Goal: Use online tool/utility: Use online tool/utility

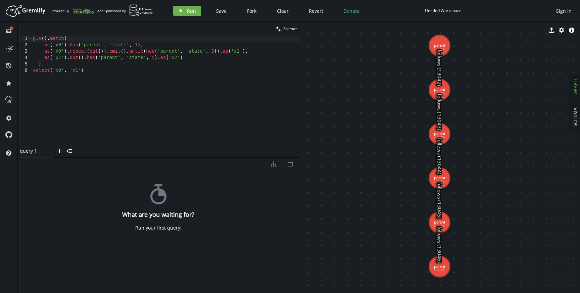
click at [138, 70] on div "g . V ( ) . match ( as ( 'x0' ) . has ( 'parent' , 'state' , 1 ) , as ( 'x0' ) …" at bounding box center [165, 97] width 267 height 122
click at [127, 52] on div "g . V ( ) . match ( as ( 'x0' ) . has ( 'parent' , 'state' , 1 ) , as ( 'x0' ) …" at bounding box center [165, 97] width 267 height 122
click at [146, 52] on div "g . V ( ) . match ( as ( 'x0' ) . has ( 'parent' , 'state' , 1 ) , as ( 'x0' ) …" at bounding box center [165, 97] width 267 height 122
click at [201, 50] on div "g . V ( ) . match ( as ( 'x0' ) . has ( 'parent' , 'state' , 1 ) , as ( 'x0' ) …" at bounding box center [165, 97] width 267 height 122
click at [131, 70] on div "g . V ( ) . match ( as ( 'x0' ) . has ( 'parent' , 'state' , 1 ) , as ( 'x0' ) …" at bounding box center [165, 97] width 267 height 122
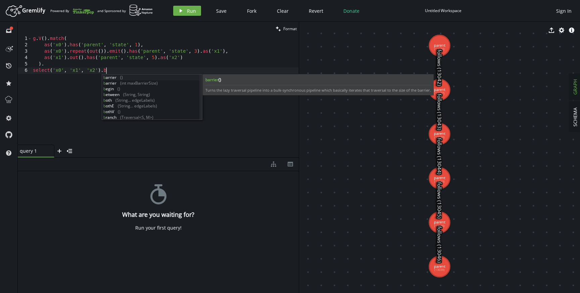
scroll to position [0, 75]
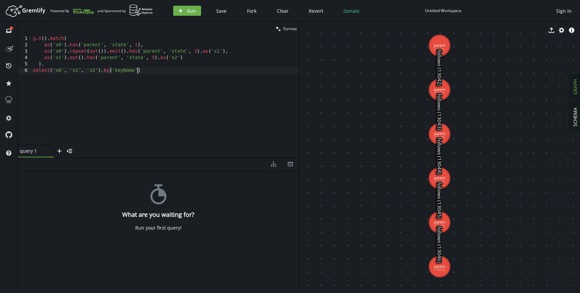
click at [123, 71] on div "g . V ( ) . match ( as ( 'x0' ) . has ( 'parent' , 'state' , 1 ) , as ( 'x0' ) …" at bounding box center [165, 97] width 267 height 122
click at [143, 72] on div "g . V ( ) . match ( as ( 'x0' ) . has ( 'parent' , 'state' , 1 ) , as ( 'x0' ) …" at bounding box center [165, 97] width 267 height 122
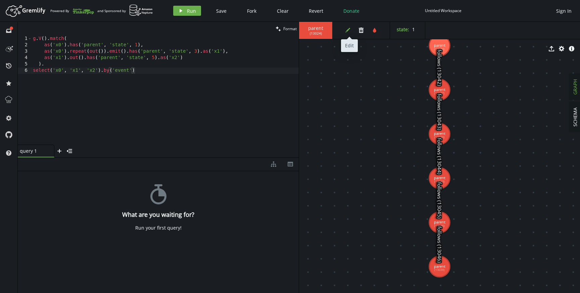
click at [347, 30] on icon "button" at bounding box center [347, 30] width 5 height 5
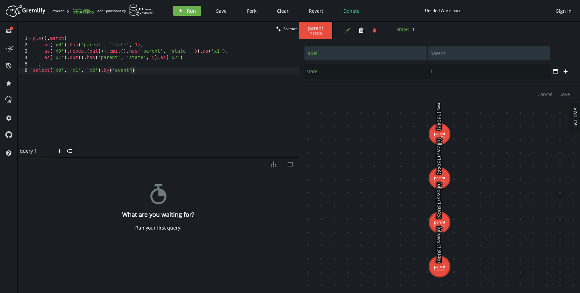
click at [349, 31] on icon "edit" at bounding box center [347, 30] width 5 height 5
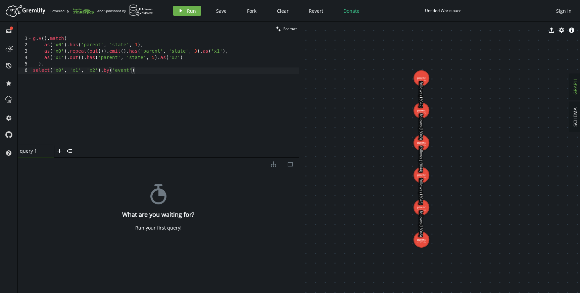
drag, startPoint x: 372, startPoint y: 94, endPoint x: 371, endPoint y: 114, distance: 20.1
click at [210, 71] on div "g . V ( ) . match ( as ( 'x0' ) . has ( 'parent' , 'state' , 1 ) , as ( 'x0' ) …" at bounding box center [165, 97] width 267 height 122
click at [186, 4] on div "Artboard Created with Sketch. Powered By and Sponsored by play Run Save Fork Cl…" at bounding box center [289, 10] width 573 height 13
click at [186, 12] on button "play Run" at bounding box center [187, 11] width 28 height 10
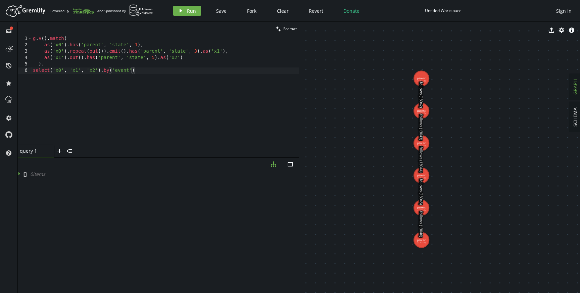
click at [257, 55] on div "g . V ( ) . match ( as ( 'x0' ) . has ( 'parent' , 'state' , 1 ) , as ( 'x0' ) …" at bounding box center [165, 97] width 267 height 122
click at [249, 71] on div "g . V ( ) . match ( as ( 'x0' ) . has ( 'parent' , 'state' , 1 ) , as ( 'x0' ) …" at bounding box center [165, 97] width 267 height 122
type textarea "select('x0', 'x1', 'x2').by('event')"
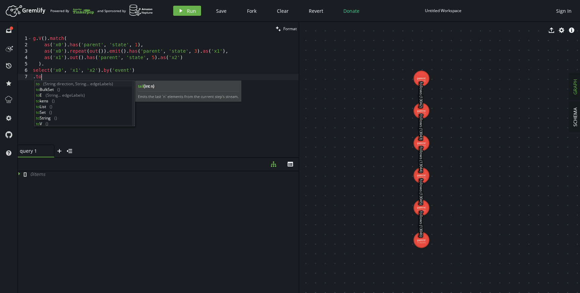
scroll to position [0, 11]
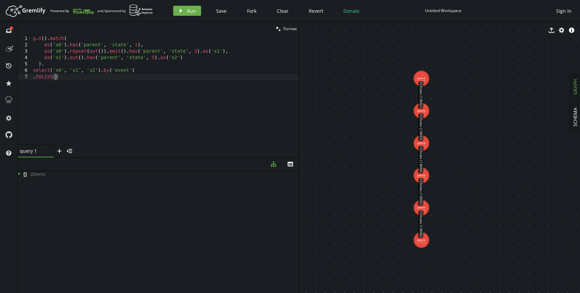
drag, startPoint x: 42, startPoint y: 63, endPoint x: 42, endPoint y: 80, distance: 16.4
click at [42, 63] on div "g . V ( ) . match ( as ( 'x0' ) . has ( 'parent' , 'state' , 1 ) , as ( 'x0' ) …" at bounding box center [165, 97] width 267 height 122
click at [34, 78] on div "g . V ( ) . match ( as ( 'x0' ) . has ( 'parent' , 'state' , 1 ) , as ( 'x0' ) …" at bounding box center [165, 97] width 267 height 122
click at [287, 28] on span "Format" at bounding box center [289, 29] width 13 height 6
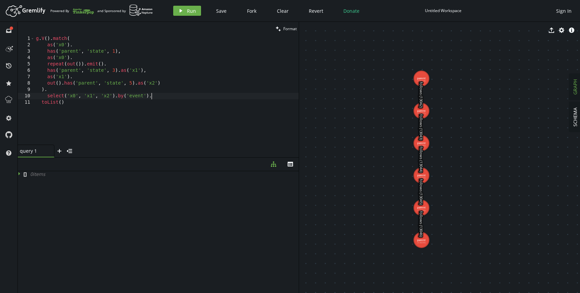
click at [210, 97] on div "g . V ( ) . match ( as ( 'x0' ) . has ( 'parent' , 'state' , 1 ) , as ( 'x0' ) …" at bounding box center [167, 97] width 264 height 122
click at [205, 103] on div "g . V ( ) . match ( as ( 'x0' ) . has ( 'parent' , 'state' , 1 ) , as ( 'x0' ) …" at bounding box center [167, 97] width 264 height 122
click at [184, 11] on button "play Run" at bounding box center [187, 11] width 28 height 10
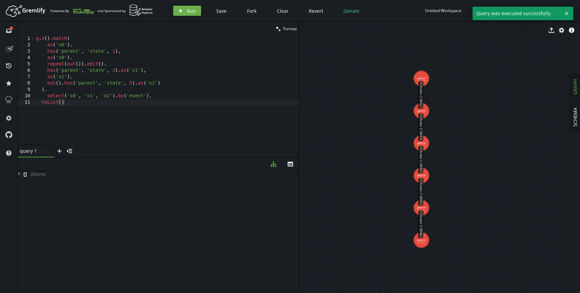
click at [195, 105] on div "g . V ( ) . match ( as ( 'x0' ) . has ( 'parent' , 'state' , 1 ) , as ( 'x0' ) …" at bounding box center [167, 97] width 264 height 122
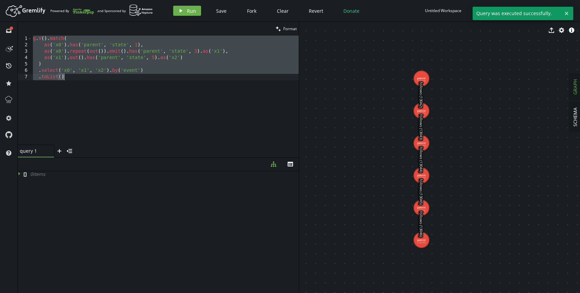
click at [189, 91] on div "g . V ( ) . match ( as ( 'x0' ) . has ( 'parent' , 'state' , 1 ) , as ( 'x0' ) …" at bounding box center [165, 97] width 267 height 122
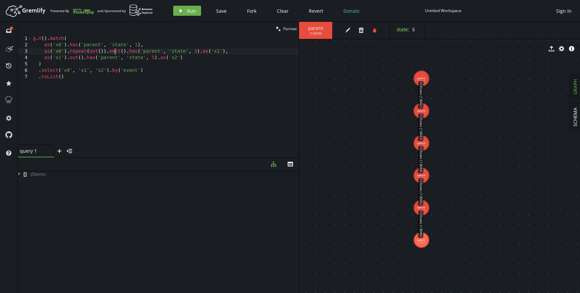
click at [114, 52] on div "g . V ( ) . match ( as ( 'x0' ) . has ( 'parent' , 'state' , 1 ) , as ( 'x0' ) …" at bounding box center [165, 97] width 267 height 122
click at [115, 52] on div "g . V ( ) . match ( as ( 'x0' ) . has ( 'parent' , 'state' , 1 ) , as ( 'x0' ) …" at bounding box center [165, 97] width 267 height 122
click at [131, 52] on div "g . V ( ) . match ( as ( 'x0' ) . has ( 'parent' , 'state' , 1 ) , as ( 'x0' ) …" at bounding box center [165, 97] width 267 height 122
click at [130, 72] on div "g . V ( ) . match ( as ( 'x0' ) . has ( 'parent' , 'state' , 1 ) , as ( 'x0' ) …" at bounding box center [165, 97] width 267 height 122
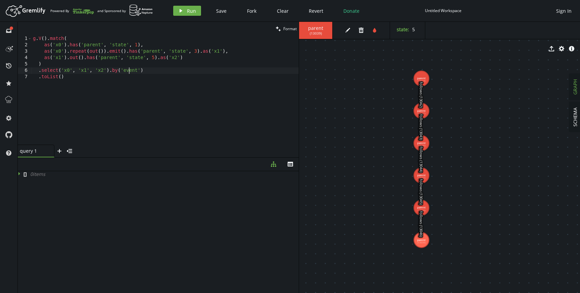
click at [105, 50] on div "g . V ( ) . match ( as ( 'x0' ) . has ( 'parent' , 'state' , 1 ) , as ( 'x0' ) …" at bounding box center [165, 97] width 267 height 122
click at [126, 50] on div "g . V ( ) . match ( as ( 'x0' ) . has ( 'parent' , 'state' , 1 ) , as ( 'x0' ) …" at bounding box center [165, 97] width 267 height 122
click at [127, 55] on div "g . V ( ) . match ( as ( 'x0' ) . has ( 'parent' , 'state' , 1 ) , as ( 'x0' ) …" at bounding box center [165, 97] width 267 height 122
click at [164, 72] on div "g . V ( ) . match ( as ( 'x0' ) . has ( 'parent' , 'state' , 1 ) , as ( 'x0' ) …" at bounding box center [165, 97] width 267 height 122
click at [194, 59] on div "g . V ( ) . match ( as ( 'x0' ) . has ( 'parent' , 'state' , 1 ) , as ( 'x0' ) …" at bounding box center [165, 97] width 267 height 122
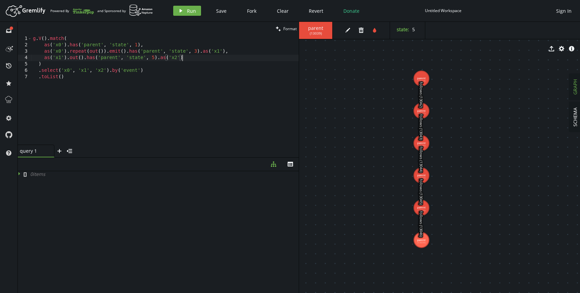
click at [192, 67] on div "g . V ( ) . match ( as ( 'x0' ) . has ( 'parent' , 'state' , 1 ) , as ( 'x0' ) …" at bounding box center [165, 97] width 267 height 122
click at [188, 71] on div "g . V ( ) . match ( as ( 'x0' ) . has ( 'parent' , 'state' , 1 ) , as ( 'x0' ) …" at bounding box center [165, 97] width 267 height 122
click at [188, 79] on div "g . V ( ) . match ( as ( 'x0' ) . has ( 'parent' , 'state' , 1 ) , as ( 'x0' ) …" at bounding box center [165, 97] width 267 height 122
click at [119, 75] on div "g . V ( ) . match ( as ( 'x0' ) . has ( 'parent' , 'state' , 1 ) , as ( 'x0' ) …" at bounding box center [165, 97] width 267 height 122
click at [552, 49] on icon "export" at bounding box center [551, 48] width 5 height 5
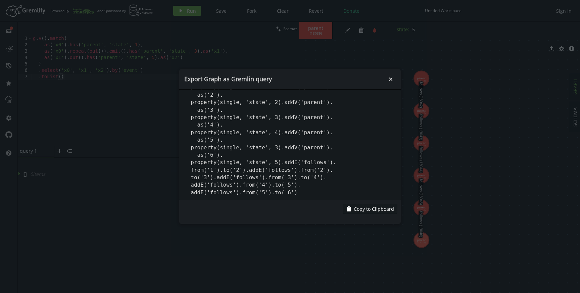
scroll to position [0, 0]
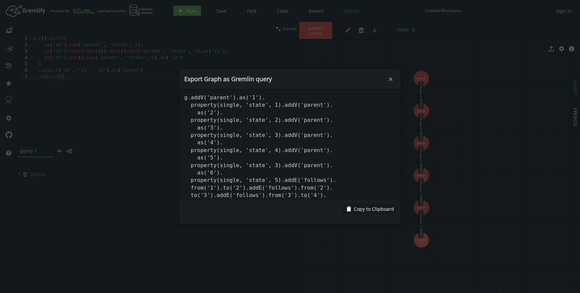
click at [389, 79] on icon "small-cross" at bounding box center [390, 79] width 7 height 7
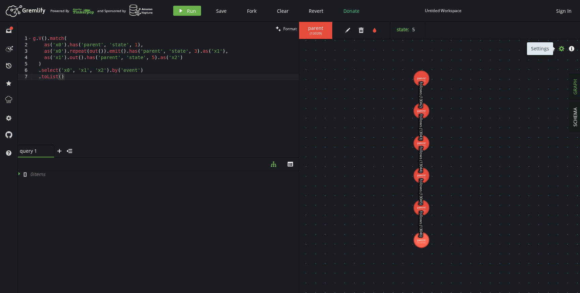
click at [564, 48] on icon "cog" at bounding box center [561, 48] width 5 height 5
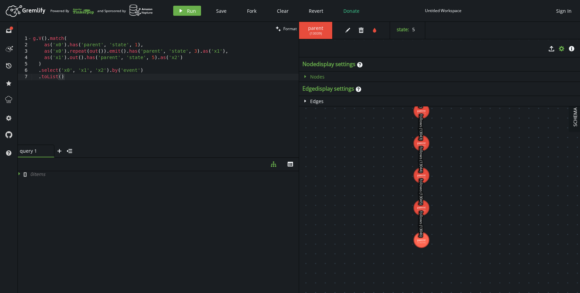
click at [306, 76] on icon "caret-right" at bounding box center [304, 76] width 5 height 5
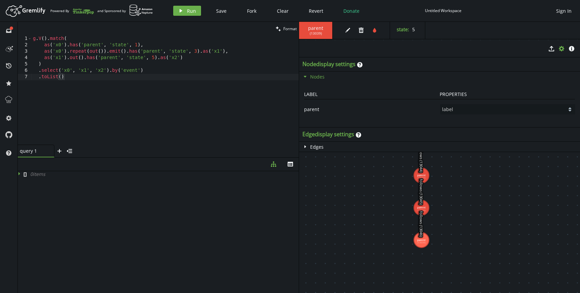
click at [305, 74] on icon "caret-down" at bounding box center [304, 76] width 5 height 5
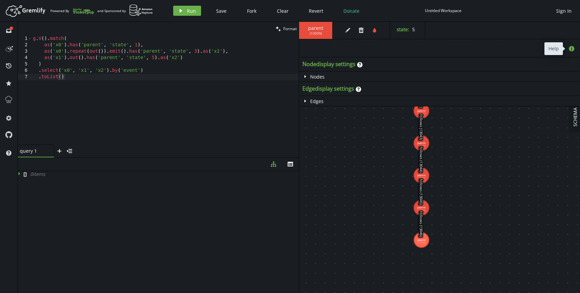
click at [569, 48] on icon "button" at bounding box center [571, 48] width 5 height 5
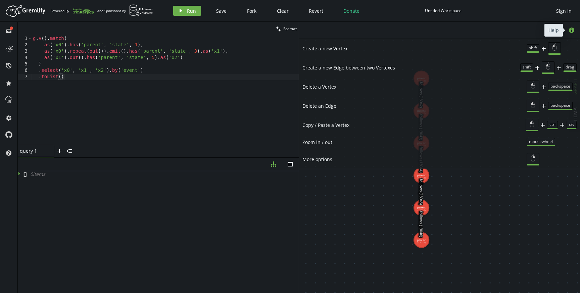
click at [574, 29] on icon "button" at bounding box center [571, 30] width 5 height 5
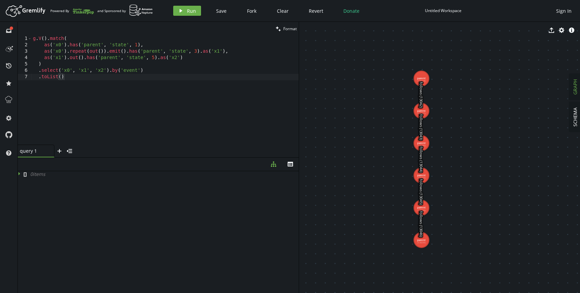
click at [571, 30] on icon "info-sign" at bounding box center [571, 30] width 5 height 5
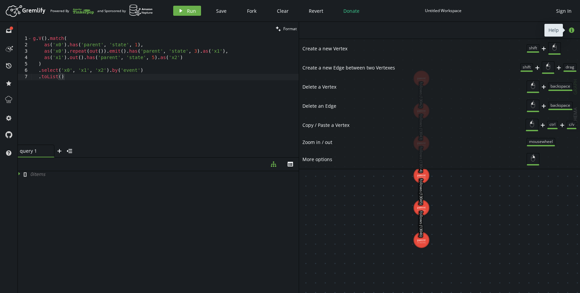
click at [571, 30] on icon "info-sign" at bounding box center [571, 30] width 5 height 5
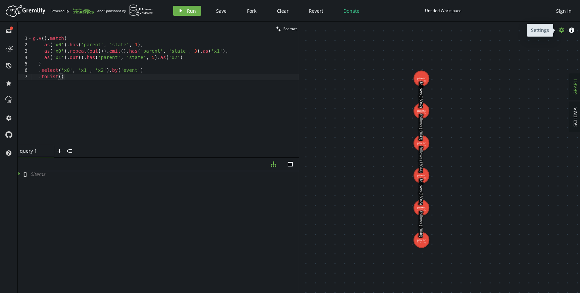
click at [561, 32] on icon "cog" at bounding box center [561, 30] width 5 height 5
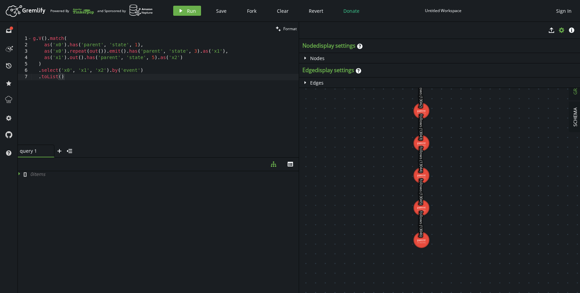
click at [563, 30] on icon "button" at bounding box center [561, 30] width 5 height 5
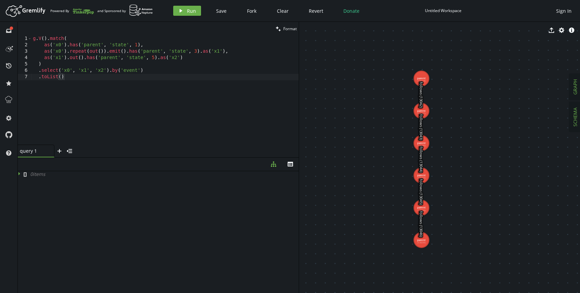
click at [575, 115] on span "SCHEMA" at bounding box center [575, 116] width 6 height 19
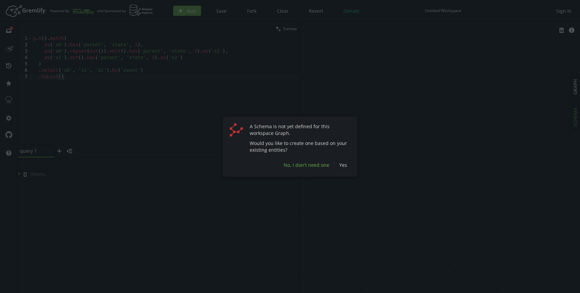
click at [311, 166] on span "No, I don't need one" at bounding box center [307, 165] width 46 height 6
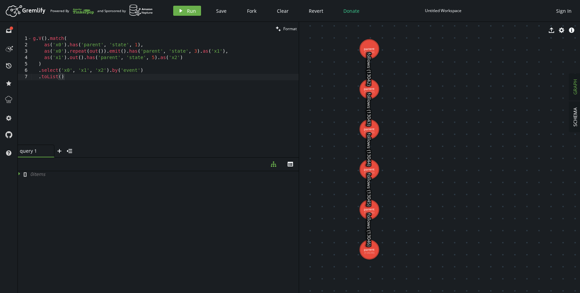
drag, startPoint x: 361, startPoint y: 130, endPoint x: 430, endPoint y: 154, distance: 73.5
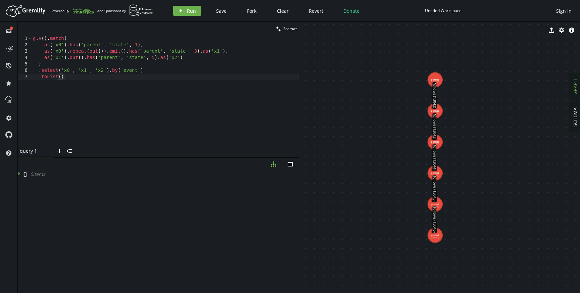
drag, startPoint x: 406, startPoint y: 145, endPoint x: 465, endPoint y: 154, distance: 59.8
click at [218, 219] on div "[ ] 0 item s" at bounding box center [158, 230] width 281 height 119
click at [168, 72] on div "g . V ( ) . match ( as ( 'x0' ) . has ( 'parent' , 'state' , 1 ) , as ( 'x0' ) …" at bounding box center [165, 97] width 267 height 122
click at [163, 76] on div "g . V ( ) . match ( as ( 'x0' ) . has ( 'parent' , 'state' , 1 ) , as ( 'x0' ) …" at bounding box center [165, 97] width 267 height 122
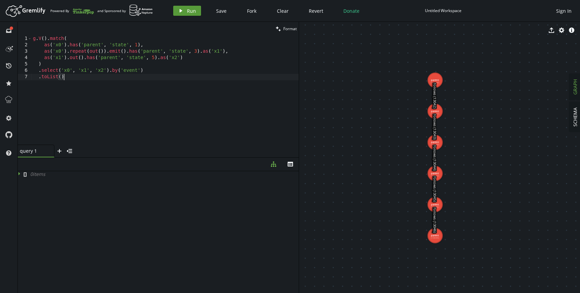
click at [187, 9] on span "Run" at bounding box center [191, 11] width 9 height 6
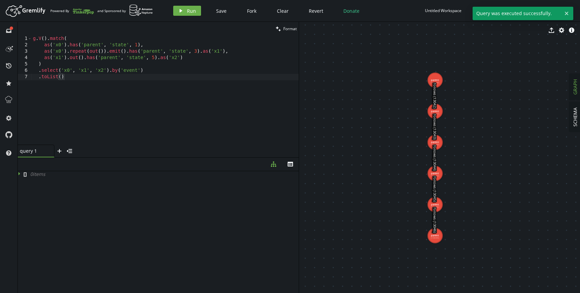
click at [117, 198] on div "[ ] 0 item s" at bounding box center [158, 230] width 281 height 119
click at [156, 72] on div "g . V ( ) . match ( as ( 'x0' ) . has ( 'parent' , 'state' , 1 ) , as ( 'x0' ) …" at bounding box center [165, 97] width 267 height 122
click at [197, 58] on div "g . V ( ) . match ( as ( 'x0' ) . has ( 'parent' , 'state' , 1 ) , as ( 'x0' ) …" at bounding box center [165, 97] width 267 height 122
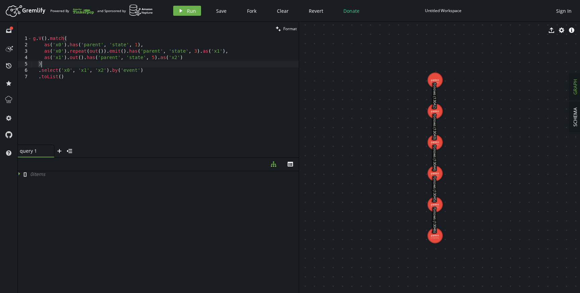
click at [202, 65] on div "g . V ( ) . match ( as ( 'x0' ) . has ( 'parent' , 'state' , 1 ) , as ( 'x0' ) …" at bounding box center [165, 97] width 267 height 122
click at [201, 70] on div "g . V ( ) . match ( as ( 'x0' ) . has ( 'parent' , 'state' , 1 ) , as ( 'x0' ) …" at bounding box center [165, 97] width 267 height 122
click at [140, 81] on div "g . V ( ) . match ( as ( 'x0' ) . has ( 'parent' , 'state' , 1 ) , as ( 'x0' ) …" at bounding box center [165, 97] width 267 height 122
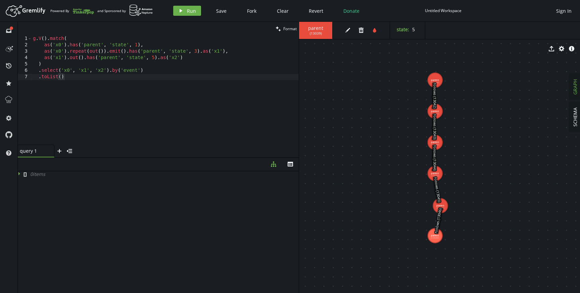
click at [161, 72] on div "g . V ( ) . match ( as ( 'x0' ) . has ( 'parent' , 'state' , 1 ) , as ( 'x0' ) …" at bounding box center [165, 97] width 267 height 122
click at [112, 52] on div "g . V ( ) . match ( as ( 'x0' ) . has ( 'parent' , 'state' , 1 ) , as ( 'x0' ) …" at bounding box center [165, 97] width 267 height 122
click at [133, 51] on div "g . V ( ) . match ( as ( 'x0' ) . has ( 'parent' , 'state' , 1 ) , as ( 'x0' ) …" at bounding box center [165, 97] width 267 height 122
click at [186, 68] on div "g . V ( ) . match ( as ( 'x0' ) . has ( 'parent' , 'state' , 1 ) , as ( 'x0' ) …" at bounding box center [165, 97] width 267 height 122
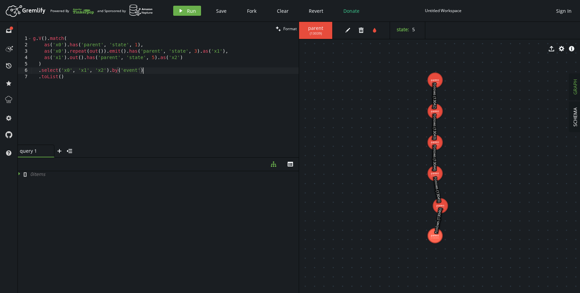
click at [204, 57] on div "g . V ( ) . match ( as ( 'x0' ) . has ( 'parent' , 'state' , 1 ) , as ( 'x0' ) …" at bounding box center [165, 97] width 267 height 122
click at [235, 54] on div "g . V ( ) . match ( as ( 'x0' ) . has ( 'parent' , 'state' , 1 ) , as ( 'x0' ) …" at bounding box center [165, 97] width 267 height 122
click at [228, 60] on div "g . V ( ) . match ( as ( 'x0' ) . has ( 'parent' , 'state' , 1 ) , as ( 'x0' ) …" at bounding box center [165, 97] width 267 height 122
click at [225, 52] on div "g . V ( ) . match ( as ( 'x0' ) . has ( 'parent' , 'state' , 1 ) , as ( 'x0' ) …" at bounding box center [165, 97] width 267 height 122
click at [190, 10] on span "Run" at bounding box center [191, 11] width 9 height 6
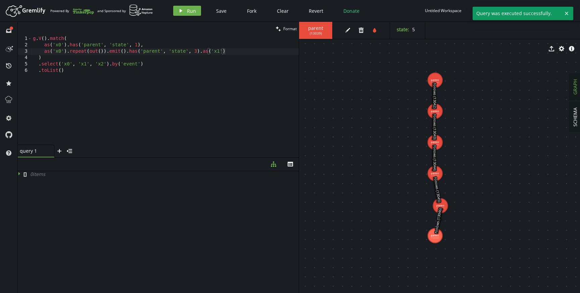
click at [82, 198] on div "[ ] 0 item s" at bounding box center [158, 230] width 281 height 119
click at [18, 172] on icon at bounding box center [20, 173] width 5 height 5
click at [44, 198] on div "[ 0 item s ]" at bounding box center [158, 230] width 281 height 119
click at [115, 72] on div "g . V ( ) . match ( as ( 'x0' ) . has ( 'parent' , 'state' , 1 ) , as ( 'x0' ) …" at bounding box center [165, 97] width 267 height 122
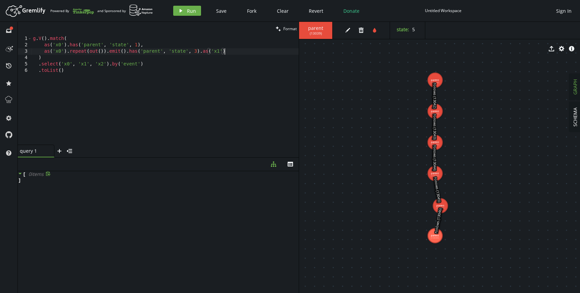
click at [240, 51] on div "g . V ( ) . match ( as ( 'x0' ) . has ( 'parent' , 'state' , 1 ) , as ( 'x0' ) …" at bounding box center [165, 97] width 267 height 122
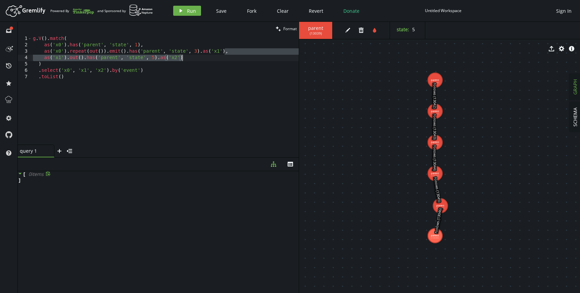
click at [231, 59] on div "g . V ( ) . match ( as ( 'x0' ) . has ( 'parent' , 'state' , 1 ) , as ( 'x0' ) …" at bounding box center [165, 97] width 267 height 122
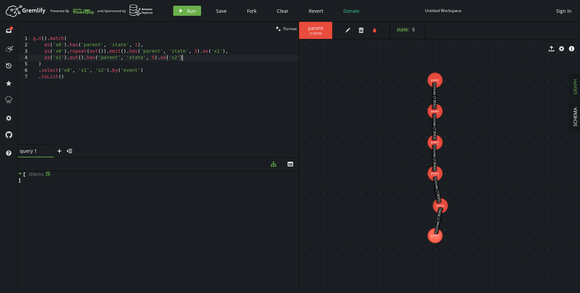
click at [223, 67] on div "g . V ( ) . match ( as ( 'x0' ) . has ( 'parent' , 'state' , 1 ) , as ( 'x0' ) …" at bounding box center [165, 97] width 267 height 122
click at [212, 76] on div "g . V ( ) . match ( as ( 'x0' ) . has ( 'parent' , 'state' , 1 ) , as ( 'x0' ) …" at bounding box center [165, 97] width 267 height 122
click at [209, 69] on div "g . V ( ) . match ( as ( 'x0' ) . has ( 'parent' , 'state' , 1 ) , as ( 'x0' ) …" at bounding box center [165, 97] width 267 height 122
click at [109, 72] on div "g . V ( ) . match ( as ( 'x0' ) . has ( 'parent' , 'state' , 1 ) , as ( 'x0' ) …" at bounding box center [165, 97] width 267 height 122
click at [181, 9] on icon "play" at bounding box center [180, 10] width 5 height 5
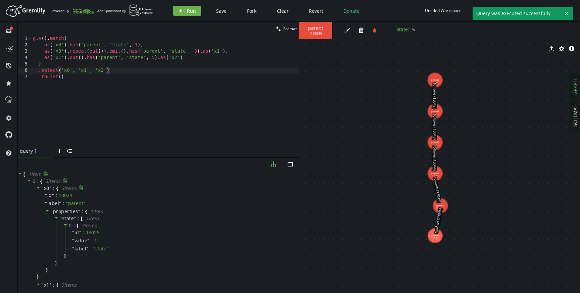
click at [38, 186] on icon at bounding box center [38, 187] width 5 height 5
click at [38, 196] on icon at bounding box center [38, 195] width 5 height 5
click at [38, 204] on icon at bounding box center [38, 203] width 5 height 5
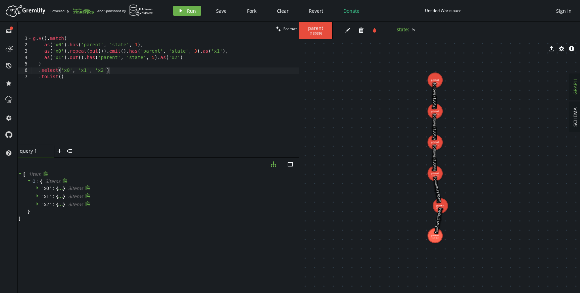
click at [46, 218] on div "[ 1 item 0 : { 3 item s " x0 " : { ... } 3 item s " x1 " : { ... } 3 item s " x…" at bounding box center [158, 196] width 281 height 50
click at [112, 70] on div "g . V ( ) . match ( as ( 'x0' ) . has ( 'parent' , 'state' , 1 ) , as ( 'x0' ) …" at bounding box center [165, 97] width 267 height 122
drag, startPoint x: 440, startPoint y: 77, endPoint x: 399, endPoint y: 77, distance: 40.9
drag, startPoint x: 439, startPoint y: 113, endPoint x: 465, endPoint y: 113, distance: 26.5
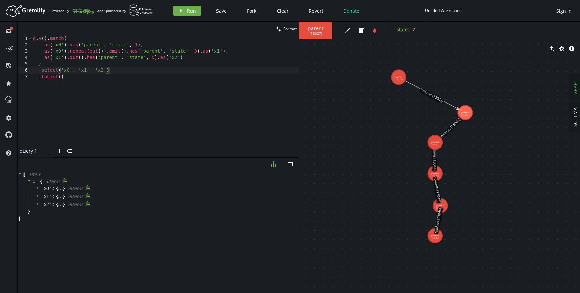
drag, startPoint x: 429, startPoint y: 144, endPoint x: 387, endPoint y: 144, distance: 42.3
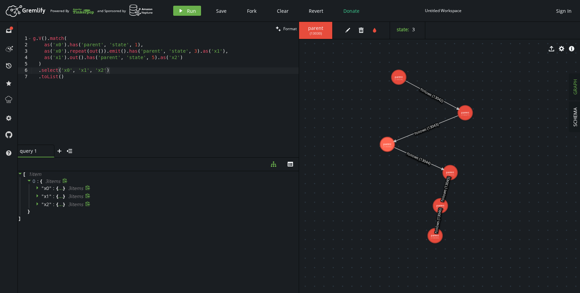
drag, startPoint x: 446, startPoint y: 173, endPoint x: 473, endPoint y: 171, distance: 27.9
drag, startPoint x: 439, startPoint y: 207, endPoint x: 416, endPoint y: 207, distance: 22.8
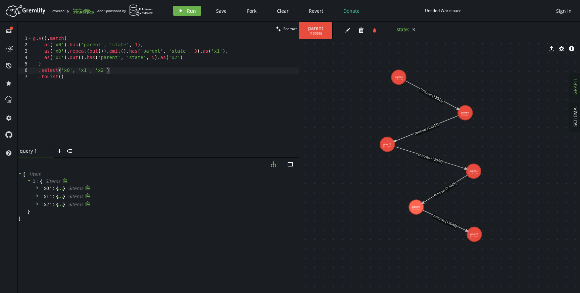
drag, startPoint x: 440, startPoint y: 234, endPoint x: 476, endPoint y: 234, distance: 35.9
drag, startPoint x: 412, startPoint y: 211, endPoint x: 377, endPoint y: 211, distance: 34.9
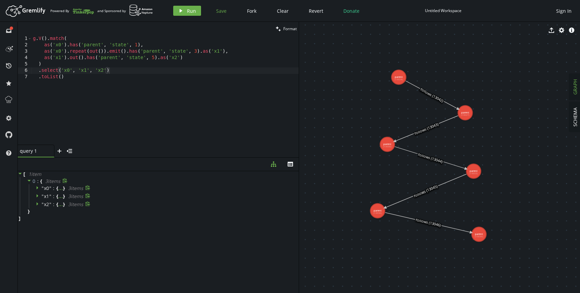
click at [221, 9] on span "Save" at bounding box center [221, 11] width 10 height 6
type textarea ".toList()"
click at [225, 90] on div "g . V ( ) . match ( as ( 'x0' ) . has ( 'parent' , 'state' , 1 ) , as ( 'x0' ) …" at bounding box center [165, 97] width 267 height 122
click at [174, 75] on div "g . V ( ) . match ( as ( 'x0' ) . has ( 'parent' , 'state' , 1 ) , as ( 'x0' ) …" at bounding box center [165, 97] width 267 height 122
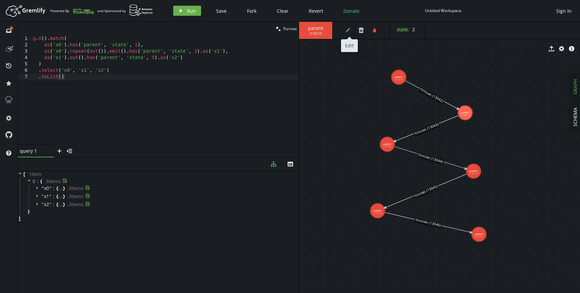
click at [347, 28] on icon "edit" at bounding box center [347, 30] width 5 height 5
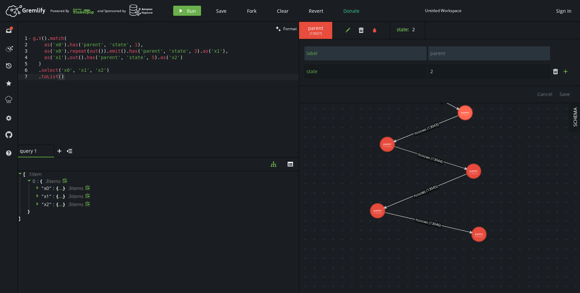
click at [567, 75] on button "plus" at bounding box center [565, 71] width 10 height 10
click at [379, 89] on input "text" at bounding box center [365, 90] width 122 height 14
type input "node"
click at [464, 89] on input "text" at bounding box center [489, 90] width 122 height 14
click at [361, 91] on input "node" at bounding box center [365, 90] width 122 height 14
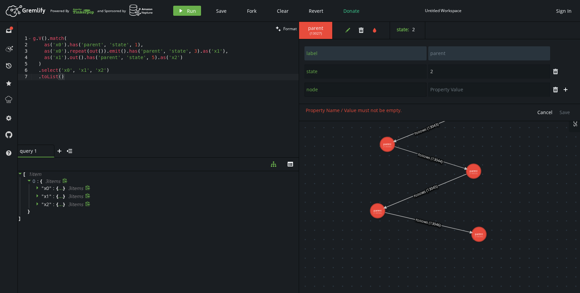
click at [361, 91] on input "node" at bounding box center [365, 90] width 122 height 14
type input "id"
click at [439, 94] on input "text" at bounding box center [489, 90] width 122 height 14
type input "E2"
click at [564, 112] on span "Save" at bounding box center [564, 112] width 10 height 6
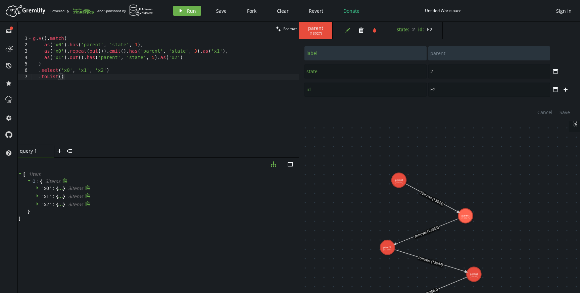
drag, startPoint x: 518, startPoint y: 131, endPoint x: 518, endPoint y: 233, distance: 102.7
type input "1"
click at [566, 71] on icon "button" at bounding box center [565, 71] width 4 height 4
click at [387, 89] on input "text" at bounding box center [365, 90] width 122 height 14
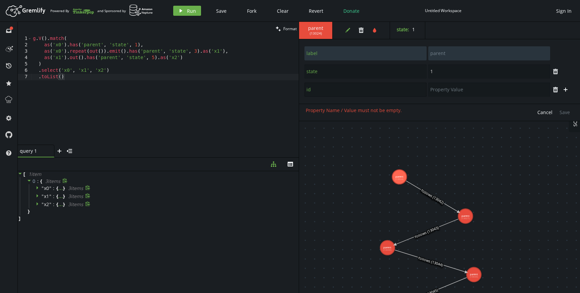
type input "id"
click at [443, 89] on input "text" at bounding box center [489, 90] width 122 height 14
type input "E1"
click at [564, 113] on span "Save" at bounding box center [564, 112] width 10 height 6
type input "2"
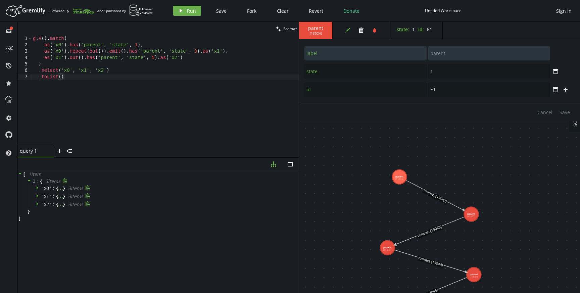
type input "E2"
type input "3"
click at [562, 71] on button "plus" at bounding box center [565, 71] width 10 height 10
click at [373, 90] on input "text" at bounding box center [365, 90] width 122 height 14
type input "id"
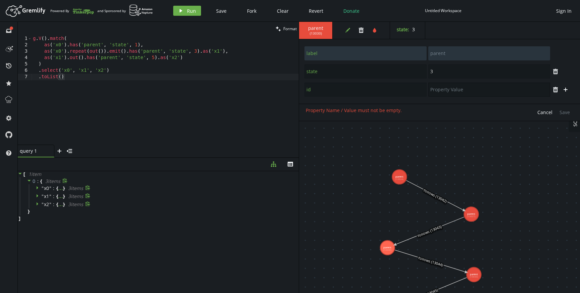
click at [460, 91] on input "text" at bounding box center [489, 90] width 122 height 14
type input "E3"
click at [566, 109] on span "Save" at bounding box center [564, 112] width 10 height 6
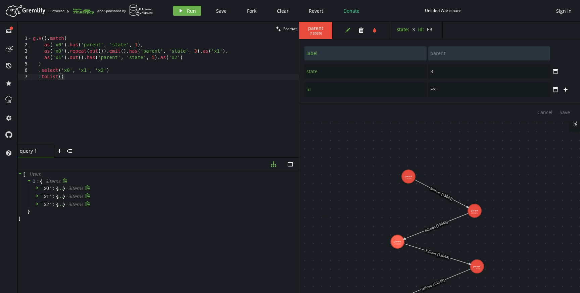
type input "4"
click at [569, 70] on button "plus" at bounding box center [565, 71] width 10 height 10
click at [362, 89] on input "text" at bounding box center [365, 90] width 122 height 14
type input "id"
type input "E4"
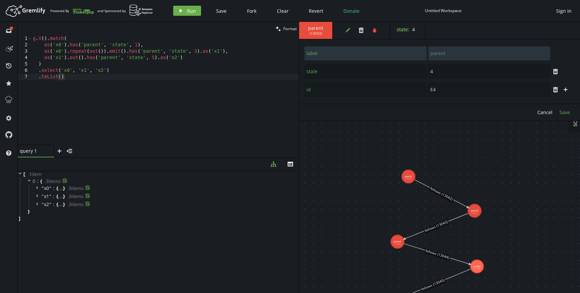
click at [568, 114] on span "Save" at bounding box center [564, 112] width 10 height 6
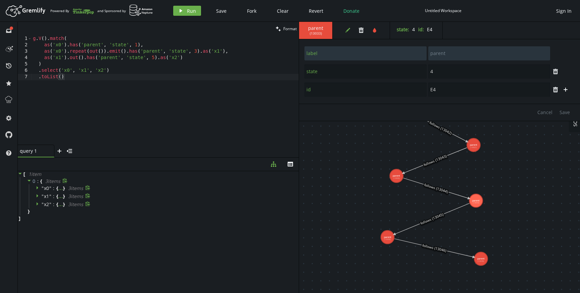
drag, startPoint x: 524, startPoint y: 185, endPoint x: 521, endPoint y: 107, distance: 77.9
click at [521, 107] on div "parent ( 13033 ) edit trash tint state : 4 id : E4 label parent state 4 trash i…" at bounding box center [439, 157] width 281 height 271
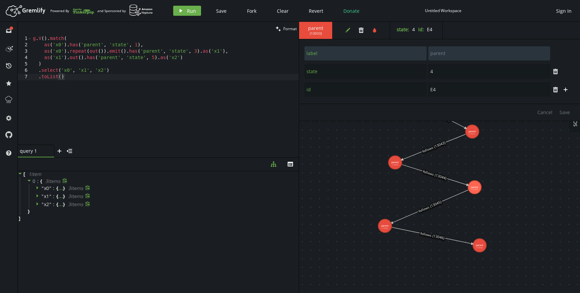
type input "3"
click at [567, 70] on icon "plus" at bounding box center [565, 71] width 5 height 5
click at [366, 94] on input "text" at bounding box center [365, 90] width 122 height 14
type input "id"
type input "E5"
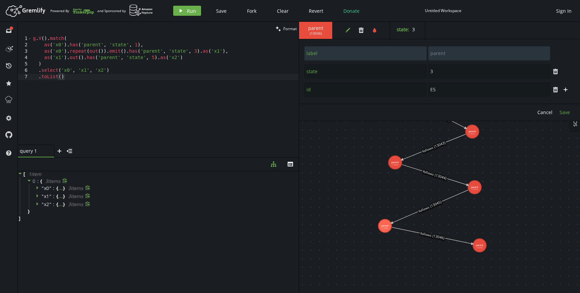
click at [565, 112] on span "Save" at bounding box center [564, 112] width 10 height 6
type input "4"
type input "E4"
type input "3"
type input "E5"
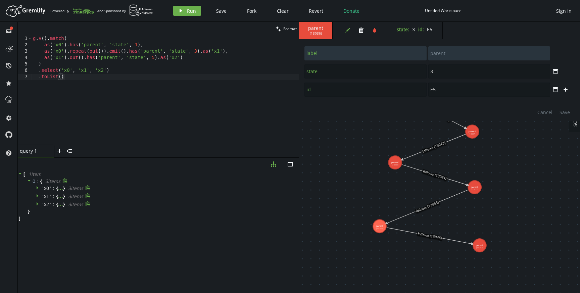
type input "5"
click at [566, 70] on icon "plus" at bounding box center [565, 71] width 5 height 5
click at [372, 89] on input "text" at bounding box center [365, 90] width 122 height 14
type input "id"
click at [446, 90] on input "text" at bounding box center [489, 90] width 122 height 14
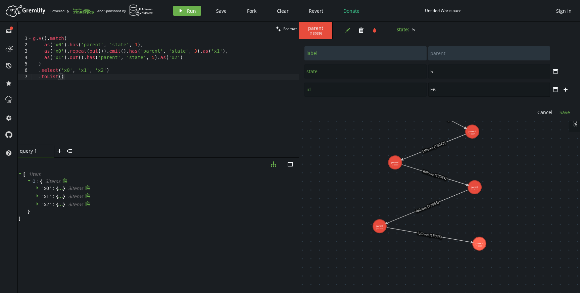
type input "E6"
click at [564, 111] on span "Save" at bounding box center [564, 112] width 10 height 6
click at [347, 29] on icon "edit" at bounding box center [347, 30] width 5 height 5
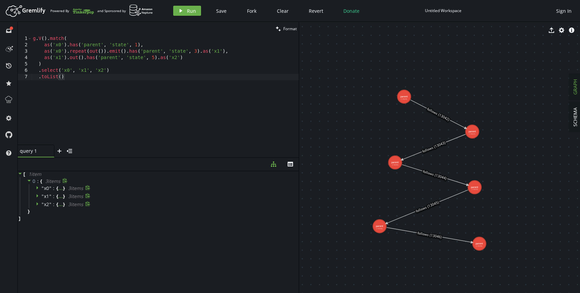
drag, startPoint x: 404, startPoint y: 97, endPoint x: 385, endPoint y: 68, distance: 34.1
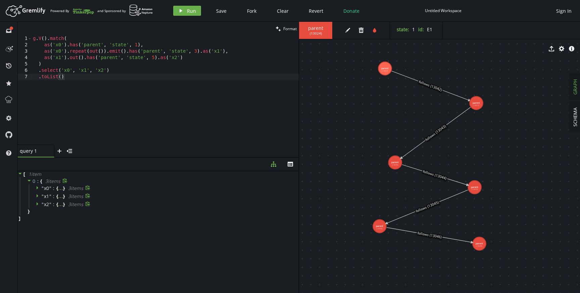
drag, startPoint x: 474, startPoint y: 130, endPoint x: 476, endPoint y: 103, distance: 27.2
click at [349, 28] on icon "edit" at bounding box center [347, 30] width 5 height 5
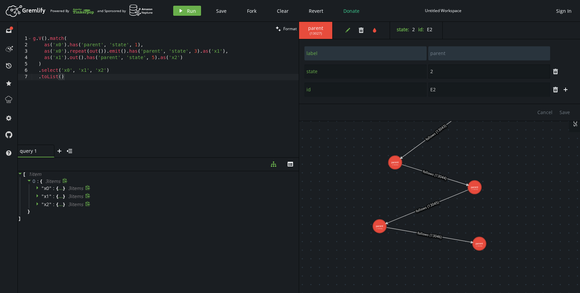
click at [441, 68] on input "2" at bounding box center [489, 71] width 122 height 14
click at [567, 115] on span "Save" at bounding box center [564, 112] width 10 height 6
type input "3"
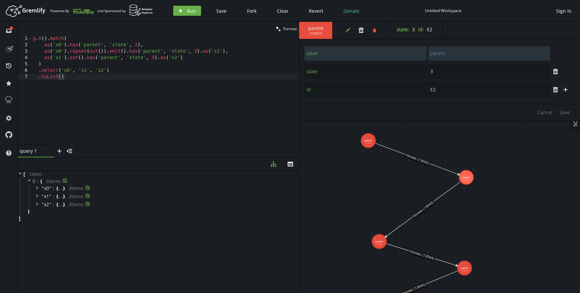
drag, startPoint x: 458, startPoint y: 139, endPoint x: 446, endPoint y: 221, distance: 82.8
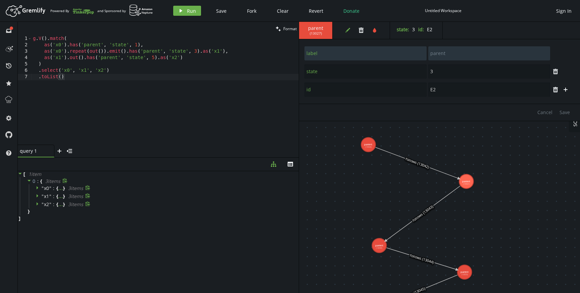
type input "E3"
click at [442, 73] on input "3" at bounding box center [489, 71] width 122 height 14
click at [564, 113] on span "Save" at bounding box center [564, 112] width 10 height 6
type input "4"
type input "E4"
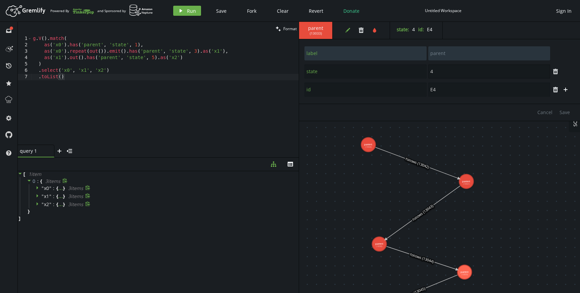
click at [438, 71] on input "4" at bounding box center [489, 71] width 122 height 14
click at [563, 111] on span "Save" at bounding box center [564, 112] width 10 height 6
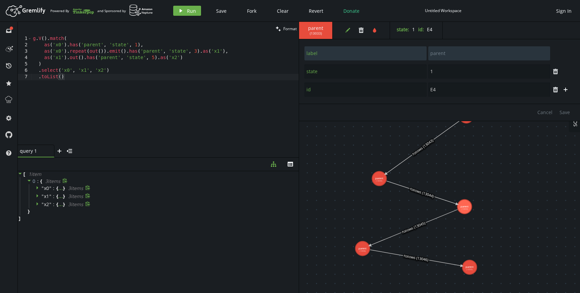
drag, startPoint x: 521, startPoint y: 212, endPoint x: 521, endPoint y: 147, distance: 65.4
type input "3"
type input "E5"
type input "5"
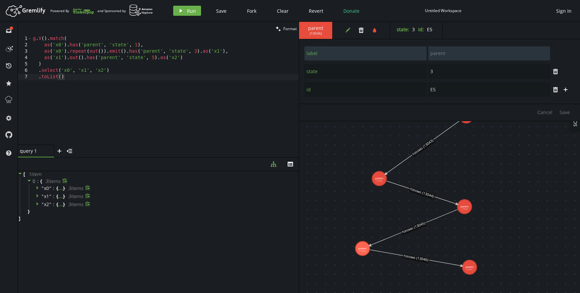
type input "E6"
click at [190, 9] on span "Run" at bounding box center [191, 11] width 9 height 6
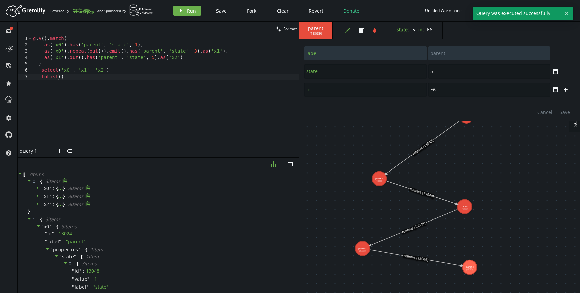
click at [144, 71] on div "g . V ( ) . match ( as ( 'x0' ) . has ( 'parent' , 'state' , 1 ) , as ( 'x0' ) …" at bounding box center [165, 97] width 267 height 122
click at [140, 81] on div "g . V ( ) . match ( as ( 'x0' ) . has ( 'parent' , 'state' , 1 ) , as ( 'x0' ) …" at bounding box center [165, 97] width 267 height 122
click at [28, 217] on icon at bounding box center [29, 218] width 5 height 5
click at [28, 227] on icon at bounding box center [29, 226] width 5 height 5
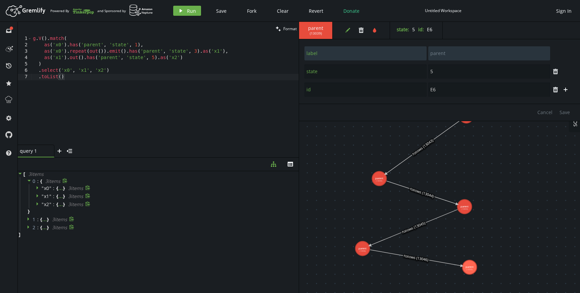
click at [120, 73] on div "g . V ( ) . match ( as ( 'x0' ) . has ( 'parent' , 'state' , 1 ) , as ( 'x0' ) …" at bounding box center [165, 97] width 267 height 122
click at [118, 77] on div "g . V ( ) . match ( as ( 'x0' ) . has ( 'parent' , 'state' , 1 ) , as ( 'x0' ) …" at bounding box center [165, 97] width 267 height 122
click at [29, 178] on icon at bounding box center [29, 180] width 5 height 5
click at [122, 69] on div "g . V ( ) . match ( as ( 'x0' ) . has ( 'parent' , 'state' , 1 ) , as ( 'x0' ) …" at bounding box center [165, 97] width 267 height 122
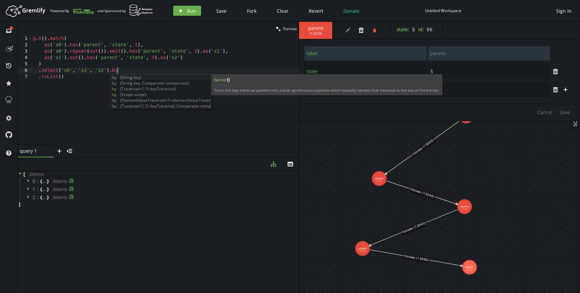
scroll to position [0, 84]
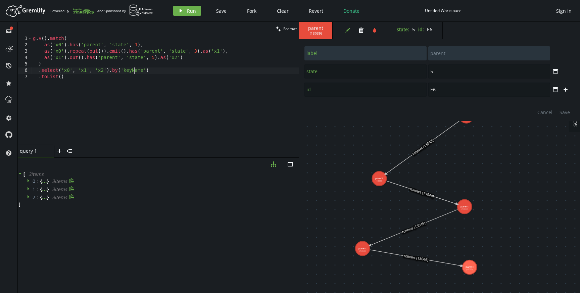
click at [135, 69] on div "g . V ( ) . match ( as ( 'x0' ) . has ( 'parent' , 'state' , 1 ) , as ( 'x0' ) …" at bounding box center [165, 97] width 267 height 122
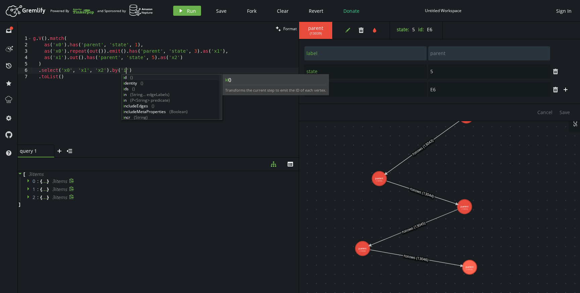
scroll to position [0, 96]
click at [190, 12] on span "Run" at bounding box center [191, 11] width 9 height 6
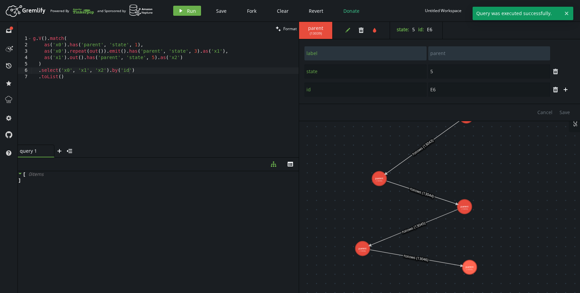
click at [150, 75] on div "g . V ( ) . match ( as ( 'x0' ) . has ( 'parent' , 'state' , 1 ) , as ( 'x0' ) …" at bounding box center [165, 97] width 267 height 122
click at [152, 69] on div "g . V ( ) . match ( as ( 'x0' ) . has ( 'parent' , 'state' , 1 ) , as ( 'x0' ) …" at bounding box center [165, 97] width 267 height 122
type textarea ".select('x0', 'x1', 'x2').by('id')"
click at [204, 71] on div "g . V ( ) . match ( as ( 'x0' ) . has ( 'parent' , 'state' , 1 ) , as ( 'x0' ) …" at bounding box center [165, 97] width 267 height 122
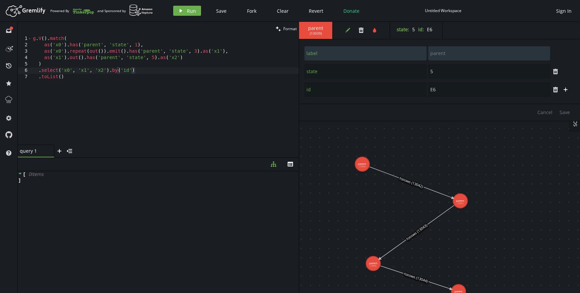
drag, startPoint x: 377, startPoint y: 150, endPoint x: 371, endPoint y: 234, distance: 84.8
type input "1"
type input "E1"
click at [322, 90] on input "id" at bounding box center [365, 90] width 122 height 14
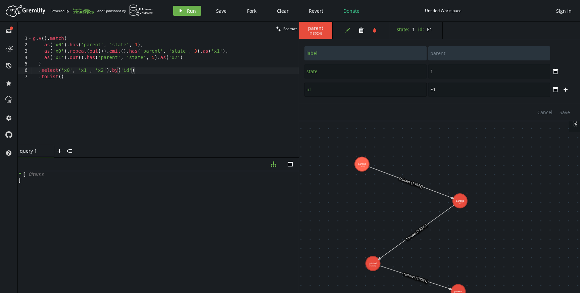
type input "i"
click at [563, 111] on span "Save" at bounding box center [564, 112] width 10 height 6
type input "pid"
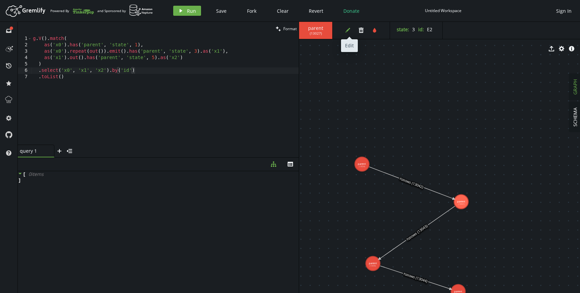
click at [349, 28] on icon "edit" at bounding box center [347, 30] width 5 height 5
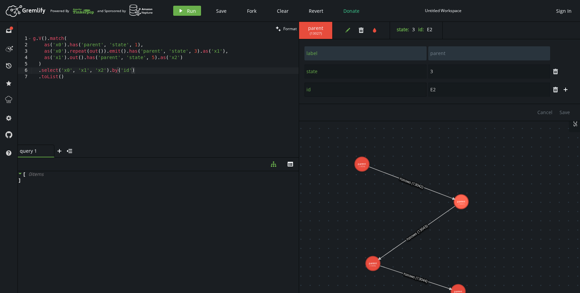
click at [314, 91] on input "id" at bounding box center [365, 90] width 122 height 14
click at [565, 113] on span "Save" at bounding box center [564, 112] width 10 height 6
type input "pid"
type input "5"
type input "id"
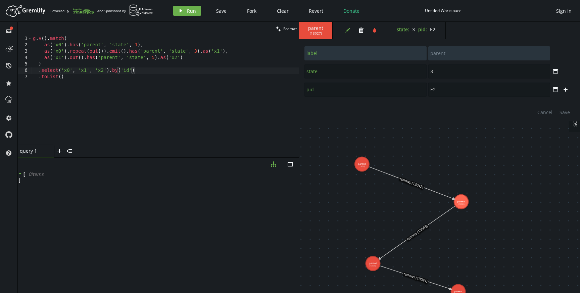
type input "E3"
click at [318, 88] on input "id" at bounding box center [365, 90] width 122 height 14
paste input "p"
click at [565, 111] on span "Save" at bounding box center [564, 112] width 10 height 6
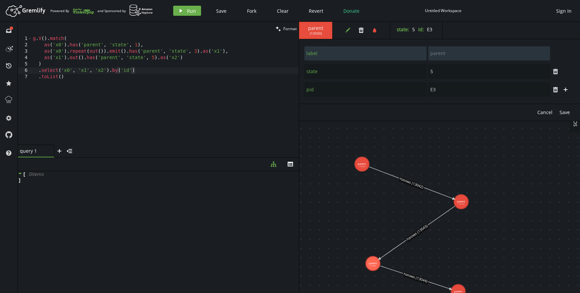
type input "pid"
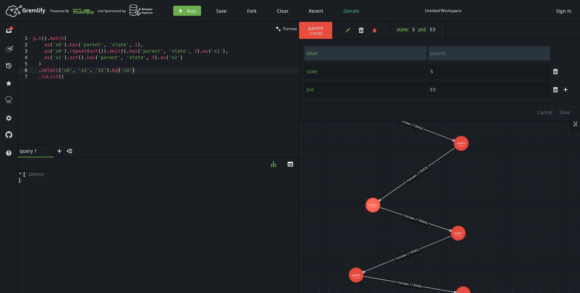
drag, startPoint x: 505, startPoint y: 226, endPoint x: 504, endPoint y: 166, distance: 60.4
type input "1"
type input "id"
type input "E4"
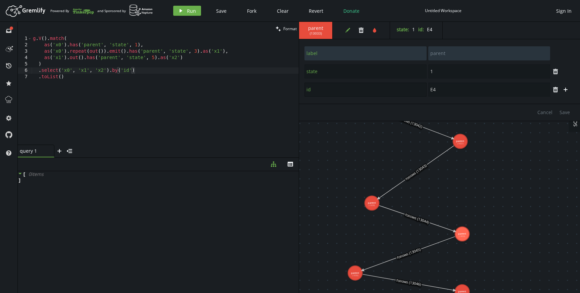
click at [332, 91] on input "id" at bounding box center [365, 90] width 122 height 14
paste input "p"
click at [565, 114] on span "Save" at bounding box center [564, 112] width 10 height 6
type input "pid"
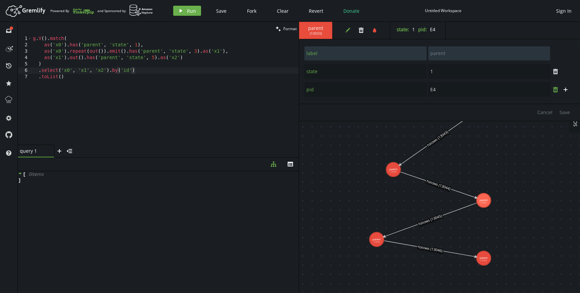
drag, startPoint x: 536, startPoint y: 127, endPoint x: 559, endPoint y: 92, distance: 41.3
click at [559, 93] on div "parent ( 13033 ) edit trash tint state : 1 pid : E4 label parent state 1 trash …" at bounding box center [439, 157] width 281 height 271
type input "3"
type input "id"
type input "E5"
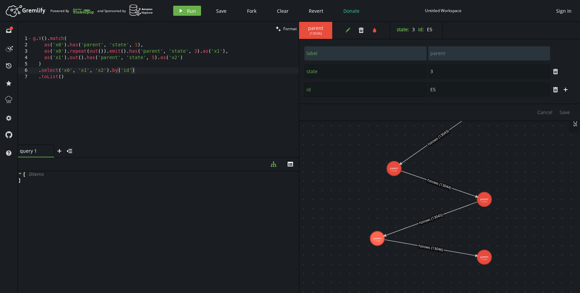
click at [324, 91] on input "id" at bounding box center [365, 90] width 122 height 14
paste input "p"
click at [566, 110] on span "Save" at bounding box center [564, 112] width 10 height 6
type input "pid"
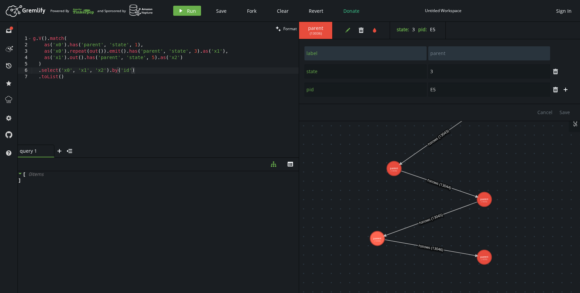
type input "5"
type input "id"
type input "E6"
click at [336, 90] on input "id" at bounding box center [365, 90] width 122 height 14
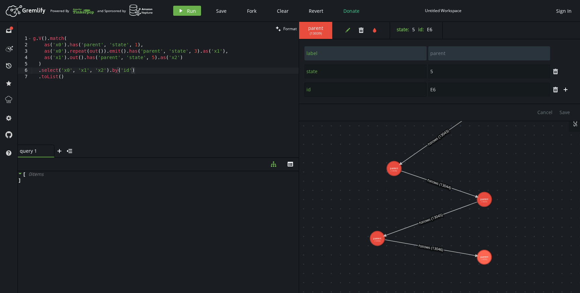
paste input "p"
click at [566, 112] on span "Save" at bounding box center [564, 112] width 10 height 6
type input "pid"
click at [124, 69] on div "g . V ( ) . match ( as ( 'x0' ) . has ( 'parent' , 'state' , 1 ) , as ( 'x0' ) …" at bounding box center [165, 97] width 267 height 122
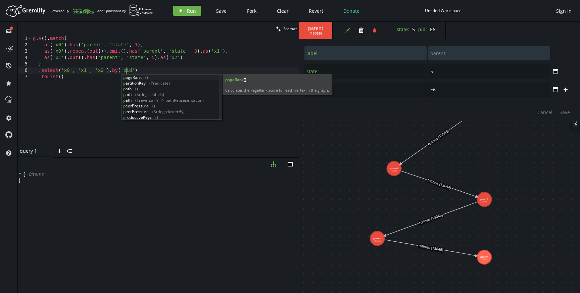
click at [156, 70] on div "g . V ( ) . match ( as ( 'x0' ) . has ( 'parent' , 'state' , 1 ) , as ( 'x0' ) …" at bounding box center [165, 97] width 267 height 122
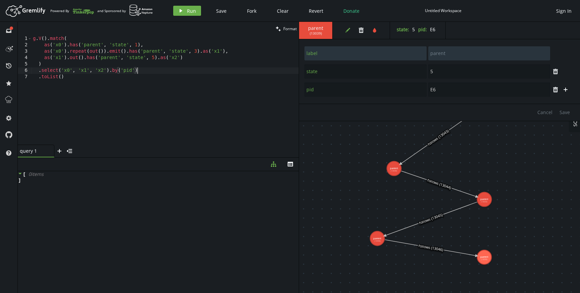
click at [192, 4] on div "Artboard Created with Sketch. Powered By and Sponsored by play Run Save Fork Cl…" at bounding box center [289, 10] width 573 height 13
click at [191, 8] on span "Run" at bounding box center [191, 11] width 9 height 6
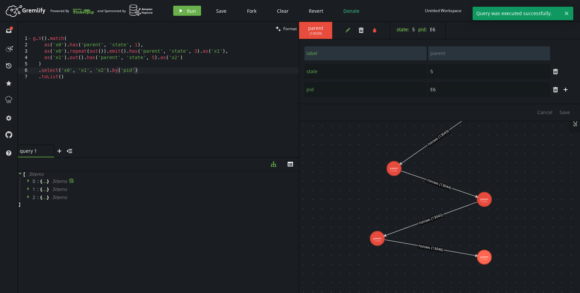
click at [29, 181] on icon at bounding box center [29, 180] width 2 height 3
click at [28, 219] on icon at bounding box center [29, 218] width 2 height 3
click at [29, 258] on icon at bounding box center [29, 257] width 5 height 5
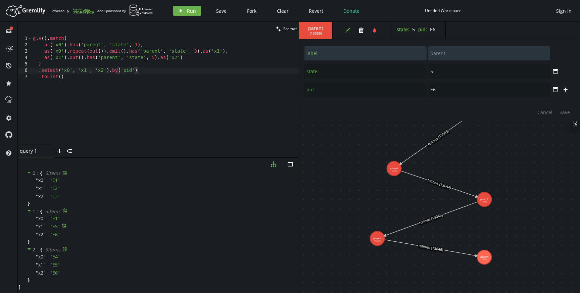
scroll to position [0, 0]
click at [149, 68] on div "g . V ( ) . match ( as ( 'x0' ) . has ( 'parent' , 'state' , 1 ) , as ( 'x0' ) …" at bounding box center [165, 97] width 267 height 122
click at [110, 70] on div "g . V ( ) . match ( as ( 'x0' ) . has ( 'parent' , 'state' , 1 ) , as ( 'x0' ) …" at bounding box center [165, 97] width 267 height 122
click at [118, 68] on div "g . V ( ) . match ( as ( 'x0' ) . has ( 'parent' , 'state' , 1 ) , as ( 'x0' ) …" at bounding box center [165, 97] width 267 height 122
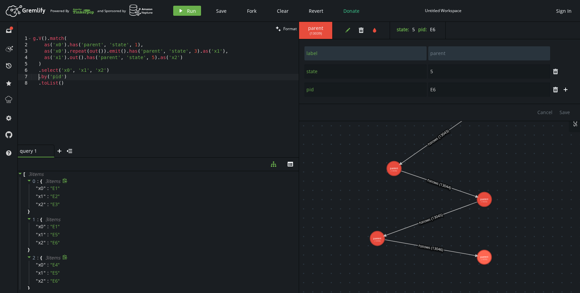
type textarea ".select('x0', 'x1', 'x2')"
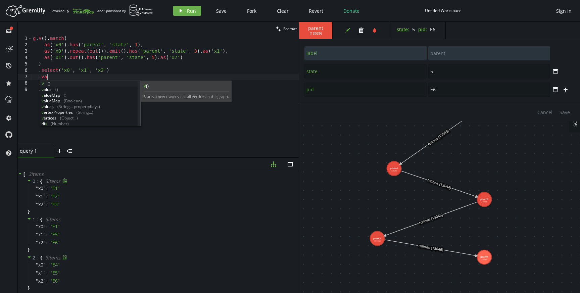
scroll to position [0, 14]
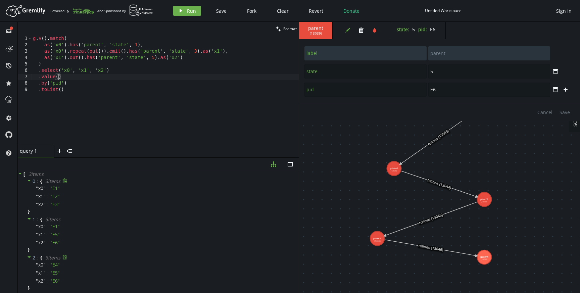
click at [182, 4] on div "Artboard Created with Sketch. Powered By and Sponsored by play Run Save Fork Cl…" at bounding box center [289, 10] width 573 height 13
click at [182, 11] on icon "play" at bounding box center [180, 10] width 5 height 5
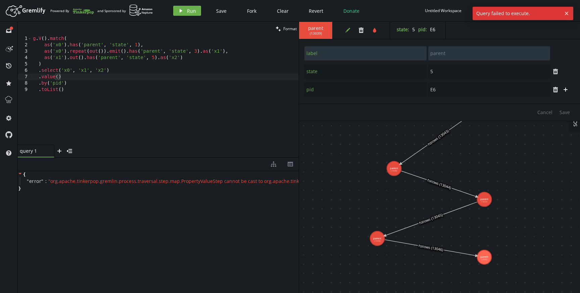
click at [188, 216] on div "{ " error " : " org.apache.tinkerpop.gremlin.process.traversal.step.map.Propert…" at bounding box center [158, 230] width 281 height 119
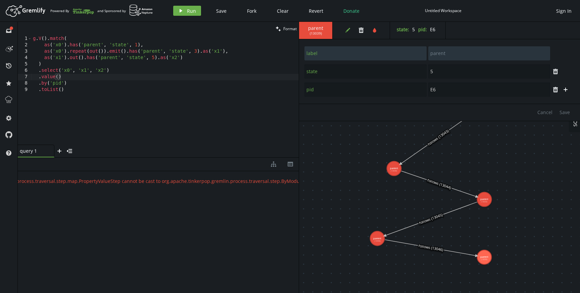
scroll to position [0, 0]
click at [76, 82] on div "g . V ( ) . match ( as ( 'x0' ) . has ( 'parent' , 'state' , 1 ) , as ( 'x0' ) …" at bounding box center [165, 97] width 267 height 122
click at [75, 77] on div "g . V ( ) . match ( as ( 'x0' ) . has ( 'parent' , 'state' , 1 ) , as ( 'x0' ) …" at bounding box center [165, 97] width 267 height 122
click at [129, 76] on div "g . V ( ) . match ( as ( 'x0' ) . has ( 'parent' , 'state' , 1 ) , as ( 'x0' ) …" at bounding box center [165, 97] width 267 height 122
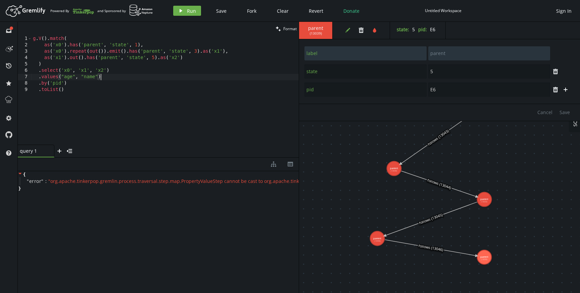
click at [86, 78] on div "g . V ( ) . match ( as ( 'x0' ) . has ( 'parent' , 'state' , 1 ) , as ( 'x0' ) …" at bounding box center [165, 97] width 267 height 122
click at [98, 76] on div "g . V ( ) . match ( as ( 'x0' ) . has ( 'parent' , 'state' , 1 ) , as ( 'x0' ) …" at bounding box center [165, 97] width 267 height 122
click at [76, 78] on div "g . V ( ) . match ( as ( 'x0' ) . has ( 'parent' , 'state' , 1 ) , as ( 'x0' ) …" at bounding box center [165, 97] width 267 height 122
click at [66, 79] on div "g . V ( ) . match ( as ( 'x0' ) . has ( 'parent' , 'state' , 1 ) , as ( 'x0' ) …" at bounding box center [165, 97] width 267 height 122
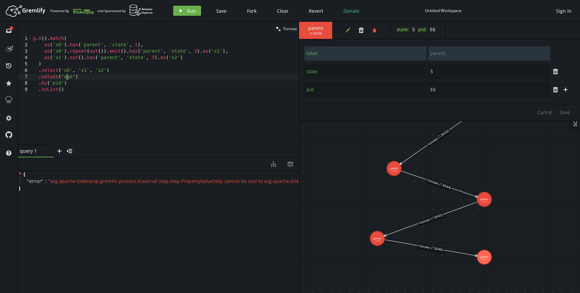
click at [66, 79] on div "g . V ( ) . match ( as ( 'x0' ) . has ( 'parent' , 'state' , 1 ) , as ( 'x0' ) …" at bounding box center [165, 97] width 267 height 122
click at [102, 74] on div "g . V ( ) . match ( as ( 'x0' ) . has ( 'parent' , 'state' , 1 ) , as ( 'x0' ) …" at bounding box center [165, 97] width 267 height 122
click at [177, 15] on button "play Run" at bounding box center [187, 11] width 28 height 10
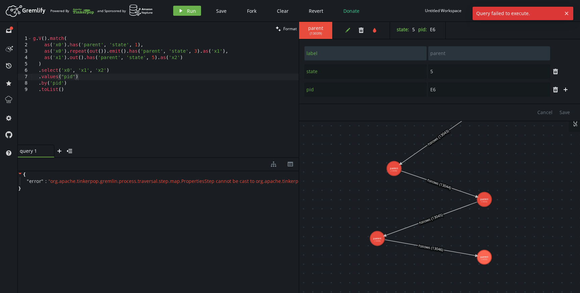
scroll to position [0, 34]
click at [87, 85] on div "g . V ( ) . match ( as ( 'x0' ) . has ( 'parent' , 'state' , 1 ) , as ( 'x0' ) …" at bounding box center [165, 97] width 267 height 122
click at [93, 79] on div "g . V ( ) . match ( as ( 'x0' ) . has ( 'parent' , 'state' , 1 ) , as ( 'x0' ) …" at bounding box center [165, 97] width 267 height 122
click at [186, 12] on button "play Run" at bounding box center [187, 11] width 28 height 10
click at [115, 72] on div "g . V ( ) . match ( as ( 'x0' ) . has ( 'parent' , 'state' , 1 ) , as ( 'x0' ) …" at bounding box center [165, 97] width 267 height 122
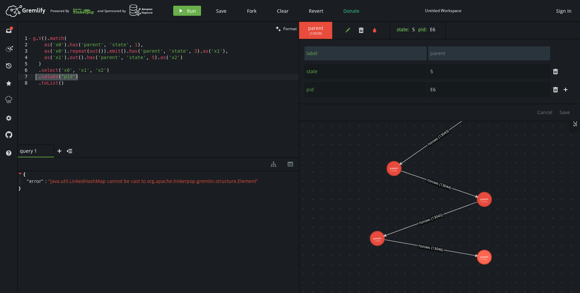
drag, startPoint x: 91, startPoint y: 76, endPoint x: 37, endPoint y: 79, distance: 54.4
click at [37, 79] on div "g . V ( ) . match ( as ( 'x0' ) . has ( 'parent' , 'state' , 1 ) , as ( 'x0' ) …" at bounding box center [165, 97] width 267 height 122
type textarea ".values("pid")"
click at [51, 63] on div "g . V ( ) . match ( as ( 'x0' ) . has ( 'parent' , 'state' , 1 ) , as ( 'x0' ) …" at bounding box center [165, 97] width 267 height 122
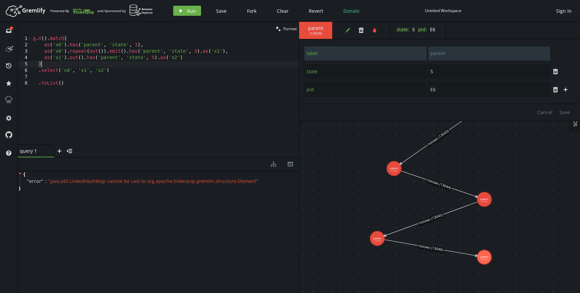
paste textarea ".values("pid")"
click at [181, 11] on icon "play" at bounding box center [180, 10] width 5 height 5
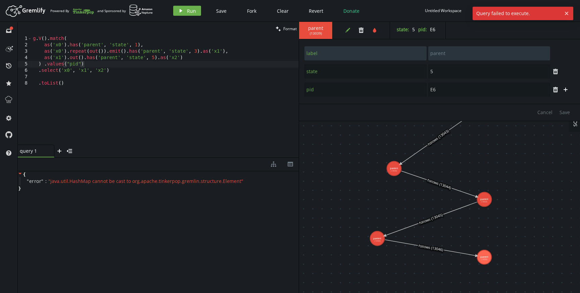
click at [95, 87] on div "g . V ( ) . match ( as ( 'x0' ) . has ( 'parent' , 'state' , 1 ) , as ( 'x0' ) …" at bounding box center [165, 97] width 267 height 122
click at [45, 65] on div "g . V ( ) . match ( as ( 'x0' ) . has ( 'parent' , 'state' , 1 ) , as ( 'x0' ) …" at bounding box center [165, 97] width 267 height 122
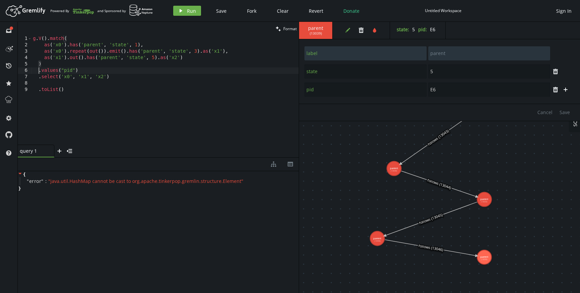
scroll to position [0, 5]
click at [48, 73] on div "g . V ( ) . match ( as ( 'x0' ) . has ( 'parent' , 'state' , 1 ) , as ( 'x0' ) …" at bounding box center [165, 97] width 267 height 122
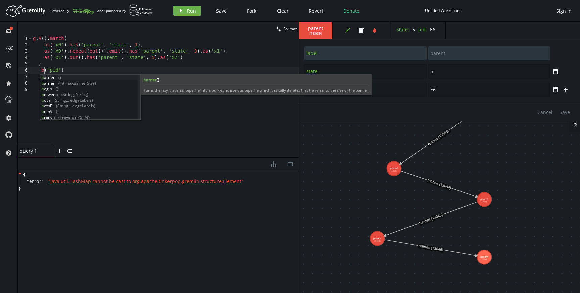
scroll to position [0, 14]
click at [73, 69] on div "g . V ( ) . match ( as ( 'x0' ) . has ( 'parent' , 'state' , 1 ) , as ( 'x0' ) …" at bounding box center [165, 97] width 267 height 122
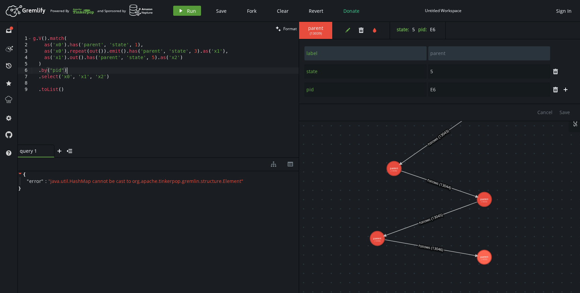
type textarea ".by("pid")"
click at [188, 14] on button "play Run" at bounding box center [187, 11] width 28 height 10
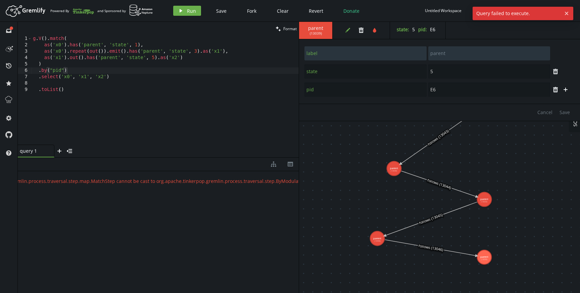
scroll to position [0, 0]
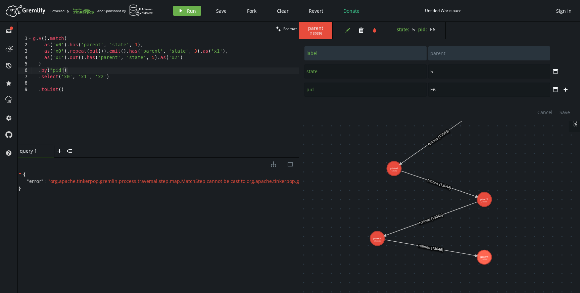
click at [71, 71] on div "g . V ( ) . match ( as ( 'x0' ) . has ( 'parent' , 'state' , 1 ) , as ( 'x0' ) …" at bounding box center [165, 97] width 267 height 122
click at [39, 73] on div "g . V ( ) . match ( as ( 'x0' ) . has ( 'parent' , 'state' , 1 ) , as ( 'x0' ) …" at bounding box center [165, 97] width 267 height 122
click at [194, 56] on div "g . V ( ) . match ( as ( 'x0' ) . has ( 'parent' , 'state' , 1 ) , as ( 'x0' ) …" at bounding box center [165, 97] width 267 height 122
type textarea "as('x1').out().has('parent', 'state', 5).as('x2')"
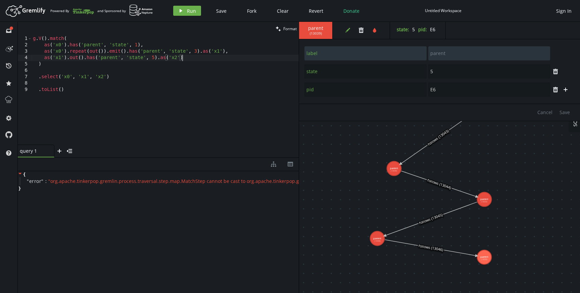
click at [124, 85] on div "g . V ( ) . match ( as ( 'x0' ) . has ( 'parent' , 'state' , 1 ) , as ( 'x0' ) …" at bounding box center [165, 97] width 267 height 122
click at [186, 12] on button "play Run" at bounding box center [187, 11] width 28 height 10
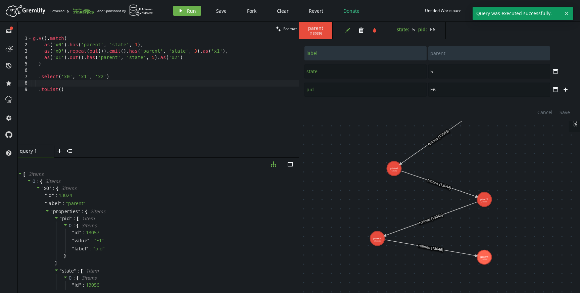
click at [94, 70] on div "g . V ( ) . match ( as ( 'x0' ) . has ( 'parent' , 'state' , 1 ) , as ( 'x0' ) …" at bounding box center [165, 97] width 267 height 122
click at [94, 64] on div "g . V ( ) . match ( as ( 'x0' ) . has ( 'parent' , 'state' , 1 ) , as ( 'x0' ) …" at bounding box center [165, 97] width 267 height 122
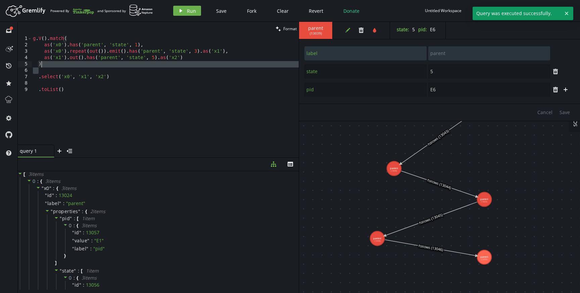
type textarea ")"
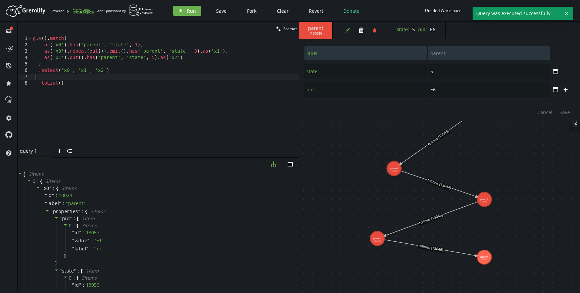
click at [102, 79] on div "g . V ( ) . match ( as ( 'x0' ) . has ( 'parent' , 'state' , 1 ) , as ( 'x0' ) …" at bounding box center [165, 97] width 267 height 122
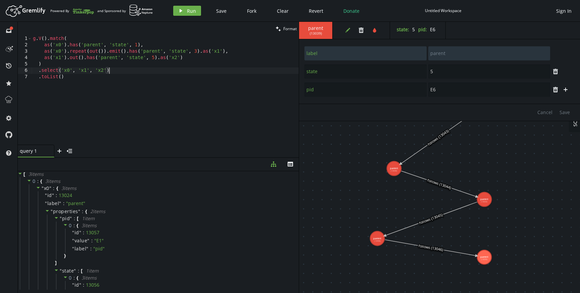
paste textarea ".by("pid")"
type textarea ".select('x0', 'x1', 'x2').by("pid")"
click at [188, 11] on span "Run" at bounding box center [191, 11] width 9 height 6
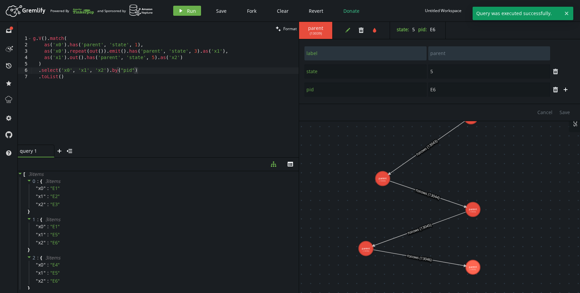
drag, startPoint x: 362, startPoint y: 198, endPoint x: 349, endPoint y: 209, distance: 17.1
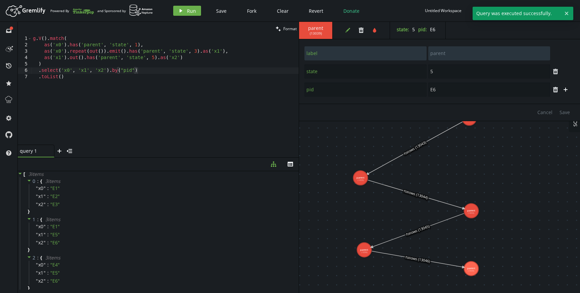
drag, startPoint x: 378, startPoint y: 178, endPoint x: 360, endPoint y: 178, distance: 18.1
type input "E3"
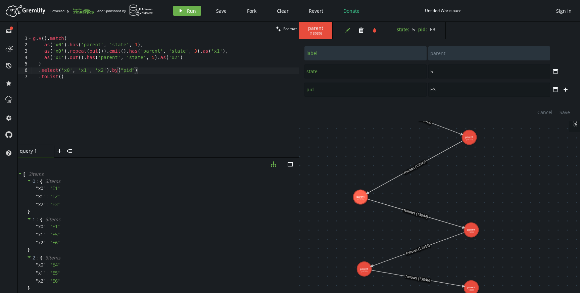
drag, startPoint x: 454, startPoint y: 185, endPoint x: 454, endPoint y: 215, distance: 30.5
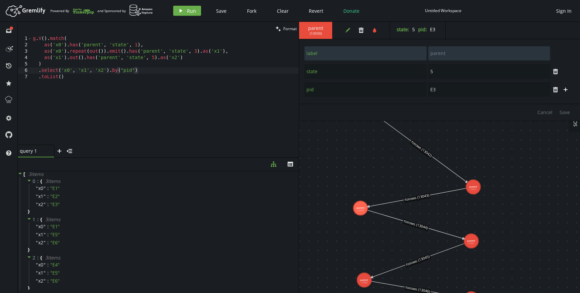
drag, startPoint x: 471, startPoint y: 149, endPoint x: 473, endPoint y: 187, distance: 38.0
type input "3"
type input "E2"
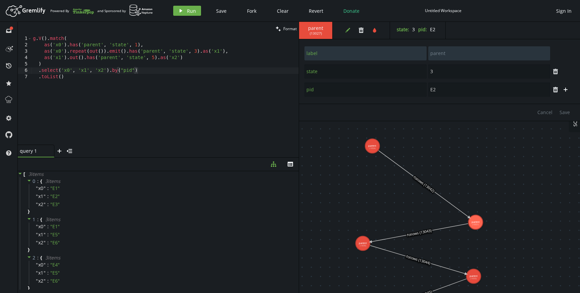
drag, startPoint x: 398, startPoint y: 166, endPoint x: 401, endPoint y: 200, distance: 34.3
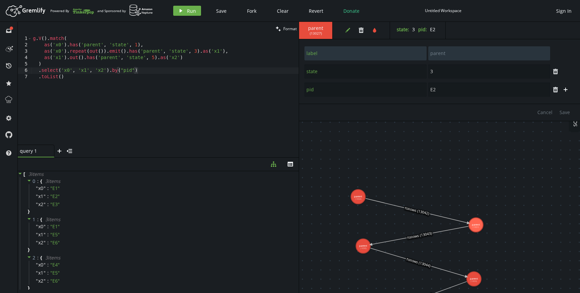
drag, startPoint x: 370, startPoint y: 149, endPoint x: 357, endPoint y: 196, distance: 49.3
type input "1"
type input "E1"
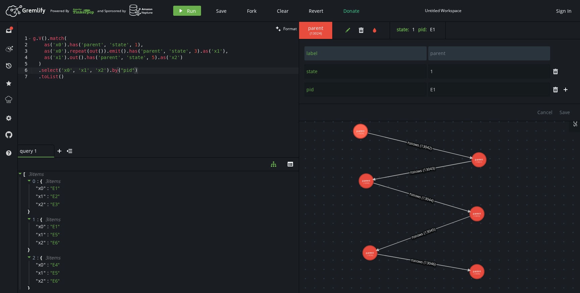
drag, startPoint x: 411, startPoint y: 174, endPoint x: 414, endPoint y: 109, distance: 65.5
click at [414, 109] on div "parent ( 13024 ) edit trash tint state : 1 pid : E1 label parent state 1 trash …" at bounding box center [439, 157] width 281 height 271
drag, startPoint x: 361, startPoint y: 130, endPoint x: 377, endPoint y: 143, distance: 21.0
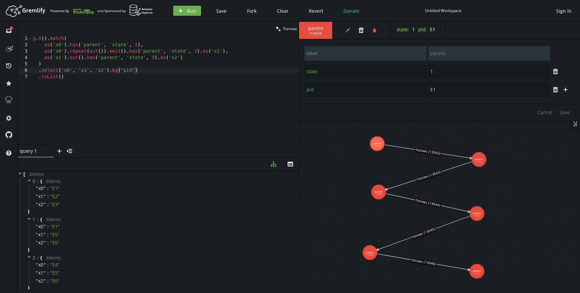
drag, startPoint x: 367, startPoint y: 182, endPoint x: 379, endPoint y: 192, distance: 15.3
type input "5"
type input "E3"
drag, startPoint x: 372, startPoint y: 256, endPoint x: 382, endPoint y: 235, distance: 23.6
type input "3"
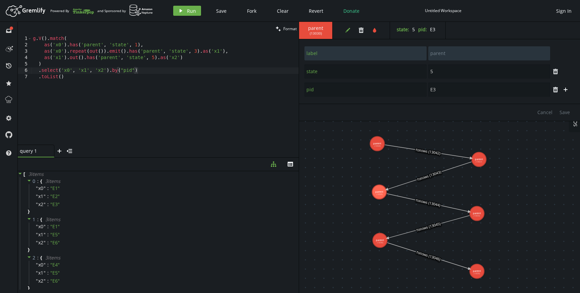
type input "E5"
drag, startPoint x: 476, startPoint y: 268, endPoint x: 476, endPoint y: 251, distance: 16.8
type input "5"
type input "E6"
click at [223, 11] on span "Save" at bounding box center [221, 11] width 10 height 6
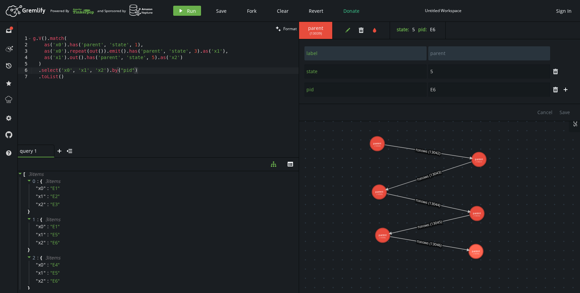
click at [215, 116] on div "g . V ( ) . match ( as ( 'x0' ) . has ( 'parent' , 'state' , 1 ) , as ( 'x0' ) …" at bounding box center [165, 97] width 267 height 122
click at [216, 73] on div "g . V ( ) . match ( as ( 'x0' ) . has ( 'parent' , 'state' , 1 ) , as ( 'x0' ) …" at bounding box center [165, 97] width 267 height 122
click at [213, 78] on div "g . V ( ) . match ( as ( 'x0' ) . has ( 'parent' , 'state' , 1 ) , as ( 'x0' ) …" at bounding box center [165, 97] width 267 height 122
type textarea ".toList()"
drag, startPoint x: 375, startPoint y: 139, endPoint x: 390, endPoint y: 140, distance: 14.8
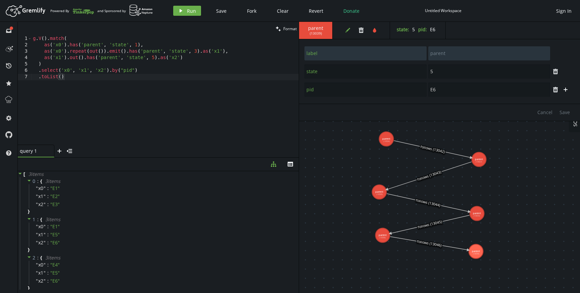
type input "1"
type input "E1"
drag, startPoint x: 376, startPoint y: 190, endPoint x: 381, endPoint y: 190, distance: 4.7
type input "5"
type input "E3"
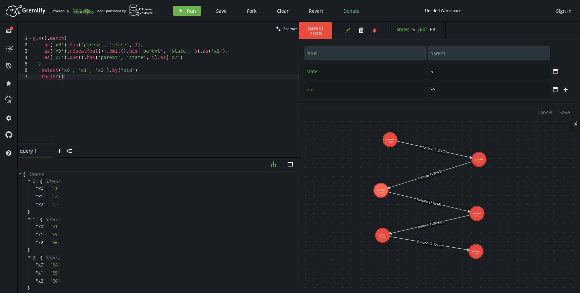
type textarea ".select('x0', 'x1', 'x2').by("pid")"
click at [164, 71] on div "g . V ( ) . match ( as ( 'x0' ) . has ( 'parent' , 'state' , 1 ) , as ( 'x0' ) …" at bounding box center [165, 97] width 267 height 122
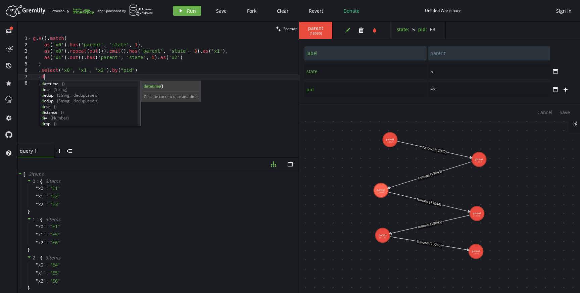
scroll to position [0, 14]
type textarea "."
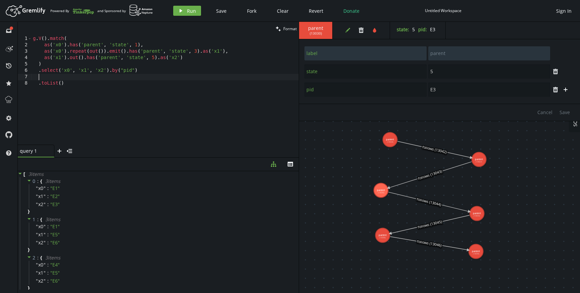
scroll to position [0, 5]
click at [97, 83] on div "g . V ( ) . match ( as ( 'x0' ) . has ( 'parent' , 'state' , 1 ) , as ( 'x0' ) …" at bounding box center [165, 97] width 267 height 122
type textarea ".toList()"
click at [97, 76] on div "g . V ( ) . match ( as ( 'x0' ) . has ( 'parent' , 'state' , 1 ) , as ( 'x0' ) …" at bounding box center [165, 97] width 267 height 122
click at [97, 84] on div "g . V ( ) . match ( as ( 'x0' ) . has ( 'parent' , 'state' , 1 ) , as ( 'x0' ) …" at bounding box center [165, 97] width 267 height 122
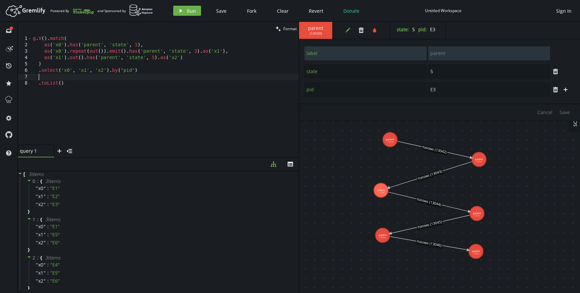
type textarea ".toList()"
click at [86, 75] on div "g . V ( ) . match ( as ( 'x0' ) . has ( 'parent' , 'state' , 1 ) , as ( 'x0' ) …" at bounding box center [165, 97] width 267 height 122
click at [91, 77] on div "g . V ( ) . match ( as ( 'x0' ) . has ( 'parent' , 'state' , 1 ) , as ( 'x0' ) …" at bounding box center [165, 97] width 267 height 122
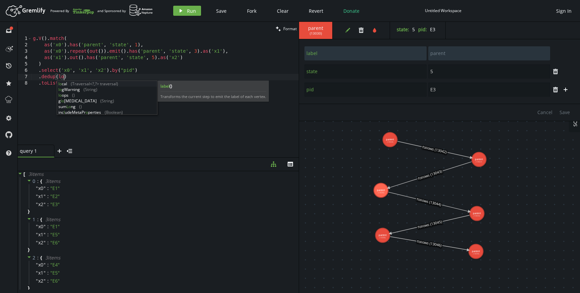
scroll to position [0, 31]
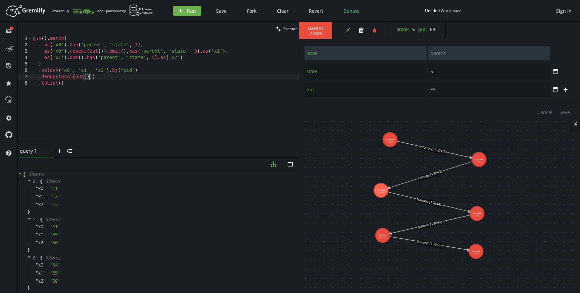
click at [74, 76] on div "g . V ( ) . match ( as ( 'x0' ) . has ( 'parent' , 'state' , 1 ) , as ( 'x0' ) …" at bounding box center [165, 97] width 267 height 122
click at [120, 79] on div "g . V ( ) . match ( as ( 'x0' ) . has ( 'parent' , 'state' , 1 ) , as ( 'x0' ) …" at bounding box center [165, 97] width 267 height 122
click at [183, 11] on button "play Run" at bounding box center [187, 11] width 28 height 10
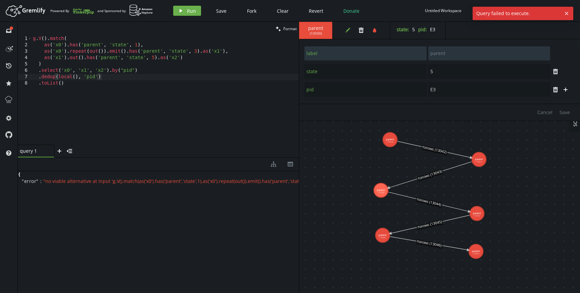
scroll to position [0, 0]
click at [84, 78] on div "g . V ( ) . match ( as ( 'x0' ) . has ( 'parent' , 'state' , 1 ) , as ( 'x0' ) …" at bounding box center [165, 97] width 267 height 122
click at [58, 77] on div "g . V ( ) . match ( as ( 'x0' ) . has ( 'parent' , 'state' , 1 ) , as ( 'x0' ) …" at bounding box center [165, 97] width 267 height 122
click at [91, 79] on div "g . V ( ) . match ( as ( 'x0' ) . has ( 'parent' , 'state' , 1 ) , as ( 'x0' ) …" at bounding box center [165, 97] width 267 height 122
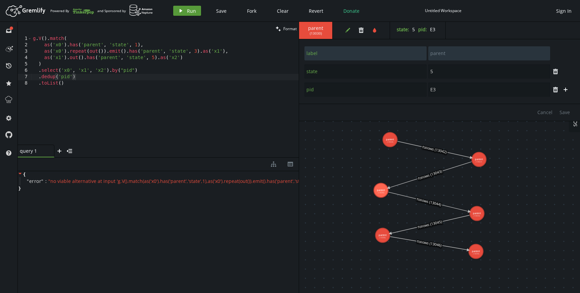
click at [183, 10] on icon "play" at bounding box center [180, 10] width 5 height 5
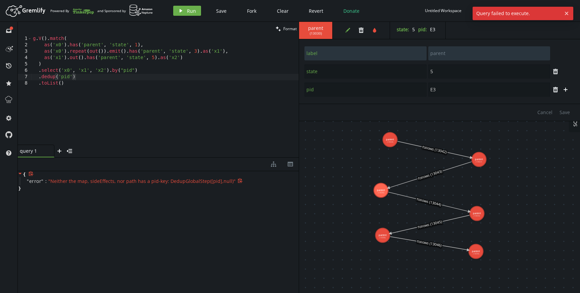
click at [75, 182] on span "" Neither the map, sideEffects, nor path has a pid-key: DedupGlobalStep([pid],n…" at bounding box center [141, 181] width 187 height 6
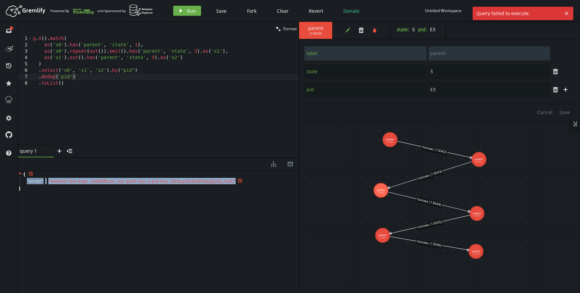
click at [75, 182] on span "" Neither the map, sideEffects, nor path has a pid-key: DedupGlobalStep([pid],n…" at bounding box center [141, 181] width 187 height 6
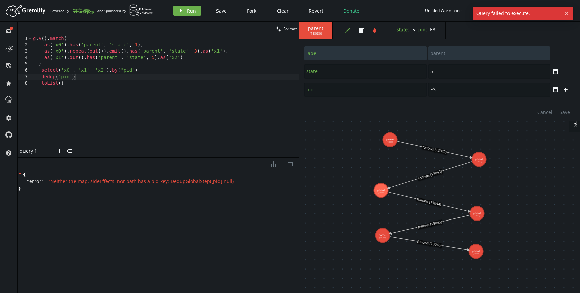
click at [81, 192] on div "{ " error " : " Neither the map, sideEffects, nor path has a pid-key: DedupGlob…" at bounding box center [158, 230] width 281 height 119
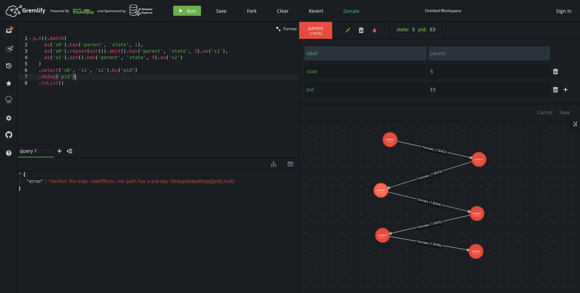
click at [80, 78] on div "g . V ( ) . match ( as ( 'x0' ) . has ( 'parent' , 'state' , 1 ) , as ( 'x0' ) …" at bounding box center [165, 97] width 267 height 122
click at [78, 84] on div "g . V ( ) . match ( as ( 'x0' ) . has ( 'parent' , 'state' , 1 ) , as ( 'x0' ) …" at bounding box center [165, 97] width 267 height 122
click at [349, 32] on icon "edit" at bounding box center [347, 30] width 5 height 5
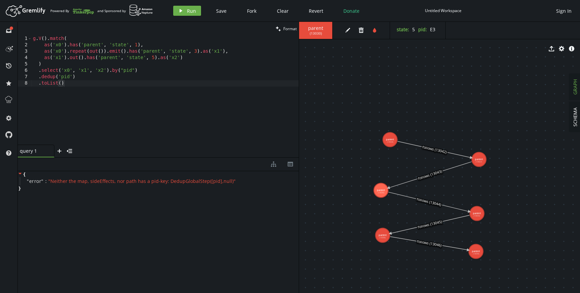
click at [180, 117] on div "g . V ( ) . match ( as ( 'x0' ) . has ( 'parent' , 'state' , 1 ) , as ( 'x0' ) …" at bounding box center [165, 97] width 267 height 122
click at [86, 74] on div "g . V ( ) . match ( as ( 'x0' ) . has ( 'parent' , 'state' , 1 ) , as ( 'x0' ) …" at bounding box center [165, 97] width 267 height 122
drag, startPoint x: 91, startPoint y: 78, endPoint x: 7, endPoint y: 78, distance: 83.9
click at [8, 78] on div "full-circle inbox history star cog help clean Format .dedup('pid') 1 2 3 4 5 6 …" at bounding box center [290, 157] width 580 height 271
click at [92, 80] on div "g . V ( ) . match ( as ( 'x0' ) . has ( 'parent' , 'state' , 1 ) , as ( 'x0' ) …" at bounding box center [165, 97] width 267 height 122
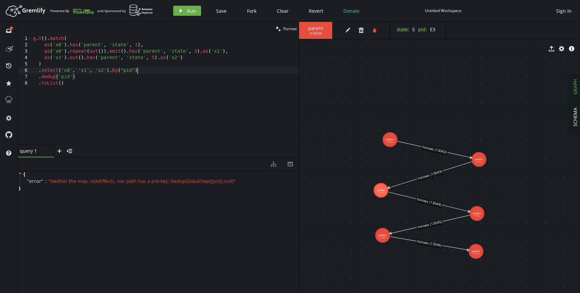
click at [151, 73] on div "g . V ( ) . match ( as ( 'x0' ) . has ( 'parent' , 'state' , 1 ) , as ( 'x0' ) …" at bounding box center [165, 97] width 267 height 122
drag, startPoint x: 391, startPoint y: 139, endPoint x: 380, endPoint y: 136, distance: 12.0
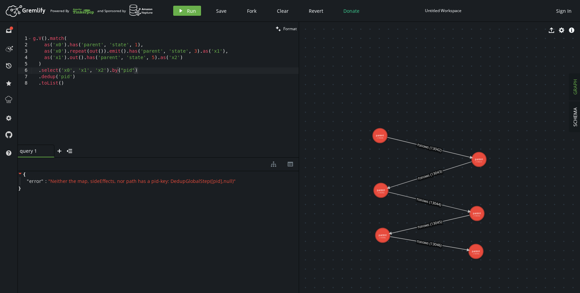
click at [209, 137] on div "g . V ( ) . match ( as ( 'x0' ) . has ( 'parent' , 'state' , 1 ) , as ( 'x0' ) …" at bounding box center [165, 97] width 267 height 122
click at [114, 107] on div "g . V ( ) . match ( as ( 'x0' ) . has ( 'parent' , 'state' , 1 ) , as ( 'x0' ) …" at bounding box center [165, 97] width 267 height 122
click at [228, 10] on button "Save" at bounding box center [221, 11] width 20 height 10
click at [104, 79] on div "g . V ( ) . match ( as ( 'x0' ) . has ( 'parent' , 'state' , 1 ) , as ( 'x0' ) …" at bounding box center [165, 97] width 267 height 122
click at [152, 73] on div "g . V ( ) . match ( as ( 'x0' ) . has ( 'parent' , 'state' , 1 ) , as ( 'x0' ) …" at bounding box center [165, 97] width 267 height 122
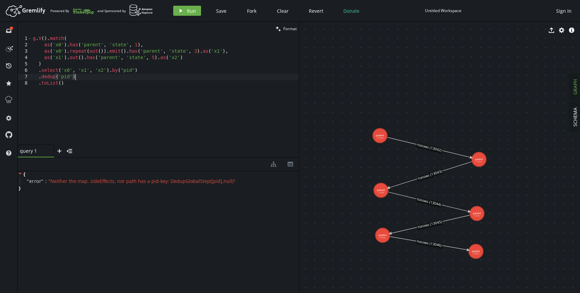
click at [149, 78] on div "g . V ( ) . match ( as ( 'x0' ) . has ( 'parent' , 'state' , 1 ) , as ( 'x0' ) …" at bounding box center [165, 97] width 267 height 122
click at [148, 81] on div "g . V ( ) . match ( as ( 'x0' ) . has ( 'parent' , 'state' , 1 ) , as ( 'x0' ) …" at bounding box center [165, 97] width 267 height 122
click at [141, 76] on div "g . V ( ) . match ( as ( 'x0' ) . has ( 'parent' , 'state' , 1 ) , as ( 'x0' ) …" at bounding box center [165, 97] width 267 height 122
drag, startPoint x: 79, startPoint y: 77, endPoint x: 41, endPoint y: 74, distance: 38.7
click at [41, 74] on div "g . V ( ) . match ( as ( 'x0' ) . has ( 'parent' , 'state' , 1 ) , as ( 'x0' ) …" at bounding box center [165, 97] width 267 height 122
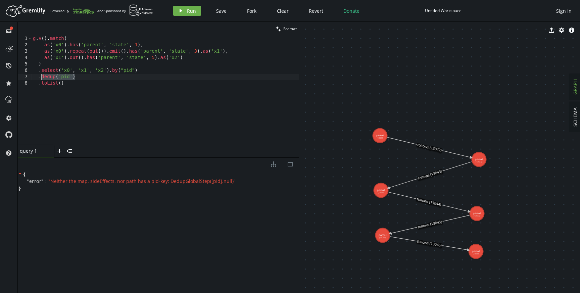
click at [79, 76] on div "g . V ( ) . match ( as ( 'x0' ) . has ( 'parent' , 'state' , 1 ) , as ( 'x0' ) …" at bounding box center [165, 97] width 267 height 122
drag, startPoint x: 81, startPoint y: 77, endPoint x: 40, endPoint y: 75, distance: 41.3
click at [39, 75] on div "g . V ( ) . match ( as ( 'x0' ) . has ( 'parent' , 'state' , 1 ) , as ( 'x0' ) …" at bounding box center [165, 97] width 267 height 122
click at [84, 76] on div "g . V ( ) . match ( as ( 'x0' ) . has ( 'parent' , 'state' , 1 ) , as ( 'x0' ) …" at bounding box center [165, 97] width 267 height 122
drag, startPoint x: 84, startPoint y: 76, endPoint x: 28, endPoint y: 77, distance: 56.7
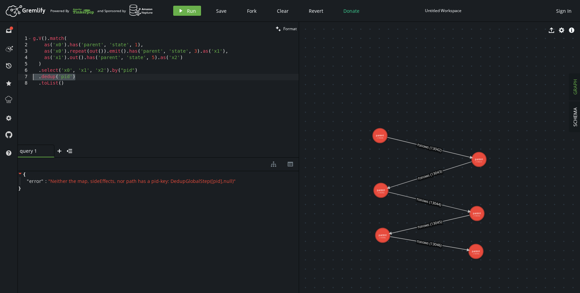
click at [28, 77] on div ".dedup('pid') 1 2 3 4 5 6 7 8 g . V ( ) . match ( as ( 'x0' ) . has ( 'parent' …" at bounding box center [158, 90] width 281 height 109
click at [86, 78] on div "g . V ( ) . match ( as ( 'x0' ) . has ( 'parent' , 'state' , 1 ) , as ( 'x0' ) …" at bounding box center [165, 97] width 267 height 122
drag, startPoint x: 86, startPoint y: 78, endPoint x: 31, endPoint y: 75, distance: 54.8
click at [30, 75] on div ".dedup('pid') 1 2 3 4 5 6 7 8 g . V ( ) . match ( as ( 'x0' ) . has ( 'parent' …" at bounding box center [158, 90] width 281 height 109
click at [80, 74] on div "g . V ( ) . match ( as ( 'x0' ) . has ( 'parent' , 'state' , 1 ) , as ( 'x0' ) …" at bounding box center [165, 90] width 267 height 109
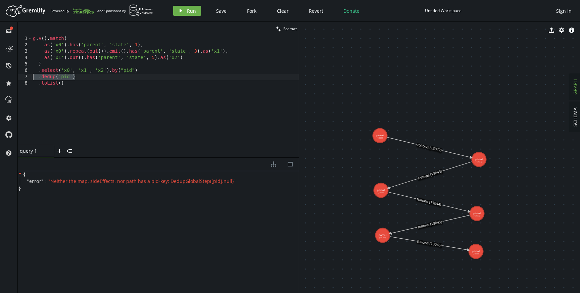
drag, startPoint x: 82, startPoint y: 76, endPoint x: 35, endPoint y: 77, distance: 46.6
click at [34, 77] on div "g . V ( ) . match ( as ( 'x0' ) . has ( 'parent' , 'state' , 1 ) , as ( 'x0' ) …" at bounding box center [165, 97] width 267 height 122
click at [78, 75] on div "g . V ( ) . match ( as ( 'x0' ) . has ( 'parent' , 'state' , 1 ) , as ( 'x0' ) …" at bounding box center [165, 97] width 267 height 122
drag, startPoint x: 78, startPoint y: 75, endPoint x: 33, endPoint y: 76, distance: 45.0
click at [33, 76] on div "g . V ( ) . match ( as ( 'x0' ) . has ( 'parent' , 'state' , 1 ) , as ( 'x0' ) …" at bounding box center [165, 97] width 267 height 122
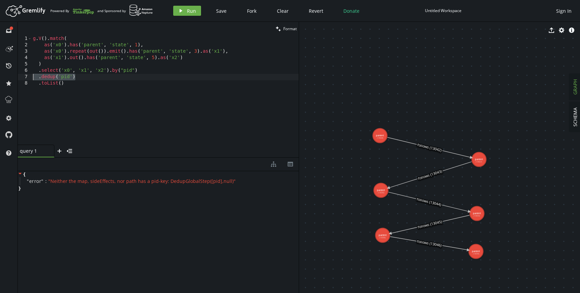
click at [86, 81] on div "g . V ( ) . match ( as ( 'x0' ) . has ( 'parent' , 'state' , 1 ) , as ( 'x0' ) …" at bounding box center [165, 97] width 267 height 122
click at [83, 79] on div "g . V ( ) . match ( as ( 'x0' ) . has ( 'parent' , 'state' , 1 ) , as ( 'x0' ) …" at bounding box center [165, 97] width 267 height 122
click at [48, 74] on div "g . V ( ) . match ( as ( 'x0' ) . has ( 'parent' , 'state' , 1 ) , as ( 'x0' ) …" at bounding box center [165, 97] width 267 height 122
click at [49, 69] on div "g . V ( ) . match ( as ( 'x0' ) . has ( 'parent' , 'state' , 1 ) , as ( 'x0' ) …" at bounding box center [165, 97] width 267 height 122
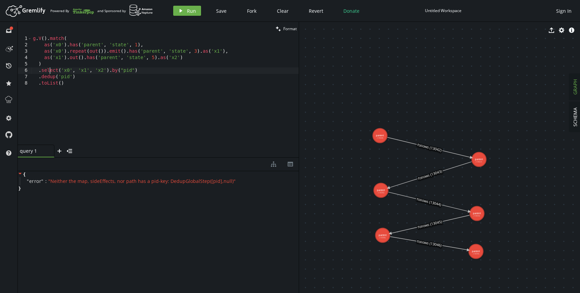
click at [49, 69] on div "g . V ( ) . match ( as ( 'x0' ) . has ( 'parent' , 'state' , 1 ) , as ( 'x0' ) …" at bounding box center [165, 97] width 267 height 122
click at [100, 79] on div "g . V ( ) . match ( as ( 'x0' ) . has ( 'parent' , 'state' , 1 ) , as ( 'x0' ) …" at bounding box center [165, 97] width 267 height 122
drag, startPoint x: 112, startPoint y: 70, endPoint x: 149, endPoint y: 70, distance: 37.2
click at [131, 70] on div "g . V ( ) . match ( as ( 'x0' ) . has ( 'parent' , 'state' , 1 ) , as ( 'x0' ) …" at bounding box center [165, 97] width 267 height 122
click at [149, 70] on div "g . V ( ) . match ( as ( 'x0' ) . has ( 'parent' , 'state' , 1 ) , as ( 'x0' ) …" at bounding box center [165, 97] width 267 height 122
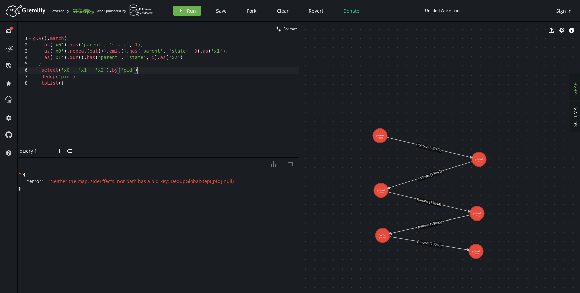
click at [141, 77] on div "g . V ( ) . match ( as ( 'x0' ) . has ( 'parent' , 'state' , 1 ) , as ( 'x0' ) …" at bounding box center [165, 97] width 267 height 122
drag, startPoint x: 59, startPoint y: 76, endPoint x: 73, endPoint y: 76, distance: 14.1
click at [73, 76] on div "g . V ( ) . match ( as ( 'x0' ) . has ( 'parent' , 'state' , 1 ) , as ( 'x0' ) …" at bounding box center [165, 97] width 267 height 122
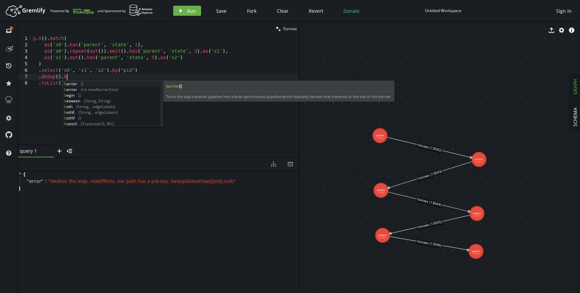
scroll to position [0, 36]
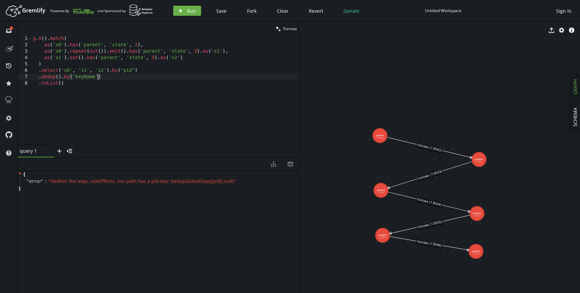
click at [86, 79] on div "g . V ( ) . match ( as ( 'x0' ) . has ( 'parent' , 'state' , 1 ) , as ( 'x0' ) …" at bounding box center [165, 97] width 267 height 122
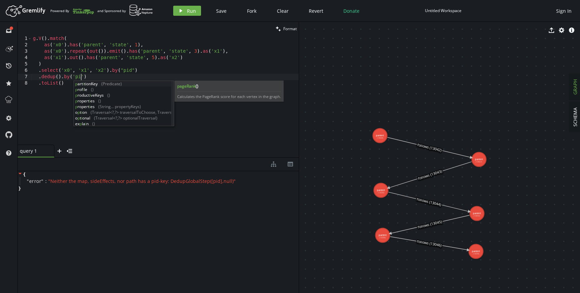
scroll to position [0, 50]
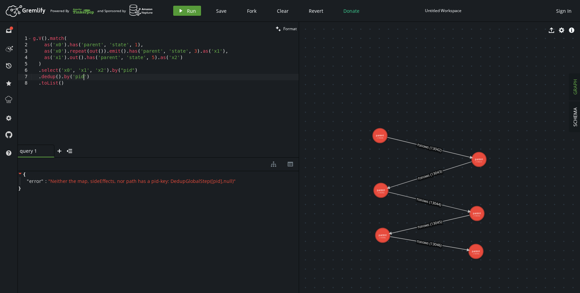
click at [190, 11] on span "Run" at bounding box center [191, 11] width 9 height 6
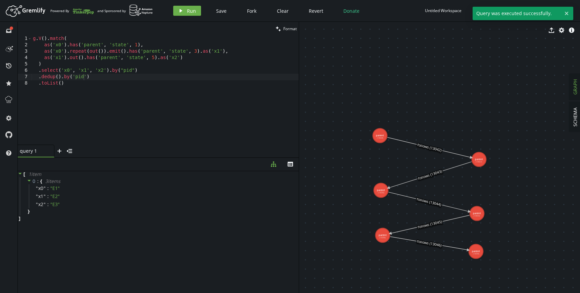
click at [92, 75] on div "g . V ( ) . match ( as ( 'x0' ) . has ( 'parent' , 'state' , 1 ) , as ( 'x0' ) …" at bounding box center [165, 97] width 267 height 122
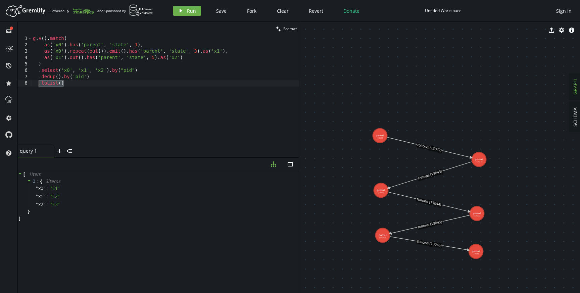
drag, startPoint x: 73, startPoint y: 85, endPoint x: 29, endPoint y: 85, distance: 44.6
click at [29, 85] on div ".dedup().by('pid') 1 2 3 4 5 6 7 8 g . V ( ) . match ( as ( 'x0' ) . has ( 'par…" at bounding box center [158, 90] width 281 height 109
type textarea ".toList()"
click at [151, 71] on div "g . V ( ) . match ( as ( 'x0' ) . has ( 'parent' , 'state' , 1 ) , as ( 'x0' ) …" at bounding box center [165, 97] width 267 height 122
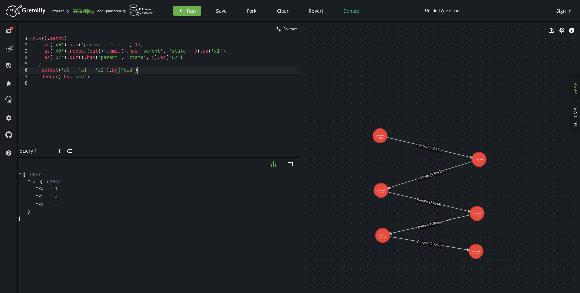
type textarea ".select('x0', 'x1', 'x2').by("pid")"
paste textarea ".toList()"
click at [43, 80] on div "g . V ( ) . match ( as ( 'x0' ) . has ( 'parent' , 'state' , 1 ) , as ( 'x0' ) …" at bounding box center [165, 97] width 267 height 122
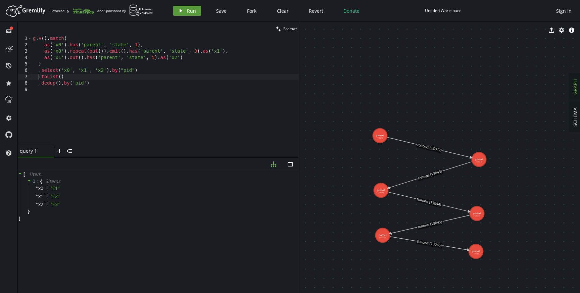
click at [183, 9] on button "play Run" at bounding box center [187, 11] width 28 height 10
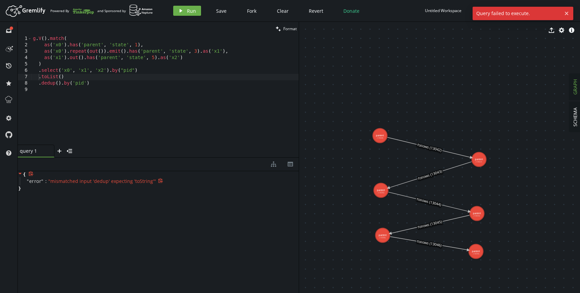
click at [175, 180] on div "" error " : " mismatched input 'dedup' expecting 'toString' "" at bounding box center [159, 181] width 279 height 8
drag, startPoint x: 41, startPoint y: 76, endPoint x: 107, endPoint y: 76, distance: 66.1
click at [107, 76] on div "g . V ( ) . match ( as ( 'x0' ) . has ( 'parent' , 'state' , 1 ) , as ( 'x0' ) …" at bounding box center [165, 97] width 267 height 122
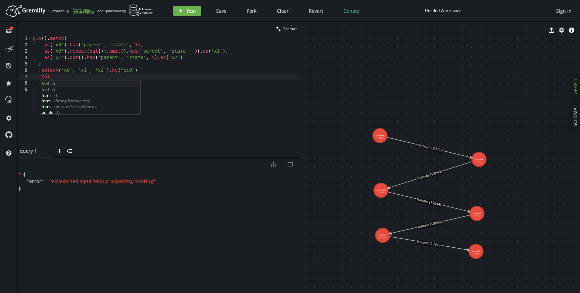
scroll to position [0, 16]
click at [188, 13] on span "Run" at bounding box center [191, 11] width 9 height 6
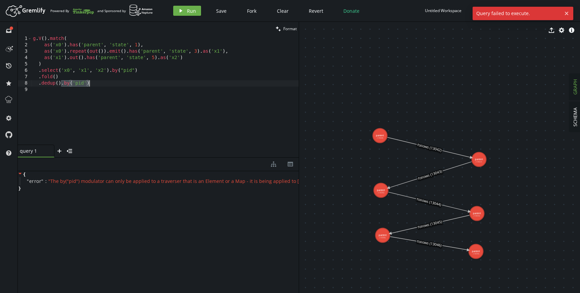
drag, startPoint x: 62, startPoint y: 83, endPoint x: 130, endPoint y: 84, distance: 68.5
click at [130, 84] on div "g . V ( ) . match ( as ( 'x0' ) . has ( 'parent' , 'state' , 1 ) , as ( 'x0' ) …" at bounding box center [165, 97] width 267 height 122
click at [193, 11] on span "Run" at bounding box center [191, 11] width 9 height 6
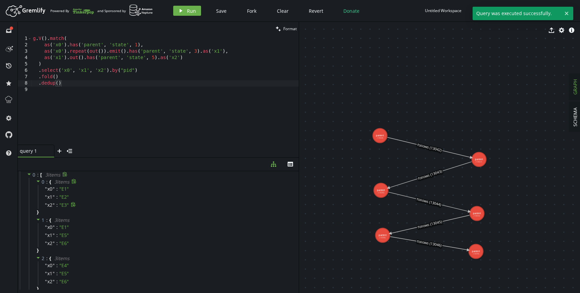
scroll to position [0, 0]
click at [63, 78] on div "g . V ( ) . match ( as ( 'x0' ) . has ( 'parent' , 'state' , 1 ) , as ( 'x0' ) …" at bounding box center [165, 97] width 267 height 122
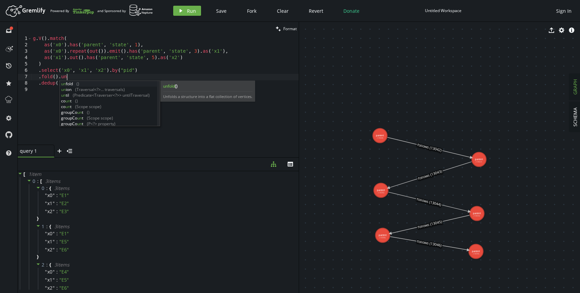
scroll to position [0, 33]
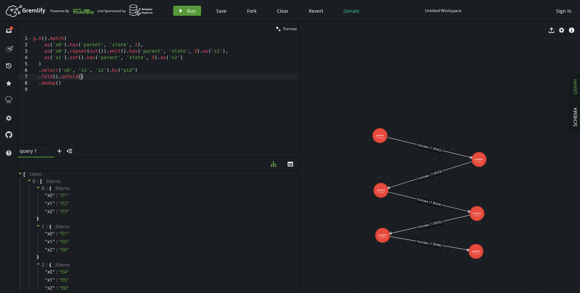
click at [187, 9] on span "Run" at bounding box center [191, 11] width 9 height 6
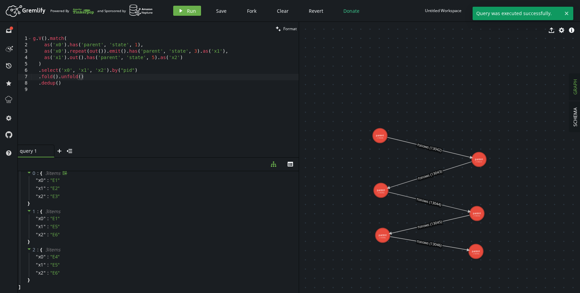
scroll to position [0, 0]
click at [59, 77] on div "g . V ( ) . match ( as ( 'x0' ) . has ( 'parent' , 'state' , 1 ) , as ( 'x0' ) …" at bounding box center [165, 97] width 267 height 122
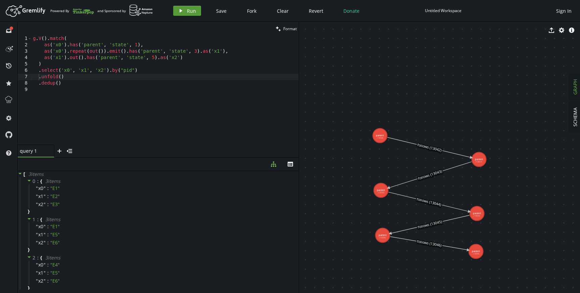
click at [190, 8] on span "Run" at bounding box center [191, 11] width 9 height 6
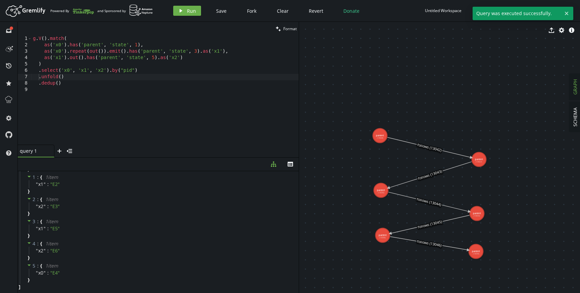
scroll to position [0, 0]
click at [70, 76] on div "g . V ( ) . match ( as ( 'x0' ) . has ( 'parent' , 'state' , 1 ) , as ( 'x0' ) …" at bounding box center [165, 97] width 267 height 122
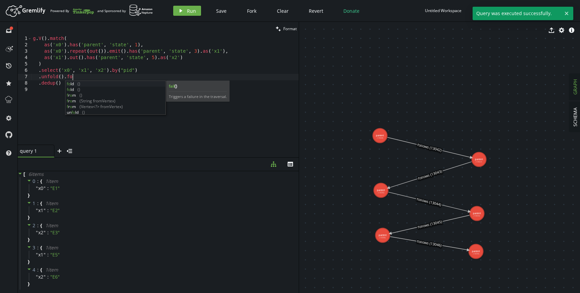
scroll to position [0, 42]
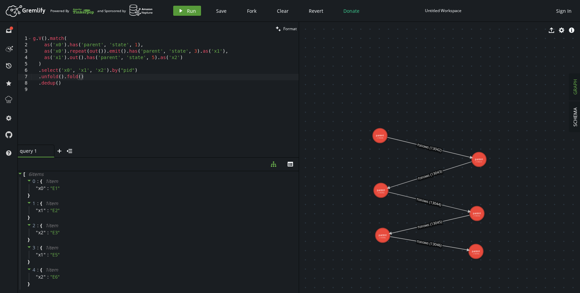
click at [183, 11] on button "play Run" at bounding box center [187, 11] width 28 height 10
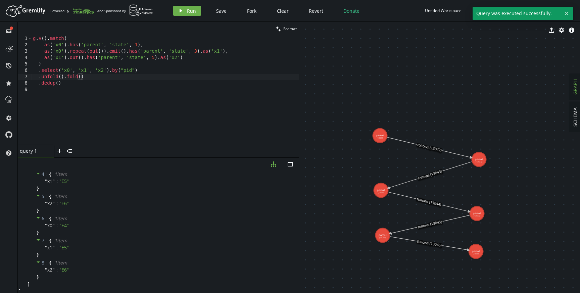
scroll to position [0, 0]
click at [95, 77] on div "g . V ( ) . match ( as ( 'x0' ) . has ( 'parent' , 'state' , 1 ) , as ( 'x0' ) …" at bounding box center [165, 97] width 267 height 122
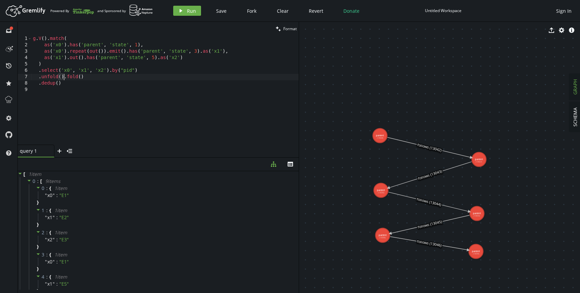
click at [65, 76] on div "g . V ( ) . match ( as ( 'x0' ) . has ( 'parent' , 'state' , 1 ) , as ( 'x0' ) …" at bounding box center [165, 97] width 267 height 122
click at [192, 8] on span "Run" at bounding box center [191, 11] width 9 height 6
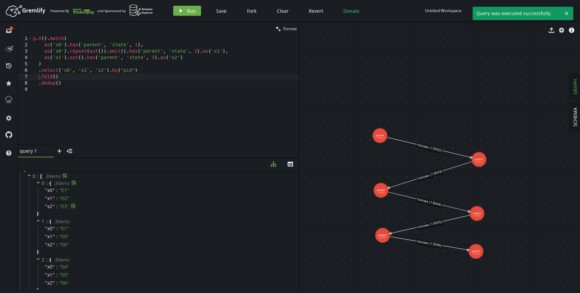
scroll to position [0, 0]
click at [86, 82] on div "g . V ( ) . match ( as ( 'x0' ) . has ( 'parent' , 'state' , 1 ) , as ( 'x0' ) …" at bounding box center [165, 97] width 267 height 122
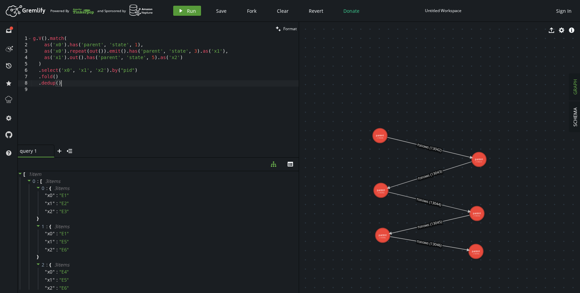
click at [191, 9] on span "Run" at bounding box center [191, 11] width 9 height 6
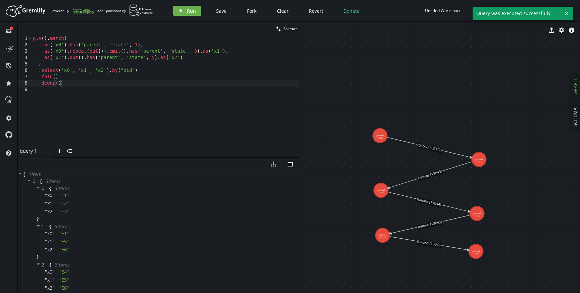
click at [71, 80] on div "g . V ( ) . match ( as ( 'x0' ) . has ( 'parent' , 'state' , 1 ) , as ( 'x0' ) …" at bounding box center [165, 97] width 267 height 122
click at [71, 85] on div "g . V ( ) . match ( as ( 'x0' ) . has ( 'parent' , 'state' , 1 ) , as ( 'x0' ) …" at bounding box center [165, 97] width 267 height 122
click at [47, 83] on div "g . V ( ) . match ( as ( 'x0' ) . has ( 'parent' , 'state' , 1 ) , as ( 'x0' ) …" at bounding box center [165, 97] width 267 height 122
click at [63, 83] on div "g . V ( ) . match ( as ( 'x0' ) . has ( 'parent' , 'state' , 1 ) , as ( 'x0' ) …" at bounding box center [165, 97] width 267 height 122
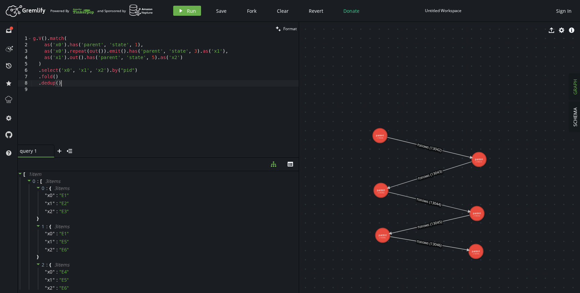
click at [40, 77] on div "g . V ( ) . match ( as ( 'x0' ) . has ( 'parent' , 'state' , 1 ) , as ( 'x0' ) …" at bounding box center [165, 97] width 267 height 122
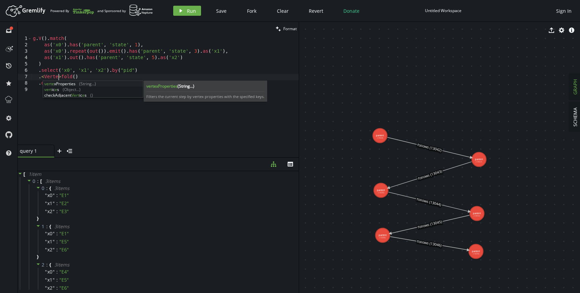
scroll to position [0, 28]
click at [96, 74] on div "g . V ( ) . match ( as ( 'x0' ) . has ( 'parent' , 'state' , 1 ) , as ( 'x0' ) …" at bounding box center [165, 97] width 267 height 122
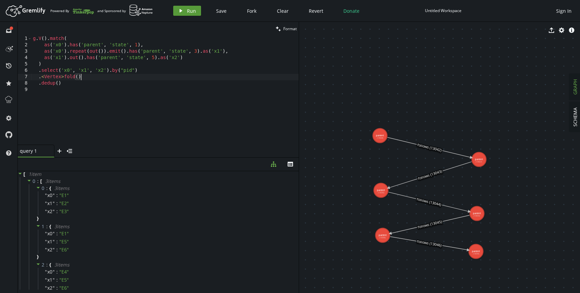
click at [188, 9] on span "Run" at bounding box center [191, 11] width 9 height 6
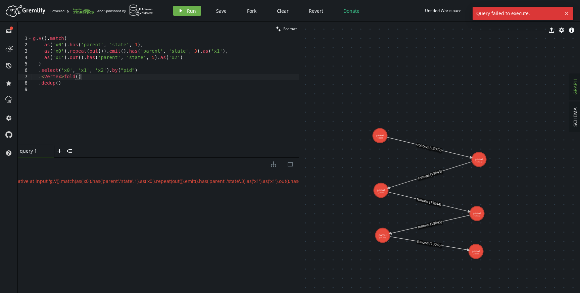
scroll to position [0, 0]
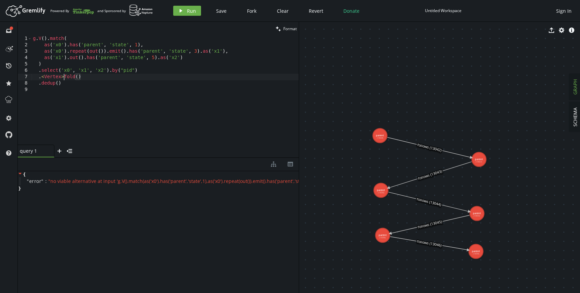
click at [63, 75] on div "g . V ( ) . match ( as ( 'x0' ) . has ( 'parent' , 'state' , 1 ) , as ( 'x0' ) …" at bounding box center [165, 97] width 267 height 122
click at [42, 78] on div "g . V ( ) . match ( as ( 'x0' ) . has ( 'parent' , 'state' , 1 ) , as ( 'x0' ) …" at bounding box center [165, 97] width 267 height 122
click at [62, 77] on div "g . V ( ) . match ( as ( 'x0' ) . has ( 'parent' , 'state' , 1 ) , as ( 'x0' ) …" at bounding box center [165, 97] width 267 height 122
drag, startPoint x: 41, startPoint y: 76, endPoint x: 105, endPoint y: 76, distance: 64.1
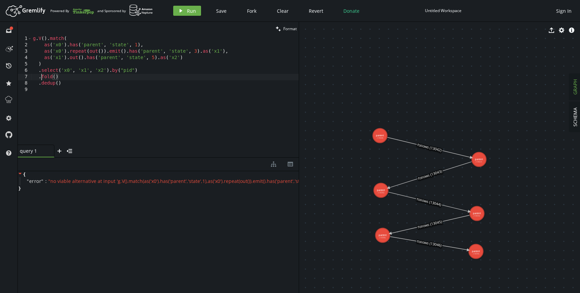
click at [103, 76] on div "g . V ( ) . match ( as ( 'x0' ) . has ( 'parent' , 'state' , 1 ) , as ( 'x0' ) …" at bounding box center [165, 97] width 267 height 122
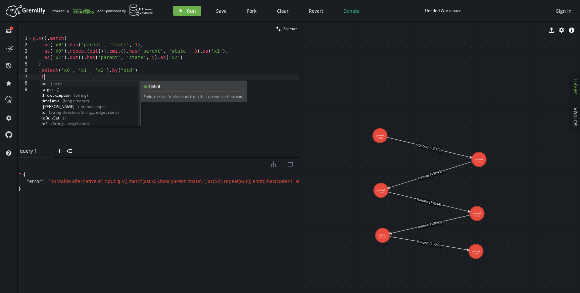
scroll to position [0, 14]
click at [79, 113] on div "to (String direction, String... edgeLabels) to BulkSet () to E (String... edgeL…" at bounding box center [88, 109] width 97 height 57
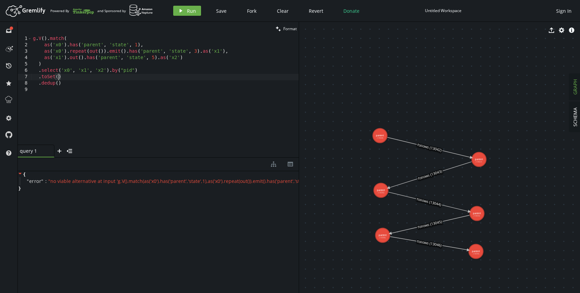
click at [100, 78] on div "g . V ( ) . match ( as ( 'x0' ) . has ( 'parent' , 'state' , 1 ) , as ( 'x0' ) …" at bounding box center [165, 97] width 267 height 122
click at [98, 84] on div "g . V ( ) . match ( as ( 'x0' ) . has ( 'parent' , 'state' , 1 ) , as ( 'x0' ) …" at bounding box center [165, 97] width 267 height 122
type textarea ".dedup()"
click at [187, 10] on span "Run" at bounding box center [191, 11] width 9 height 6
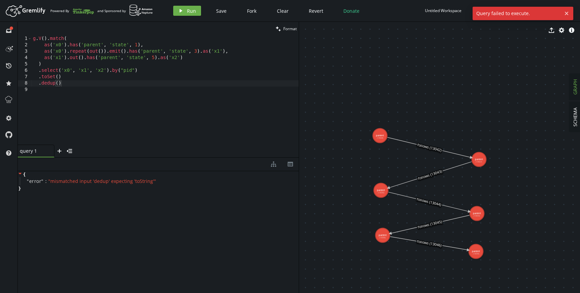
click at [84, 85] on div "g . V ( ) . match ( as ( 'x0' ) . has ( 'parent' , 'state' , 1 ) , as ( 'x0' ) …" at bounding box center [165, 97] width 267 height 122
click at [38, 84] on div "g . V ( ) . match ( as ( 'x0' ) . has ( 'parent' , 'state' , 1 ) , as ( 'x0' ) …" at bounding box center [165, 97] width 267 height 122
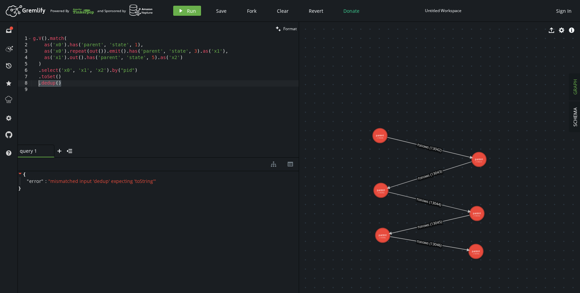
scroll to position [0, 5]
click at [187, 11] on span "Run" at bounding box center [191, 11] width 9 height 6
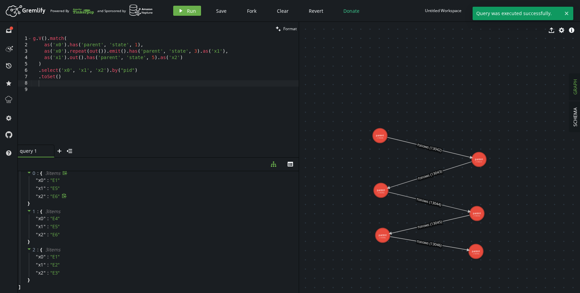
scroll to position [0, 0]
click at [47, 77] on div "g . V ( ) . match ( as ( 'x0' ) . has ( 'parent' , 'state' , 1 ) , as ( 'x0' ) …" at bounding box center [165, 97] width 267 height 122
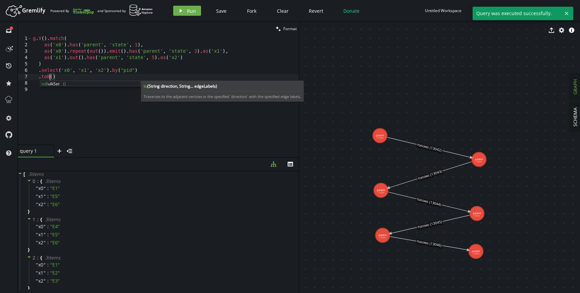
scroll to position [0, 17]
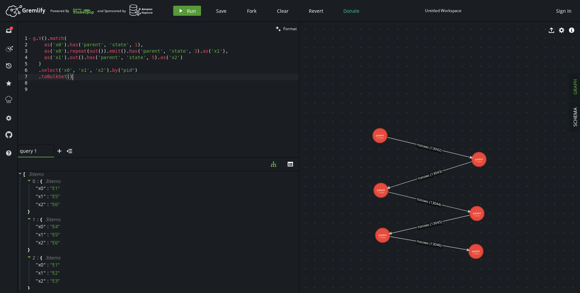
click at [184, 15] on button "play Run" at bounding box center [187, 11] width 28 height 10
click at [88, 76] on div "g . V ( ) . match ( as ( 'x0' ) . has ( 'parent' , 'state' , 1 ) , as ( 'x0' ) …" at bounding box center [165, 97] width 267 height 122
type textarea ".toBulkSet()."
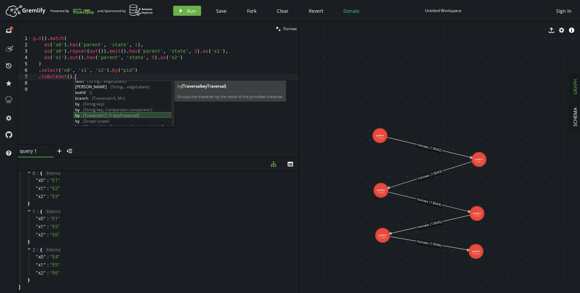
scroll to position [100, 0]
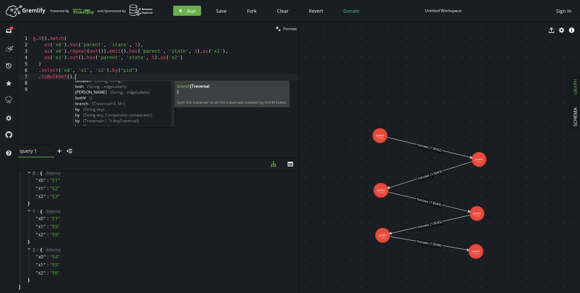
click at [42, 81] on div "g . V ( ) . match ( as ( 'x0' ) . has ( 'parent' , 'state' , 1 ) , as ( 'x0' ) …" at bounding box center [165, 97] width 267 height 122
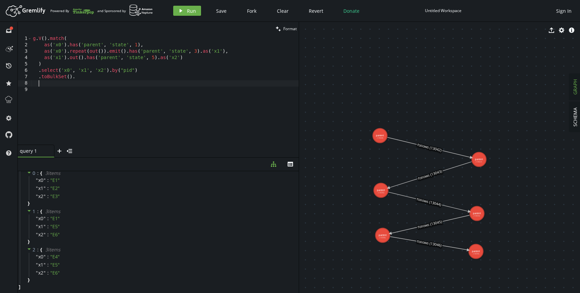
scroll to position [0, 5]
drag, startPoint x: 41, startPoint y: 77, endPoint x: 131, endPoint y: 77, distance: 90.6
click at [130, 77] on div "g . V ( ) . match ( as ( 'x0' ) . has ( 'parent' , 'state' , 1 ) , as ( 'x0' ) …" at bounding box center [165, 97] width 267 height 122
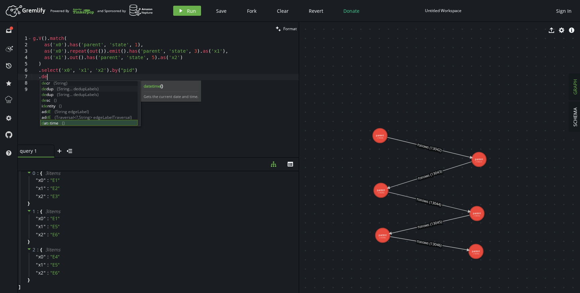
scroll to position [0, 0]
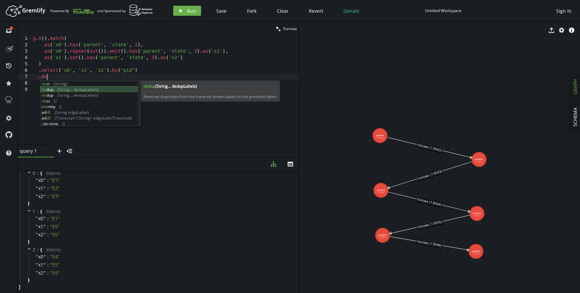
click at [87, 88] on div "de cr (String) de dup (String... dedupLabels) de dup (String... dedupLabels) de…" at bounding box center [88, 109] width 97 height 57
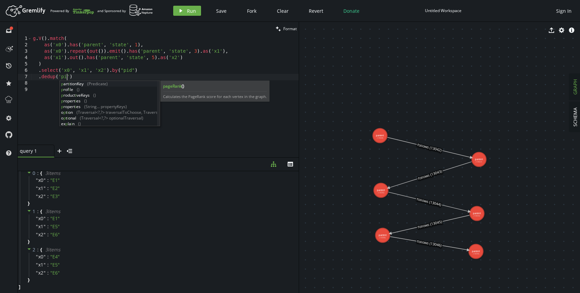
scroll to position [0, 36]
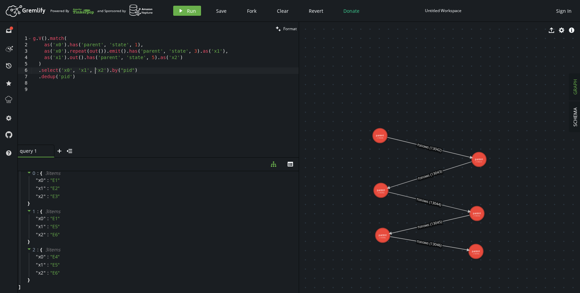
click at [96, 71] on div "g . V ( ) . match ( as ( 'x0' ) . has ( 'parent' , 'state' , 1 ) , as ( 'x0' ) …" at bounding box center [165, 97] width 267 height 122
click at [94, 79] on div "g . V ( ) . match ( as ( 'x0' ) . has ( 'parent' , 'state' , 1 ) , as ( 'x0' ) …" at bounding box center [165, 97] width 267 height 122
click at [63, 75] on div "g . V ( ) . match ( as ( 'x0' ) . has ( 'parent' , 'state' , 1 ) , as ( 'x0' ) …" at bounding box center [165, 97] width 267 height 122
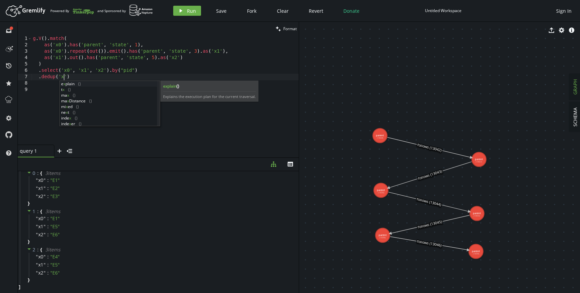
scroll to position [0, 34]
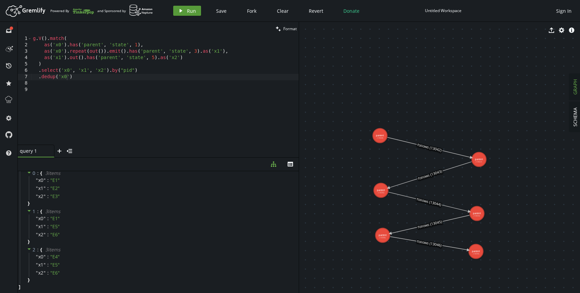
click at [188, 13] on span "Run" at bounding box center [191, 11] width 9 height 6
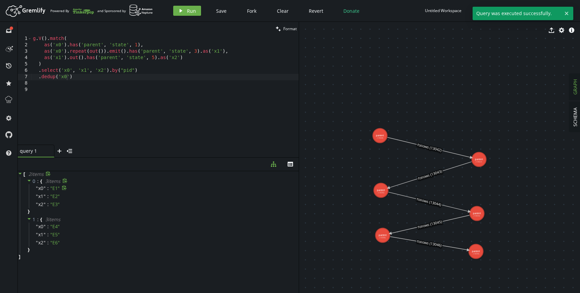
click at [39, 187] on span "x0" at bounding box center [40, 188] width 5 height 6
click at [85, 208] on div "0 : { 3 item s " x0 " : " E1 " " x1 " : " E2 " " x2 " : " E3 " }" at bounding box center [159, 196] width 279 height 38
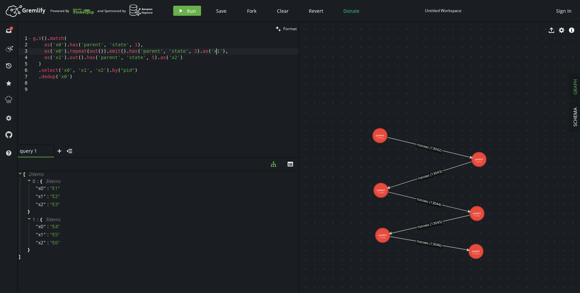
click at [217, 51] on div "g . V ( ) . match ( as ( 'x0' ) . has ( 'parent' , 'state' , 1 ) , as ( 'x0' ) …" at bounding box center [165, 97] width 267 height 122
click at [149, 77] on div "g . V ( ) . match ( as ( 'x0' ) . has ( 'parent' , 'state' , 1 ) , as ( 'x0' ) …" at bounding box center [165, 97] width 267 height 122
click at [68, 76] on div "g . V ( ) . match ( as ( 'x0' ) . has ( 'parent' , 'state' , 1 ) , as ( 'x0' ) …" at bounding box center [165, 97] width 267 height 122
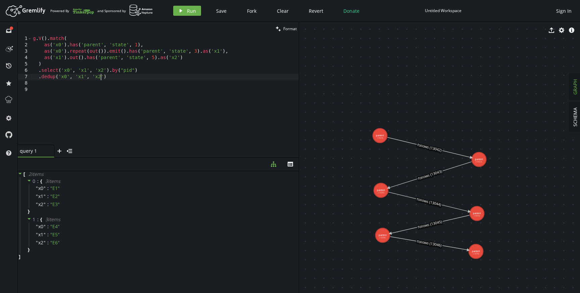
click at [127, 74] on div "g . V ( ) . match ( as ( 'x0' ) . has ( 'parent' , 'state' , 1 ) , as ( 'x0' ) …" at bounding box center [165, 97] width 267 height 122
click at [187, 8] on span "Run" at bounding box center [191, 11] width 9 height 6
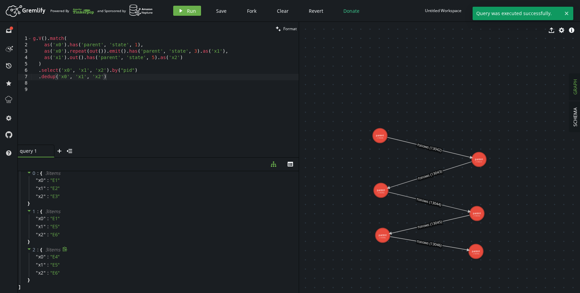
scroll to position [0, 0]
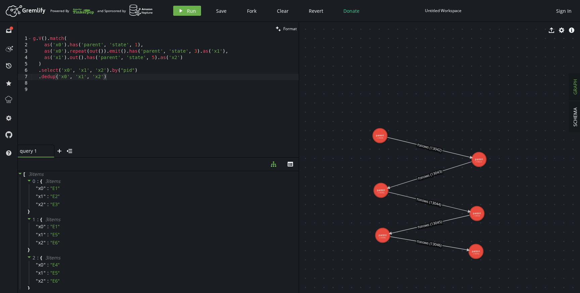
click at [141, 77] on div "g . V ( ) . match ( as ( 'x0' ) . has ( 'parent' , 'state' , 1 ) , as ( 'x0' ) …" at bounding box center [165, 97] width 267 height 122
click at [109, 70] on div "g . V ( ) . match ( as ( 'x0' ) . has ( 'parent' , 'state' , 1 ) , as ( 'x0' ) …" at bounding box center [165, 97] width 267 height 122
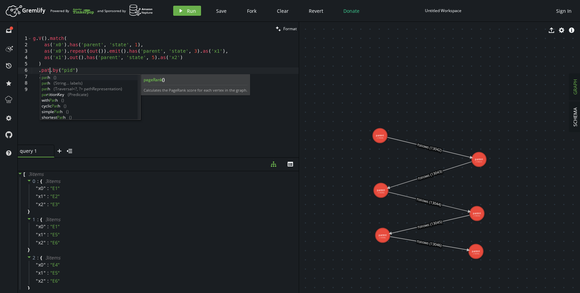
scroll to position [0, 19]
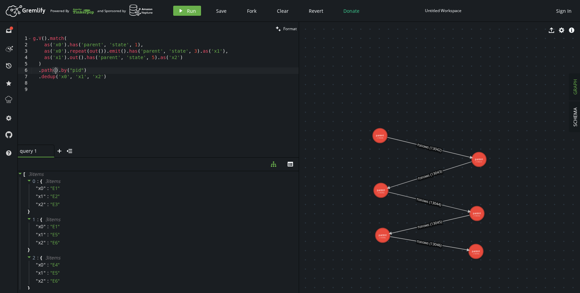
click at [143, 68] on div "g . V ( ) . match ( as ( 'x0' ) . has ( 'parent' , 'state' , 1 ) , as ( 'x0' ) …" at bounding box center [165, 97] width 267 height 122
click at [180, 10] on icon "button" at bounding box center [181, 10] width 3 height 3
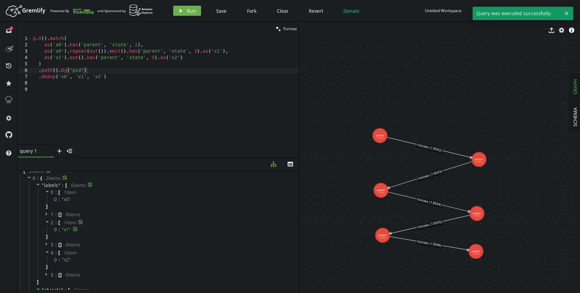
scroll to position [0, 0]
click at [46, 217] on icon at bounding box center [47, 216] width 2 height 3
drag, startPoint x: 59, startPoint y: 70, endPoint x: 109, endPoint y: 71, distance: 49.7
click at [109, 71] on div "g . V ( ) . match ( as ( 'x0' ) . has ( 'parent' , 'state' , 1 ) , as ( 'x0' ) …" at bounding box center [165, 97] width 267 height 122
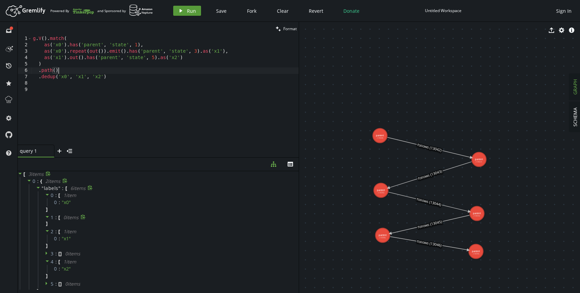
click at [184, 10] on button "play Run" at bounding box center [187, 11] width 28 height 10
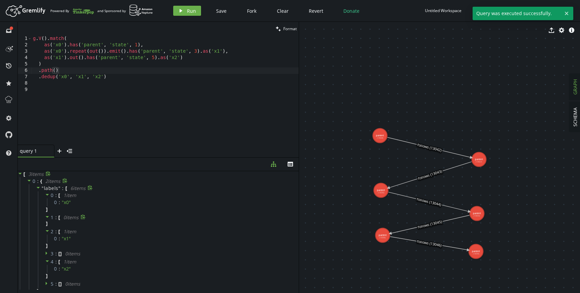
click at [61, 71] on div "g . V ( ) . match ( as ( 'x0' ) . has ( 'parent' , 'state' , 1 ) , as ( 'x0' ) …" at bounding box center [165, 97] width 267 height 122
drag, startPoint x: 38, startPoint y: 79, endPoint x: 133, endPoint y: 79, distance: 95.6
click at [133, 79] on div "g . V ( ) . match ( as ( 'x0' ) . has ( 'parent' , 'state' , 1 ) , as ( 'x0' ) …" at bounding box center [165, 97] width 267 height 122
type textarea ".dedup('x0', 'x1', 'x2')"
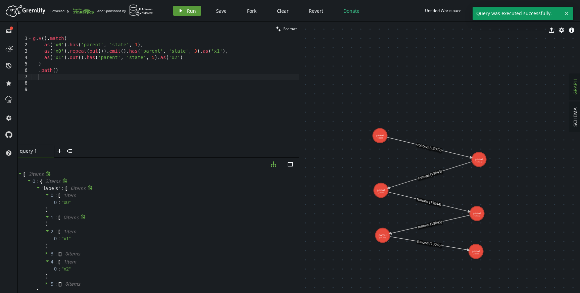
click at [187, 10] on span "Run" at bounding box center [191, 11] width 9 height 6
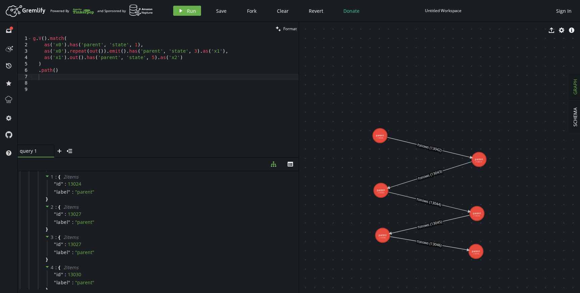
scroll to position [124, 0]
type textarea ".path()"
click at [168, 68] on div "g . V ( ) . match ( as ( 'x0' ) . has ( 'parent' , 'state' , 1 ) , as ( 'x0' ) …" at bounding box center [165, 97] width 267 height 122
click at [162, 77] on div "g . V ( ) . match ( as ( 'x0' ) . has ( 'parent' , 'state' , 1 ) , as ( 'x0' ) …" at bounding box center [165, 97] width 267 height 122
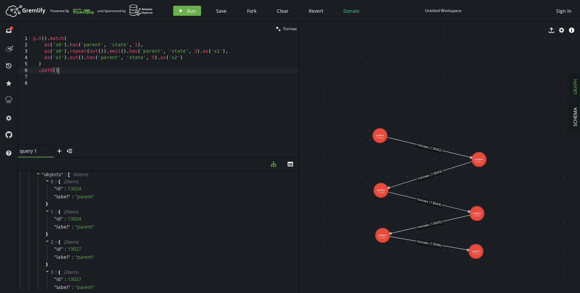
click at [120, 63] on div "g . V ( ) . match ( as ( 'x0' ) . has ( 'parent' , 'state' , 1 ) , as ( 'x0' ) …" at bounding box center [165, 97] width 267 height 122
type textarea ")"
click at [184, 9] on button "play Run" at bounding box center [187, 11] width 28 height 10
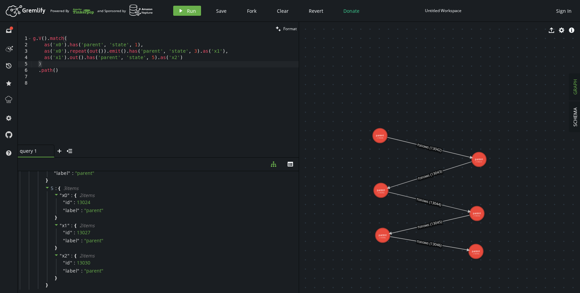
scroll to position [248, 0]
click at [104, 66] on div "g . V ( ) . match ( as ( 'x0' ) . has ( 'parent' , 'state' , 1 ) , as ( 'x0' ) …" at bounding box center [165, 97] width 267 height 122
click at [106, 62] on div "g . V ( ) . match ( as ( 'x0' ) . has ( 'parent' , 'state' , 1 ) , as ( 'x0' ) …" at bounding box center [165, 97] width 267 height 122
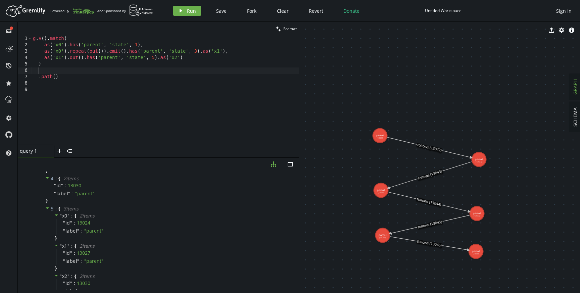
click at [55, 78] on div "g . V ( ) . match ( as ( 'x0' ) . has ( 'parent' , 'state' , 1 ) , as ( 'x0' ) …" at bounding box center [165, 97] width 267 height 122
click at [60, 77] on div "g . V ( ) . match ( as ( 'x0' ) . has ( 'parent' , 'state' , 1 ) , as ( 'x0' ) …" at bounding box center [165, 97] width 267 height 122
click at [185, 5] on div "Artboard Created with Sketch. Powered By and Sponsored by play Run Save Fork Cl…" at bounding box center [289, 10] width 573 height 13
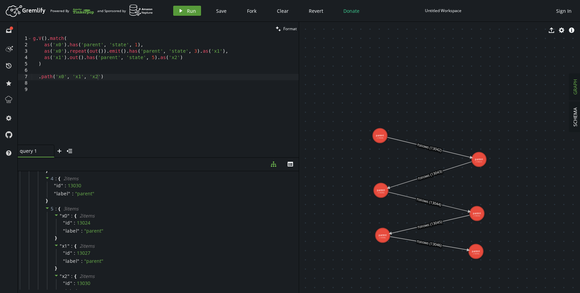
click at [185, 11] on button "play Run" at bounding box center [187, 11] width 28 height 10
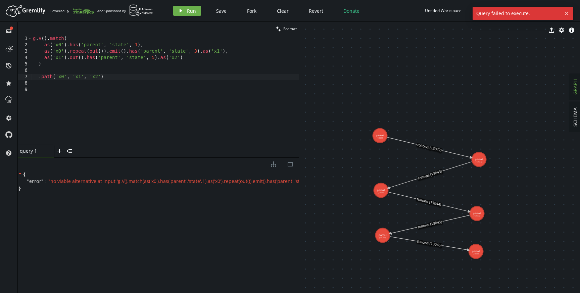
scroll to position [0, 0]
click at [45, 75] on div "g . V ( ) . match ( as ( 'x0' ) . has ( 'parent' , 'state' , 1 ) , as ( 'x0' ) …" at bounding box center [165, 97] width 267 height 122
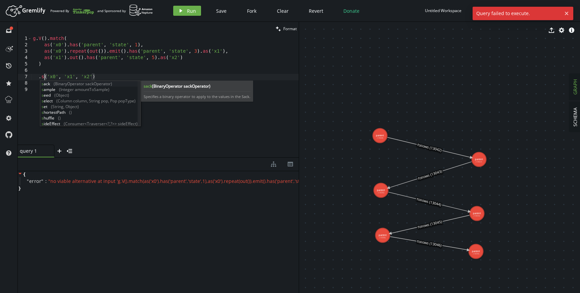
scroll to position [0, 14]
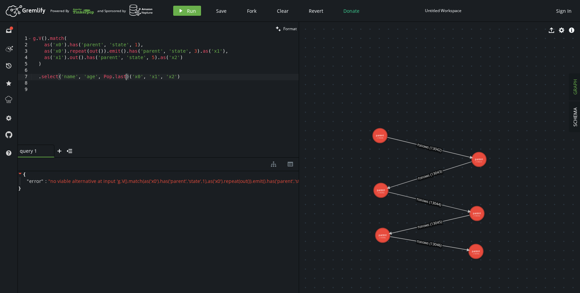
click at [128, 76] on div "g . V ( ) . match ( as ( 'x0' ) . has ( 'parent' , 'state' , 1 ) , as ( 'x0' ) …" at bounding box center [165, 97] width 267 height 122
click at [58, 76] on div "g . V ( ) . match ( as ( 'x0' ) . has ( 'parent' , 'state' , 1 ) , as ( 'x0' ) …" at bounding box center [165, 97] width 267 height 122
type textarea ".select('x0', 'x1', 'x2')"
click at [186, 7] on button "play Run" at bounding box center [187, 11] width 28 height 10
click at [59, 71] on div "g . V ( ) . match ( as ( 'x0' ) . has ( 'parent' , 'state' , 1 ) , as ( 'x0' ) …" at bounding box center [165, 97] width 267 height 122
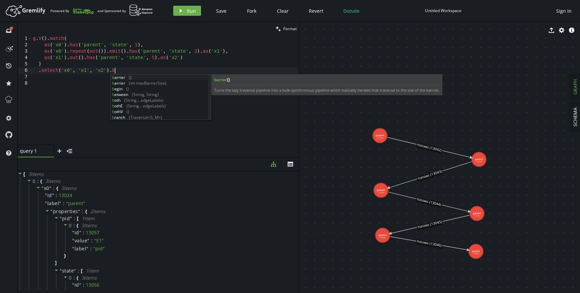
scroll to position [0, 84]
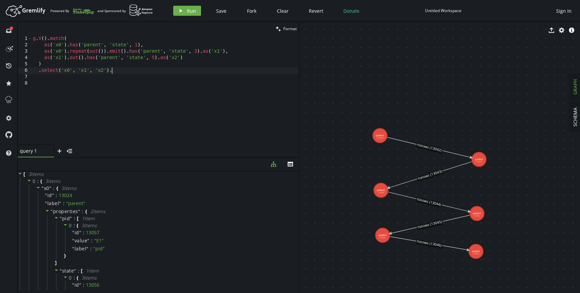
type textarea ".select('x0', 'x1', 'x2')"
paste textarea ".dedup('x0', 'x1', 'x2')"
click at [178, 8] on icon "play" at bounding box center [180, 10] width 5 height 5
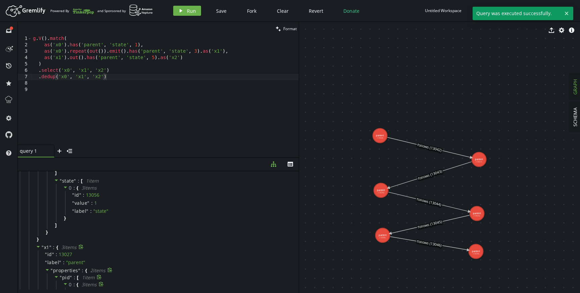
scroll to position [0, 0]
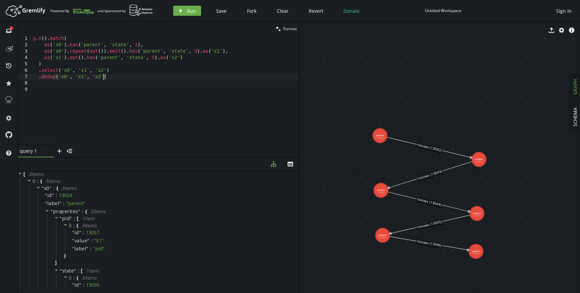
click at [102, 76] on div "g . V ( ) . match ( as ( 'x0' ) . has ( 'parent' , 'state' , 1 ) , as ( 'x0' ) …" at bounding box center [165, 97] width 267 height 122
click at [70, 76] on div "g . V ( ) . match ( as ( 'x0' ) . has ( 'parent' , 'state' , 1 ) , as ( 'x0' ) …" at bounding box center [165, 97] width 267 height 122
click at [181, 12] on icon "play" at bounding box center [180, 10] width 5 height 5
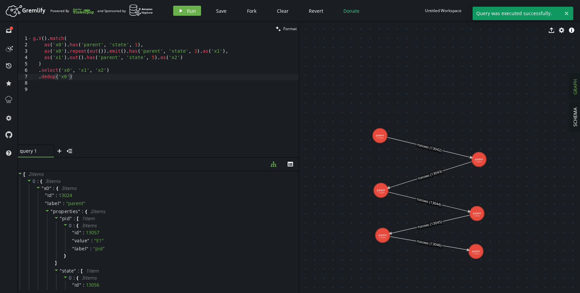
click at [99, 76] on div "g . V ( ) . match ( as ( 'x0' ) . has ( 'parent' , 'state' , 1 ) , as ( 'x0' ) …" at bounding box center [165, 97] width 267 height 122
click at [114, 70] on div "g . V ( ) . match ( as ( 'x0' ) . has ( 'parent' , 'state' , 1 ) , as ( 'x0' ) …" at bounding box center [165, 97] width 267 height 122
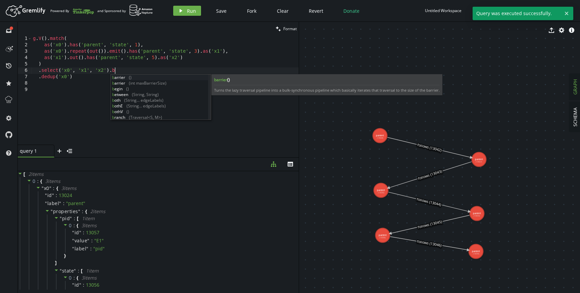
scroll to position [0, 84]
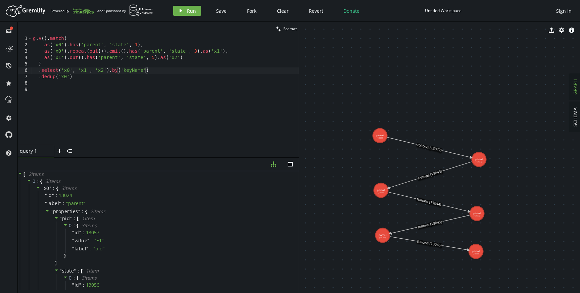
click at [131, 69] on div "g . V ( ) . match ( as ( 'x0' ) . has ( 'parent' , 'state' , 1 ) , as ( 'x0' ) …" at bounding box center [165, 97] width 267 height 122
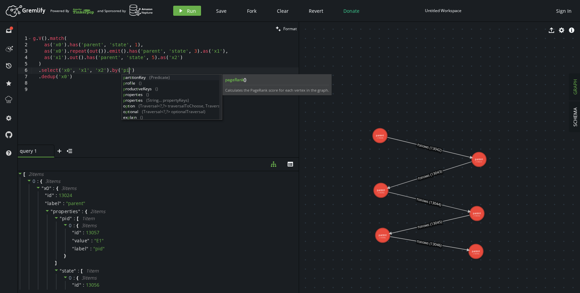
scroll to position [0, 98]
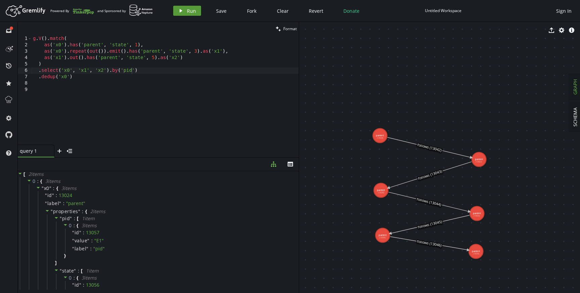
click at [189, 8] on span "Run" at bounding box center [191, 11] width 9 height 6
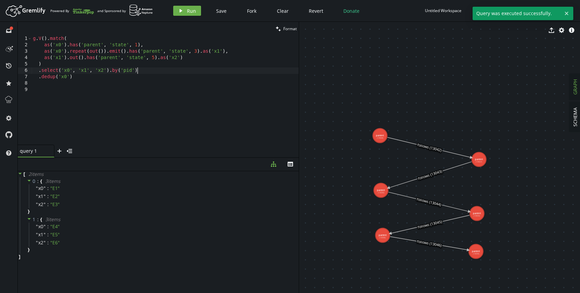
click at [156, 73] on div "g . V ( ) . match ( as ( 'x0' ) . has ( 'parent' , 'state' , 1 ) , as ( 'x0' ) …" at bounding box center [165, 97] width 267 height 122
click at [154, 74] on div "g . V ( ) . match ( as ( 'x0' ) . has ( 'parent' , 'state' , 1 ) , as ( 'x0' ) …" at bounding box center [165, 97] width 267 height 122
drag, startPoint x: 109, startPoint y: 71, endPoint x: 151, endPoint y: 72, distance: 42.6
click at [151, 72] on div "g . V ( ) . match ( as ( 'x0' ) . has ( 'parent' , 'state' , 1 ) , as ( 'x0' ) …" at bounding box center [165, 97] width 267 height 122
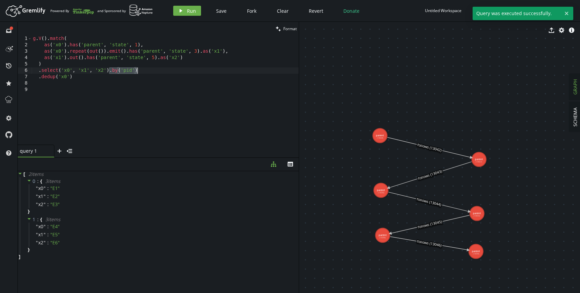
type textarea ".select('x0', 'x1', 'x2').by('pid')"
click at [144, 87] on div "g . V ( ) . match ( as ( 'x0' ) . has ( 'parent' , 'state' , 1 ) , as ( 'x0' ) …" at bounding box center [165, 97] width 267 height 122
drag, startPoint x: 109, startPoint y: 70, endPoint x: 158, endPoint y: 70, distance: 49.0
click at [158, 70] on div "g . V ( ) . match ( as ( 'x0' ) . has ( 'parent' , 'state' , 1 ) , as ( 'x0' ) …" at bounding box center [165, 97] width 267 height 122
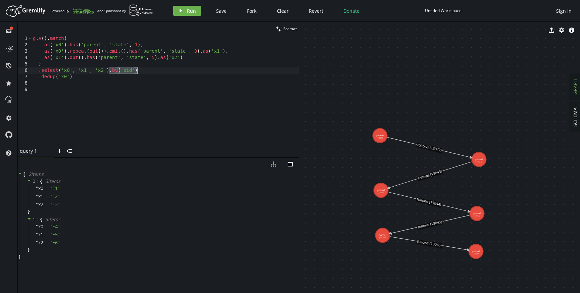
click at [68, 76] on div "g . V ( ) . match ( as ( 'x0' ) . has ( 'parent' , 'state' , 1 ) , as ( 'x0' ) …" at bounding box center [165, 97] width 267 height 122
click at [84, 73] on div "g . V ( ) . match ( as ( 'x0' ) . has ( 'parent' , 'state' , 1 ) , as ( 'x0' ) …" at bounding box center [165, 97] width 267 height 122
click at [83, 76] on div "g . V ( ) . match ( as ( 'x0' ) . has ( 'parent' , 'state' , 1 ) , as ( 'x0' ) …" at bounding box center [165, 97] width 267 height 122
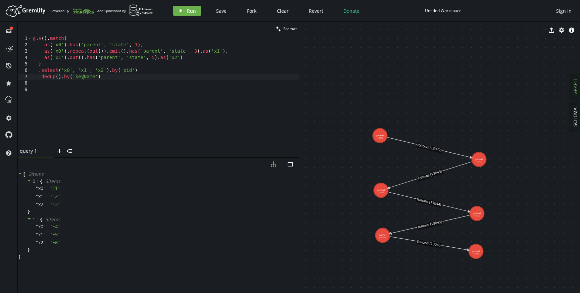
click at [83, 76] on div "g . V ( ) . match ( as ( 'x0' ) . has ( 'parent' , 'state' , 1 ) , as ( 'x0' ) …" at bounding box center [165, 97] width 267 height 122
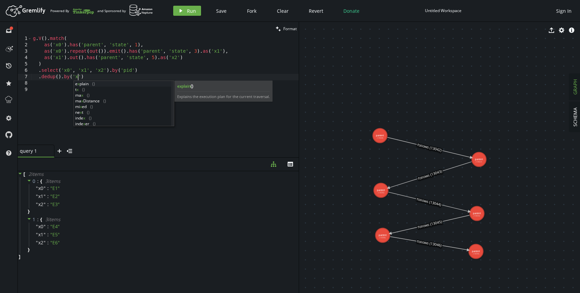
scroll to position [0, 48]
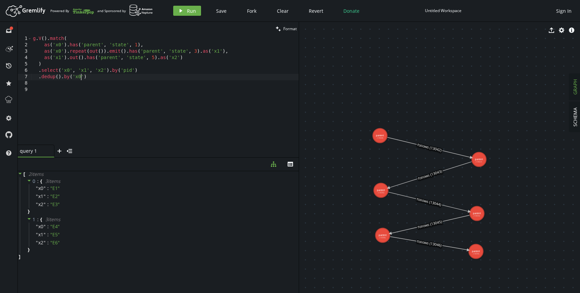
click at [103, 79] on div "g . V ( ) . match ( as ( 'x0' ) . has ( 'parent' , 'state' , 1 ) , as ( 'x0' ) …" at bounding box center [165, 97] width 267 height 122
click at [182, 10] on icon "play" at bounding box center [180, 10] width 5 height 5
click at [100, 77] on div "g . V ( ) . match ( as ( 'x0' ) . has ( 'parent' , 'state' , 1 ) , as ( 'x0' ) …" at bounding box center [165, 97] width 267 height 122
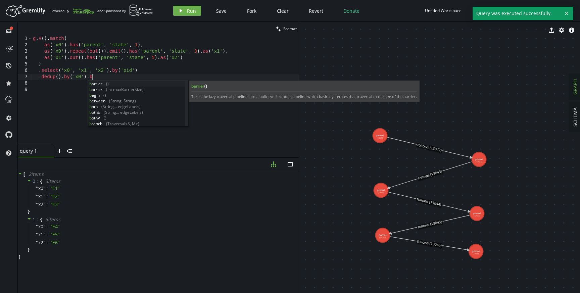
scroll to position [0, 61]
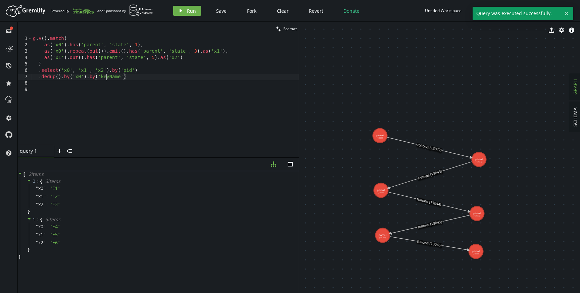
click at [108, 77] on div "g . V ( ) . match ( as ( 'x0' ) . has ( 'parent' , 'state' , 1 ) , as ( 'x0' ) …" at bounding box center [165, 97] width 267 height 122
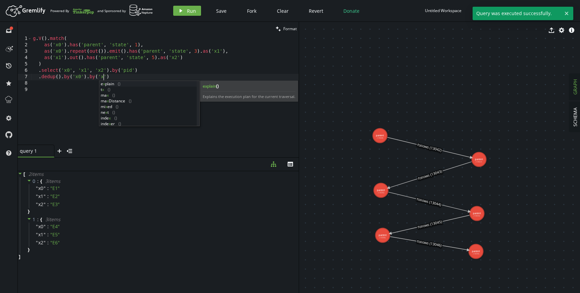
scroll to position [0, 73]
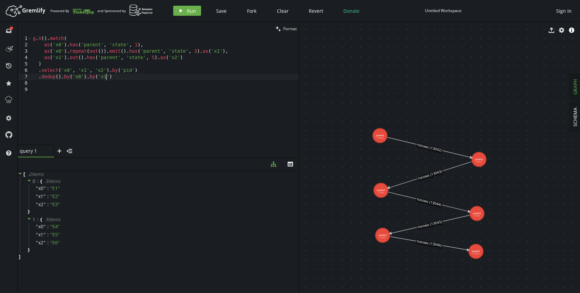
click at [126, 80] on div "g . V ( ) . match ( as ( 'x0' ) . has ( 'parent' , 'state' , 1 ) , as ( 'x0' ) …" at bounding box center [165, 97] width 267 height 122
click at [184, 12] on button "play Run" at bounding box center [187, 11] width 28 height 10
click at [114, 78] on div "g . V ( ) . match ( as ( 'x0' ) . has ( 'parent' , 'state' , 1 ) , as ( 'x0' ) …" at bounding box center [165, 97] width 267 height 122
click at [88, 76] on div "g . V ( ) . match ( as ( 'x0' ) . has ( 'parent' , 'state' , 1 ) , as ( 'x0' ) …" at bounding box center [165, 97] width 267 height 122
type textarea ".dedup().by('x0')"
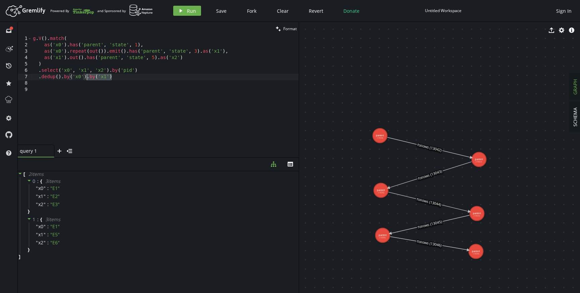
scroll to position [0, 53]
click at [184, 8] on button "play Run" at bounding box center [187, 11] width 28 height 10
click at [90, 78] on div "g . V ( ) . match ( as ( 'x0' ) . has ( 'parent' , 'state' , 1 ) , as ( 'x0' ) …" at bounding box center [165, 97] width 267 height 122
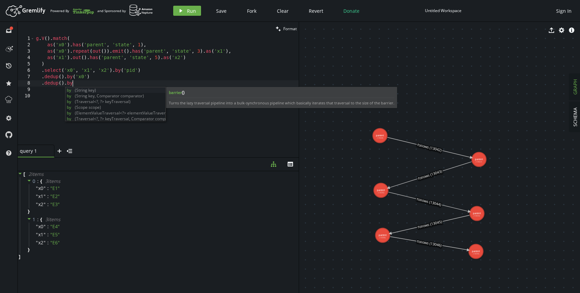
scroll to position [0, 36]
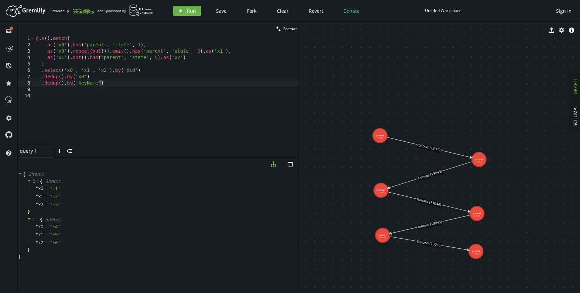
click at [91, 84] on div "g . V ( ) . match ( as ( 'x0' ) . has ( 'parent' , 'state' , 1 ) , as ( 'x0' ) …" at bounding box center [167, 97] width 264 height 122
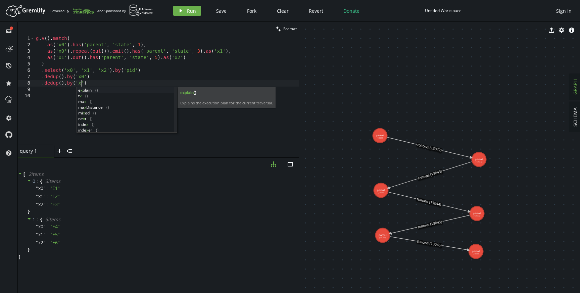
scroll to position [0, 48]
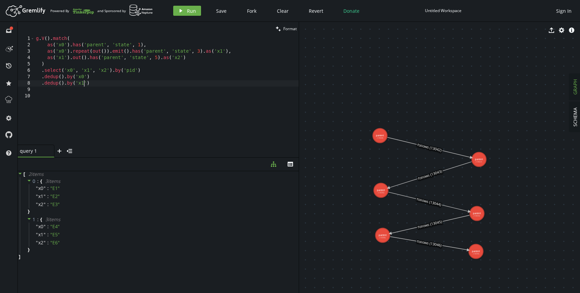
click at [107, 83] on div "g . V ( ) . match ( as ( 'x0' ) . has ( 'parent' , 'state' , 1 ) , as ( 'x0' ) …" at bounding box center [167, 97] width 264 height 122
click at [187, 9] on span "Run" at bounding box center [191, 11] width 9 height 6
click at [123, 79] on div "g . V ( ) . match ( as ( 'x0' ) . has ( 'parent' , 'state' , 1 ) , as ( 'x0' ) …" at bounding box center [167, 97] width 264 height 122
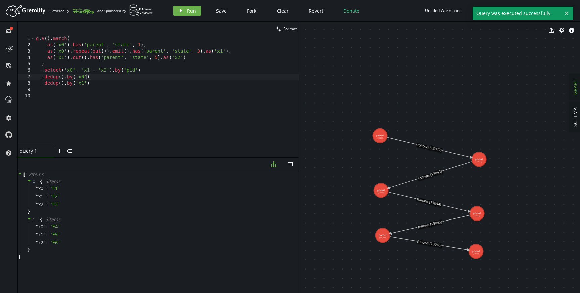
click at [122, 86] on div "g . V ( ) . match ( as ( 'x0' ) . has ( 'parent' , 'state' , 1 ) , as ( 'x0' ) …" at bounding box center [167, 97] width 264 height 122
type textarea ".dedup().by('x1')"
paste textarea ".dedup().by('x1')"
click at [80, 90] on div "g . V ( ) . match ( as ( 'x0' ) . has ( 'parent' , 'state' , 1 ) , as ( 'x0' ) …" at bounding box center [167, 97] width 264 height 122
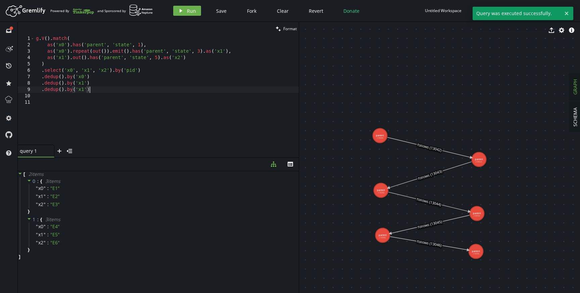
click at [80, 90] on div "g . V ( ) . match ( as ( 'x0' ) . has ( 'parent' , 'state' , 1 ) , as ( 'x0' ) …" at bounding box center [167, 97] width 264 height 122
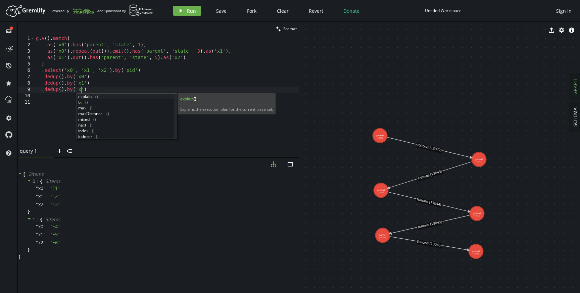
scroll to position [0, 48]
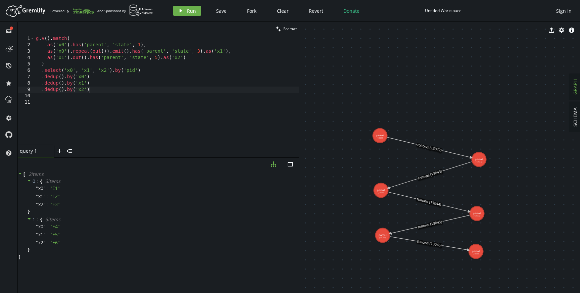
click at [99, 92] on div "g . V ( ) . match ( as ( 'x0' ) . has ( 'parent' , 'state' , 1 ) , as ( 'x0' ) …" at bounding box center [167, 97] width 264 height 122
type textarea ".dedup().by('x2')"
click at [186, 11] on button "play Run" at bounding box center [187, 11] width 28 height 10
click at [110, 93] on div "g . V ( ) . match ( as ( 'x0' ) . has ( 'parent' , 'state' , 1 ) , as ( 'x0' ) …" at bounding box center [167, 97] width 264 height 122
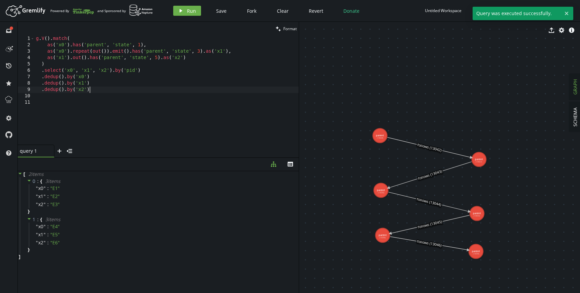
click at [112, 90] on div "g . V ( ) . match ( as ( 'x0' ) . has ( 'parent' , 'state' , 1 ) , as ( 'x0' ) …" at bounding box center [167, 97] width 264 height 122
click at [156, 63] on div "g . V ( ) . match ( as ( 'x0' ) . has ( 'parent' , 'state' , 1 ) , as ( 'x0' ) …" at bounding box center [167, 97] width 264 height 122
click at [155, 67] on div "g . V ( ) . match ( as ( 'x0' ) . has ( 'parent' , 'state' , 1 ) , as ( 'x0' ) …" at bounding box center [167, 97] width 264 height 122
click at [153, 70] on div "g . V ( ) . match ( as ( 'x0' ) . has ( 'parent' , 'state' , 1 ) , as ( 'x0' ) …" at bounding box center [167, 97] width 264 height 122
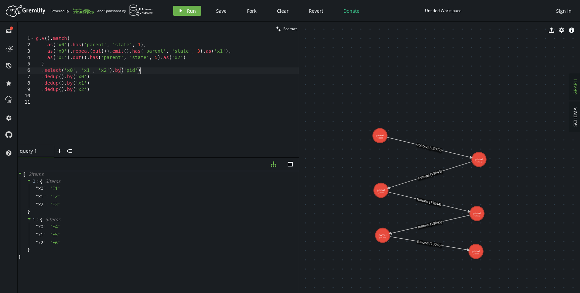
click at [86, 79] on div "g . V ( ) . match ( as ( 'x0' ) . has ( 'parent' , 'state' , 1 ) , as ( 'x0' ) …" at bounding box center [167, 97] width 264 height 122
click at [95, 91] on div "g . V ( ) . match ( as ( 'x0' ) . has ( 'parent' , 'state' , 1 ) , as ( 'x0' ) …" at bounding box center [167, 97] width 264 height 122
click at [98, 81] on div "g . V ( ) . match ( as ( 'x0' ) . has ( 'parent' , 'state' , 1 ) , as ( 'x0' ) …" at bounding box center [167, 97] width 264 height 122
click at [98, 86] on div "g . V ( ) . match ( as ( 'x0' ) . has ( 'parent' , 'state' , 1 ) , as ( 'x0' ) …" at bounding box center [167, 97] width 264 height 122
click at [97, 91] on div "g . V ( ) . match ( as ( 'x0' ) . has ( 'parent' , 'state' , 1 ) , as ( 'x0' ) …" at bounding box center [167, 97] width 264 height 122
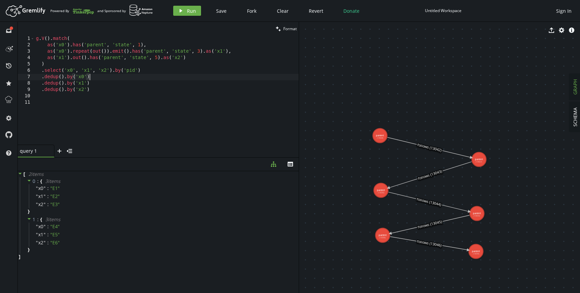
click at [96, 76] on div "g . V ( ) . match ( as ( 'x0' ) . has ( 'parent' , 'state' , 1 ) , as ( 'x0' ) …" at bounding box center [167, 97] width 264 height 122
click at [96, 84] on div "g . V ( ) . match ( as ( 'x0' ) . has ( 'parent' , 'state' , 1 ) , as ( 'x0' ) …" at bounding box center [167, 97] width 264 height 122
type textarea ".dedup().by('x1')"
click at [96, 95] on div "g . V ( ) . match ( as ( 'x0' ) . has ( 'parent' , 'state' , 1 ) , as ( 'x0' ) …" at bounding box center [167, 97] width 264 height 122
click at [99, 90] on div "g . V ( ) . match ( as ( 'x0' ) . has ( 'parent' , 'state' , 1 ) , as ( 'x0' ) …" at bounding box center [167, 97] width 264 height 122
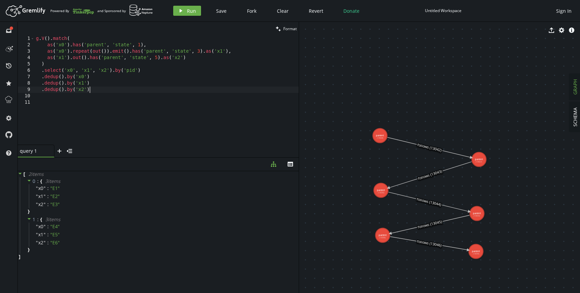
type textarea ".dedup().by('x2')"
click at [69, 266] on div "[ 2 item s 0 : { 3 item s " x0 " : " E1 " " x1 " : " E2 " " x2 " : " E3 " } 1 :…" at bounding box center [158, 230] width 281 height 119
drag, startPoint x: 382, startPoint y: 137, endPoint x: 385, endPoint y: 99, distance: 37.3
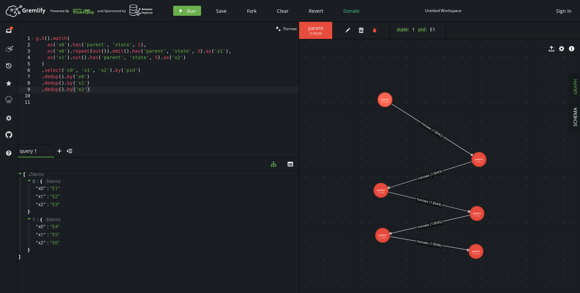
drag, startPoint x: 482, startPoint y: 158, endPoint x: 483, endPoint y: 129, distance: 29.2
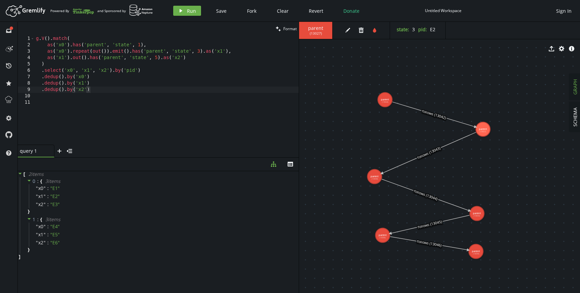
drag, startPoint x: 374, startPoint y: 193, endPoint x: 374, endPoint y: 165, distance: 28.2
click at [63, 242] on icon at bounding box center [64, 242] width 5 height 5
click at [64, 244] on span "✔" at bounding box center [66, 242] width 4 height 6
click at [64, 242] on span "✔" at bounding box center [66, 242] width 4 height 6
click at [72, 261] on div "[ 2 item s 0 : { 3 item s " x0 " : " E1 " " x1 " : " E2 " " x2 " : " E3 " } 1 :…" at bounding box center [158, 230] width 281 height 119
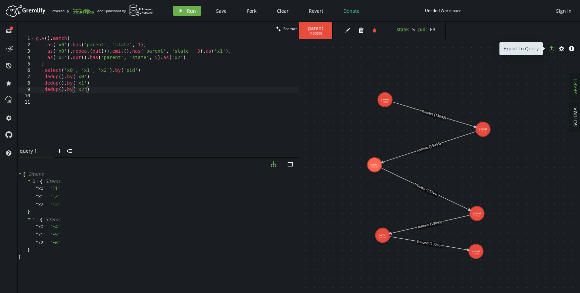
click at [553, 51] on button "export" at bounding box center [551, 49] width 10 height 10
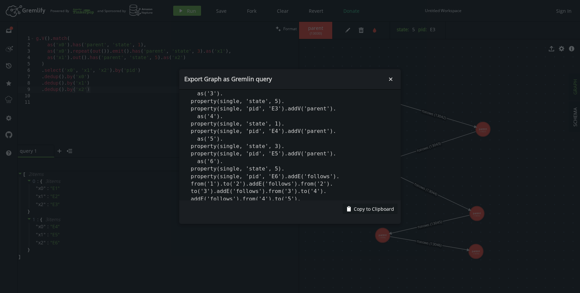
scroll to position [63, 0]
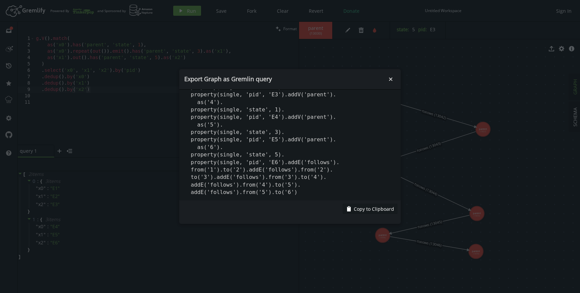
click at [313, 187] on pre "g.addV('parent').as('1'). property(single, 'state', 1). property(single, 'pid',…" at bounding box center [289, 145] width 221 height 111
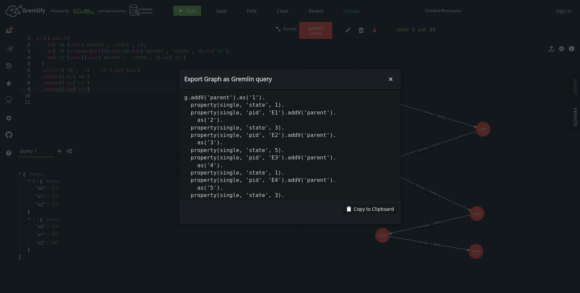
click at [275, 120] on pre "g.addV('parent').as('1'). property(single, 'state', 1). property(single, 'pid',…" at bounding box center [289, 145] width 221 height 111
click at [253, 116] on pre "g.addV('parent').as('1'). property(single, 'state', 1). property(single, 'pid',…" at bounding box center [289, 145] width 221 height 111
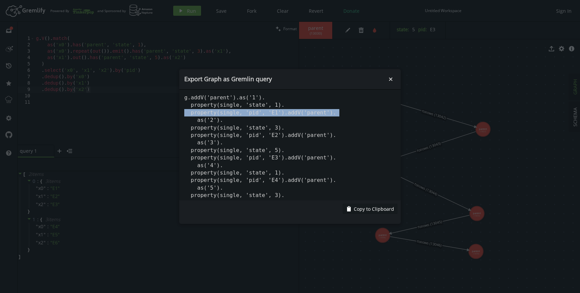
click at [253, 116] on pre "g.addV('parent').as('1'). property(single, 'state', 1). property(single, 'pid',…" at bounding box center [289, 145] width 221 height 111
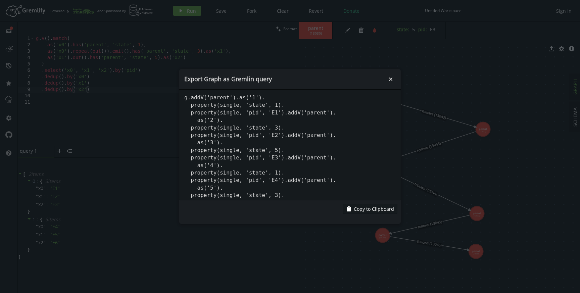
click at [312, 106] on pre "g.addV('parent').as('1'). property(single, 'state', 1). property(single, 'pid',…" at bounding box center [289, 145] width 221 height 111
click at [391, 78] on icon "small-cross" at bounding box center [390, 79] width 7 height 7
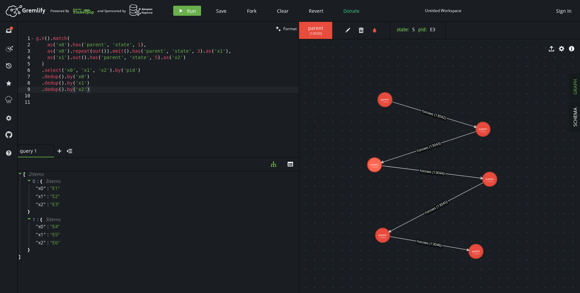
drag, startPoint x: 471, startPoint y: 212, endPoint x: 498, endPoint y: 171, distance: 48.3
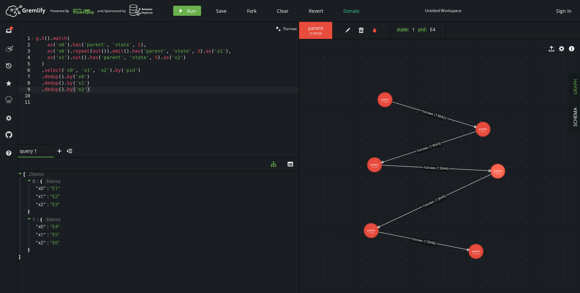
drag, startPoint x: 383, startPoint y: 235, endPoint x: 371, endPoint y: 230, distance: 13.3
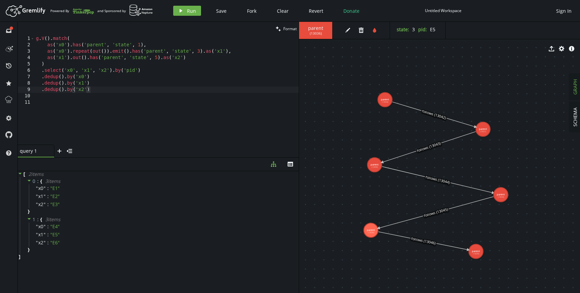
drag, startPoint x: 502, startPoint y: 172, endPoint x: 500, endPoint y: 194, distance: 22.2
drag, startPoint x: 387, startPoint y: 98, endPoint x: 362, endPoint y: 64, distance: 42.2
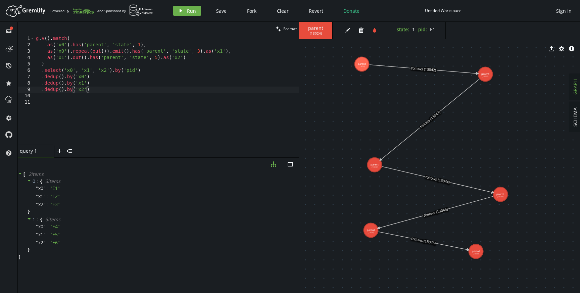
drag, startPoint x: 482, startPoint y: 130, endPoint x: 487, endPoint y: 72, distance: 58.6
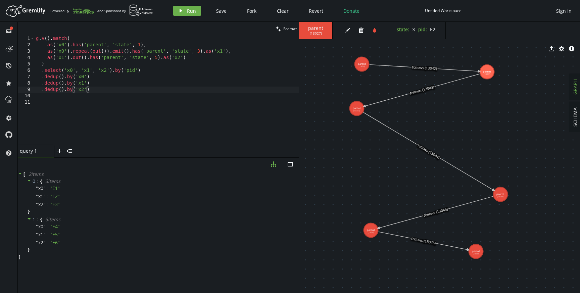
drag, startPoint x: 375, startPoint y: 166, endPoint x: 356, endPoint y: 110, distance: 59.2
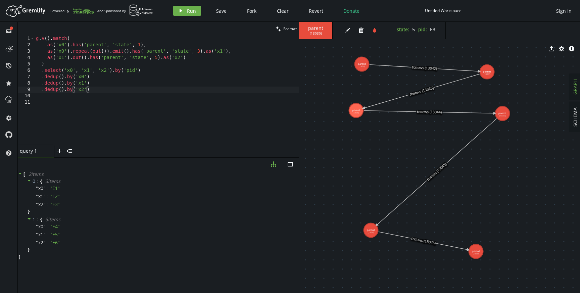
drag, startPoint x: 503, startPoint y: 195, endPoint x: 502, endPoint y: 113, distance: 81.5
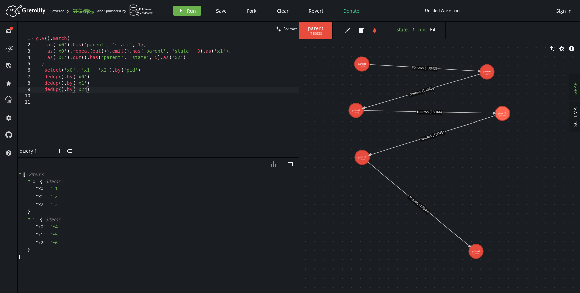
drag, startPoint x: 372, startPoint y: 230, endPoint x: 360, endPoint y: 156, distance: 74.7
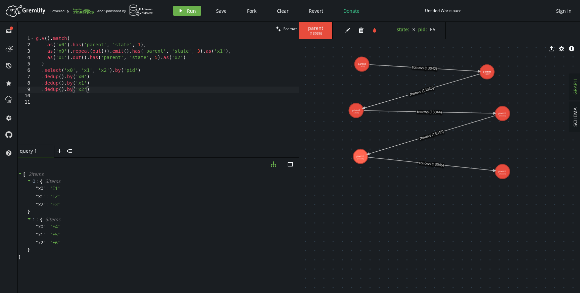
drag, startPoint x: 479, startPoint y: 249, endPoint x: 503, endPoint y: 171, distance: 81.3
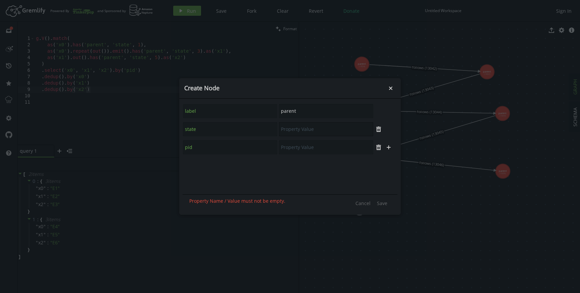
click at [292, 132] on input "text" at bounding box center [326, 129] width 94 height 14
type input "3"
click at [297, 148] on input "text" at bounding box center [326, 147] width 94 height 14
type input "E8"
click at [382, 203] on span "Save" at bounding box center [382, 203] width 10 height 6
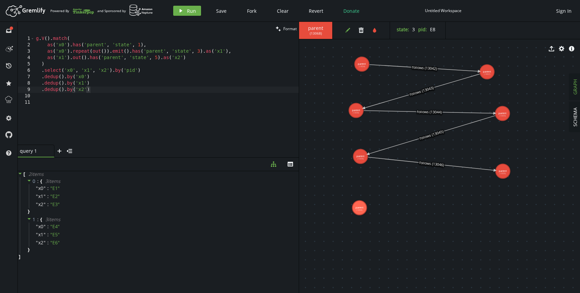
click at [348, 31] on icon "button" at bounding box center [347, 30] width 5 height 5
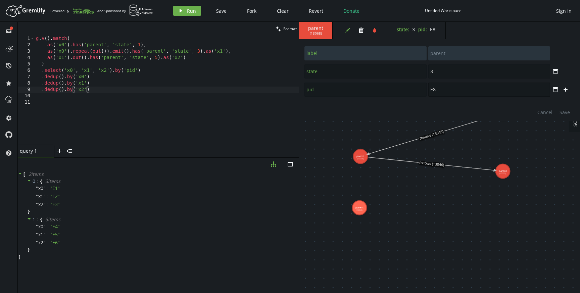
click at [440, 91] on input "E8" at bounding box center [489, 90] width 122 height 14
click at [563, 111] on span "Save" at bounding box center [564, 112] width 10 height 6
type input "E7"
click at [346, 30] on icon "edit" at bounding box center [347, 30] width 5 height 5
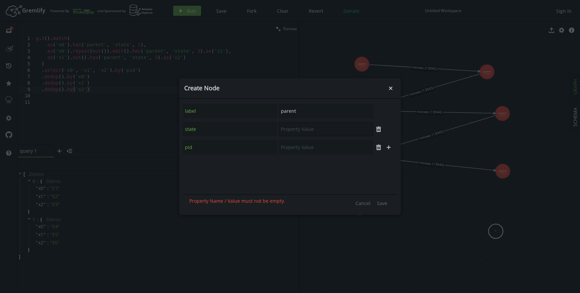
click at [296, 129] on input "text" at bounding box center [326, 129] width 94 height 14
type input "5"
click at [296, 147] on input "text" at bounding box center [326, 147] width 94 height 14
type input "E8"
click at [382, 204] on span "Save" at bounding box center [382, 203] width 10 height 6
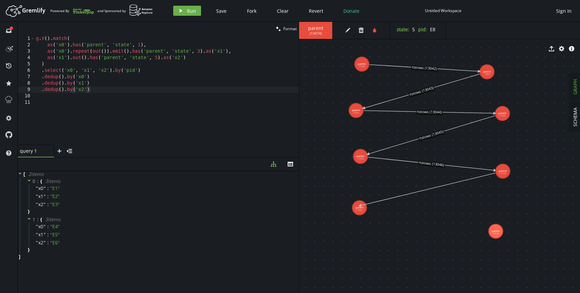
drag, startPoint x: 501, startPoint y: 171, endPoint x: 359, endPoint y: 206, distance: 145.6
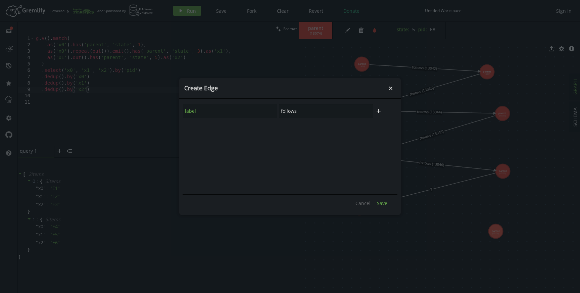
click at [379, 207] on button "Save" at bounding box center [381, 203] width 17 height 10
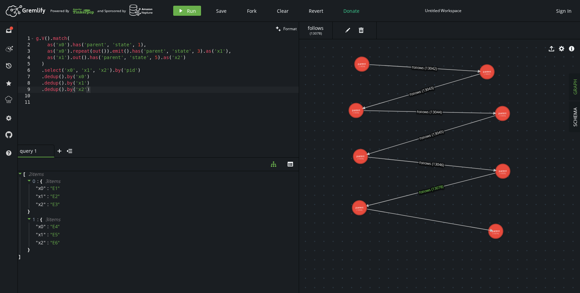
drag, startPoint x: 358, startPoint y: 205, endPoint x: 495, endPoint y: 234, distance: 139.5
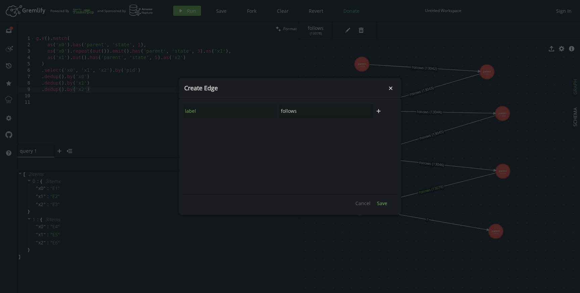
click at [379, 201] on span "Save" at bounding box center [382, 203] width 10 height 6
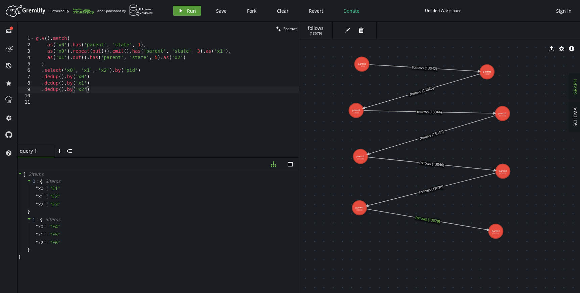
click at [189, 11] on span "Run" at bounding box center [191, 11] width 9 height 6
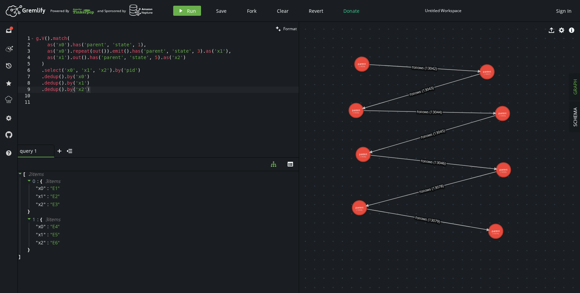
click at [174, 43] on div "g . V ( ) . match ( as ( 'x0' ) . has ( 'parent' , 'state' , 1 ) , as ( 'x0' ) …" at bounding box center [167, 97] width 264 height 122
click at [47, 51] on div "g . V ( ) . match ( as ( 'x0' ) . has ( 'parent' , 'state' , 1 ) , as ( 'x0' ) …" at bounding box center [167, 97] width 264 height 122
click at [47, 46] on div "g . V ( ) . match ( as ( 'x0' ) . has ( 'parent' , 'state' , 1 ) , as ( 'x0' ) …" at bounding box center [167, 97] width 264 height 122
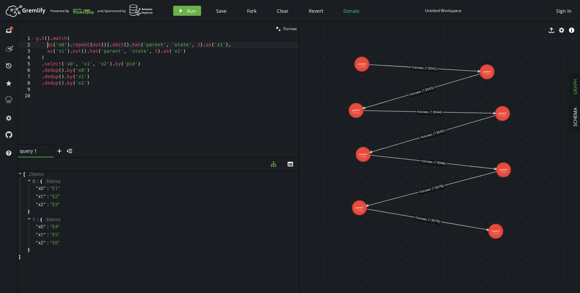
click at [64, 51] on div "g . V ( ) . match ( as ( 'x0' ) . repeat ( out ( )) . emit ( ) . has ( 'parent'…" at bounding box center [167, 97] width 264 height 122
click at [180, 51] on div "g . V ( ) . match ( as ( 'x0' ) . repeat ( out ( )) . emit ( ) . has ( 'parent'…" at bounding box center [167, 97] width 264 height 122
click at [203, 52] on div "g . V ( ) . match ( as ( 'x0' ) . repeat ( out ( )) . emit ( ) . has ( 'parent'…" at bounding box center [167, 97] width 264 height 122
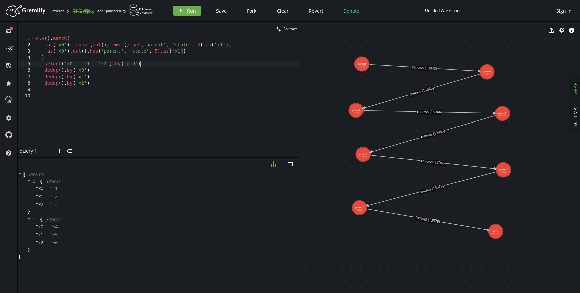
click at [175, 67] on div "g . V ( ) . match ( as ( 'x0' ) . repeat ( out ( )) . emit ( ) . has ( 'parent'…" at bounding box center [167, 97] width 264 height 122
click at [148, 73] on div "g . V ( ) . match ( as ( 'x0' ) . repeat ( out ( )) . emit ( ) . has ( 'parent'…" at bounding box center [167, 97] width 264 height 122
click at [148, 77] on div "g . V ( ) . match ( as ( 'x0' ) . repeat ( out ( )) . emit ( ) . has ( 'parent'…" at bounding box center [167, 97] width 264 height 122
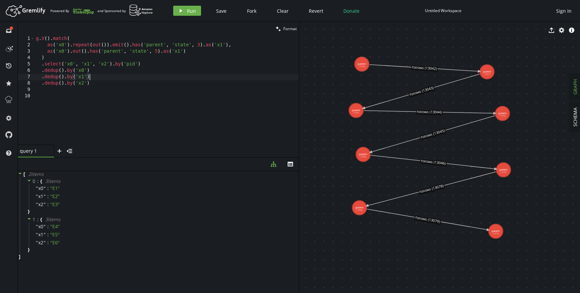
click at [148, 81] on div "g . V ( ) . match ( as ( 'x0' ) . repeat ( out ( )) . emit ( ) . has ( 'parent'…" at bounding box center [167, 97] width 264 height 122
click at [95, 78] on div "g . V ( ) . match ( as ( 'x0' ) . repeat ( out ( )) . emit ( ) . has ( 'parent'…" at bounding box center [167, 97] width 264 height 122
click at [107, 64] on div "g . V ( ) . match ( as ( 'x0' ) . repeat ( out ( )) . emit ( ) . has ( 'parent'…" at bounding box center [165, 97] width 267 height 122
click at [89, 62] on div "g . V ( ) . match ( as ( 'x0' ) . repeat ( out ( )) . emit ( ) . has ( 'parent'…" at bounding box center [165, 97] width 267 height 122
click at [98, 74] on div "g . V ( ) . match ( as ( 'x0' ) . repeat ( out ( )) . emit ( ) . has ( 'parent'…" at bounding box center [165, 97] width 267 height 122
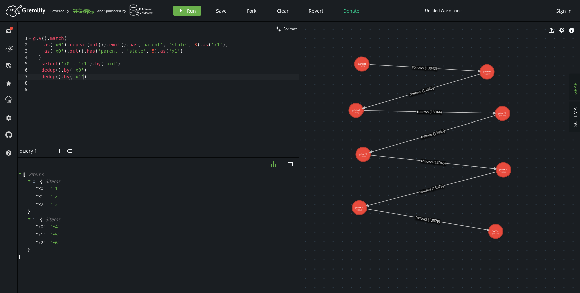
click at [98, 79] on div "g . V ( ) . match ( as ( 'x0' ) . repeat ( out ( )) . emit ( ) . has ( 'parent'…" at bounding box center [165, 97] width 267 height 122
click at [98, 71] on div "g . V ( ) . match ( as ( 'x0' ) . repeat ( out ( )) . emit ( ) . has ( 'parent'…" at bounding box center [165, 97] width 267 height 122
click at [98, 80] on div "g . V ( ) . match ( as ( 'x0' ) . repeat ( out ( )) . emit ( ) . has ( 'parent'…" at bounding box center [165, 97] width 267 height 122
click at [186, 15] on button "play Run" at bounding box center [187, 11] width 28 height 10
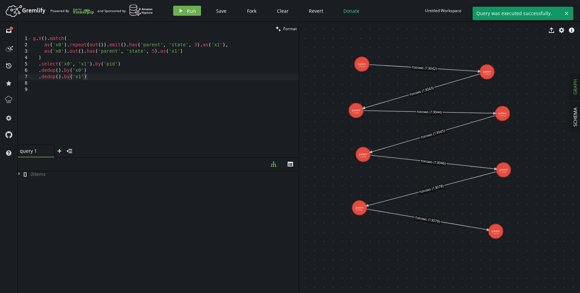
click at [129, 46] on div "g . V ( ) . match ( as ( 'x0' ) . repeat ( out ( )) . emit ( ) . has ( 'parent'…" at bounding box center [165, 97] width 267 height 122
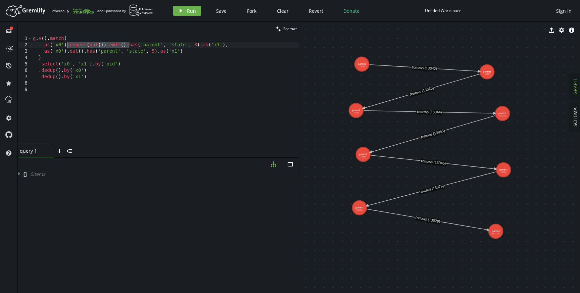
click at [68, 45] on div "g . V ( ) . match ( as ( 'x0' ) . repeat ( out ( )) . emit ( ) . has ( 'parent'…" at bounding box center [165, 97] width 267 height 122
click at [178, 41] on div "g . V ( ) . match ( as ( 'x0' ) has ( 'parent' , 'state' , 3 ) . as ( 'x1' ) , …" at bounding box center [165, 97] width 267 height 122
click at [177, 45] on div "g . V ( ) . match ( as ( 'x0' ) has ( 'parent' , 'state' , 3 ) . as ( 'x1' ) , …" at bounding box center [165, 97] width 267 height 122
click at [67, 53] on div "g . V ( ) . match ( as ( 'x0' ) has ( 'parent' , 'state' , 3 ) . as ( 'x1' ) , …" at bounding box center [165, 97] width 267 height 122
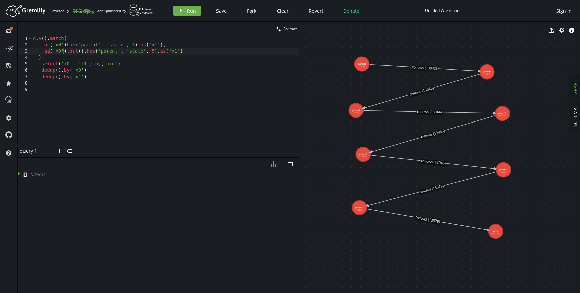
click at [84, 51] on div "g . V ( ) . match ( as ( 'x0' ) has ( 'parent' , 'state' , 3 ) . as ( 'x1' ) , …" at bounding box center [165, 97] width 267 height 122
paste textarea "repeat(out()).emit()."
click at [152, 61] on div "g . V ( ) . match ( as ( 'x0' ) has ( 'parent' , 'state' , 3 ) . as ( 'x1' ) , …" at bounding box center [165, 97] width 267 height 122
click at [228, 55] on div "g . V ( ) . match ( as ( 'x0' ) has ( 'parent' , 'state' , 3 ) . as ( 'x1' ) , …" at bounding box center [165, 97] width 267 height 122
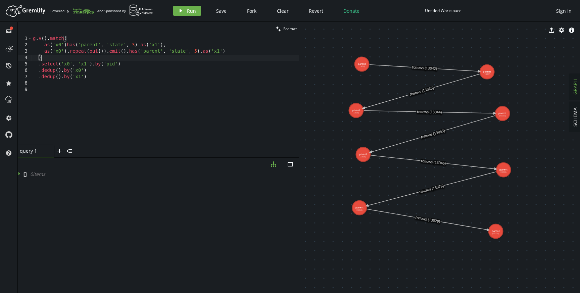
click at [234, 50] on div "g . V ( ) . match ( as ( 'x0' ) has ( 'parent' , 'state' , 3 ) . as ( 'x1' ) , …" at bounding box center [165, 97] width 267 height 122
click at [66, 44] on div "g . V ( ) . match ( as ( 'x0' ) has ( 'parent' , 'state' , 3 ) . as ( 'x1' ) , …" at bounding box center [165, 97] width 267 height 122
click at [239, 49] on div "g . V ( ) . match ( as ( 'x0' ) . has ( 'parent' , 'state' , 3 ) . as ( 'x1' ) …" at bounding box center [165, 97] width 267 height 122
click at [192, 12] on span "Run" at bounding box center [191, 11] width 9 height 6
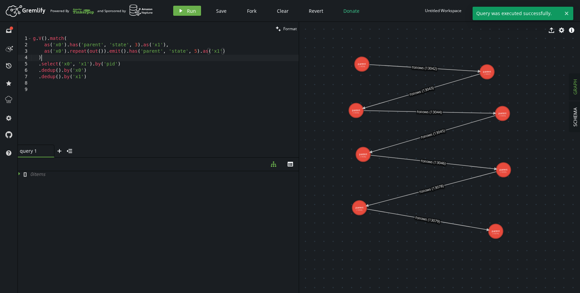
click at [158, 58] on div "g . V ( ) . match ( as ( 'x0' ) . has ( 'parent' , 'state' , 3 ) . as ( 'x1' ) …" at bounding box center [165, 97] width 267 height 122
click at [158, 66] on div "g . V ( ) . match ( as ( 'x0' ) . has ( 'parent' , 'state' , 3 ) . as ( 'x1' ) …" at bounding box center [165, 97] width 267 height 122
click at [178, 43] on div "g . V ( ) . match ( as ( 'x0' ) . has ( 'parent' , 'state' , 3 ) . as ( 'x1' ) …" at bounding box center [165, 97] width 267 height 122
click at [159, 46] on div "g . V ( ) . match ( as ( 'x0' ) . has ( 'parent' , 'state' , 3 ) . as ( 'x1' ) …" at bounding box center [165, 97] width 267 height 122
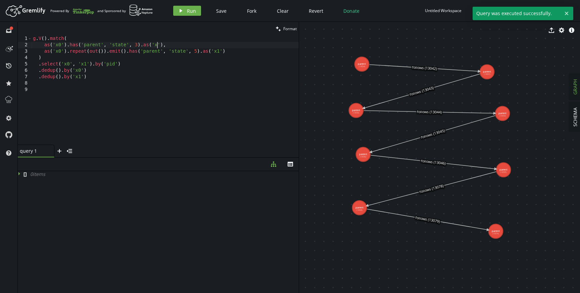
scroll to position [0, 126]
click at [182, 45] on div "g . V ( ) . match ( as ( 'x0' ) . has ( 'parent' , 'state' , 3 ) . as ( 'x0' ) …" at bounding box center [165, 97] width 267 height 122
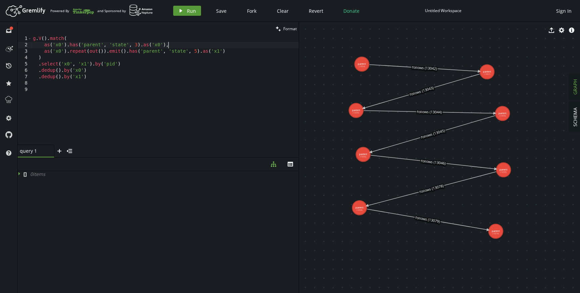
click at [193, 12] on span "Run" at bounding box center [191, 11] width 9 height 6
click at [178, 77] on div "g . V ( ) . match ( as ( 'x0' ) . has ( 'parent' , 'state' , 3 ) . as ( 'x0' ) …" at bounding box center [165, 97] width 267 height 122
click at [178, 69] on div "g . V ( ) . match ( as ( 'x0' ) . has ( 'parent' , 'state' , 3 ) . as ( 'x0' ) …" at bounding box center [165, 97] width 267 height 122
click at [177, 74] on div "g . V ( ) . match ( as ( 'x0' ) . has ( 'parent' , 'state' , 3 ) . as ( 'x0' ) …" at bounding box center [165, 97] width 267 height 122
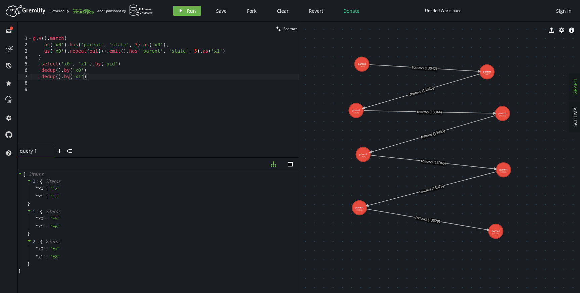
click at [178, 64] on div "g . V ( ) . match ( as ( 'x0' ) . has ( 'parent' , 'state' , 3 ) . as ( 'x0' ) …" at bounding box center [165, 97] width 267 height 122
click at [175, 69] on div "g . V ( ) . match ( as ( 'x0' ) . has ( 'parent' , 'state' , 3 ) . as ( 'x0' ) …" at bounding box center [165, 97] width 267 height 122
click at [174, 75] on div "g . V ( ) . match ( as ( 'x0' ) . has ( 'parent' , 'state' , 3 ) . as ( 'x0' ) …" at bounding box center [165, 97] width 267 height 122
click at [157, 71] on div "g . V ( ) . match ( as ( 'x0' ) . has ( 'parent' , 'state' , 3 ) . as ( 'x0' ) …" at bounding box center [165, 97] width 267 height 122
click at [157, 77] on div "g . V ( ) . match ( as ( 'x0' ) . has ( 'parent' , 'state' , 3 ) . as ( 'x0' ) …" at bounding box center [165, 97] width 267 height 122
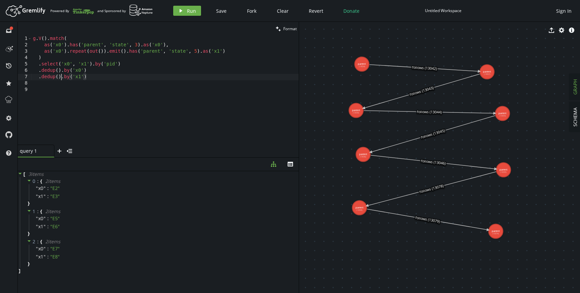
click at [61, 77] on div "g . V ( ) . match ( as ( 'x0' ) . has ( 'parent' , 'state' , 3 ) . as ( 'x0' ) …" at bounding box center [165, 97] width 267 height 122
click at [89, 70] on div "g . V ( ) . match ( as ( 'x0' ) . has ( 'parent' , 'state' , 3 ) . as ( 'x0' ) …" at bounding box center [165, 97] width 267 height 122
click at [190, 12] on span "Run" at bounding box center [191, 11] width 9 height 6
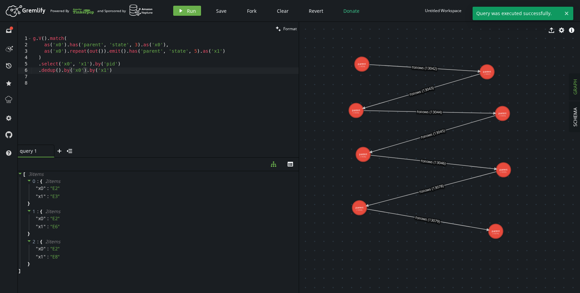
click at [134, 70] on div "g . V ( ) . match ( as ( 'x0' ) . has ( 'parent' , 'state' , 3 ) . as ( 'x0' ) …" at bounding box center [165, 97] width 267 height 122
click at [87, 70] on div "g . V ( ) . match ( as ( 'x0' ) . has ( 'parent' , 'state' , 3 ) . as ( 'x0' ) …" at bounding box center [165, 97] width 267 height 122
click at [136, 66] on div "g . V ( ) . match ( as ( 'x0' ) . has ( 'parent' , 'state' , 3 ) . as ( 'x0' ) …" at bounding box center [165, 97] width 267 height 122
click at [86, 71] on div "g . V ( ) . match ( as ( 'x0' ) . has ( 'parent' , 'state' , 3 ) . as ( 'x0' ) …" at bounding box center [165, 97] width 267 height 122
click at [116, 72] on div "g . V ( ) . match ( as ( 'x0' ) . has ( 'parent' , 'state' , 3 ) . as ( 'x0' ) …" at bounding box center [165, 97] width 267 height 122
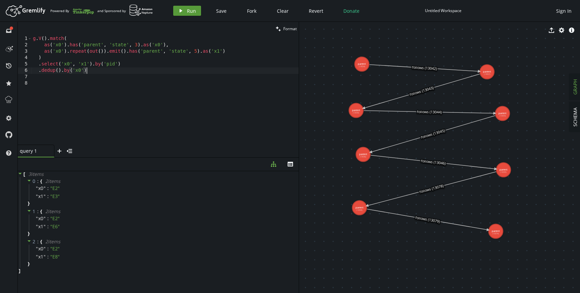
click at [183, 12] on icon "play" at bounding box center [180, 10] width 5 height 5
click at [93, 71] on div "g . V ( ) . match ( as ( 'x0' ) . has ( 'parent' , 'state' , 3 ) . as ( 'x0' ) …" at bounding box center [165, 97] width 267 height 122
click at [79, 71] on div "g . V ( ) . match ( as ( 'x0' ) . has ( 'parent' , 'state' , 3 ) . as ( 'x0' ) …" at bounding box center [165, 97] width 267 height 122
click at [89, 72] on div "g . V ( ) . match ( as ( 'x0' ) . has ( 'parent' , 'state' , 3 ) . as ( 'x0' ) …" at bounding box center [165, 97] width 267 height 122
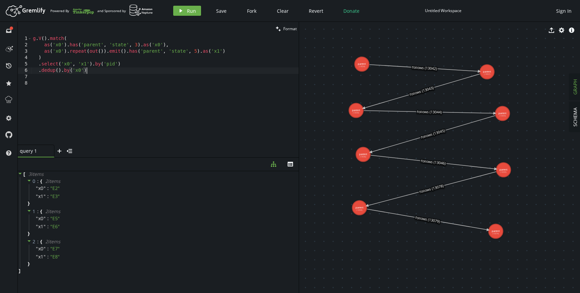
click at [65, 71] on div "g . V ( ) . match ( as ( 'x0' ) . has ( 'parent' , 'state' , 3 ) . as ( 'x0' ) …" at bounding box center [165, 97] width 267 height 122
click at [89, 72] on div "g . V ( ) . match ( as ( 'x0' ) . has ( 'parent' , 'state' , 3 ) . as ( 'x0' ) …" at bounding box center [165, 97] width 267 height 122
click at [141, 69] on div "g . V ( ) . match ( as ( 'x0' ) . has ( 'parent' , 'state' , 3 ) . as ( 'x0' ) …" at bounding box center [165, 97] width 267 height 122
click at [142, 64] on div "g . V ( ) . match ( as ( 'x0' ) . has ( 'parent' , 'state' , 3 ) . as ( 'x0' ) …" at bounding box center [165, 97] width 267 height 122
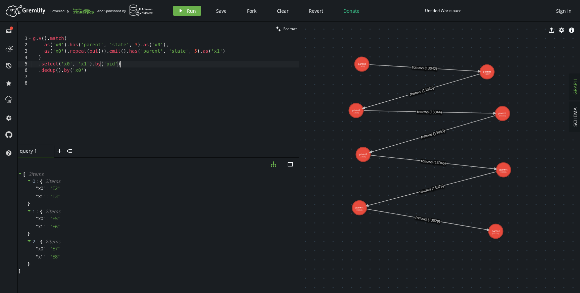
click at [141, 69] on div "g . V ( ) . match ( as ( 'x0' ) . has ( 'parent' , 'state' , 3 ) . as ( 'x0' ) …" at bounding box center [165, 97] width 267 height 122
click at [157, 62] on div "g . V ( ) . match ( as ( 'x0' ) . has ( 'parent' , 'state' , 3 ) . as ( 'x0' ) …" at bounding box center [165, 97] width 267 height 122
click at [156, 68] on div "g . V ( ) . match ( as ( 'x0' ) . has ( 'parent' , 'state' , 3 ) . as ( 'x0' ) …" at bounding box center [165, 97] width 267 height 122
click at [232, 53] on div "g . V ( ) . match ( as ( 'x0' ) . has ( 'parent' , 'state' , 3 ) . as ( 'x0' ) …" at bounding box center [165, 97] width 267 height 122
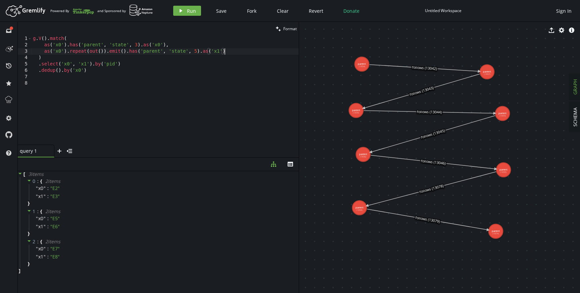
click at [231, 60] on div "g . V ( ) . match ( as ( 'x0' ) . has ( 'parent' , 'state' , 3 ) . as ( 'x0' ) …" at bounding box center [165, 97] width 267 height 122
click at [229, 69] on div "g . V ( ) . match ( as ( 'x0' ) . has ( 'parent' , 'state' , 3 ) . as ( 'x0' ) …" at bounding box center [165, 97] width 267 height 122
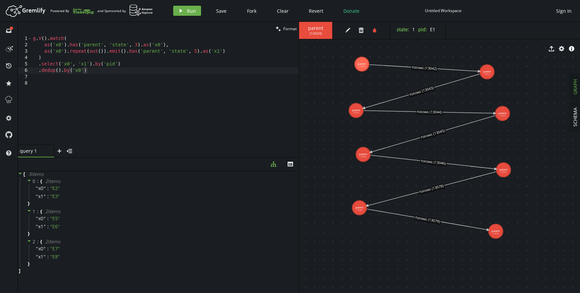
click at [476, 8] on div "play Run Save Fork Clear Revert Donate Untitled Workspace Sign In" at bounding box center [372, 11] width 405 height 10
click at [174, 68] on div "g . V ( ) . match ( as ( 'x0' ) . has ( 'parent' , 'state' , 3 ) . as ( 'x0' ) …" at bounding box center [165, 97] width 267 height 122
click at [174, 62] on div "g . V ( ) . match ( as ( 'x0' ) . has ( 'parent' , 'state' , 3 ) . as ( 'x0' ) …" at bounding box center [165, 97] width 267 height 122
click at [174, 68] on div "g . V ( ) . match ( as ( 'x0' ) . has ( 'parent' , 'state' , 3 ) . as ( 'x0' ) …" at bounding box center [165, 97] width 267 height 122
click at [173, 68] on div "g . V ( ) . match ( as ( 'x0' ) . has ( 'parent' , 'state' , 3 ) . as ( 'x0' ) …" at bounding box center [165, 97] width 267 height 122
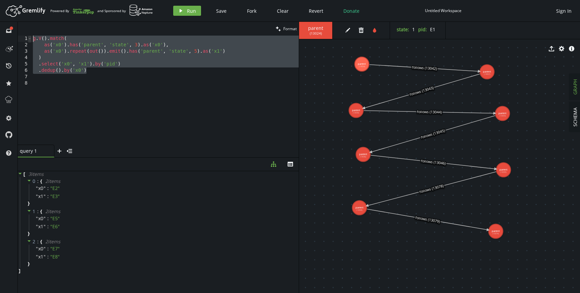
drag, startPoint x: 96, startPoint y: 70, endPoint x: 31, endPoint y: 40, distance: 71.4
click at [31, 40] on div ".dedup().by('x0') 1 2 3 4 5 6 7 8 g . V ( ) . match ( as ( 'x0' ) . has ( 'pare…" at bounding box center [158, 90] width 281 height 109
click at [96, 72] on div "g . V ( ) . match ( as ( 'x0' ) . has ( 'parent' , 'state' , 3 ) . as ( 'x0' ) …" at bounding box center [165, 97] width 267 height 122
drag, startPoint x: 105, startPoint y: 73, endPoint x: 32, endPoint y: 38, distance: 81.2
click at [32, 38] on div ".dedup().by('x0') 1 2 3 4 5 6 7 8 g . V ( ) . match ( as ( 'x0' ) . has ( 'pare…" at bounding box center [158, 90] width 281 height 109
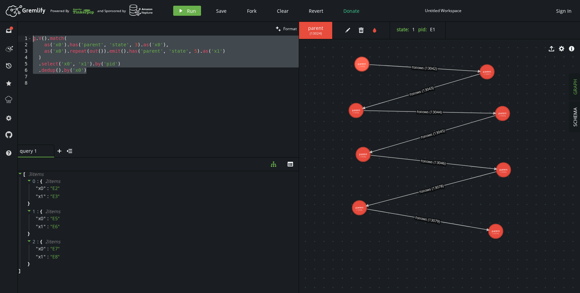
click at [91, 72] on div "g . V ( ) . match ( as ( 'x0' ) . has ( 'parent' , 'state' , 3 ) . as ( 'x0' ) …" at bounding box center [165, 97] width 267 height 122
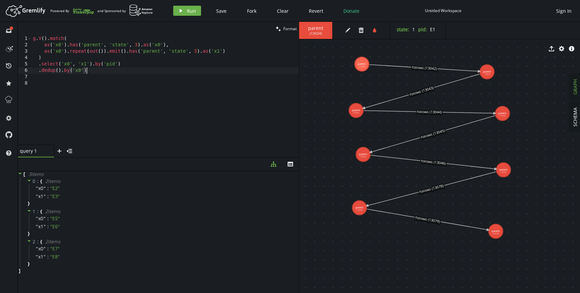
click at [130, 64] on div "g . V ( ) . match ( as ( 'x0' ) . has ( 'parent' , 'state' , 3 ) . as ( 'x0' ) …" at bounding box center [165, 97] width 267 height 122
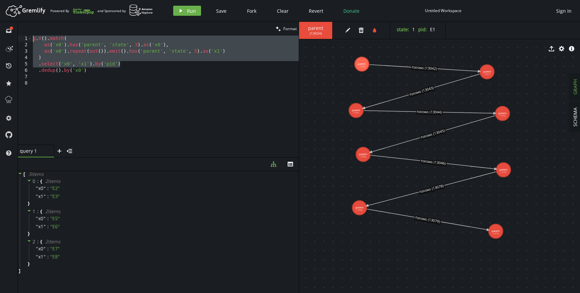
drag, startPoint x: 134, startPoint y: 64, endPoint x: 32, endPoint y: 38, distance: 105.5
click at [32, 38] on div ".select('x0', 'x1').by('pid') 1 2 3 4 5 6 7 8 g . V ( ) . match ( as ( 'x0' ) .…" at bounding box center [158, 90] width 281 height 109
click at [125, 62] on div "g . V ( ) . match ( as ( 'x0' ) . has ( 'parent' , 'state' , 3 ) . as ( 'x0' ) …" at bounding box center [165, 97] width 267 height 122
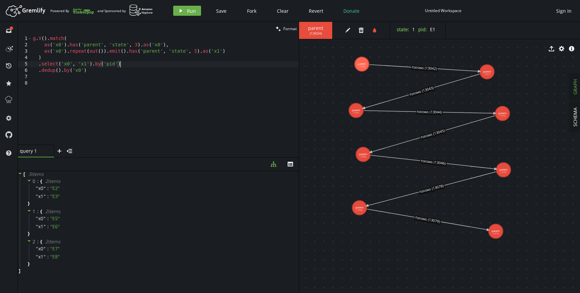
click at [121, 73] on div "g . V ( ) . match ( as ( 'x0' ) . has ( 'parent' , 'state' , 3 ) . as ( 'x0' ) …" at bounding box center [165, 97] width 267 height 122
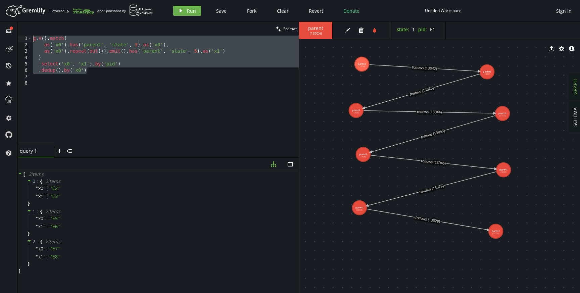
drag, startPoint x: 96, startPoint y: 72, endPoint x: 29, endPoint y: 35, distance: 77.0
click at [29, 35] on div "clean Format .dedup().by('x0') 1 2 3 4 5 6 7 8 g . V ( ) . match ( as ( 'x0' ) …" at bounding box center [158, 90] width 281 height 136
click at [93, 70] on div "g . V ( ) . match ( as ( 'x0' ) . has ( 'parent' , 'state' , 3 ) . as ( 'x0' ) …" at bounding box center [165, 97] width 267 height 122
drag, startPoint x: 96, startPoint y: 71, endPoint x: 12, endPoint y: 23, distance: 97.2
click at [12, 23] on div "full-circle inbox history star cog help clean Format .dedup().by('x0') 1 2 3 4 …" at bounding box center [290, 157] width 580 height 271
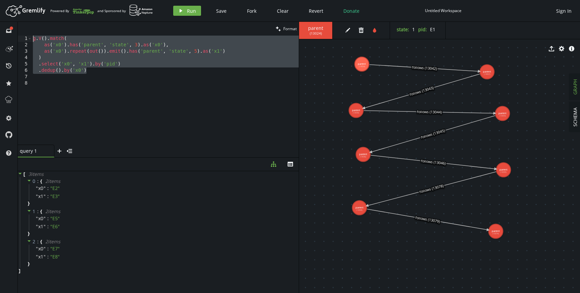
click at [96, 69] on div "g . V ( ) . match ( as ( 'x0' ) . has ( 'parent' , 'state' , 3 ) . as ( 'x0' ) …" at bounding box center [165, 97] width 267 height 122
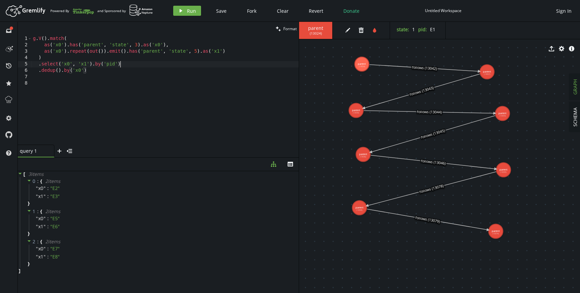
click at [125, 67] on div "g . V ( ) . match ( as ( 'x0' ) . has ( 'parent' , 'state' , 3 ) . as ( 'x0' ) …" at bounding box center [165, 97] width 267 height 122
drag, startPoint x: 131, startPoint y: 65, endPoint x: 38, endPoint y: 64, distance: 92.3
click at [38, 64] on div "g . V ( ) . match ( as ( 'x0' ) . has ( 'parent' , 'state' , 3 ) . as ( 'x0' ) …" at bounding box center [165, 97] width 267 height 122
click at [38, 71] on div "g . V ( ) . match ( as ( 'x0' ) . has ( 'parent' , 'state' , 3 ) . as ( 'x0' ) …" at bounding box center [165, 97] width 267 height 122
drag, startPoint x: 38, startPoint y: 71, endPoint x: 123, endPoint y: 71, distance: 84.9
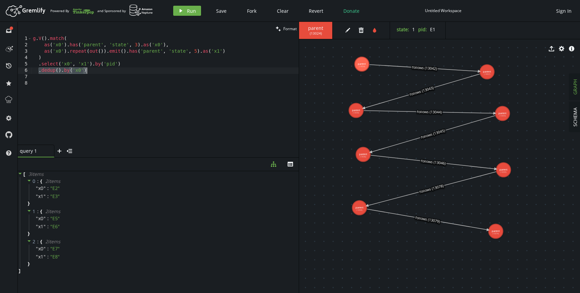
click at [123, 71] on div "g . V ( ) . match ( as ( 'x0' ) . has ( 'parent' , 'state' , 3 ) . as ( 'x0' ) …" at bounding box center [165, 97] width 267 height 122
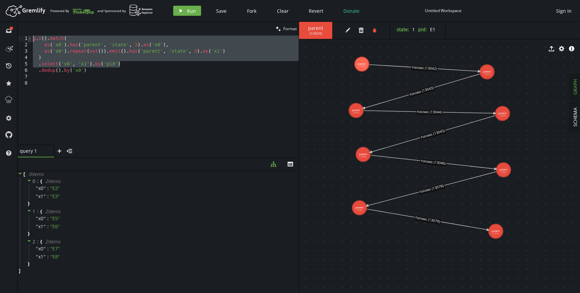
drag, startPoint x: 124, startPoint y: 63, endPoint x: 29, endPoint y: 36, distance: 99.1
click at [29, 36] on div ".dedup().by('x0') 1 2 3 4 5 6 7 8 g . V ( ) . match ( as ( 'x0' ) . has ( 'pare…" at bounding box center [158, 90] width 281 height 109
click at [90, 71] on div "g . V ( ) . match ( as ( 'x0' ) . has ( 'parent' , 'state' , 3 ) . as ( 'x0' ) …" at bounding box center [165, 97] width 267 height 122
type textarea ".dedup().by('x0')"
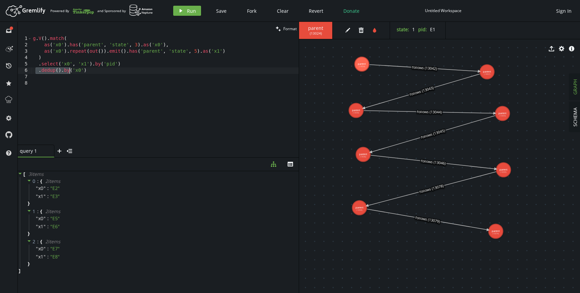
drag, startPoint x: 37, startPoint y: 72, endPoint x: 140, endPoint y: 73, distance: 103.0
click at [138, 72] on div "g . V ( ) . match ( as ( 'x0' ) . has ( 'parent' , 'state' , 3 ) . as ( 'x0' ) …" at bounding box center [165, 97] width 267 height 122
click at [140, 73] on div "g . V ( ) . match ( as ( 'x0' ) . has ( 'parent' , 'state' , 3 ) . as ( 'x0' ) …" at bounding box center [165, 97] width 267 height 122
drag, startPoint x: 356, startPoint y: 114, endPoint x: 356, endPoint y: 110, distance: 4.0
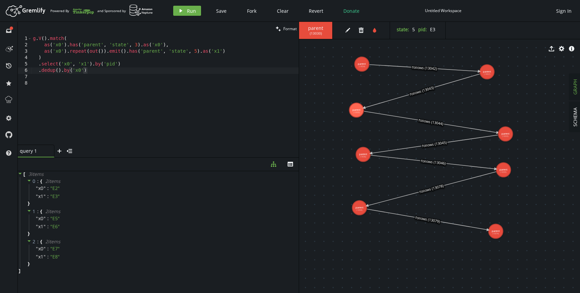
drag, startPoint x: 507, startPoint y: 117, endPoint x: 505, endPoint y: 134, distance: 16.5
drag, startPoint x: 502, startPoint y: 173, endPoint x: 502, endPoint y: 183, distance: 9.7
click at [205, 209] on div "1 : { 2 item s " x0 " : " E5 " " x1 " : " E6 " }" at bounding box center [159, 222] width 279 height 30
click at [198, 129] on div "g . V ( ) . match ( as ( 'x0' ) . has ( 'parent' , 'state' , 3 ) . as ( 'x0' ) …" at bounding box center [165, 97] width 267 height 122
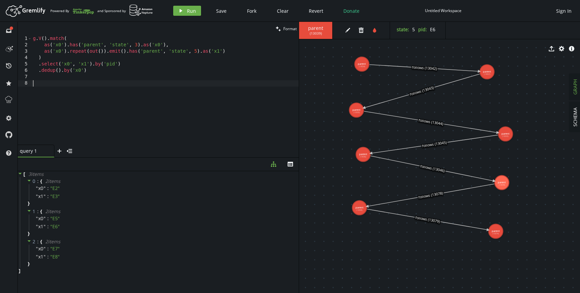
click at [107, 71] on div "g . V ( ) . match ( as ( 'x0' ) . has ( 'parent' , 'state' , 3 ) . as ( 'x0' ) …" at bounding box center [165, 97] width 267 height 122
type textarea ".dedup().by('x0')"
drag, startPoint x: 90, startPoint y: 72, endPoint x: 36, endPoint y: 73, distance: 54.4
click at [36, 73] on div "g . V ( ) . match ( as ( 'x0' ) . has ( 'parent' , 'state' , 3 ) . as ( 'x0' ) …" at bounding box center [165, 97] width 267 height 122
type textarea ".select('x0', 'x1').by('pid')"
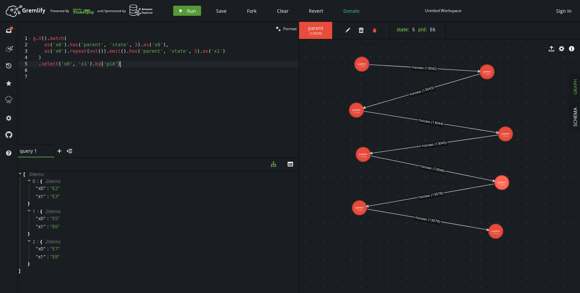
click at [185, 10] on button "play Run" at bounding box center [187, 11] width 28 height 10
click at [129, 63] on div "g . V ( ) . match ( as ( 'x0' ) . has ( 'parent' , 'state' , 3 ) . as ( 'x0' ) …" at bounding box center [165, 97] width 267 height 122
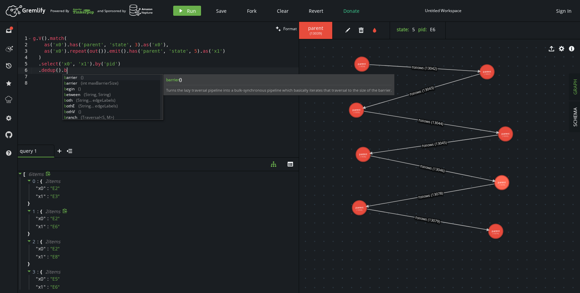
scroll to position [0, 36]
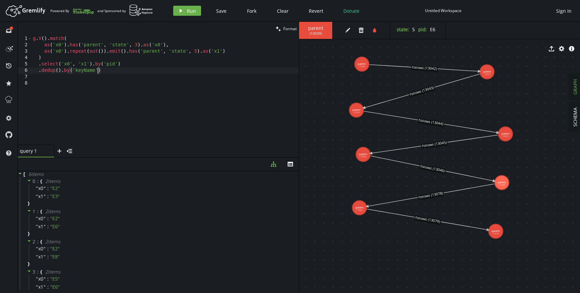
click at [86, 72] on div "g . V ( ) . match ( as ( 'x0' ) . has ( 'parent' , 'state' , 3 ) . as ( 'x0' ) …" at bounding box center [165, 97] width 267 height 122
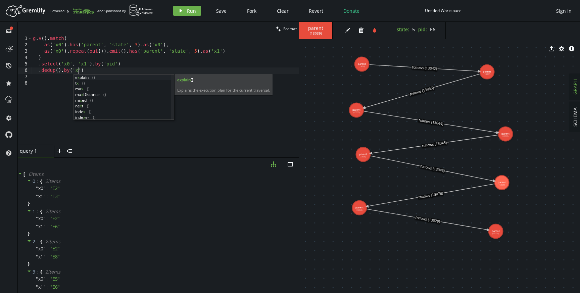
scroll to position [0, 48]
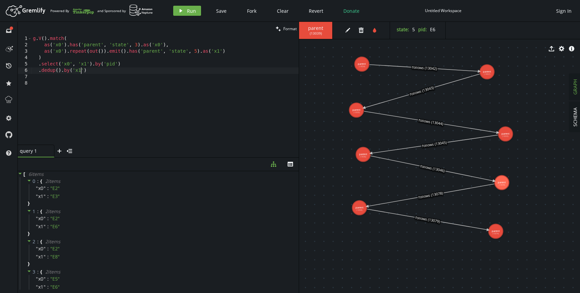
click at [102, 72] on div "g . V ( ) . match ( as ( 'x0' ) . has ( 'parent' , 'state' , 3 ) . as ( 'x0' ) …" at bounding box center [165, 97] width 267 height 122
click at [125, 68] on div "g . V ( ) . match ( as ( 'x0' ) . has ( 'parent' , 'state' , 3 ) . as ( 'x0' ) …" at bounding box center [165, 97] width 267 height 122
click at [185, 11] on button "play Run" at bounding box center [187, 11] width 28 height 10
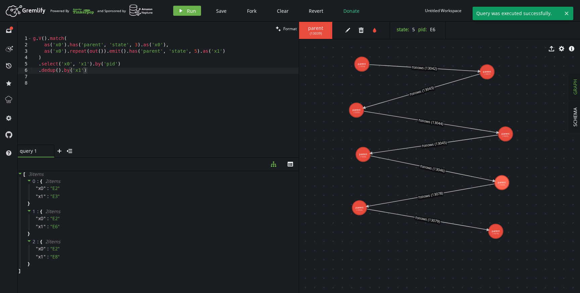
click at [78, 72] on div "g . V ( ) . match ( as ( 'x0' ) . has ( 'parent' , 'state' , 3 ) . as ( 'x0' ) …" at bounding box center [165, 97] width 267 height 122
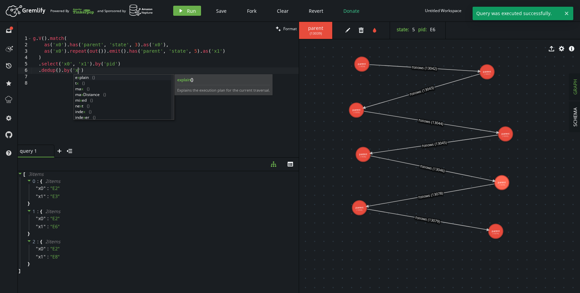
scroll to position [0, 48]
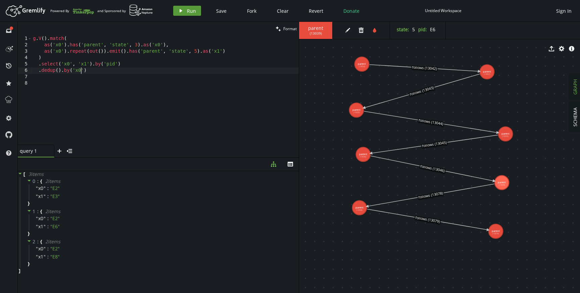
type textarea ".dedup().by('x0')"
click at [181, 11] on icon "play" at bounding box center [180, 10] width 5 height 5
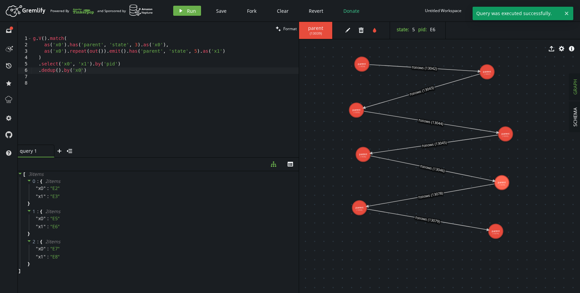
click at [118, 73] on div "g . V ( ) . match ( as ( 'x0' ) . has ( 'parent' , 'state' , 3 ) . as ( 'x0' ) …" at bounding box center [165, 97] width 267 height 122
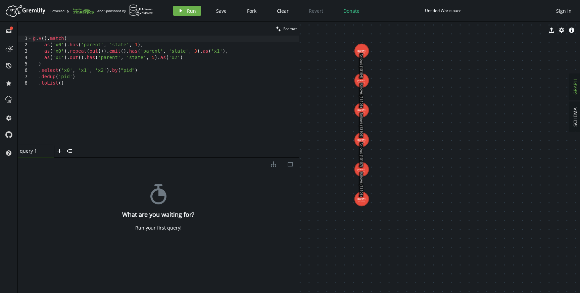
click at [165, 69] on div "g . V ( ) . match ( as ( 'x0' ) . has ( 'parent' , 'state' , 1 ) , as ( 'x0' ) …" at bounding box center [165, 97] width 267 height 122
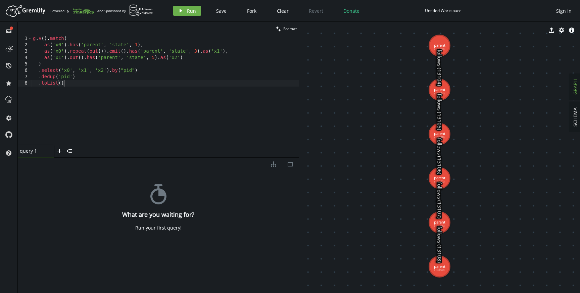
click at [154, 83] on div "g . V ( ) . match ( as ( 'x0' ) . has ( 'parent' , 'state' , 1 ) , as ( 'x0' ) …" at bounding box center [165, 97] width 267 height 122
click at [136, 75] on div "g . V ( ) . match ( as ( 'x0' ) . has ( 'parent' , 'state' , 1 ) , as ( 'x0' ) …" at bounding box center [165, 97] width 267 height 122
click at [64, 78] on div "g . V ( ) . match ( as ( 'x0' ) . has ( 'parent' , 'state' , 1 ) , as ( 'x0' ) …" at bounding box center [165, 97] width 267 height 122
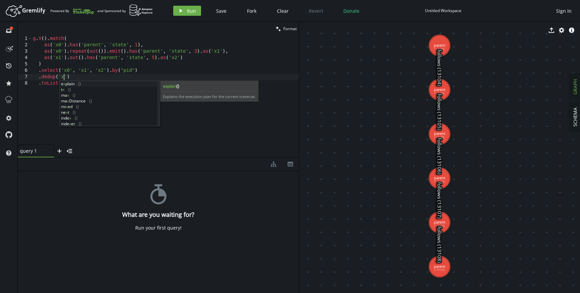
scroll to position [0, 34]
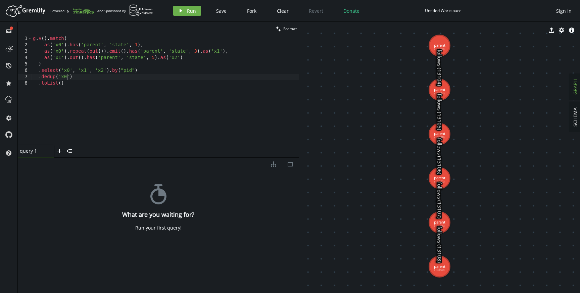
click at [86, 77] on div "g . V ( ) . match ( as ( 'x0' ) . has ( 'parent' , 'state' , 1 ) , as ( 'x0' ) …" at bounding box center [165, 97] width 267 height 122
click at [184, 12] on button "play Run" at bounding box center [187, 11] width 28 height 10
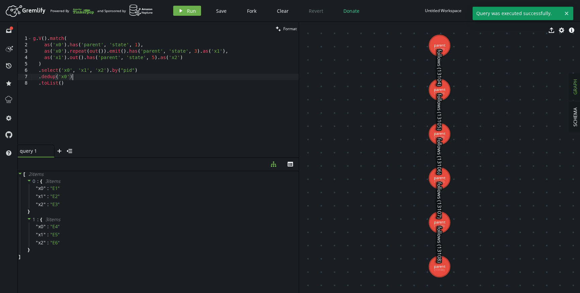
click at [77, 76] on div "g . V ( ) . match ( as ( 'x0' ) . has ( 'parent' , 'state' , 1 ) , as ( 'x0' ) …" at bounding box center [165, 97] width 267 height 122
click at [209, 68] on div "g . V ( ) . match ( as ( 'x0' ) . has ( 'parent' , 'state' , 1 ) , as ( 'x0' ) …" at bounding box center [165, 97] width 267 height 122
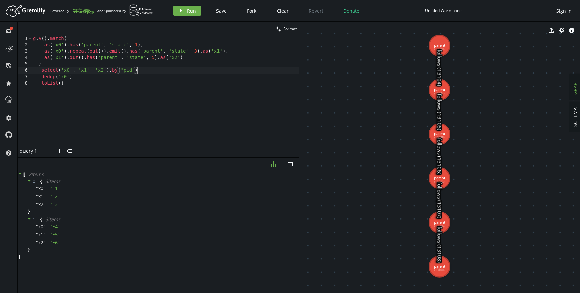
click at [199, 82] on div "g . V ( ) . match ( as ( 'x0' ) . has ( 'parent' , 'state' , 1 ) , as ( 'x0' ) …" at bounding box center [165, 97] width 267 height 122
click at [185, 11] on button "play Run" at bounding box center [187, 11] width 28 height 10
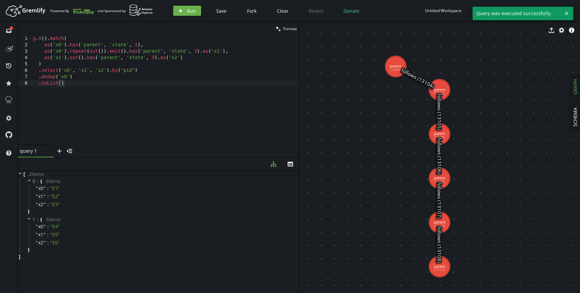
drag, startPoint x: 442, startPoint y: 44, endPoint x: 395, endPoint y: 67, distance: 51.5
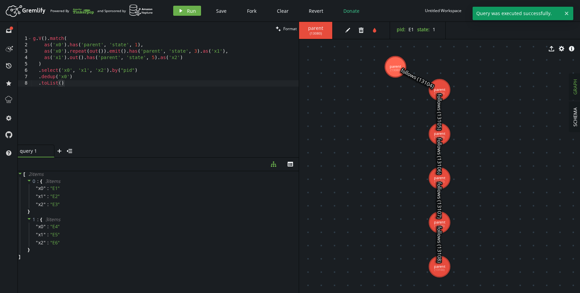
drag, startPoint x: 440, startPoint y: 89, endPoint x: 470, endPoint y: 89, distance: 30.2
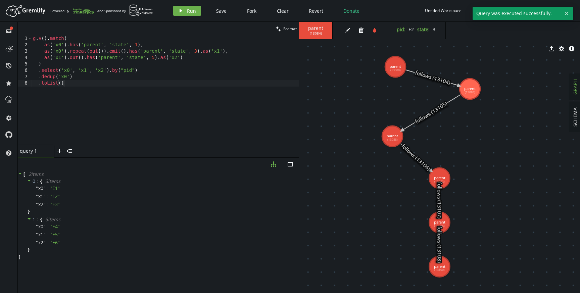
drag, startPoint x: 442, startPoint y: 137, endPoint x: 388, endPoint y: 136, distance: 54.4
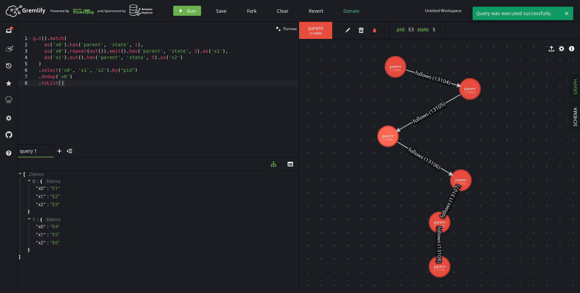
drag, startPoint x: 444, startPoint y: 180, endPoint x: 490, endPoint y: 177, distance: 45.7
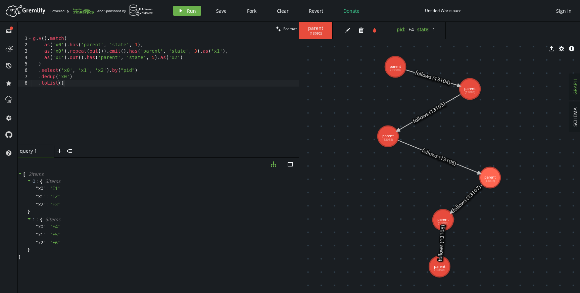
drag, startPoint x: 443, startPoint y: 220, endPoint x: 405, endPoint y: 216, distance: 38.4
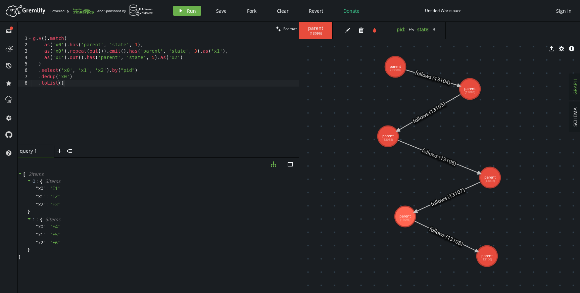
drag, startPoint x: 443, startPoint y: 267, endPoint x: 491, endPoint y: 255, distance: 49.6
click at [448, 163] on icon at bounding box center [439, 156] width 82 height 33
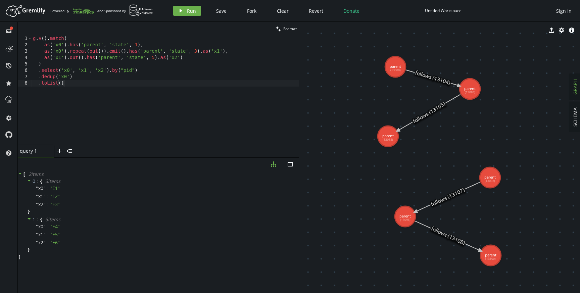
click at [427, 117] on text "follows (13105)" at bounding box center [428, 112] width 35 height 24
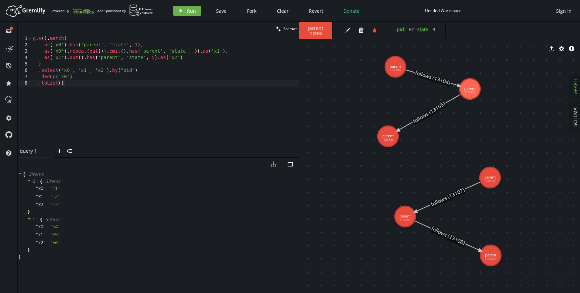
click at [436, 108] on icon at bounding box center [429, 112] width 63 height 36
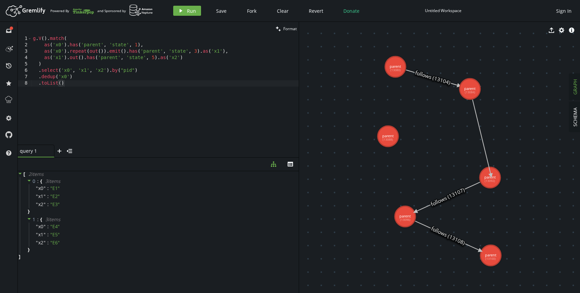
drag, startPoint x: 469, startPoint y: 88, endPoint x: 491, endPoint y: 176, distance: 90.2
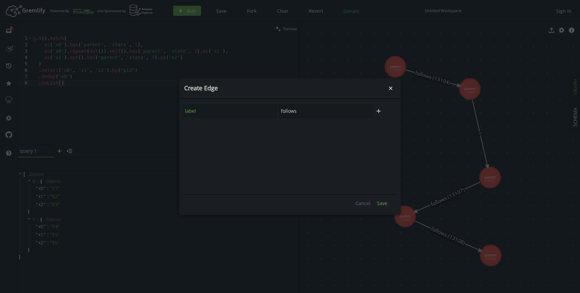
click at [385, 201] on span "Save" at bounding box center [382, 203] width 10 height 6
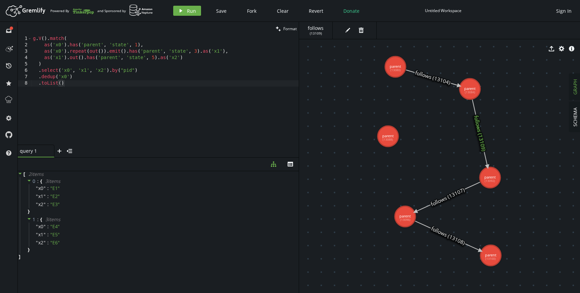
click at [443, 200] on icon at bounding box center [447, 197] width 65 height 30
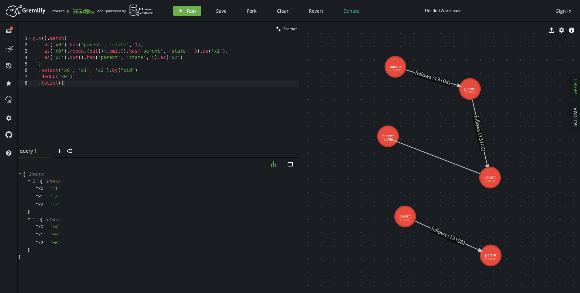
drag, startPoint x: 488, startPoint y: 179, endPoint x: 390, endPoint y: 139, distance: 106.1
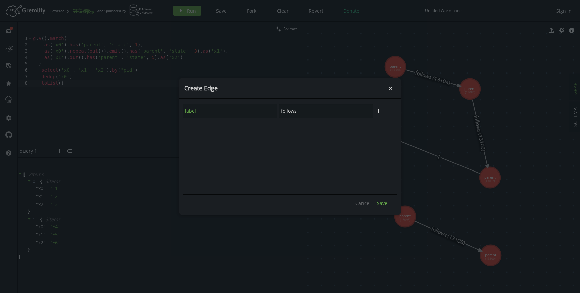
click at [383, 203] on span "Save" at bounding box center [382, 203] width 10 height 6
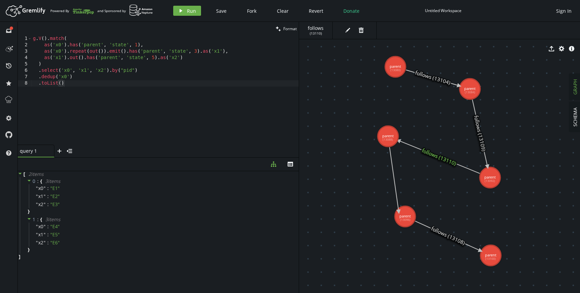
drag, startPoint x: 386, startPoint y: 138, endPoint x: 399, endPoint y: 213, distance: 76.4
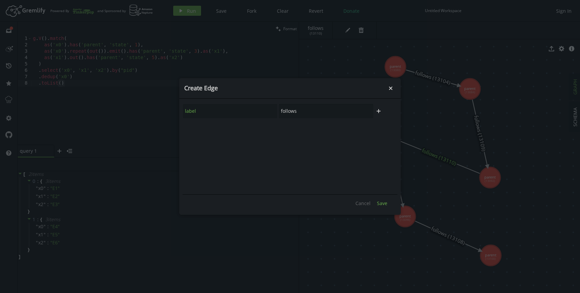
click at [387, 203] on span "Save" at bounding box center [382, 203] width 10 height 6
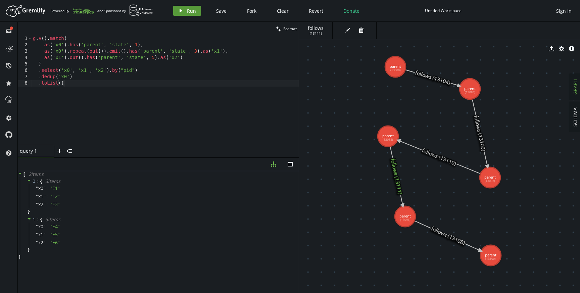
click at [180, 12] on icon "button" at bounding box center [181, 10] width 3 height 3
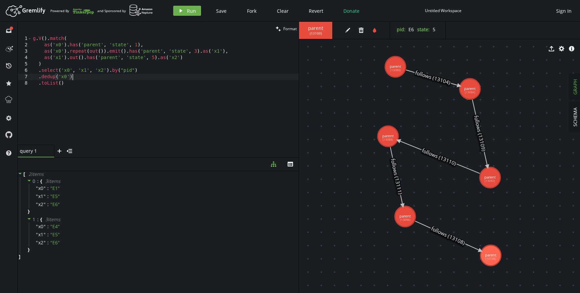
click at [132, 76] on div "g . V ( ) . match ( as ( 'x0' ) . has ( 'parent' , 'state' , 1 ) , as ( 'x0' ) …" at bounding box center [165, 97] width 267 height 122
click at [206, 57] on div "g . V ( ) . match ( as ( 'x0' ) . has ( 'parent' , 'state' , 1 ) , as ( 'x0' ) …" at bounding box center [165, 97] width 267 height 122
click at [67, 52] on div "g . V ( ) . match ( as ( 'x0' ) . has ( 'parent' , 'state' , 1 ) , as ( 'x0' ) …" at bounding box center [165, 97] width 267 height 122
click at [126, 50] on div "g . V ( ) . match ( as ( 'x0' ) . has ( 'parent' , 'state' , 1 ) , as ( 'x0' ) …" at bounding box center [165, 97] width 267 height 122
click at [70, 58] on div "g . V ( ) . match ( as ( 'x0' ) . has ( 'parent' , 'state' , 1 ) , as ( 'x0' ) …" at bounding box center [165, 97] width 267 height 122
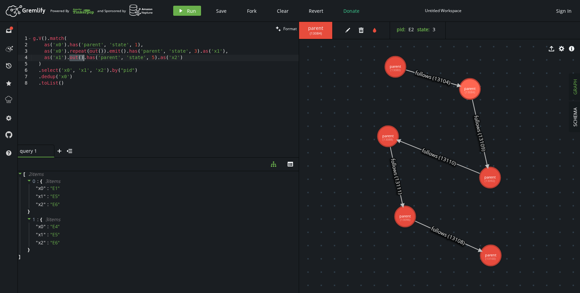
click at [84, 58] on div "g . V ( ) . match ( as ( 'x0' ) . has ( 'parent' , 'state' , 1 ) , as ( 'x0' ) …" at bounding box center [165, 97] width 267 height 122
paste textarea "repeat(out()).emit()."
click at [72, 57] on div "g . V ( ) . match ( as ( 'x0' ) . has ( 'parent' , 'state' , 1 ) , as ( 'x0' ) …" at bounding box center [165, 97] width 267 height 122
click at [233, 56] on div "g . V ( ) . match ( as ( 'x0' ) . has ( 'parent' , 'state' , 1 ) , as ( 'x0' ) …" at bounding box center [165, 97] width 267 height 122
click at [180, 9] on icon "play" at bounding box center [180, 10] width 5 height 5
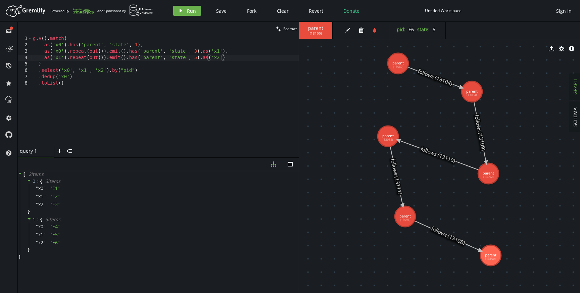
drag, startPoint x: 476, startPoint y: 87, endPoint x: 484, endPoint y: 71, distance: 18.3
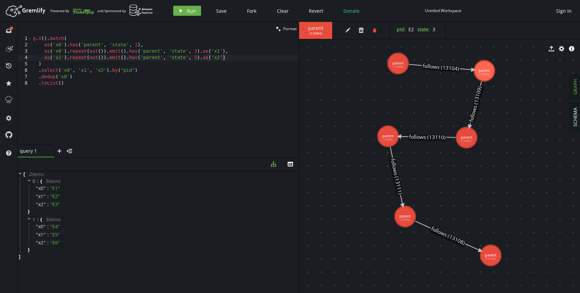
drag, startPoint x: 492, startPoint y: 174, endPoint x: 461, endPoint y: 128, distance: 55.6
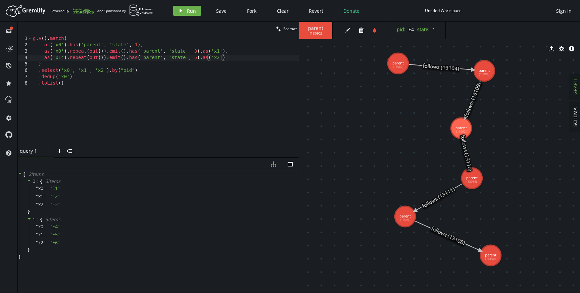
drag, startPoint x: 389, startPoint y: 135, endPoint x: 474, endPoint y: 179, distance: 95.9
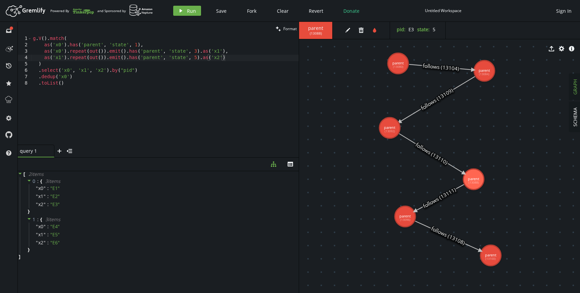
drag, startPoint x: 461, startPoint y: 127, endPoint x: 390, endPoint y: 128, distance: 71.1
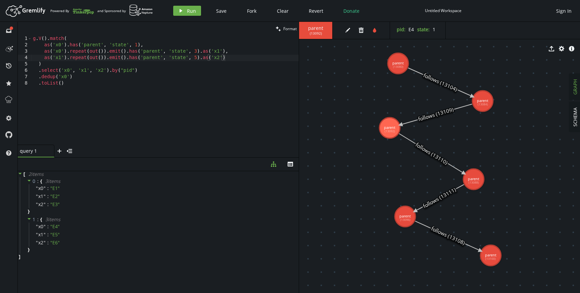
drag, startPoint x: 485, startPoint y: 76, endPoint x: 482, endPoint y: 101, distance: 24.7
click at [443, 86] on icon at bounding box center [440, 82] width 64 height 29
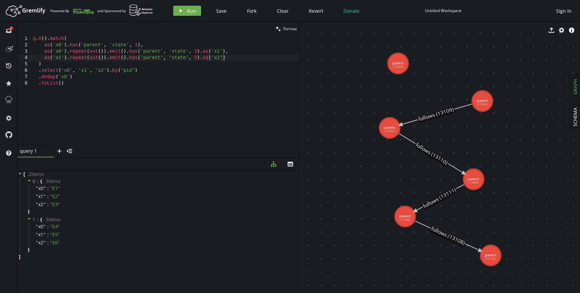
click at [439, 115] on icon at bounding box center [435, 114] width 71 height 21
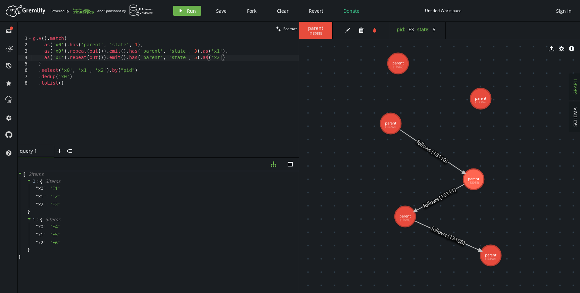
click at [442, 200] on text "follows (13111)" at bounding box center [439, 198] width 36 height 24
click at [443, 197] on icon at bounding box center [439, 198] width 49 height 27
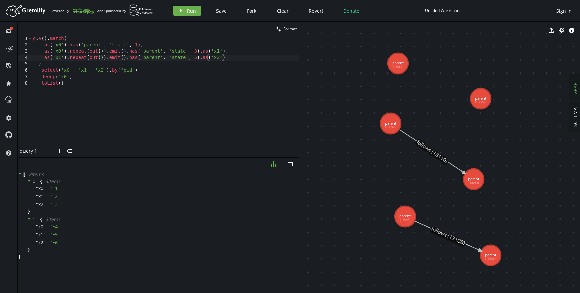
click at [438, 159] on text "follows (13110)" at bounding box center [432, 151] width 34 height 26
click at [438, 156] on icon at bounding box center [432, 151] width 64 height 43
drag, startPoint x: 473, startPoint y: 177, endPoint x: 490, endPoint y: 159, distance: 24.4
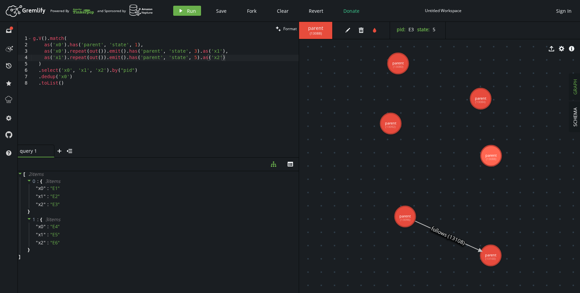
click at [443, 233] on icon at bounding box center [447, 236] width 65 height 30
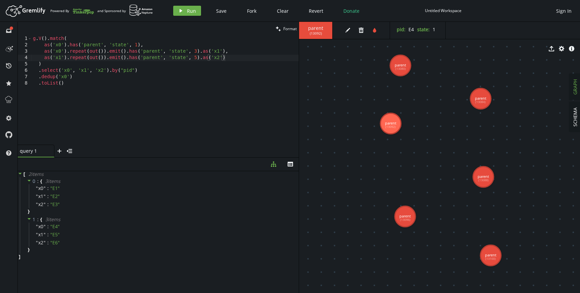
drag, startPoint x: 490, startPoint y: 159, endPoint x: 471, endPoint y: 198, distance: 42.5
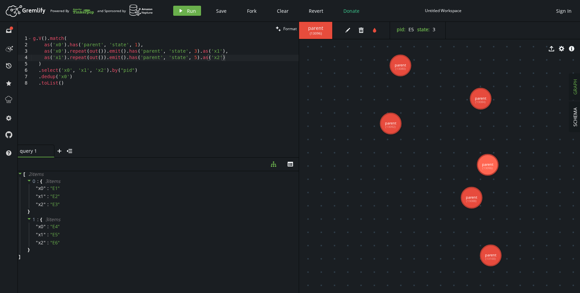
drag, startPoint x: 408, startPoint y: 216, endPoint x: 490, endPoint y: 161, distance: 98.7
drag, startPoint x: 471, startPoint y: 199, endPoint x: 389, endPoint y: 199, distance: 81.5
drag, startPoint x: 389, startPoint y: 199, endPoint x: 406, endPoint y: 207, distance: 18.6
click at [152, 70] on div "g . V ( ) . match ( as ( 'x0' ) . has ( 'parent' , 'state' , 1 ) , as ( 'x0' ) …" at bounding box center [165, 97] width 267 height 122
click at [149, 78] on div "g . V ( ) . match ( as ( 'x0' ) . has ( 'parent' , 'state' , 1 ) , as ( 'x0' ) …" at bounding box center [165, 97] width 267 height 122
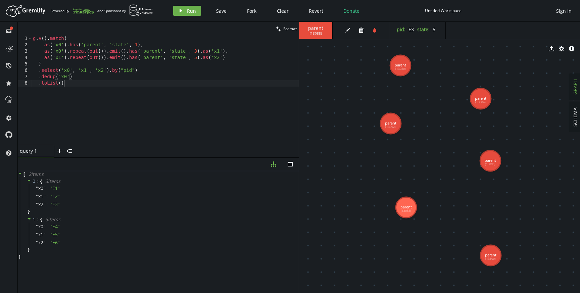
click at [145, 88] on div "g . V ( ) . match ( as ( 'x0' ) . has ( 'parent' , 'state' , 1 ) , as ( 'x0' ) …" at bounding box center [165, 97] width 267 height 122
click at [241, 50] on div "g . V ( ) . match ( as ( 'x0' ) . has ( 'parent' , 'state' , 1 ) , as ( 'x0' ) …" at bounding box center [165, 97] width 267 height 122
click at [240, 55] on div "g . V ( ) . match ( as ( 'x0' ) . has ( 'parent' , 'state' , 1 ) , as ( 'x0' ) …" at bounding box center [165, 97] width 267 height 122
click at [191, 12] on span "Run" at bounding box center [191, 11] width 9 height 6
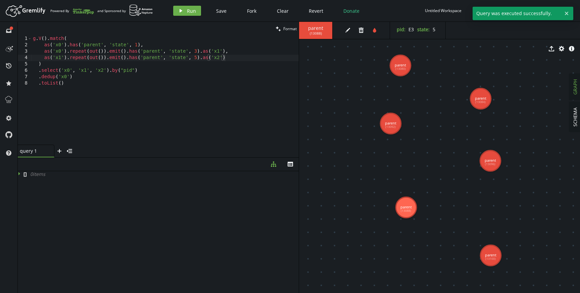
click at [161, 70] on div "g . V ( ) . match ( as ( 'x0' ) . has ( 'parent' , 'state' , 1 ) , as ( 'x0' ) …" at bounding box center [165, 97] width 267 height 122
click at [154, 78] on div "g . V ( ) . match ( as ( 'x0' ) . has ( 'parent' , 'state' , 1 ) , as ( 'x0' ) …" at bounding box center [165, 97] width 267 height 122
click at [219, 51] on div "g . V ( ) . match ( as ( 'x0' ) . has ( 'parent' , 'state' , 1 ) , as ( 'x0' ) …" at bounding box center [165, 97] width 267 height 122
click at [240, 59] on div "g . V ( ) . match ( as ( 'x0' ) . has ( 'parent' , 'state' , 1 ) , as ( 'x0' ) …" at bounding box center [165, 97] width 267 height 122
click at [238, 71] on div "g . V ( ) . match ( as ( 'x0' ) . has ( 'parent' , 'state' , 1 ) , as ( 'x0' ) …" at bounding box center [165, 97] width 267 height 122
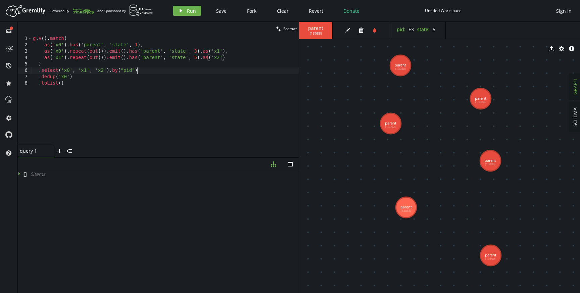
type textarea ".select('x0', 'x1', 'x2').by("pid")"
drag, startPoint x: 399, startPoint y: 65, endPoint x: 479, endPoint y: 98, distance: 86.1
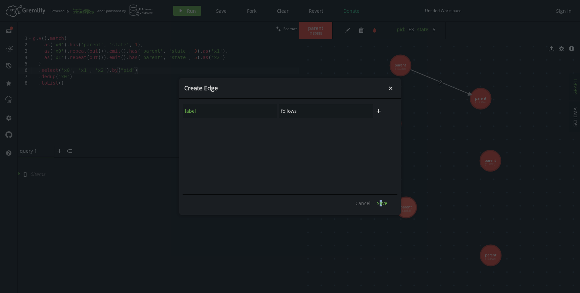
click at [381, 204] on span "Save" at bounding box center [382, 203] width 10 height 6
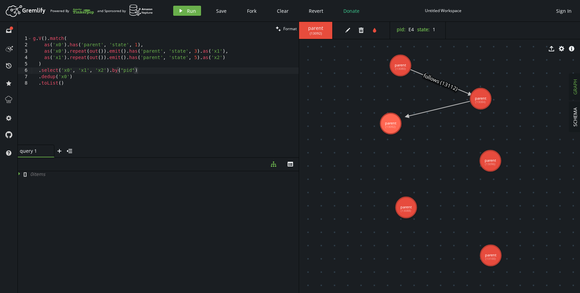
drag, startPoint x: 483, startPoint y: 101, endPoint x: 394, endPoint y: 119, distance: 91.4
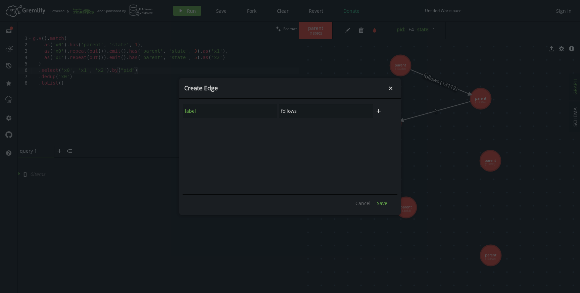
click at [381, 199] on button "Save" at bounding box center [381, 203] width 17 height 10
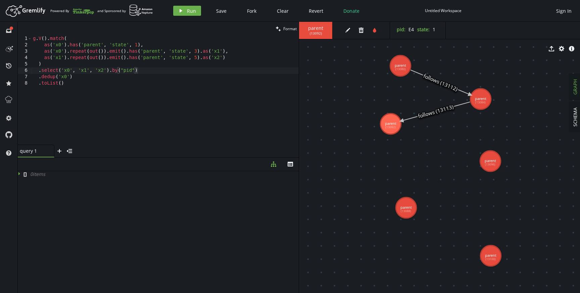
drag, startPoint x: 395, startPoint y: 124, endPoint x: 502, endPoint y: 164, distance: 114.1
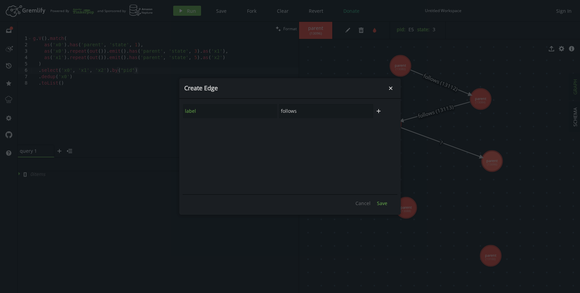
click at [383, 201] on span "Save" at bounding box center [382, 203] width 10 height 6
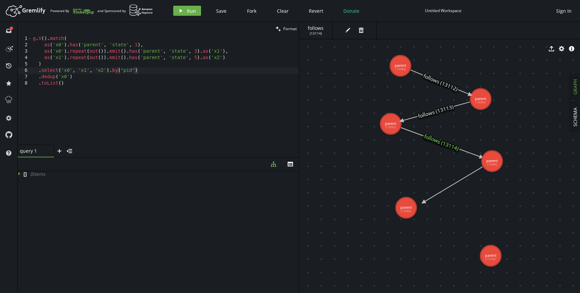
drag, startPoint x: 488, startPoint y: 161, endPoint x: 409, endPoint y: 208, distance: 91.5
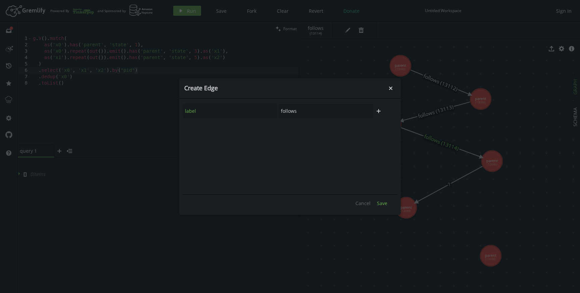
click at [380, 203] on span "Save" at bounding box center [382, 203] width 10 height 6
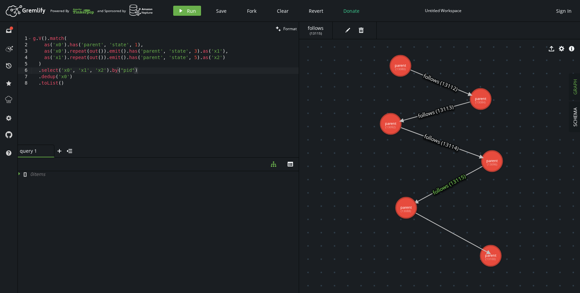
drag, startPoint x: 399, startPoint y: 208, endPoint x: 490, endPoint y: 254, distance: 101.3
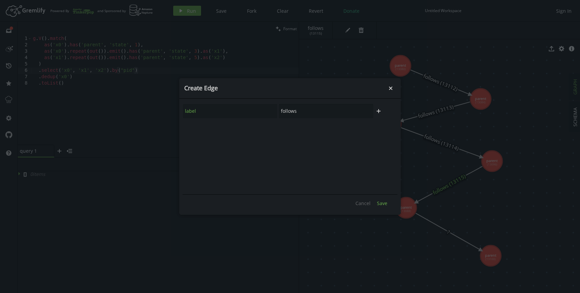
click at [383, 204] on span "Save" at bounding box center [382, 203] width 10 height 6
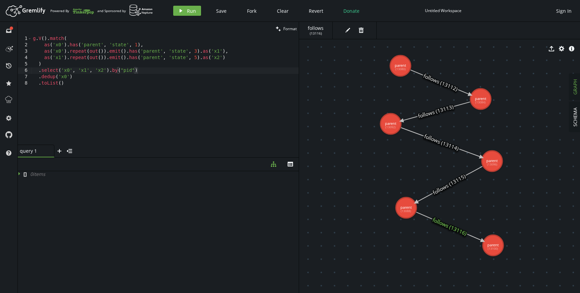
drag, startPoint x: 493, startPoint y: 251, endPoint x: 493, endPoint y: 240, distance: 11.1
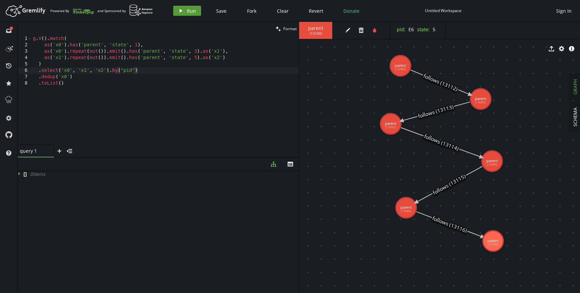
click at [187, 11] on span "Run" at bounding box center [191, 11] width 9 height 6
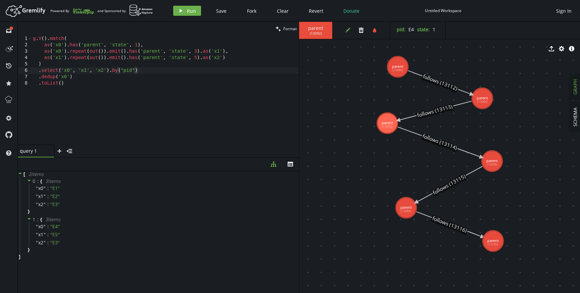
click at [349, 29] on icon "edit" at bounding box center [347, 30] width 5 height 5
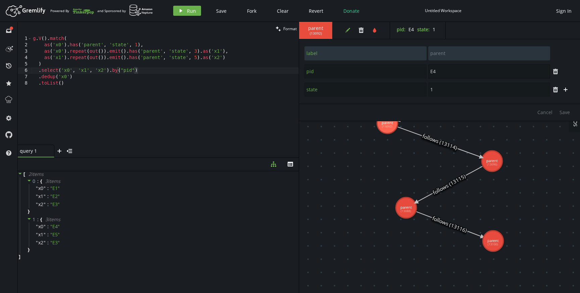
click at [440, 67] on input "E4" at bounding box center [489, 71] width 122 height 14
type input "E3"
click at [565, 112] on span "Save" at bounding box center [564, 112] width 10 height 6
type input "pid"
type input "E3"
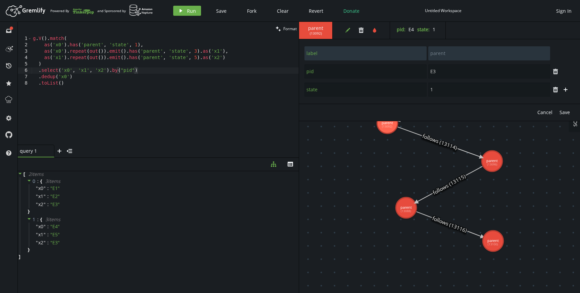
type input "label"
type input "parent"
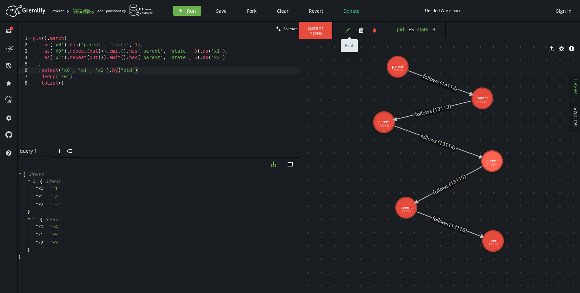
click at [346, 30] on icon "edit" at bounding box center [347, 30] width 5 height 5
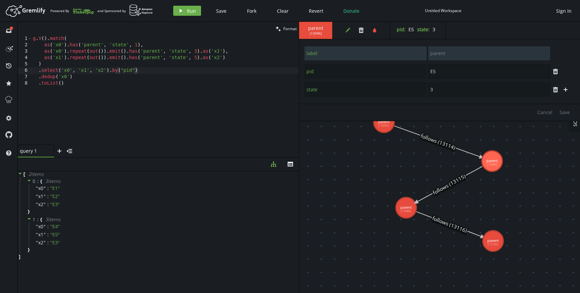
click at [441, 72] on input "E5" at bounding box center [489, 71] width 122 height 14
type input "E4"
click at [565, 113] on span "Save" at bounding box center [564, 112] width 10 height 6
type input "pid"
type input "E4"
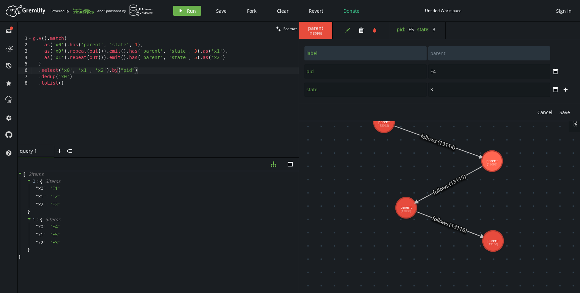
type input "label"
type input "parent"
type input "5"
type input "pid"
type input "E3"
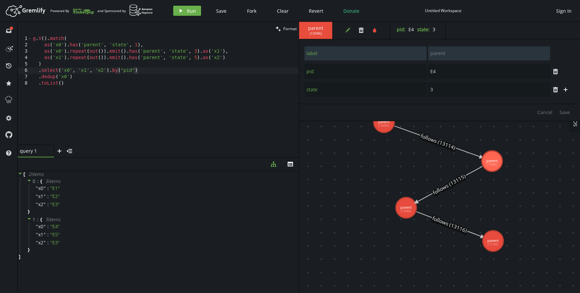
type input "label"
type input "parent"
click at [453, 73] on input "E3" at bounding box center [489, 71] width 122 height 14
type input "E5"
click at [563, 110] on span "Save" at bounding box center [564, 112] width 10 height 6
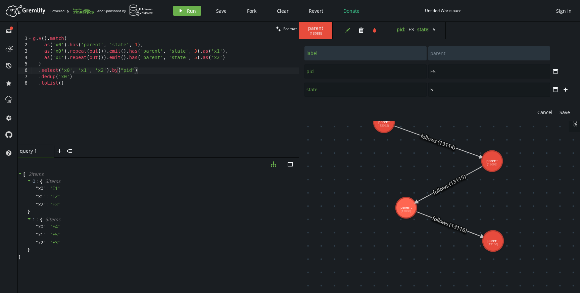
type input "pid"
type input "E5"
type input "label"
type input "parent"
type input "pid"
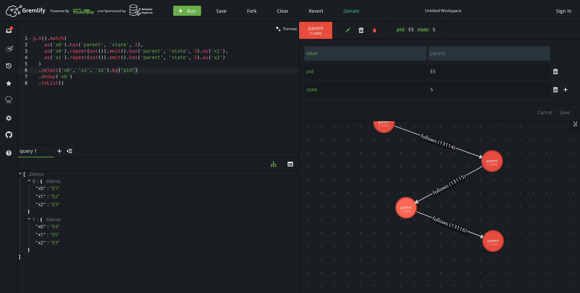
type input "E6"
type input "label"
type input "parent"
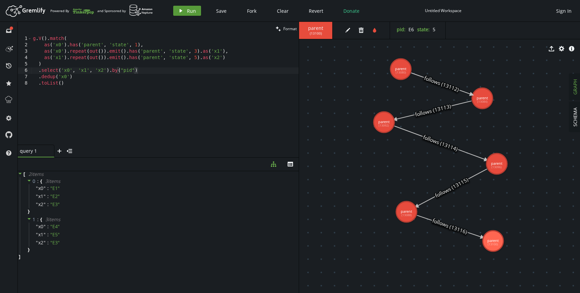
click at [189, 10] on span "Run" at bounding box center [191, 11] width 9 height 6
click at [115, 78] on div "g . V ( ) . match ( as ( 'x0' ) . has ( 'parent' , 'state' , 1 ) , as ( 'x0' ) …" at bounding box center [165, 97] width 267 height 122
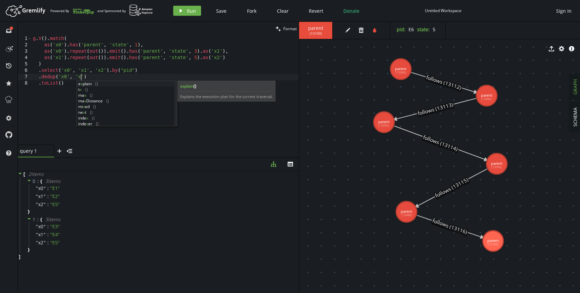
scroll to position [0, 50]
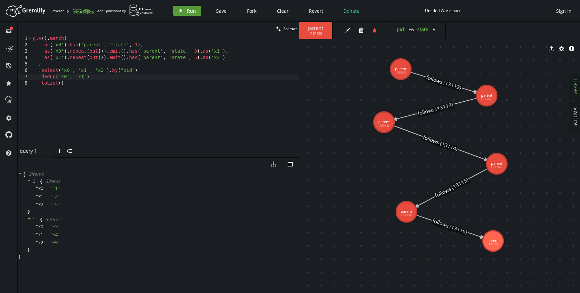
click at [188, 12] on span "Run" at bounding box center [191, 11] width 9 height 6
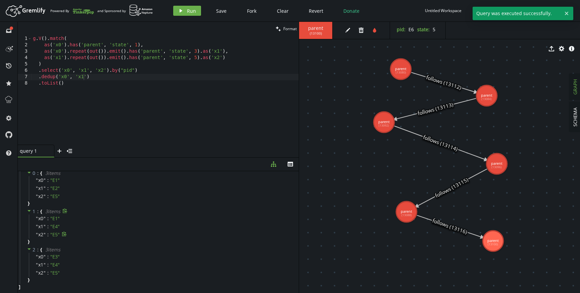
scroll to position [0, 0]
click at [87, 76] on div "g . V ( ) . match ( as ( 'x0' ) . has ( 'parent' , 'state' , 1 ) , as ( 'x0' ) …" at bounding box center [165, 97] width 267 height 122
click at [74, 76] on div "g . V ( ) . match ( as ( 'x0' ) . has ( 'parent' , 'state' , 1 ) , as ( 'x0' ) …" at bounding box center [165, 97] width 267 height 122
type textarea ".dedup('x0')"
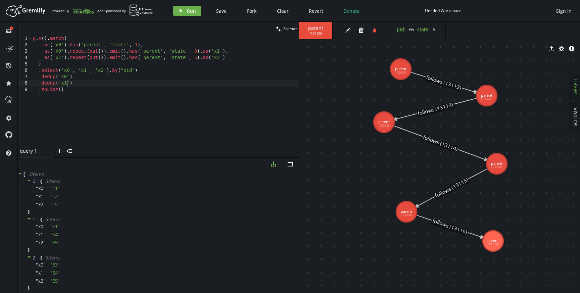
scroll to position [0, 34]
click at [110, 82] on div "g . V ( ) . match ( as ( 'x0' ) . has ( 'parent' , 'state' , 1 ) , as ( 'x0' ) …" at bounding box center [165, 97] width 267 height 122
type textarea ".dedup('x1')"
click at [187, 13] on span "Run" at bounding box center [191, 11] width 9 height 6
click at [93, 86] on div "g . V ( ) . match ( as ( 'x0' ) . has ( 'parent' , 'state' , 1 ) , as ( 'x0' ) …" at bounding box center [165, 97] width 267 height 122
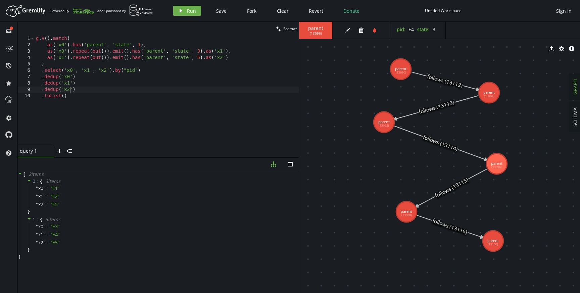
click at [123, 83] on div "g . V ( ) . match ( as ( 'x0' ) . has ( 'parent' , 'state' , 1 ) , as ( 'x0' ) …" at bounding box center [167, 97] width 264 height 122
click at [123, 89] on div "g . V ( ) . match ( as ( 'x0' ) . has ( 'parent' , 'state' , 1 ) , as ( 'x0' ) …" at bounding box center [167, 97] width 264 height 122
click at [243, 52] on div "g . V ( ) . match ( as ( 'x0' ) . has ( 'parent' , 'state' , 1 ) , as ( 'x0' ) …" at bounding box center [167, 97] width 264 height 122
click at [243, 57] on div "g . V ( ) . match ( as ( 'x0' ) . has ( 'parent' , 'state' , 1 ) , as ( 'x0' ) …" at bounding box center [167, 97] width 264 height 122
type textarea "as('x1').repeat(out()).emit().has('parent', 'state', 5).as('x2')"
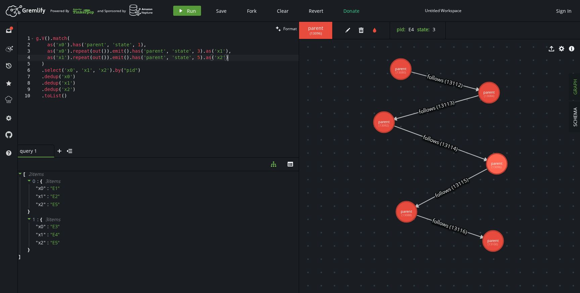
click at [181, 9] on icon "play" at bounding box center [180, 10] width 5 height 5
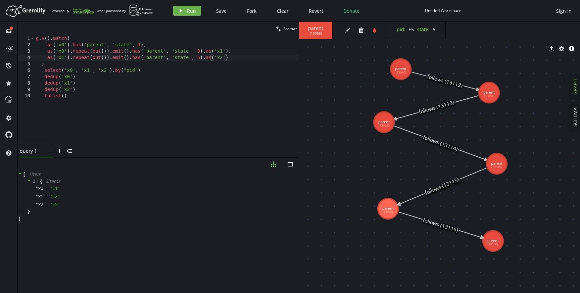
drag, startPoint x: 407, startPoint y: 210, endPoint x: 383, endPoint y: 208, distance: 23.9
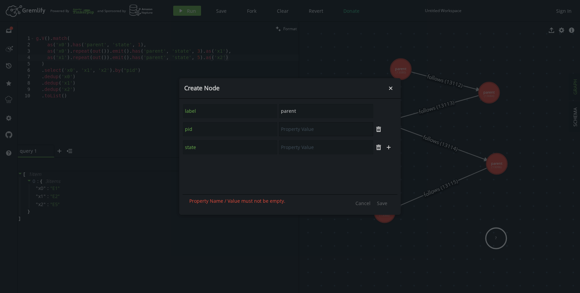
click at [308, 132] on input "text" at bounding box center [326, 129] width 94 height 14
type input "E6"
click at [305, 147] on input "text" at bounding box center [326, 147] width 94 height 14
type input "6"
click at [383, 203] on span "Save" at bounding box center [382, 203] width 10 height 6
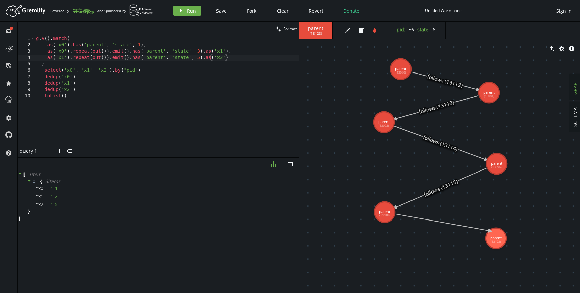
drag, startPoint x: 407, startPoint y: 213, endPoint x: 497, endPoint y: 240, distance: 93.5
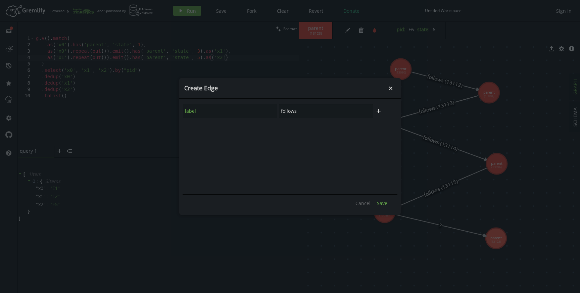
click at [381, 203] on span "Save" at bounding box center [382, 203] width 10 height 6
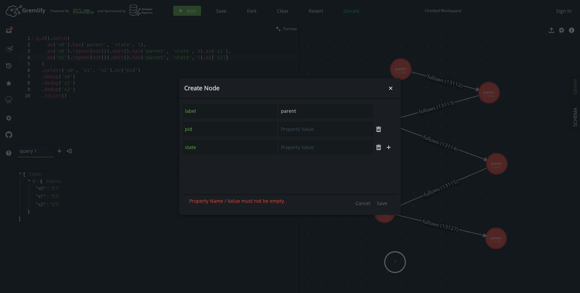
click at [301, 135] on input "text" at bounding box center [326, 129] width 94 height 14
type input "E7"
click at [306, 152] on input "text" at bounding box center [326, 147] width 94 height 14
type input "5"
click at [383, 203] on span "Save" at bounding box center [382, 203] width 10 height 6
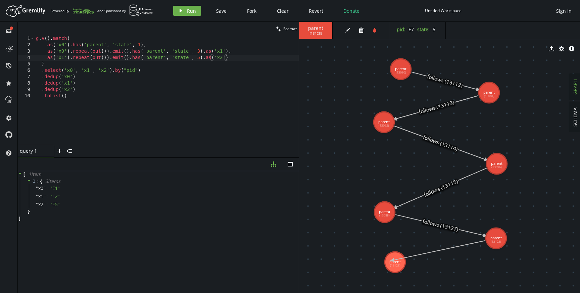
drag, startPoint x: 494, startPoint y: 239, endPoint x: 392, endPoint y: 260, distance: 104.0
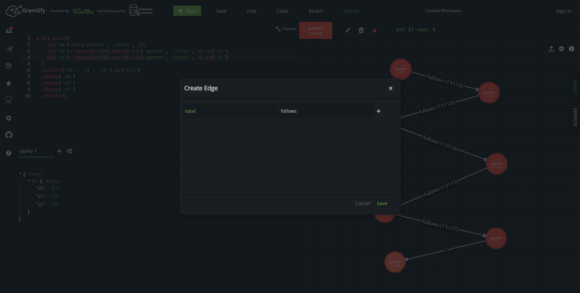
click at [385, 203] on span "Save" at bounding box center [382, 203] width 10 height 6
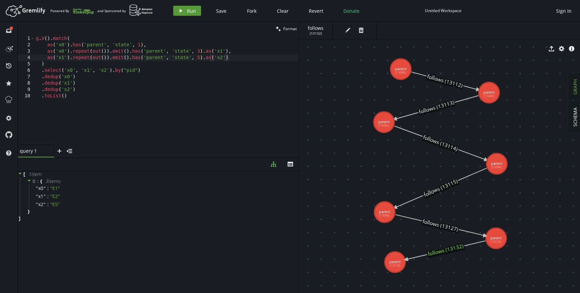
click at [184, 8] on button "play Run" at bounding box center [187, 11] width 28 height 10
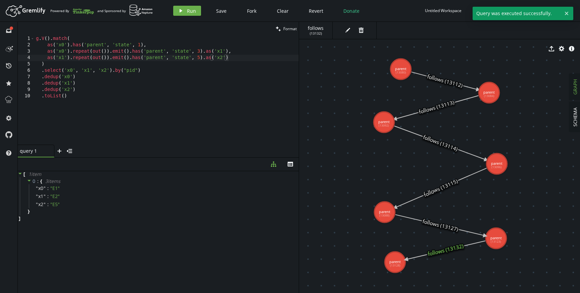
click at [85, 89] on div "g . V ( ) . match ( as ( 'x0' ) . has ( 'parent' , 'state' , 1 ) , as ( 'x0' ) …" at bounding box center [167, 97] width 264 height 122
click at [85, 82] on div "g . V ( ) . match ( as ( 'x0' ) . has ( 'parent' , 'state' , 1 ) , as ( 'x0' ) …" at bounding box center [167, 97] width 264 height 122
click at [186, 11] on button "play Run" at bounding box center [187, 11] width 28 height 10
click at [88, 77] on div "g . V ( ) . match ( as ( 'x0' ) . has ( 'parent' , 'state' , 1 ) , as ( 'x0' ) …" at bounding box center [165, 97] width 267 height 122
click at [88, 83] on div "g . V ( ) . match ( as ( 'x0' ) . has ( 'parent' , 'state' , 1 ) , as ( 'x0' ) …" at bounding box center [165, 97] width 267 height 122
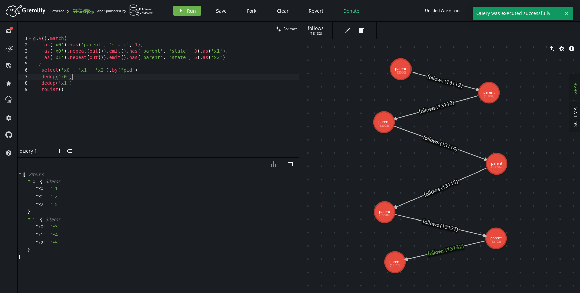
type textarea ".dedup('x1')"
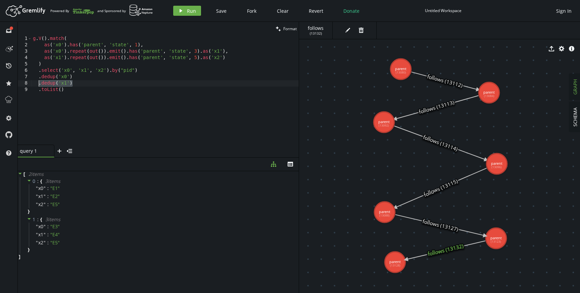
scroll to position [0, 5]
click at [153, 71] on div "g . V ( ) . match ( as ( 'x0' ) . has ( 'parent' , 'state' , 1 ) , as ( 'x0' ) …" at bounding box center [165, 97] width 267 height 122
type textarea ".select('x0', 'x1', 'x2').by("pid")"
paste textarea ".dedup('x1')"
type textarea ".dedup('x1')"
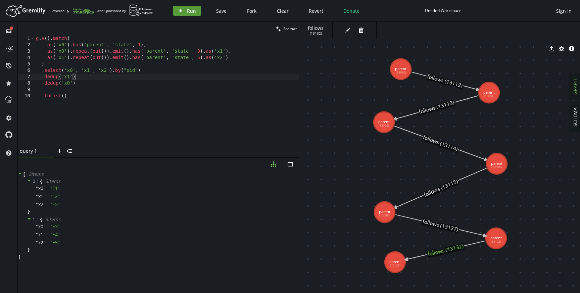
click at [187, 9] on span "Run" at bounding box center [191, 11] width 9 height 6
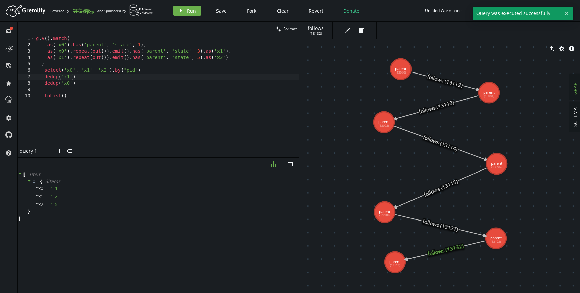
click at [95, 76] on div "g . V ( ) . match ( as ( 'x0' ) . has ( 'parent' , 'state' , 1 ) , as ( 'x0' ) …" at bounding box center [167, 97] width 264 height 122
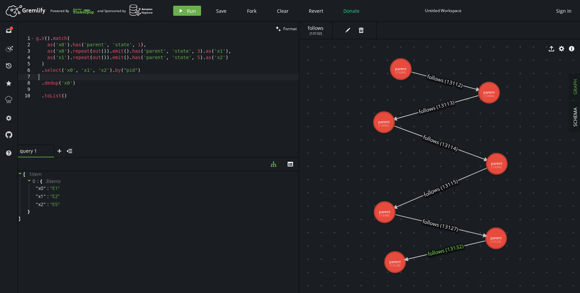
scroll to position [0, 0]
click at [191, 15] on button "play Run" at bounding box center [187, 11] width 28 height 10
click at [236, 56] on div "g . V ( ) . match ( as ( 'x0' ) . has ( 'parent' , 'state' , 1 ) , as ( 'x0' ) …" at bounding box center [165, 97] width 267 height 122
click at [235, 51] on div "g . V ( ) . match ( as ( 'x0' ) . has ( 'parent' , 'state' , 1 ) , as ( 'x0' ) …" at bounding box center [165, 97] width 267 height 122
click at [235, 55] on div "g . V ( ) . match ( as ( 'x0' ) . has ( 'parent' , 'state' , 1 ) , as ( 'x0' ) …" at bounding box center [165, 97] width 267 height 122
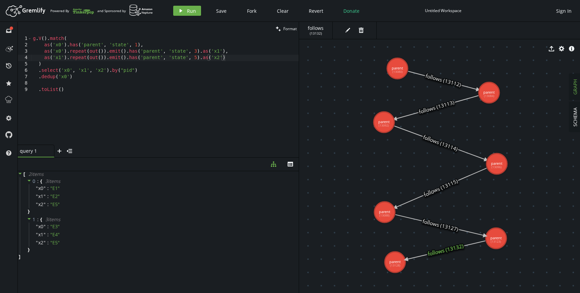
drag, startPoint x: 397, startPoint y: 68, endPoint x: 376, endPoint y: 68, distance: 21.1
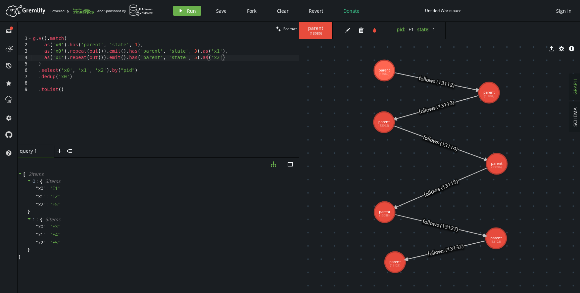
drag, startPoint x: 373, startPoint y: 70, endPoint x: 384, endPoint y: 70, distance: 10.7
click at [231, 56] on div "g . V ( ) . match ( as ( 'x0' ) . has ( 'parent' , 'state' , 1 ) , as ( 'x0' ) …" at bounding box center [165, 97] width 267 height 122
click at [233, 53] on div "g . V ( ) . match ( as ( 'x0' ) . has ( 'parent' , 'state' , 1 ) , as ( 'x0' ) …" at bounding box center [165, 97] width 267 height 122
click at [233, 59] on div "g . V ( ) . match ( as ( 'x0' ) . has ( 'parent' , 'state' , 1 ) , as ( 'x0' ) …" at bounding box center [165, 97] width 267 height 122
type textarea "as('x1').repeat(out()).emit().has('parent', 'state', 5).as('x2')"
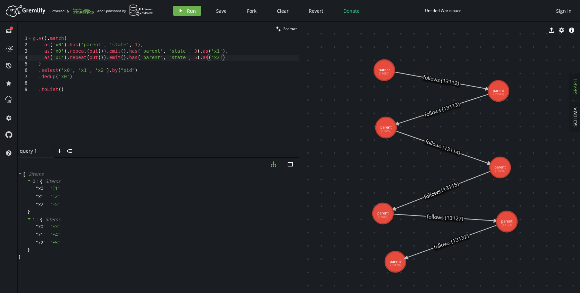
drag, startPoint x: 496, startPoint y: 239, endPoint x: 507, endPoint y: 221, distance: 20.5
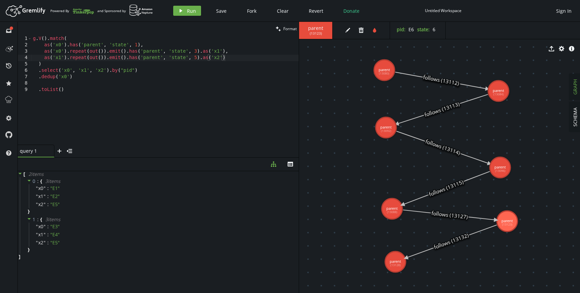
drag, startPoint x: 384, startPoint y: 216, endPoint x: 394, endPoint y: 202, distance: 17.1
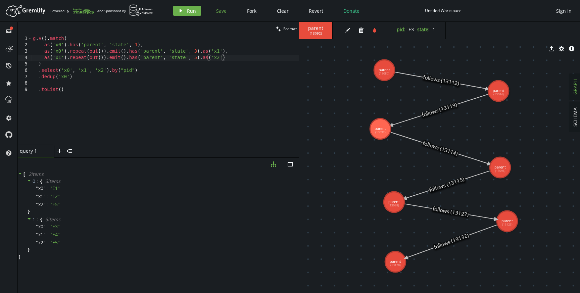
click at [219, 10] on span "Save" at bounding box center [221, 11] width 10 height 6
click at [120, 85] on div "g . V ( ) . match ( as ( 'x0' ) . has ( 'parent' , 'state' , 1 ) , as ( 'x0' ) …" at bounding box center [165, 97] width 267 height 122
type textarea ".dedup('x0')"
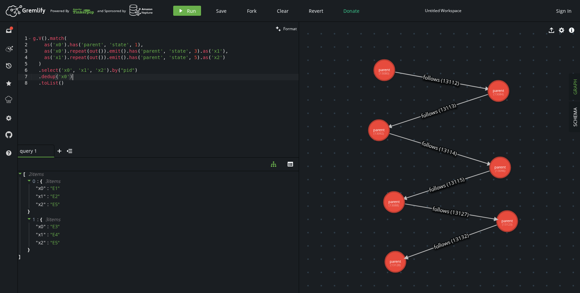
click at [92, 78] on div "g . V ( ) . match ( as ( 'x0' ) . has ( 'parent' , 'state' , 1 ) , as ( 'x0' ) …" at bounding box center [165, 97] width 267 height 122
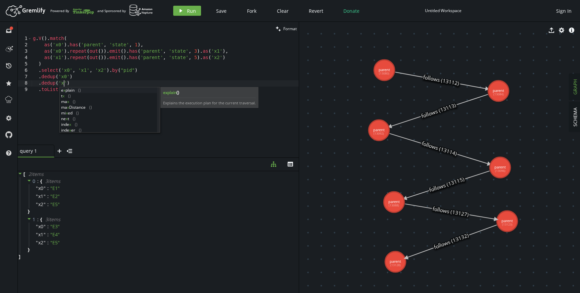
scroll to position [0, 34]
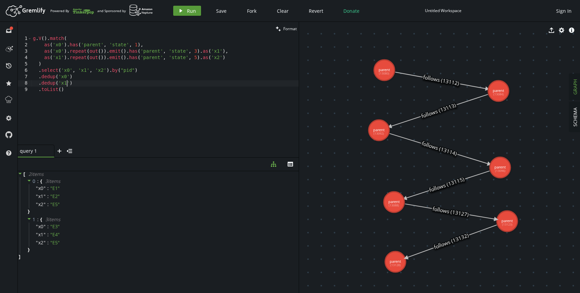
click at [192, 10] on span "Run" at bounding box center [191, 11] width 9 height 6
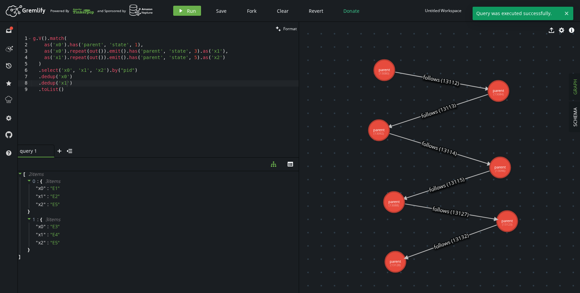
type textarea ".dedup('x1')"
click at [88, 82] on div "g . V ( ) . match ( as ( 'x0' ) . has ( 'parent' , 'state' , 1 ) , as ( 'x0' ) …" at bounding box center [165, 97] width 267 height 122
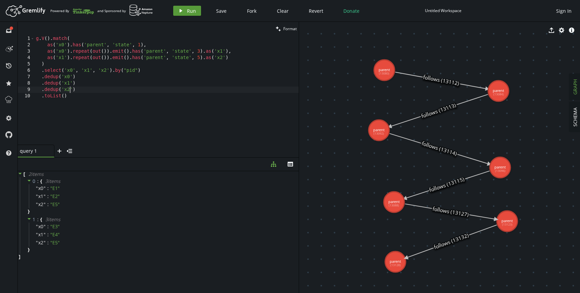
click at [185, 8] on button "play Run" at bounding box center [187, 11] width 28 height 10
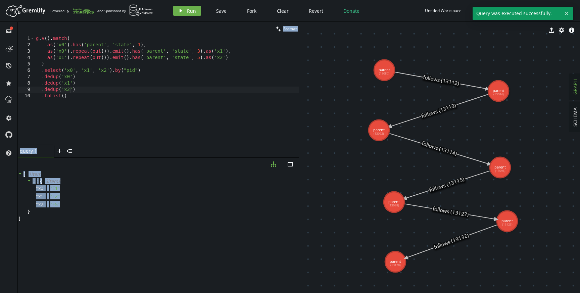
drag, startPoint x: 84, startPoint y: 207, endPoint x: 15, endPoint y: 176, distance: 74.5
click at [15, 176] on div "full-circle inbox history star cog help clean Format .dedup('x2) 1 2 3 4 5 6 7 …" at bounding box center [290, 157] width 580 height 271
click at [60, 235] on div "[ 1 item 0 : { 3 item s " x0 " : " E1 " " x1 " : " E2 " " x2 " : " E5 " } ]" at bounding box center [158, 230] width 281 height 119
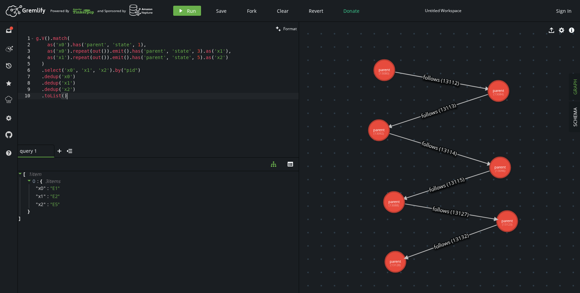
click at [94, 96] on div "g . V ( ) . match ( as ( 'x0' ) . has ( 'parent' , 'state' , 1 ) , as ( 'x0' ) …" at bounding box center [167, 97] width 264 height 122
click at [153, 71] on div "g . V ( ) . match ( as ( 'x0' ) . has ( 'parent' , 'state' , 1 ) , as ( 'x0' ) …" at bounding box center [167, 97] width 264 height 122
click at [142, 80] on div "g . V ( ) . match ( as ( 'x0' ) . has ( 'parent' , 'state' , 1 ) , as ( 'x0' ) …" at bounding box center [167, 97] width 264 height 122
click at [138, 88] on div "g . V ( ) . match ( as ( 'x0' ) . has ( 'parent' , 'state' , 1 ) , as ( 'x0' ) …" at bounding box center [167, 97] width 264 height 122
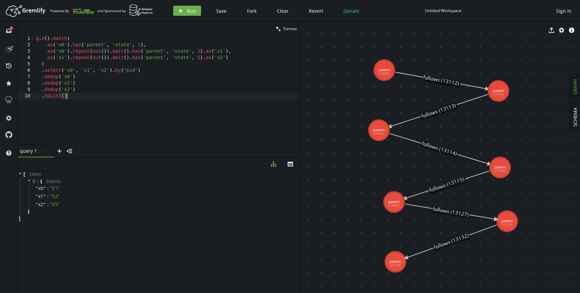
click at [84, 80] on div "g . V ( ) . match ( as ( 'x0' ) . has ( 'parent' , 'state' , 1 ) , as ( 'x0' ) …" at bounding box center [167, 97] width 264 height 122
click at [84, 85] on div "g . V ( ) . match ( as ( 'x0' ) . has ( 'parent' , 'state' , 1 ) , as ( 'x0' ) …" at bounding box center [167, 97] width 264 height 122
click at [84, 92] on div "g . V ( ) . match ( as ( 'x0' ) . has ( 'parent' , 'state' , 1 ) , as ( 'x0' ) …" at bounding box center [167, 97] width 264 height 122
drag, startPoint x: 393, startPoint y: 265, endPoint x: 381, endPoint y: 249, distance: 20.4
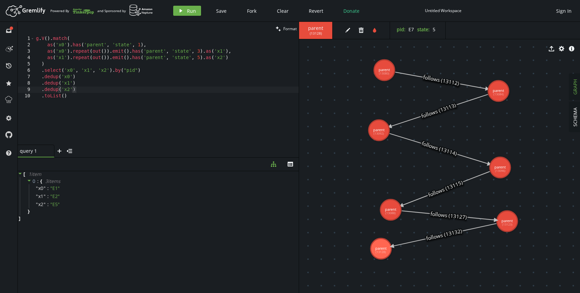
drag, startPoint x: 391, startPoint y: 210, endPoint x: 374, endPoint y: 202, distance: 17.9
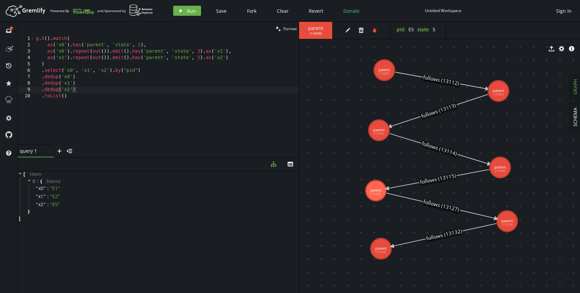
drag, startPoint x: 374, startPoint y: 202, endPoint x: 377, endPoint y: 181, distance: 21.4
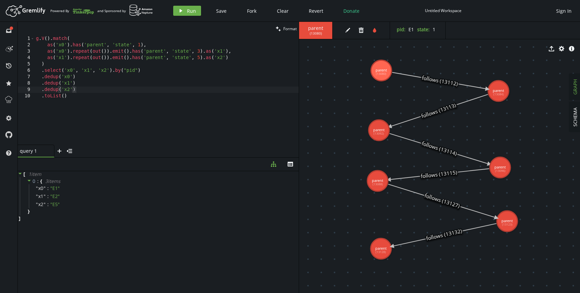
drag, startPoint x: 386, startPoint y: 70, endPoint x: 380, endPoint y: 70, distance: 5.4
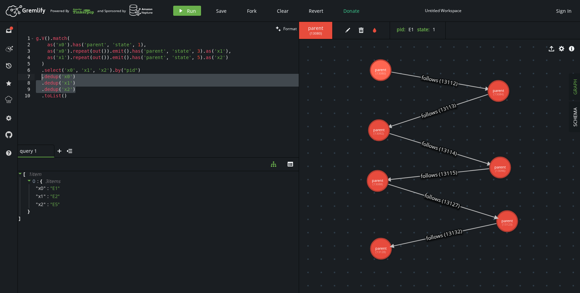
drag, startPoint x: 90, startPoint y: 91, endPoint x: 42, endPoint y: 78, distance: 50.1
click at [42, 78] on div "g . V ( ) . match ( as ( 'x0' ) . has ( 'parent' , 'state' , 1 ) , as ( 'x0' ) …" at bounding box center [167, 97] width 264 height 122
type textarea ".dedup('x0') .dedup('x1')"
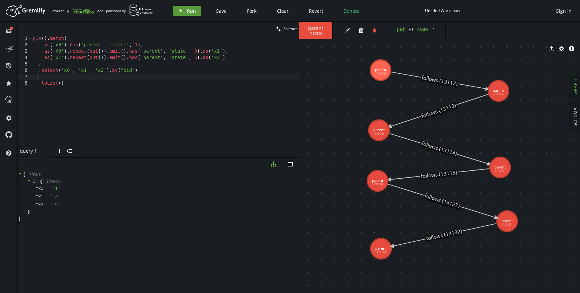
click at [190, 11] on span "Run" at bounding box center [191, 11] width 9 height 6
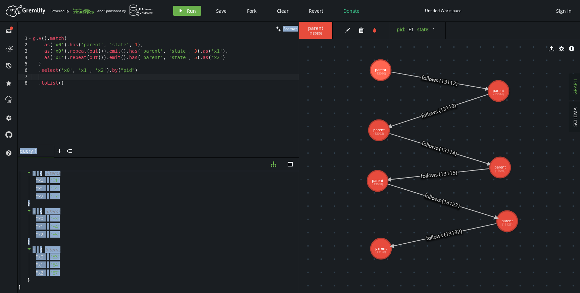
drag, startPoint x: 76, startPoint y: 274, endPoint x: 16, endPoint y: 244, distance: 66.9
click at [16, 244] on div "full-circle inbox history star cog help clean Format 1 2 3 4 5 6 7 8 g . V ( ) …" at bounding box center [290, 157] width 580 height 271
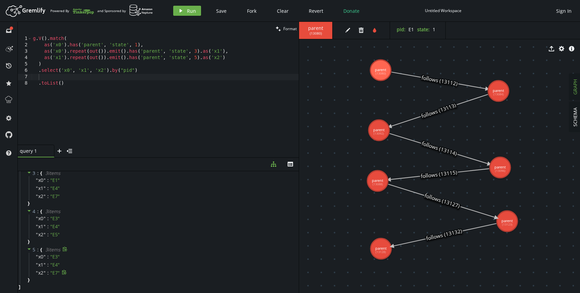
click at [149, 269] on div "" x2 " : " E7 "" at bounding box center [163, 273] width 268 height 8
type textarea ".select('x0', 'x1', 'x2').by("pid")"
click at [150, 72] on div "g . V ( ) . match ( as ( 'x0' ) . has ( 'parent' , 'state' , 1 ) , as ( 'x0' ) …" at bounding box center [165, 97] width 267 height 122
click at [148, 78] on div "g . V ( ) . match ( as ( 'x0' ) . has ( 'parent' , 'state' , 1 ) , as ( 'x0' ) …" at bounding box center [165, 97] width 267 height 122
click at [144, 86] on div "g . V ( ) . match ( as ( 'x0' ) . has ( 'parent' , 'state' , 1 ) , as ( 'x0' ) …" at bounding box center [165, 97] width 267 height 122
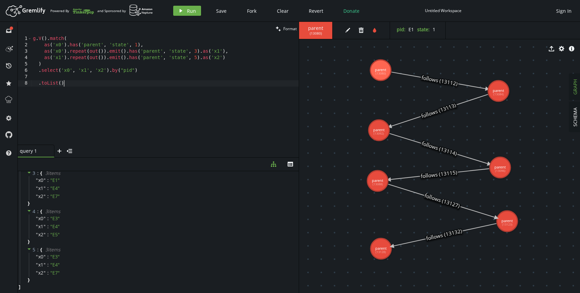
type textarea ".toList()"
click at [101, 78] on div "g . V ( ) . match ( as ( 'x0' ) . has ( 'parent' , 'state' , 1 ) , as ( 'x0' ) …" at bounding box center [165, 97] width 267 height 122
click at [90, 79] on div "g . V ( ) . match ( as ( 'x0' ) . has ( 'parent' , 'state' , 1 ) , as ( 'x0' ) …" at bounding box center [165, 97] width 267 height 122
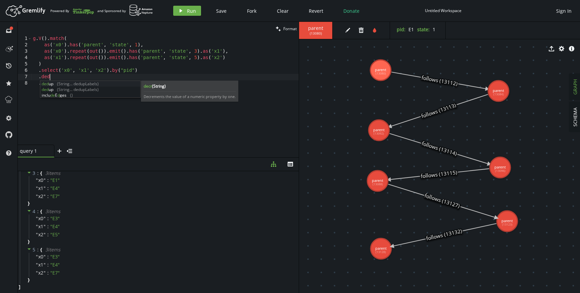
scroll to position [0, 16]
type textarea ".dedup()"
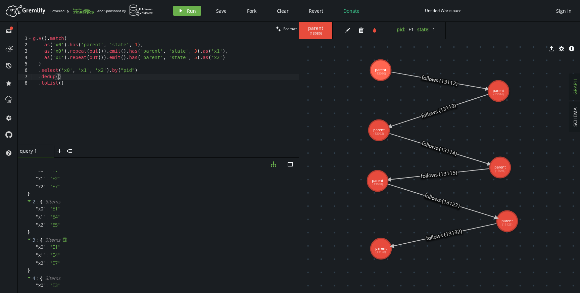
scroll to position [123, 0]
click at [98, 79] on div "g . V ( ) . match ( as ( 'x0' ) . has ( 'parent' , 'state' , 1 ) , as ( 'x0' ) …" at bounding box center [165, 97] width 267 height 122
click at [56, 76] on div "g . V ( ) . match ( as ( 'x0' ) . has ( 'parent' , 'state' , 1 ) , as ( 'x0' ) …" at bounding box center [165, 97] width 267 height 122
click at [59, 77] on div "g . V ( ) . match ( as ( 'x0' ) . has ( 'parent' , 'state' , 1 ) , as ( 'x0' ) …" at bounding box center [165, 97] width 267 height 122
drag, startPoint x: 70, startPoint y: 76, endPoint x: 34, endPoint y: 76, distance: 35.9
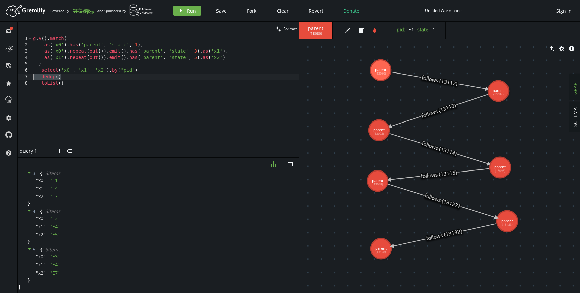
click at [34, 76] on div "g . V ( ) . match ( as ( 'x0' ) . has ( 'parent' , 'state' , 1 ) , as ( 'x0' ) …" at bounding box center [165, 97] width 267 height 122
type textarea ".select('x0', 'x1', 'x2').by("pid")"
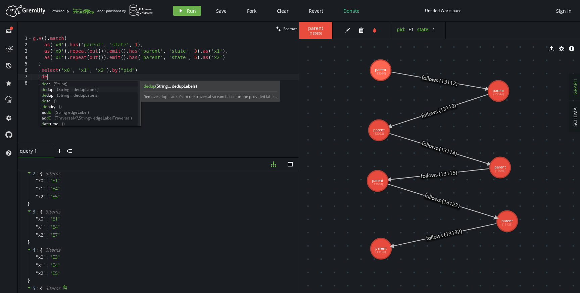
scroll to position [123, 0]
click at [95, 88] on div "de cr (String) de dup (String... dedupLabels) de dup (String... dedupLabels) de…" at bounding box center [88, 109] width 97 height 57
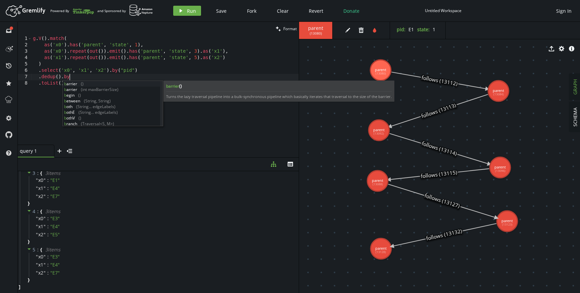
scroll to position [0, 36]
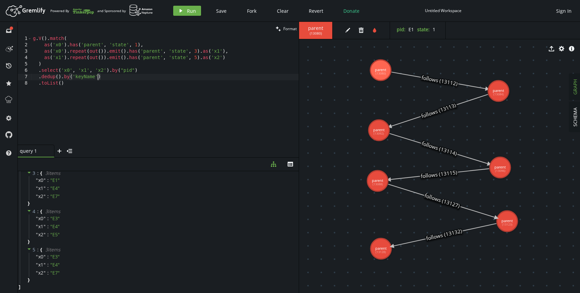
click at [88, 79] on div "g . V ( ) . match ( as ( 'x0' ) . has ( 'parent' , 'state' , 1 ) , as ( 'x0' ) …" at bounding box center [165, 97] width 267 height 122
click at [188, 10] on span "Run" at bounding box center [191, 11] width 9 height 6
click at [143, 84] on div "g . V ( ) . match ( as ( 'x0' ) . has ( 'parent' , 'state' , 1 ) , as ( 'x0' ) …" at bounding box center [165, 97] width 267 height 122
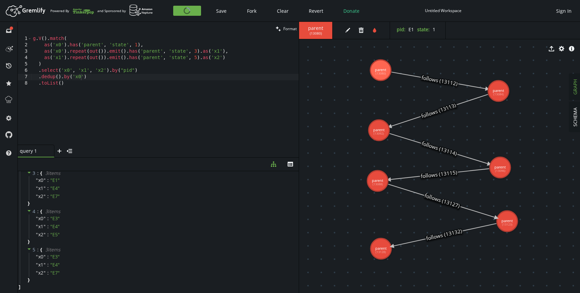
scroll to position [0, 31]
click at [147, 76] on div "g . V ( ) . match ( as ( 'x0' ) . has ( 'parent' , 'state' , 1 ) , as ( 'x0' ) …" at bounding box center [165, 97] width 267 height 122
click at [144, 84] on div "g . V ( ) . match ( as ( 'x0' ) . has ( 'parent' , 'state' , 1 ) , as ( 'x0' ) …" at bounding box center [165, 97] width 267 height 122
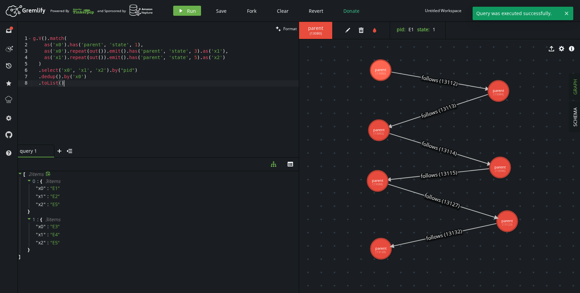
click at [93, 79] on div "g . V ( ) . match ( as ( 'x0' ) . has ( 'parent' , 'state' , 1 ) , as ( 'x0' ) …" at bounding box center [165, 97] width 267 height 122
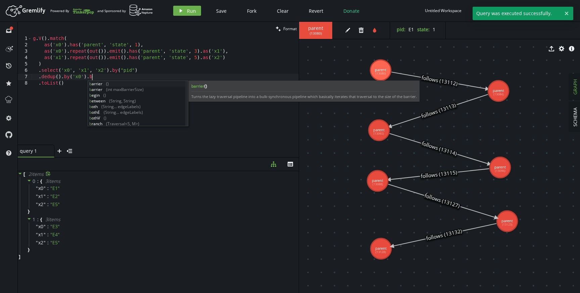
scroll to position [0, 61]
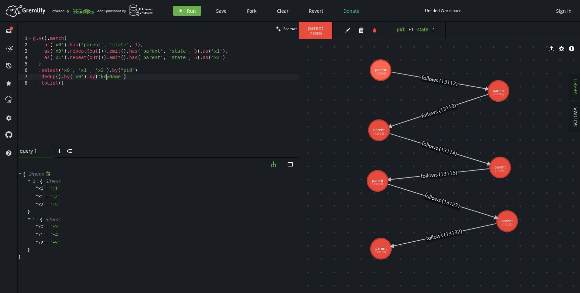
click at [107, 76] on div "g . V ( ) . match ( as ( 'x0' ) . has ( 'parent' , 'state' , 1 ) , as ( 'x0' ) …" at bounding box center [165, 97] width 267 height 122
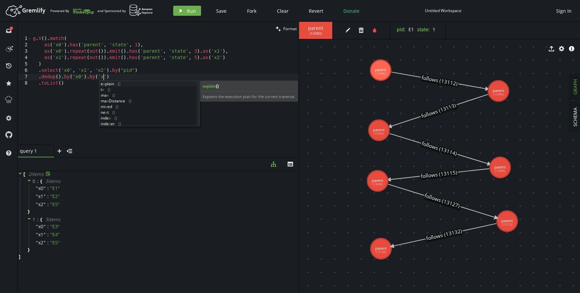
scroll to position [0, 73]
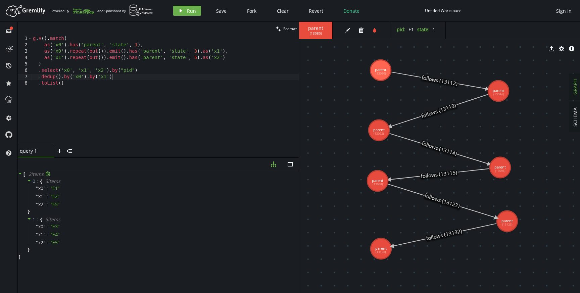
click at [135, 75] on div "g . V ( ) . match ( as ( 'x0' ) . has ( 'parent' , 'state' , 1 ) , as ( 'x0' ) …" at bounding box center [165, 97] width 267 height 122
click at [182, 12] on icon "play" at bounding box center [180, 10] width 5 height 5
click at [133, 79] on div "g . V ( ) . match ( as ( 'x0' ) . has ( 'parent' , 'state' , 1 ) , as ( 'x0' ) …" at bounding box center [165, 97] width 267 height 122
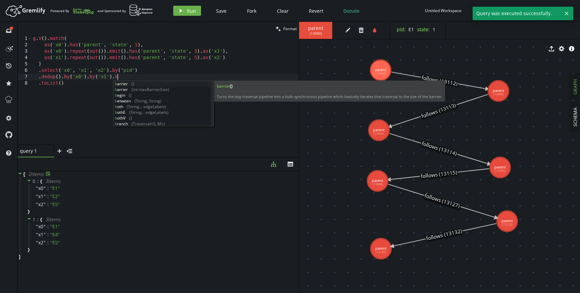
scroll to position [0, 87]
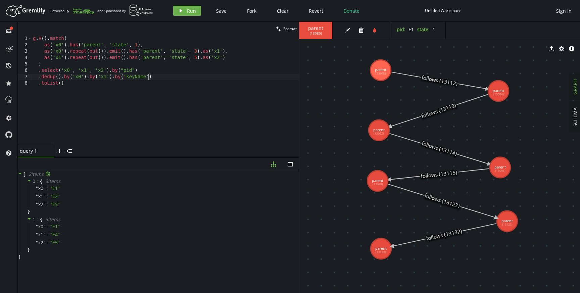
click at [135, 77] on div "g . V ( ) . match ( as ( 'x0' ) . has ( 'parent' , 'state' , 1 ) , as ( 'x0' ) …" at bounding box center [165, 97] width 267 height 122
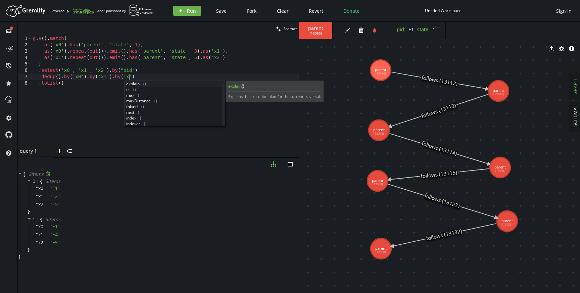
scroll to position [0, 98]
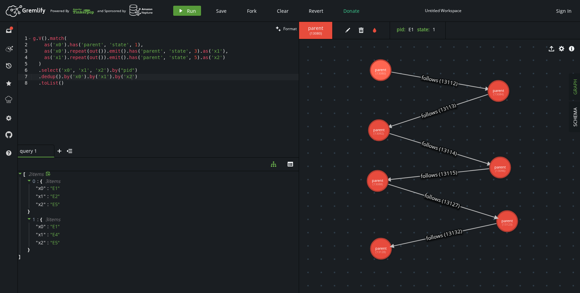
click at [189, 10] on span "Run" at bounding box center [191, 11] width 9 height 6
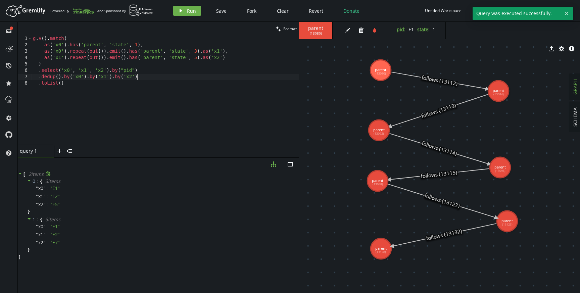
click at [153, 76] on div "g . V ( ) . match ( as ( 'x0' ) . has ( 'parent' , 'state' , 1 ) , as ( 'x0' ) …" at bounding box center [165, 97] width 267 height 122
click at [88, 77] on div "g . V ( ) . match ( as ( 'x0' ) . has ( 'parent' , 'state' , 1 ) , as ( 'x0' ) …" at bounding box center [165, 97] width 267 height 122
click at [72, 76] on div "g . V ( ) . match ( as ( 'x0' ) . has ( 'parent' , 'state' , 1 ) , as ( 'x0' ) …" at bounding box center [165, 97] width 267 height 122
click at [84, 75] on div "g . V ( ) . match ( as ( 'x0' ) . has ( 'parent' , 'state' , 1 ) , as ( 'x0' ) …" at bounding box center [165, 97] width 267 height 122
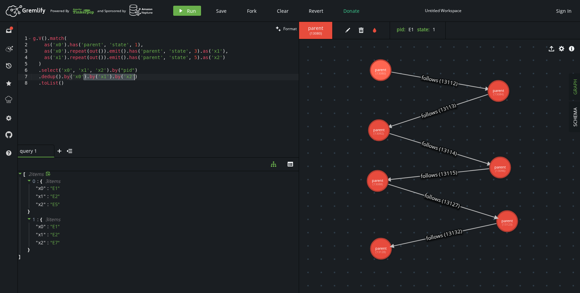
click at [134, 77] on div "g . V ( ) . match ( as ( 'x0' ) . has ( 'parent' , 'state' , 1 ) , as ( 'x0' ) …" at bounding box center [165, 97] width 267 height 122
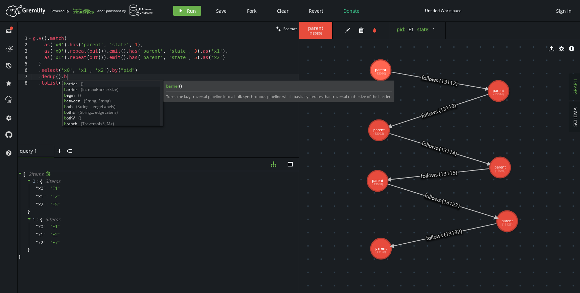
scroll to position [0, 36]
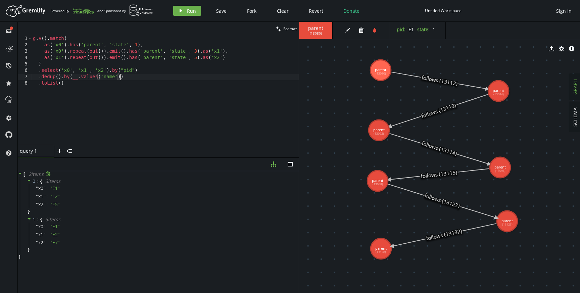
click at [109, 77] on div "g . V ( ) . match ( as ( 'x0' ) . has ( 'parent' , 'state' , 1 ) , as ( 'x0' ) …" at bounding box center [165, 97] width 267 height 122
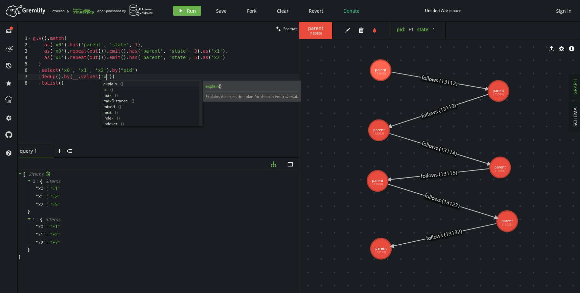
scroll to position [0, 76]
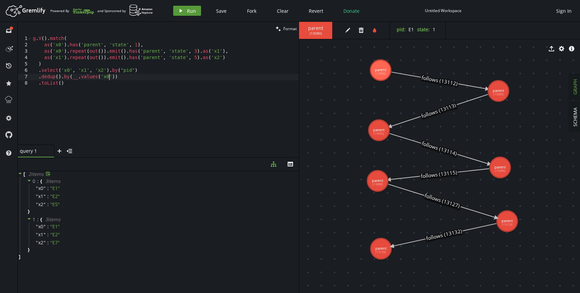
click at [186, 11] on button "play Run" at bounding box center [187, 11] width 28 height 10
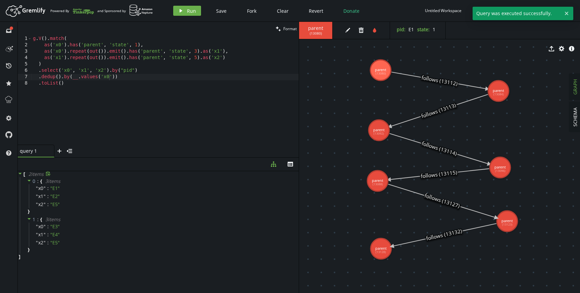
click at [90, 76] on div "g . V ( ) . match ( as ( 'x0' ) . has ( 'parent' , 'state' , 1 ) , as ( 'x0' ) …" at bounding box center [165, 97] width 267 height 122
click at [111, 75] on div "g . V ( ) . match ( as ( 'x0' ) . has ( 'parent' , 'state' , 1 ) , as ( 'x0' ) …" at bounding box center [165, 97] width 267 height 122
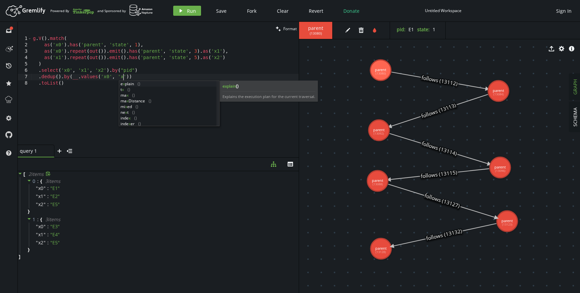
scroll to position [0, 93]
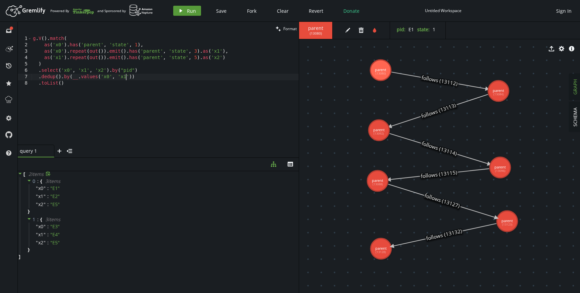
click at [183, 12] on button "play Run" at bounding box center [187, 11] width 28 height 10
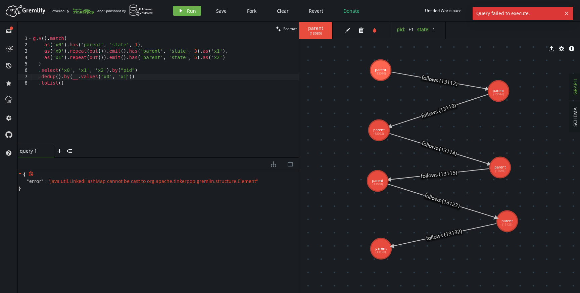
click at [133, 75] on div "g . V ( ) . match ( as ( 'x0' ) . has ( 'parent' , 'state' , 1 ) , as ( 'x0' ) …" at bounding box center [165, 97] width 267 height 122
click at [129, 76] on div "g . V ( ) . match ( as ( 'x0' ) . has ( 'parent' , 'state' , 1 ) , as ( 'x0' ) …" at bounding box center [165, 97] width 267 height 122
click at [112, 76] on div "g . V ( ) . match ( as ( 'x0' ) . has ( 'parent' , 'state' , 1 ) , as ( 'x0' ) …" at bounding box center [165, 97] width 267 height 122
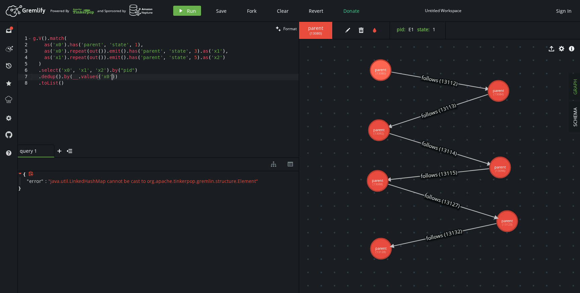
click at [82, 77] on div "g . V ( ) . match ( as ( 'x0' ) . has ( 'parent' , 'state' , 1 ) , as ( 'x0' ) …" at bounding box center [165, 97] width 267 height 122
click at [127, 78] on div "g . V ( ) . match ( as ( 'x0' ) . has ( 'parent' , 'state' , 1 ) , as ( 'x0' ) …" at bounding box center [165, 97] width 267 height 122
click at [181, 10] on icon "button" at bounding box center [181, 10] width 3 height 3
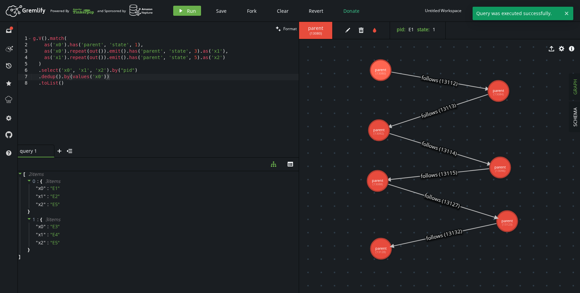
click at [103, 76] on div "g . V ( ) . match ( as ( 'x0' ) . has ( 'parent' , 'state' , 1 ) , as ( 'x0' ) …" at bounding box center [165, 97] width 267 height 122
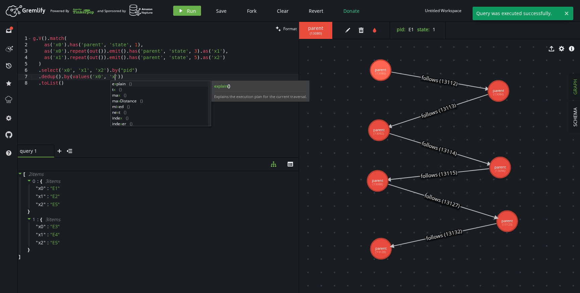
scroll to position [0, 84]
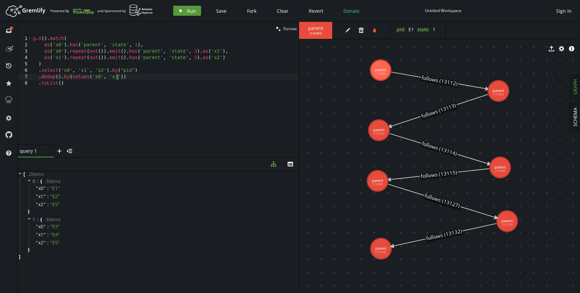
click at [184, 7] on button "play Run" at bounding box center [187, 11] width 28 height 10
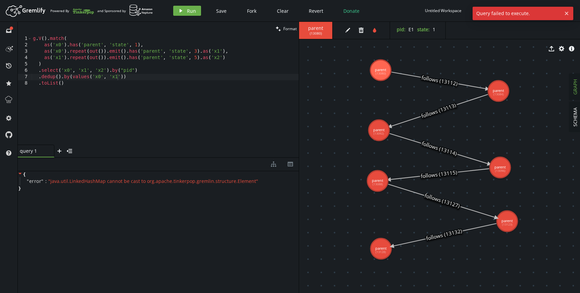
click at [120, 77] on div "g . V ( ) . match ( as ( 'x0' ) . has ( 'parent' , 'state' , 1 ) , as ( 'x0' ) …" at bounding box center [165, 97] width 267 height 122
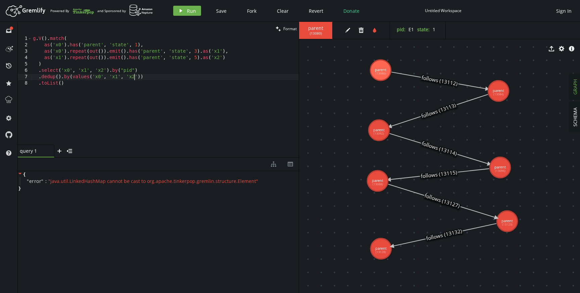
scroll to position [0, 101]
click at [182, 10] on icon "play" at bounding box center [180, 10] width 5 height 5
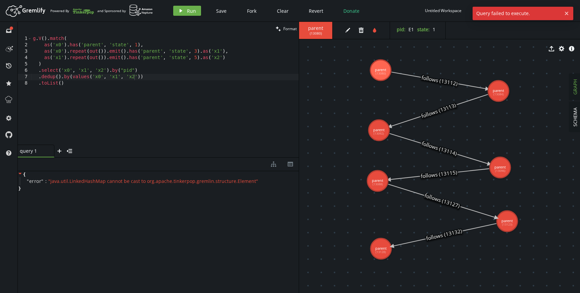
click at [159, 78] on div "g . V ( ) . match ( as ( 'x0' ) . has ( 'parent' , 'state' , 1 ) , as ( 'x0' ) …" at bounding box center [165, 97] width 267 height 122
click at [61, 76] on div "g . V ( ) . match ( as ( 'x0' ) . has ( 'parent' , 'state' , 1 ) , as ( 'x0' ) …" at bounding box center [165, 97] width 267 height 122
click at [140, 70] on div "g . V ( ) . match ( as ( 'x0' ) . has ( 'parent' , 'state' , 1 ) , as ( 'x0' ) …" at bounding box center [165, 97] width 267 height 122
type textarea ".select('x0', 'x1', 'x2').by("pid")"
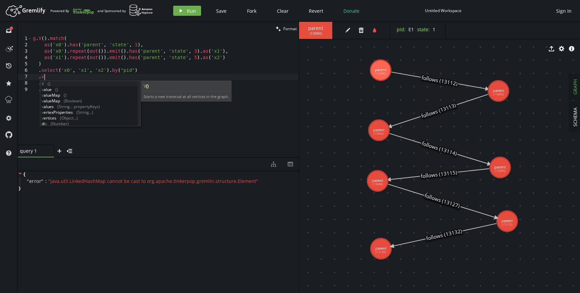
scroll to position [0, 14]
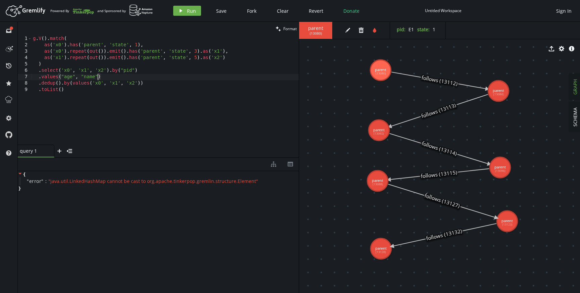
click at [90, 83] on div "g . V ( ) . match ( as ( 'x0' ) . has ( 'parent' , 'state' , 1 ) , as ( 'x0' ) …" at bounding box center [165, 97] width 267 height 122
click at [139, 84] on div "g . V ( ) . match ( as ( 'x0' ) . has ( 'parent' , 'state' , 1 ) , as ( 'x0' ) …" at bounding box center [165, 97] width 267 height 122
click at [61, 78] on div "g . V ( ) . match ( as ( 'x0' ) . has ( 'parent' , 'state' , 1 ) , as ( 'x0' ) …" at bounding box center [165, 97] width 267 height 122
click at [97, 75] on div "g . V ( ) . match ( as ( 'x0' ) . has ( 'parent' , 'state' , 1 ) , as ( 'x0' ) …" at bounding box center [165, 97] width 267 height 122
paste textarea "'x0', 'x1', 'x2')"
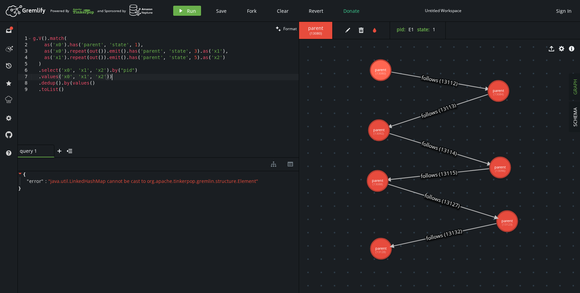
click at [133, 77] on div "g . V ( ) . match ( as ( 'x0' ) . has ( 'parent' , 'state' , 1 ) , as ( 'x0' ) …" at bounding box center [165, 97] width 267 height 122
click at [182, 10] on icon "play" at bounding box center [180, 10] width 5 height 5
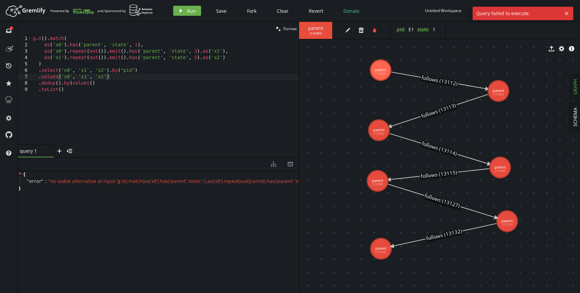
click at [142, 83] on div "g . V ( ) . match ( as ( 'x0' ) . has ( 'parent' , 'state' , 1 ) , as ( 'x0' ) …" at bounding box center [165, 97] width 267 height 122
click at [61, 83] on div "g . V ( ) . match ( as ( 'x0' ) . has ( 'parent' , 'state' , 1 ) , as ( 'x0' ) …" at bounding box center [165, 97] width 267 height 122
click at [189, 8] on span "Run" at bounding box center [191, 11] width 9 height 6
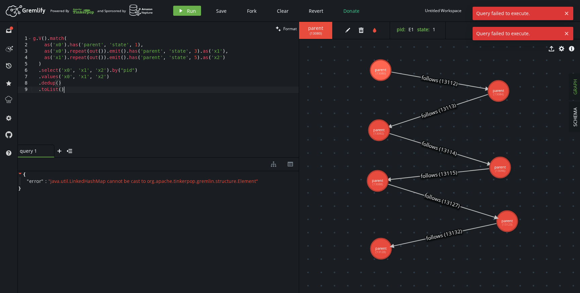
click at [81, 88] on div "g . V ( ) . match ( as ( 'x0' ) . has ( 'parent' , 'state' , 1 ) , as ( 'x0' ) …" at bounding box center [165, 97] width 267 height 122
click at [87, 82] on div "g . V ( ) . match ( as ( 'x0' ) . has ( 'parent' , 'state' , 1 ) , as ( 'x0' ) …" at bounding box center [165, 97] width 267 height 122
type textarea ".dedup()"
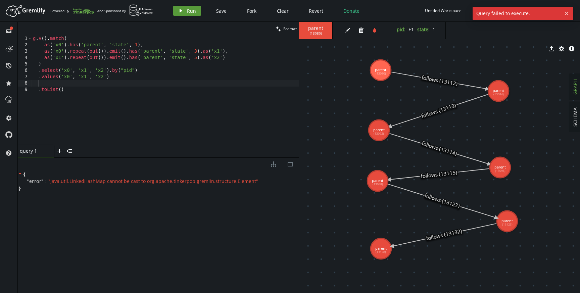
click at [185, 11] on button "play Run" at bounding box center [187, 11] width 28 height 10
click at [48, 76] on div "g . V ( ) . match ( as ( 'x0' ) . has ( 'parent' , 'state' , 1 ) , as ( 'x0' ) …" at bounding box center [165, 97] width 267 height 122
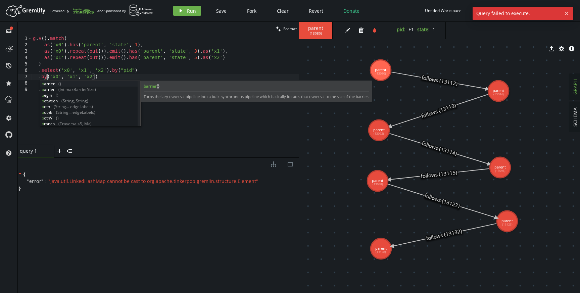
scroll to position [0, 14]
click at [113, 76] on div "g . V ( ) . match ( as ( 'x0' ) . has ( 'parent' , 'state' , 1 ) , as ( 'x0' ) …" at bounding box center [165, 97] width 267 height 122
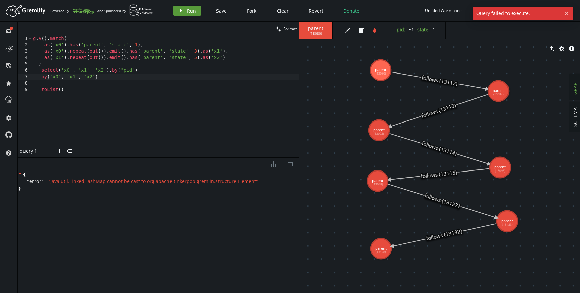
click at [188, 11] on span "Run" at bounding box center [191, 11] width 9 height 6
drag, startPoint x: 109, startPoint y: 70, endPoint x: 159, endPoint y: 70, distance: 49.7
click at [159, 70] on div "g . V ( ) . match ( as ( 'x0' ) . has ( 'parent' , 'state' , 1 ) , as ( 'x0' ) …" at bounding box center [165, 97] width 267 height 122
click at [184, 8] on button "play Run" at bounding box center [187, 11] width 28 height 10
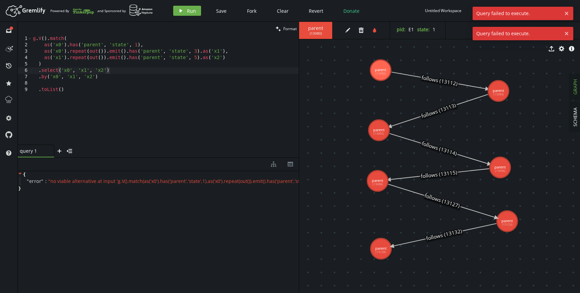
click at [39, 77] on div "g . V ( ) . match ( as ( 'x0' ) . has ( 'parent' , 'state' , 1 ) , as ( 'x0' ) …" at bounding box center [165, 97] width 267 height 122
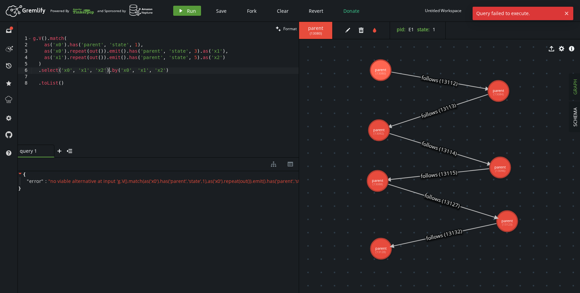
click at [190, 10] on span "Run" at bounding box center [191, 11] width 9 height 6
click at [175, 71] on div "g . V ( ) . match ( as ( 'x0' ) . has ( 'parent' , 'state' , 1 ) , as ( 'x0' ) …" at bounding box center [165, 97] width 267 height 122
click at [115, 69] on div "g . V ( ) . match ( as ( 'x0' ) . has ( 'parent' , 'state' , 1 ) , as ( 'x0' ) …" at bounding box center [165, 97] width 267 height 122
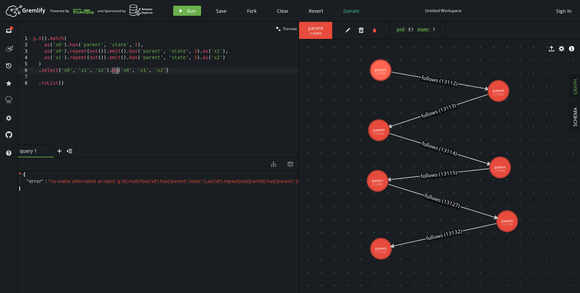
click at [114, 71] on div "g . V ( ) . match ( as ( 'x0' ) . has ( 'parent' , 'state' , 1 ) , as ( 'x0' ) …" at bounding box center [165, 97] width 267 height 122
click at [123, 72] on div "g . V ( ) . match ( as ( 'x0' ) . has ( 'parent' , 'state' , 1 ) , as ( 'x0' ) …" at bounding box center [165, 97] width 267 height 122
click at [162, 71] on div "g . V ( ) . match ( as ( 'x0' ) . has ( 'parent' , 'state' , 1 ) , as ( 'x0' ) …" at bounding box center [165, 97] width 267 height 122
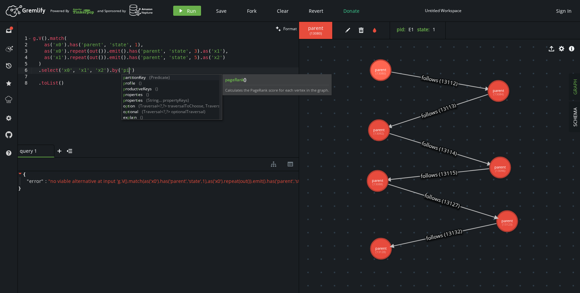
scroll to position [0, 98]
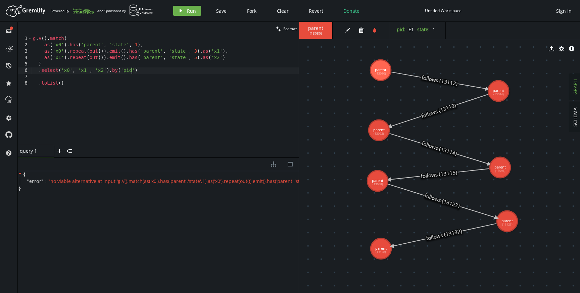
click at [167, 69] on div "g . V ( ) . match ( as ( 'x0' ) . has ( 'parent' , 'state' , 1 ) , as ( 'x0' ) …" at bounding box center [165, 97] width 267 height 122
click at [181, 9] on icon "play" at bounding box center [180, 10] width 5 height 5
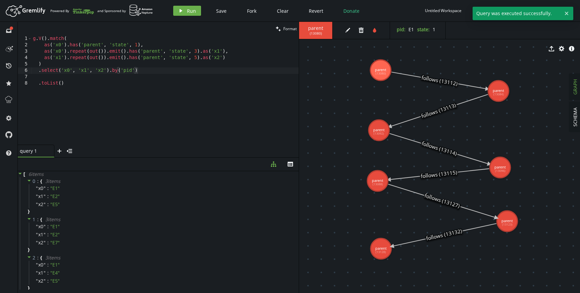
type textarea ".toList()"
click at [64, 81] on div "g . V ( ) . match ( as ( 'x0' ) . has ( 'parent' , 'state' , 1 ) , as ( 'x0' ) …" at bounding box center [165, 97] width 267 height 122
click at [70, 77] on div "g . V ( ) . match ( as ( 'x0' ) . has ( 'parent' , 'state' , 1 ) , as ( 'x0' ) …" at bounding box center [165, 97] width 267 height 122
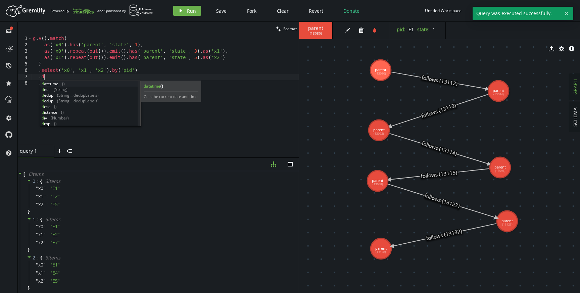
scroll to position [0, 14]
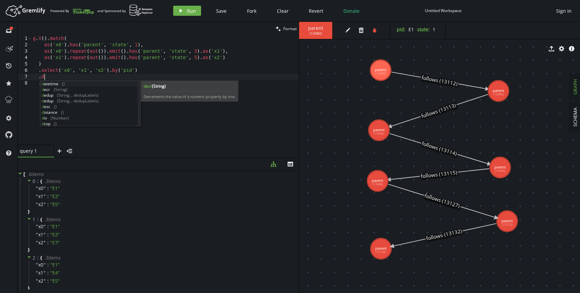
type textarea "."
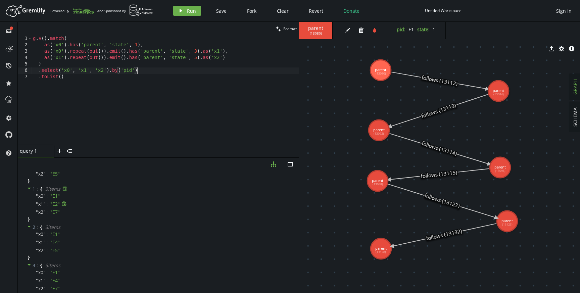
scroll to position [0, 0]
type textarea ".select('x0', 'x1', 'x2').by('pid')"
click at [184, 11] on button "play Run" at bounding box center [187, 11] width 28 height 10
click at [161, 73] on div "g . V ( ) . match ( as ( 'x0' ) . has ( 'parent' , 'state' , 1 ) , as ( 'x0' ) …" at bounding box center [165, 97] width 267 height 122
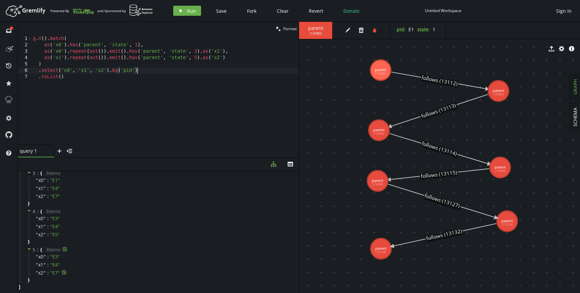
click at [65, 272] on icon at bounding box center [64, 272] width 4 height 5
click at [64, 273] on span "✔" at bounding box center [66, 272] width 4 height 6
click at [94, 272] on div "" x2 " : " E7 " ✔" at bounding box center [163, 273] width 268 height 8
click at [89, 281] on div "5 : { 3 item s " x0 " : " E3 " " x1 " : " E4 " " x2 " : " E7 " ✔ }" at bounding box center [159, 265] width 279 height 38
click at [152, 70] on div "g . V ( ) . match ( as ( 'x0' ) . has ( 'parent' , 'state' , 1 ) , as ( 'x0' ) …" at bounding box center [165, 97] width 267 height 122
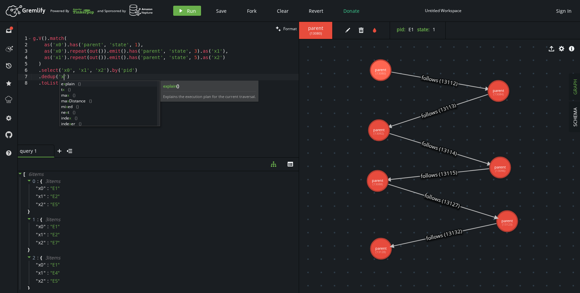
scroll to position [0, 34]
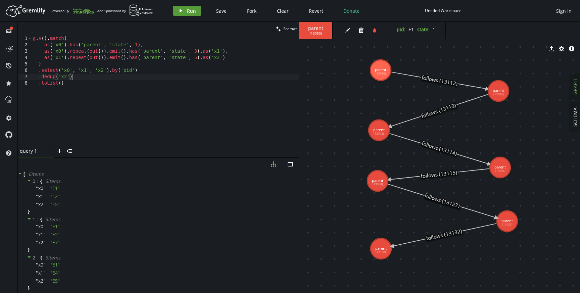
click at [194, 9] on span "Run" at bounding box center [191, 11] width 9 height 6
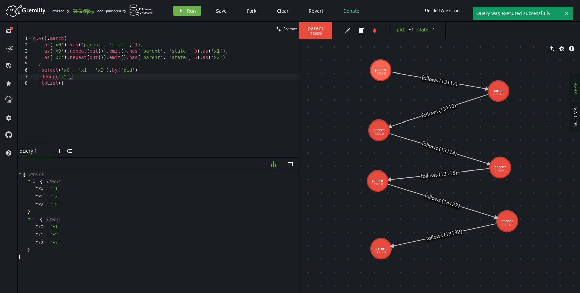
click at [87, 80] on div "g . V ( ) . match ( as ( 'x0' ) . has ( 'parent' , 'state' , 1 ) , as ( 'x0' ) …" at bounding box center [165, 97] width 267 height 122
click at [87, 78] on div "g . V ( ) . match ( as ( 'x0' ) . has ( 'parent' , 'state' , 1 ) , as ( 'x0' ) …" at bounding box center [165, 97] width 267 height 122
click at [87, 77] on div "g . V ( ) . match ( as ( 'x0' ) . has ( 'parent' , 'state' , 1 ) , as ( 'x0' ) …" at bounding box center [165, 97] width 267 height 122
click at [66, 75] on div "g . V ( ) . match ( as ( 'x0' ) . has ( 'parent' , 'state' , 1 ) , as ( 'x0' ) …" at bounding box center [165, 97] width 267 height 122
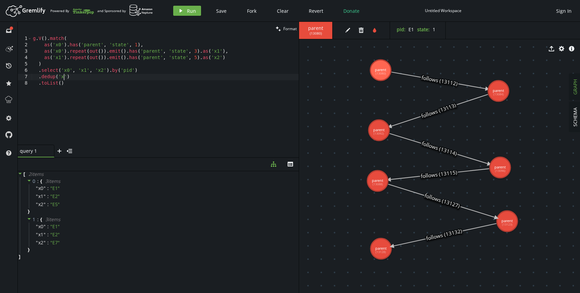
scroll to position [0, 34]
click at [186, 9] on button "play Run" at bounding box center [187, 11] width 28 height 10
click at [79, 78] on div "g . V ( ) . match ( as ( 'x0' ) . has ( 'parent' , 'state' , 1 ) , as ( 'x0' ) …" at bounding box center [165, 97] width 267 height 122
click at [71, 75] on div "g . V ( ) . match ( as ( 'x0' ) . has ( 'parent' , 'state' , 1 ) , as ( 'x0' ) …" at bounding box center [165, 97] width 267 height 122
click at [115, 82] on div "g . V ( ) . match ( as ( 'x0' ) . has ( 'parent' , 'state' , 1 ) , as ( 'x0' ) …" at bounding box center [165, 97] width 267 height 122
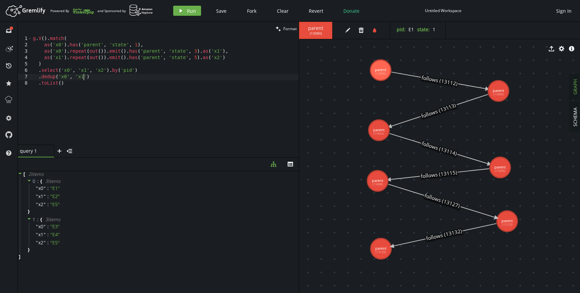
scroll to position [0, 31]
click at [184, 9] on button "play Run" at bounding box center [187, 11] width 28 height 10
click at [86, 76] on div "g . V ( ) . match ( as ( 'x0' ) . has ( 'parent' , 'state' , 1 ) , as ( 'x0' ) …" at bounding box center [165, 97] width 267 height 122
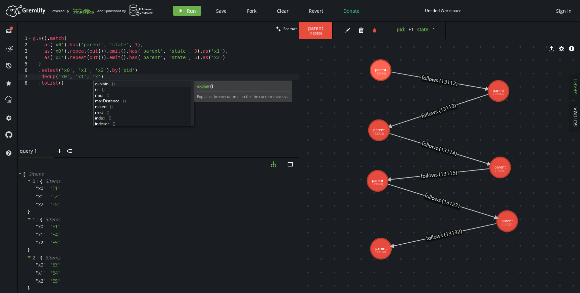
scroll to position [0, 67]
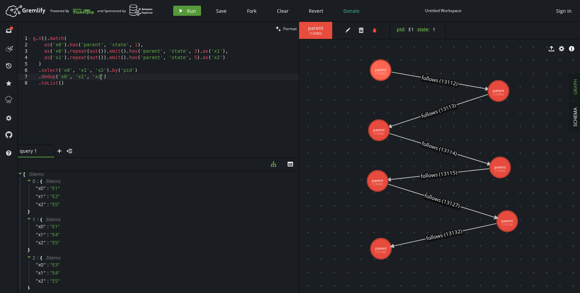
click at [189, 10] on span "Run" at bounding box center [191, 11] width 9 height 6
click at [128, 76] on div "g . V ( ) . match ( as ( 'x0' ) . has ( 'parent' , 'state' , 1 ) , as ( 'x0' ) …" at bounding box center [165, 97] width 267 height 122
click at [75, 75] on div "g . V ( ) . match ( as ( 'x0' ) . has ( 'parent' , 'state' , 1 ) , as ( 'x0' ) …" at bounding box center [165, 97] width 267 height 122
click at [93, 75] on div "g . V ( ) . match ( as ( 'x0' ) . has ( 'parent' , 'state' , 1 ) , as ( 'x0' ) …" at bounding box center [165, 97] width 267 height 122
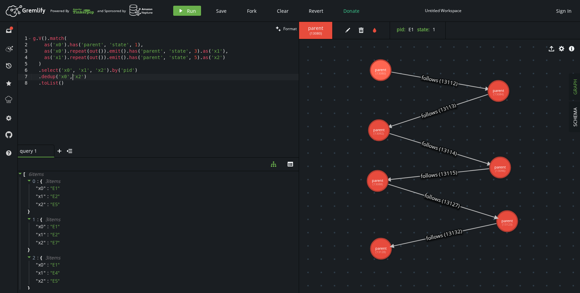
scroll to position [0, 42]
click at [126, 75] on div "g . V ( ) . match ( as ( 'x0' ) . has ( 'parent' , 'state' , 1 ) , as ( 'x0' ) …" at bounding box center [165, 97] width 267 height 122
click at [186, 9] on button "play Run" at bounding box center [187, 11] width 28 height 10
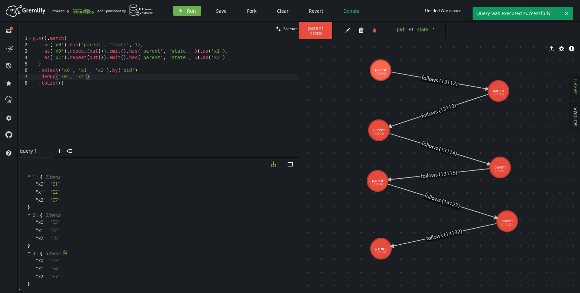
scroll to position [41, 0]
click at [98, 76] on div "g . V ( ) . match ( as ( 'x0' ) . has ( 'parent' , 'state' , 1 ) , as ( 'x0' ) …" at bounding box center [165, 97] width 267 height 122
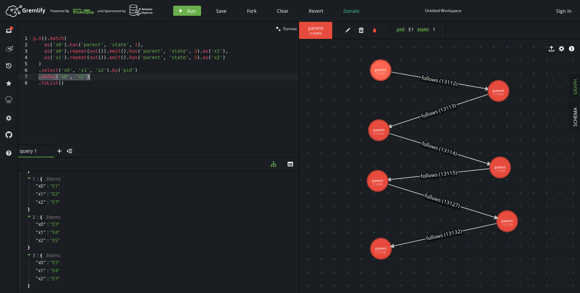
drag, startPoint x: 38, startPoint y: 77, endPoint x: 136, endPoint y: 77, distance: 98.3
click at [136, 77] on div "g . V ( ) . match ( as ( 'x0' ) . has ( 'parent' , 'state' , 1 ) , as ( 'x0' ) …" at bounding box center [165, 97] width 267 height 122
click at [134, 84] on div "g . V ( ) . match ( as ( 'x0' ) . has ( 'parent' , 'state' , 1 ) , as ( 'x0' ) …" at bounding box center [165, 97] width 267 height 122
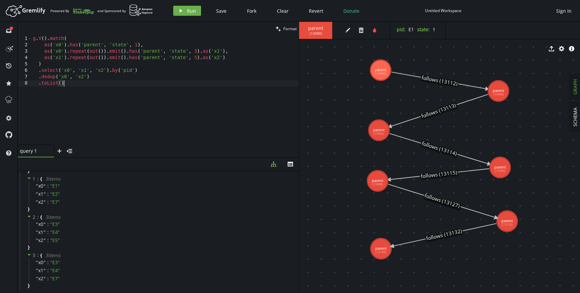
click at [138, 76] on div "g . V ( ) . match ( as ( 'x0' ) . has ( 'parent' , 'state' , 1 ) , as ( 'x0' ) …" at bounding box center [165, 97] width 267 height 122
click at [101, 74] on div "g . V ( ) . match ( as ( 'x0' ) . has ( 'parent' , 'state' , 1 ) , as ( 'x0' ) …" at bounding box center [165, 97] width 267 height 122
click at [93, 84] on div "g . V ( ) . match ( as ( 'x0' ) . has ( 'parent' , 'state' , 1 ) , as ( 'x0' ) …" at bounding box center [165, 97] width 267 height 122
drag, startPoint x: 38, startPoint y: 77, endPoint x: 139, endPoint y: 77, distance: 101.0
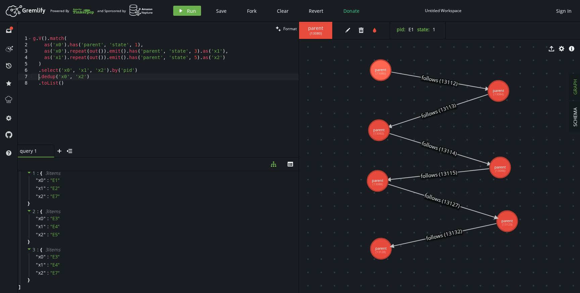
click at [139, 77] on div "g . V ( ) . match ( as ( 'x0' ) . has ( 'parent' , 'state' , 1 ) , as ( 'x0' ) …" at bounding box center [165, 97] width 267 height 122
type textarea ".dedup('x0', 'x2')"
click at [139, 77] on div "g . V ( ) . match ( as ( 'x0' ) . has ( 'parent' , 'state' , 1 ) , as ( 'x0' ) …" at bounding box center [165, 97] width 267 height 122
click at [123, 79] on div "g . V ( ) . match ( as ( 'x0' ) . has ( 'parent' , 'state' , 1 ) , as ( 'x0' ) …" at bounding box center [165, 97] width 267 height 122
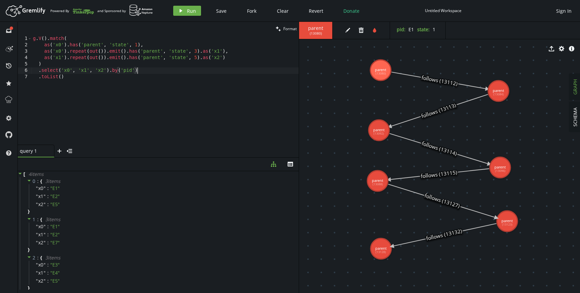
click at [129, 77] on div "g . V ( ) . match ( as ( 'x0' ) . has ( 'parent' , 'state' , 1 ) , as ( 'x0' ) …" at bounding box center [165, 97] width 267 height 122
drag, startPoint x: 37, startPoint y: 70, endPoint x: 170, endPoint y: 69, distance: 132.9
click at [170, 70] on div "g . V ( ) . match ( as ( 'x0' ) . has ( 'parent' , 'state' , 1 ) , as ( 'x0' ) …" at bounding box center [165, 97] width 267 height 122
click at [165, 70] on div "g . V ( ) . match ( as ( 'x0' ) . has ( 'parent' , 'state' , 1 ) , as ( 'x0' ) …" at bounding box center [165, 97] width 267 height 122
click at [162, 76] on div "g . V ( ) . match ( as ( 'x0' ) . has ( 'parent' , 'state' , 1 ) , as ( 'x0' ) …" at bounding box center [165, 97] width 267 height 122
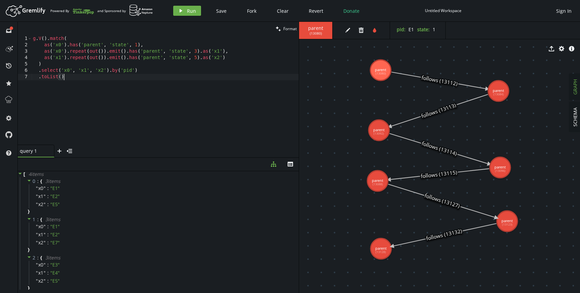
click at [161, 81] on div "g . V ( ) . match ( as ( 'x0' ) . has ( 'parent' , 'state' , 1 ) , as ( 'x0' ) …" at bounding box center [165, 97] width 267 height 122
click at [187, 10] on span "Run" at bounding box center [191, 11] width 9 height 6
click at [126, 77] on div "g . V ( ) . match ( as ( 'x0' ) . has ( 'parent' , 'state' , 1 ) , as ( 'x0' ) …" at bounding box center [165, 97] width 267 height 122
drag, startPoint x: 38, startPoint y: 76, endPoint x: 89, endPoint y: 76, distance: 50.7
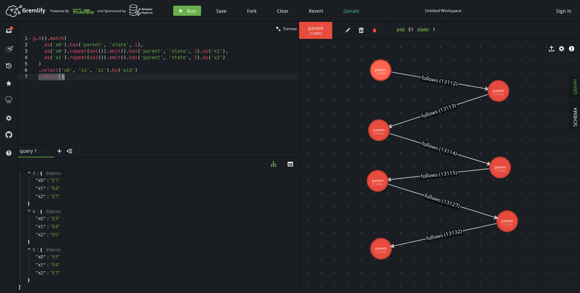
click at [89, 76] on div "g . V ( ) . match ( as ( 'x0' ) . has ( 'parent' , 'state' , 1 ) , as ( 'x0' ) …" at bounding box center [165, 97] width 267 height 122
click at [160, 69] on div "g . V ( ) . match ( as ( 'x0' ) . has ( 'parent' , 'state' , 1 ) , as ( 'x0' ) …" at bounding box center [165, 97] width 267 height 122
type textarea ".select('x0', 'x1', 'x2').by('pid')"
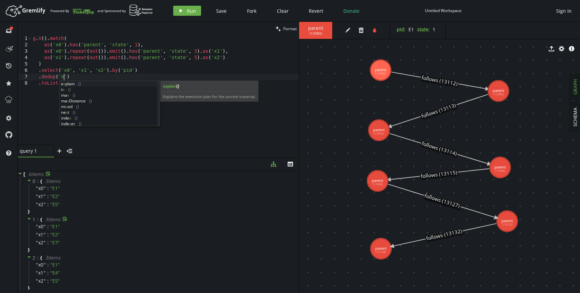
scroll to position [0, 34]
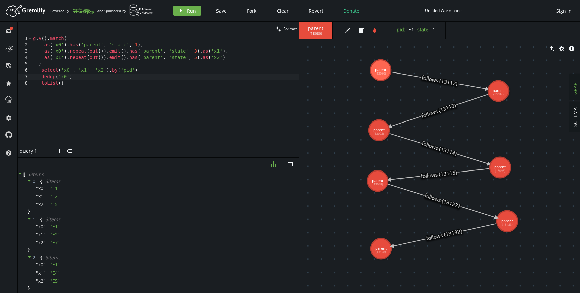
click at [149, 79] on div "g . V ( ) . match ( as ( 'x0' ) . has ( 'parent' , 'state' , 1 ) , as ( 'x0' ) …" at bounding box center [165, 97] width 267 height 122
click at [185, 12] on button "play Run" at bounding box center [187, 11] width 28 height 10
click at [114, 75] on div "g . V ( ) . match ( as ( 'x0' ) . has ( 'parent' , 'state' , 1 ) , as ( 'x0' ) …" at bounding box center [165, 97] width 267 height 122
click at [192, 8] on span "Run" at bounding box center [191, 11] width 9 height 6
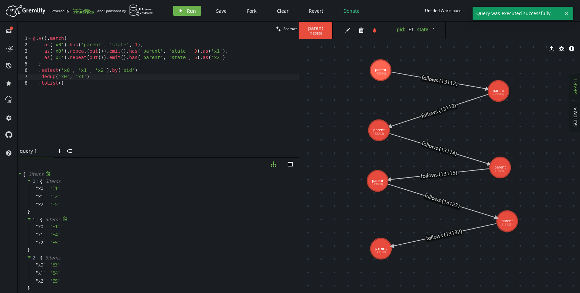
scroll to position [8, 0]
click at [86, 73] on div "g . V ( ) . match ( as ( 'x0' ) . has ( 'parent' , 'state' , 1 ) , as ( 'x0' ) …" at bounding box center [165, 97] width 267 height 122
click at [87, 75] on div "g . V ( ) . match ( as ( 'x0' ) . has ( 'parent' , 'state' , 1 ) , as ( 'x0' ) …" at bounding box center [165, 97] width 267 height 122
click at [70, 76] on div "g . V ( ) . match ( as ( 'x0' ) . has ( 'parent' , 'state' , 1 ) , as ( 'x0' ) …" at bounding box center [165, 97] width 267 height 122
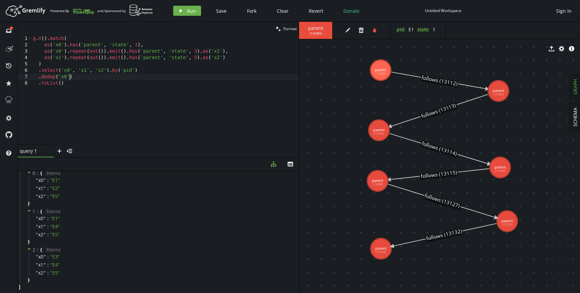
scroll to position [0, 39]
click at [79, 76] on div "g . V ( ) . match ( as ( 'x0' ) . has ( 'parent' , 'state' , 1 ) , as ( 'x0' ) …" at bounding box center [165, 97] width 267 height 122
click at [81, 86] on div "g . V ( ) . match ( as ( 'x0' ) . has ( 'parent' , 'state' , 1 ) , as ( 'x0' ) …" at bounding box center [165, 97] width 267 height 122
click at [42, 76] on div "g . V ( ) . match ( as ( 'x0' ) . has ( 'parent' , 'state' , 1 ) , as ( 'x0' ) …" at bounding box center [165, 97] width 267 height 122
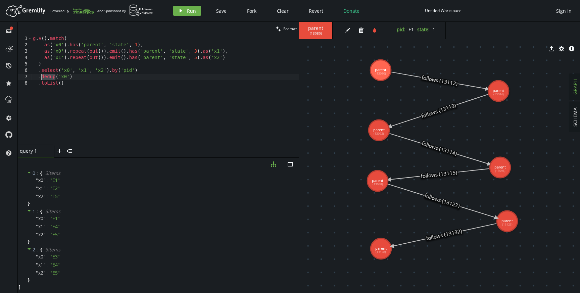
click at [42, 76] on div "g . V ( ) . match ( as ( 'x0' ) . has ( 'parent' , 'state' , 1 ) , as ( 'x0' ) …" at bounding box center [165, 97] width 267 height 122
click at [71, 85] on div "g . V ( ) . match ( as ( 'x0' ) . has ( 'parent' , 'state' , 1 ) , as ( 'x0' ) …" at bounding box center [165, 97] width 267 height 122
click at [79, 76] on div "g . V ( ) . match ( as ( 'x0' ) . has ( 'parent' , 'state' , 1 ) , as ( 'x0' ) …" at bounding box center [165, 97] width 267 height 122
click at [77, 82] on div "g . V ( ) . match ( as ( 'x0' ) . has ( 'parent' , 'state' , 1 ) , as ( 'x0' ) …" at bounding box center [165, 97] width 267 height 122
click at [66, 75] on div "g . V ( ) . match ( as ( 'x0' ) . has ( 'parent' , 'state' , 1 ) , as ( 'x0' ) …" at bounding box center [165, 97] width 267 height 122
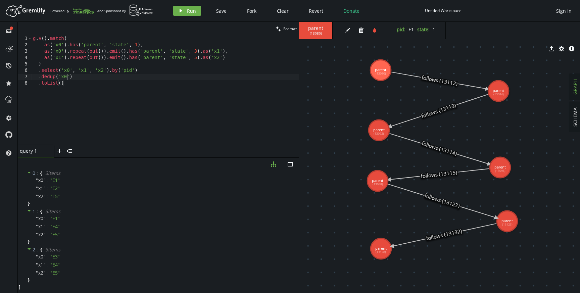
type textarea ".dedup('x0')"
click at [84, 77] on div "g . V ( ) . match ( as ( 'x0' ) . has ( 'parent' , 'state' , 1 ) , as ( 'x0' ) …" at bounding box center [165, 97] width 267 height 122
paste textarea ".dedup('x0')"
type textarea ".dedup('x0')"
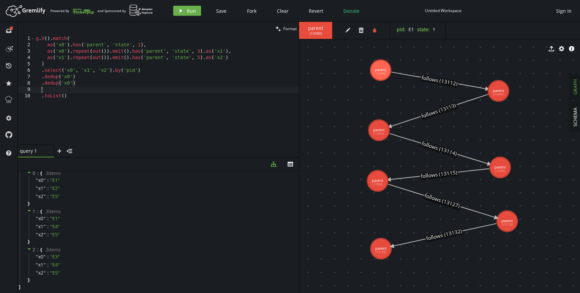
paste textarea ".dedup('x0')"
click at [71, 82] on div "g . V ( ) . match ( as ( 'x0' ) . has ( 'parent' , 'state' , 1 ) , as ( 'x0' ) …" at bounding box center [167, 97] width 264 height 122
click at [85, 81] on div "g . V ( ) . match ( as ( 'x0' ) . has ( 'parent' , 'state' , 1 ) , as ( 'x0' ) …" at bounding box center [167, 97] width 264 height 122
click at [85, 90] on div "g . V ( ) . match ( as ( 'x0' ) . has ( 'parent' , 'state' , 1 ) , as ( 'x0' ) …" at bounding box center [167, 97] width 264 height 122
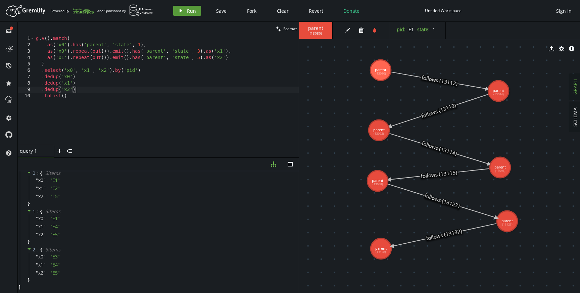
type textarea ".dedup('x2')"
click at [187, 12] on span "Run" at bounding box center [191, 11] width 9 height 6
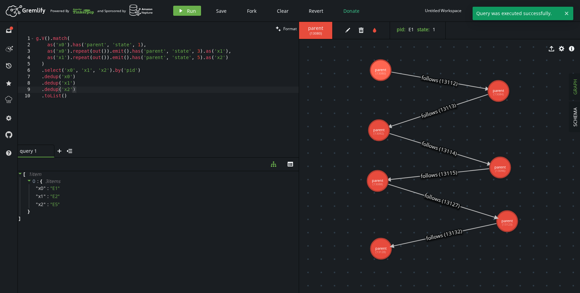
scroll to position [0, 0]
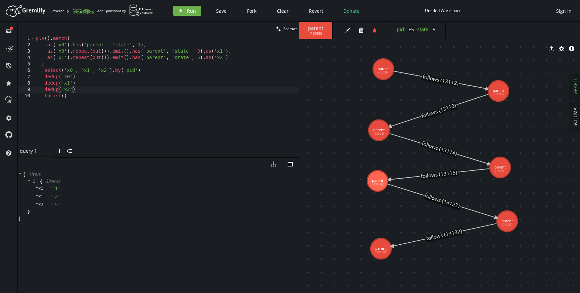
click at [427, 146] on icon at bounding box center [439, 149] width 100 height 31
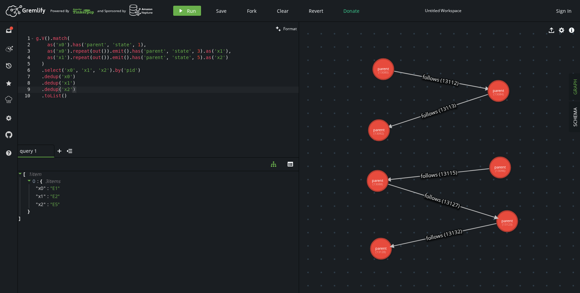
click at [434, 113] on icon at bounding box center [438, 110] width 98 height 32
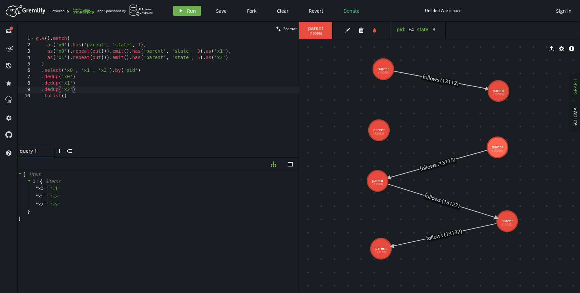
drag, startPoint x: 500, startPoint y: 164, endPoint x: 497, endPoint y: 147, distance: 17.0
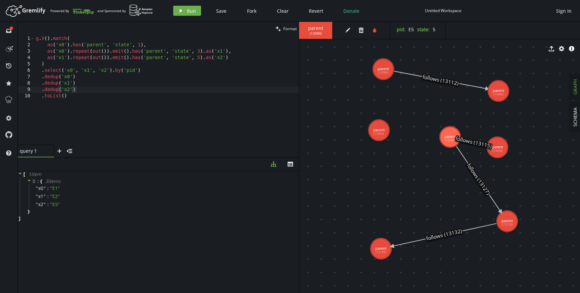
drag, startPoint x: 377, startPoint y: 178, endPoint x: 453, endPoint y: 135, distance: 87.0
drag, startPoint x: 379, startPoint y: 133, endPoint x: 379, endPoint y: 168, distance: 34.9
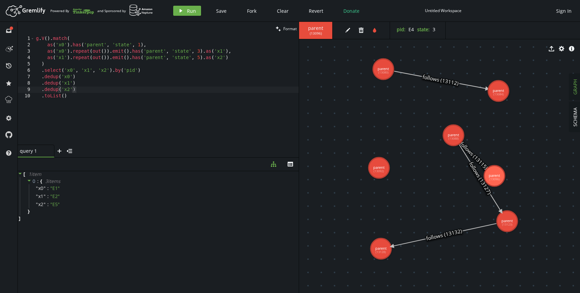
drag, startPoint x: 494, startPoint y: 152, endPoint x: 494, endPoint y: 176, distance: 23.8
click at [478, 155] on text "follows (13115)" at bounding box center [473, 155] width 31 height 31
click at [475, 156] on icon at bounding box center [473, 155] width 25 height 25
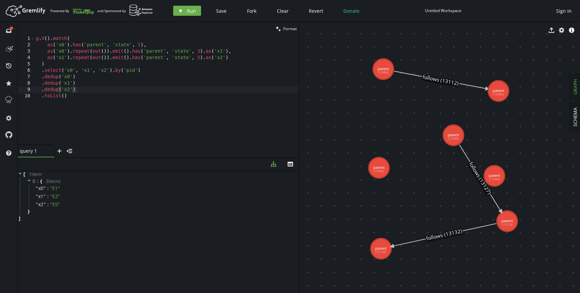
click at [473, 163] on icon at bounding box center [480, 178] width 42 height 67
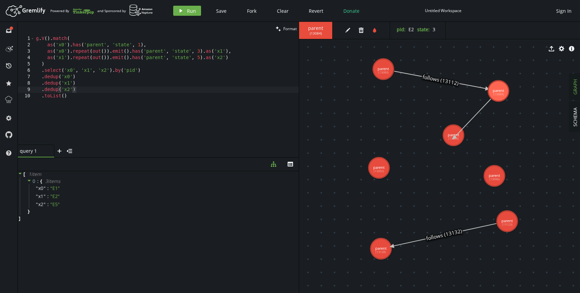
drag, startPoint x: 499, startPoint y: 92, endPoint x: 454, endPoint y: 138, distance: 64.3
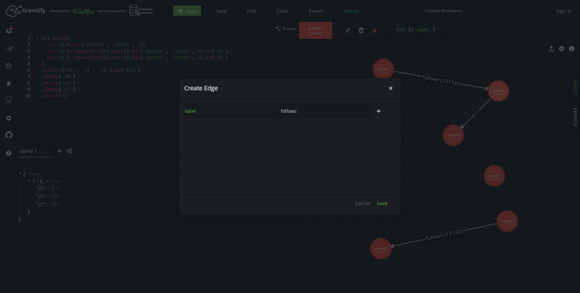
click at [380, 205] on span "Save" at bounding box center [382, 203] width 10 height 6
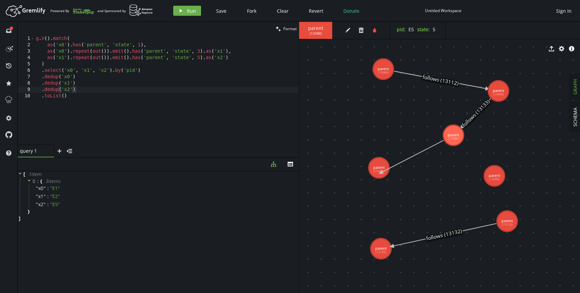
drag, startPoint x: 454, startPoint y: 135, endPoint x: 380, endPoint y: 173, distance: 83.0
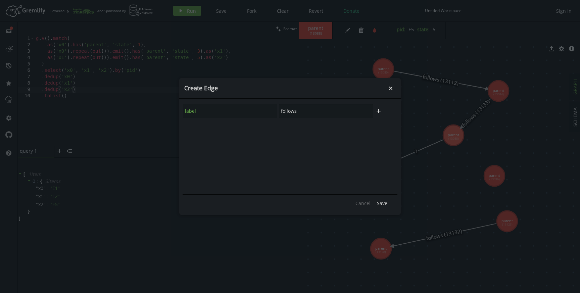
click at [382, 204] on span "Save" at bounding box center [382, 203] width 10 height 6
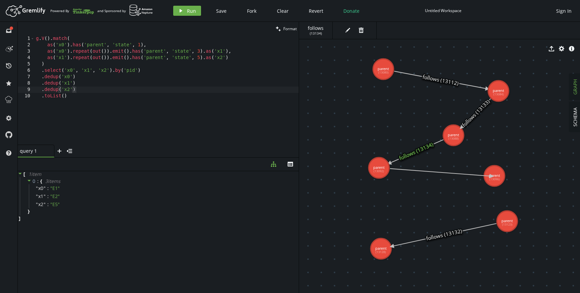
drag, startPoint x: 379, startPoint y: 165, endPoint x: 492, endPoint y: 176, distance: 112.9
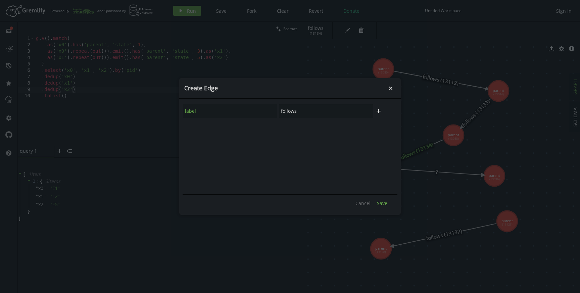
click at [382, 202] on span "Save" at bounding box center [382, 203] width 10 height 6
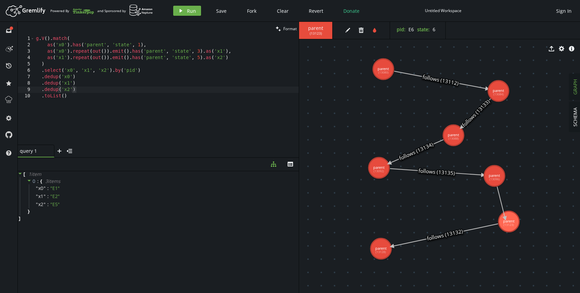
drag, startPoint x: 494, startPoint y: 177, endPoint x: 507, endPoint y: 221, distance: 45.9
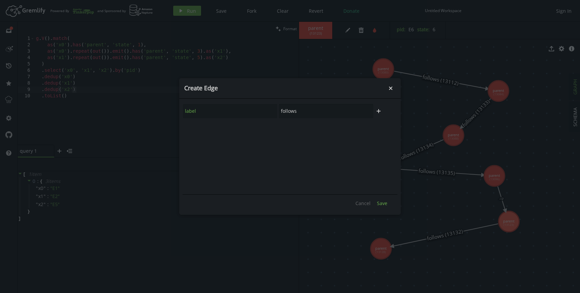
click at [384, 203] on span "Save" at bounding box center [382, 203] width 10 height 6
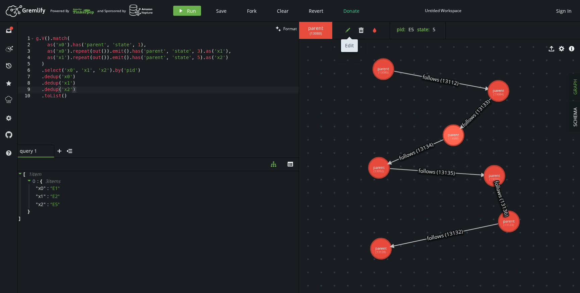
click at [344, 31] on button "edit" at bounding box center [348, 30] width 10 height 10
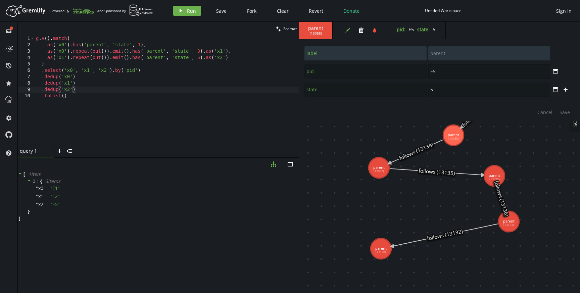
click at [441, 71] on input "E5" at bounding box center [489, 71] width 122 height 14
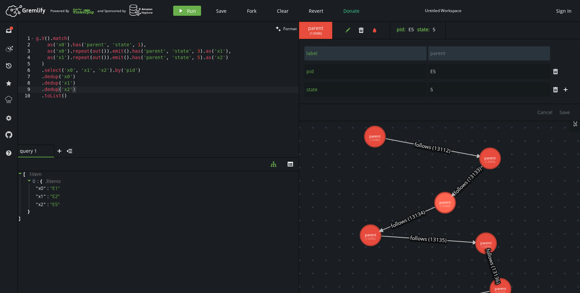
drag, startPoint x: 481, startPoint y: 128, endPoint x: 473, endPoint y: 196, distance: 68.0
click at [446, 70] on input "E5" at bounding box center [489, 71] width 122 height 14
click at [563, 112] on span "Save" at bounding box center [564, 112] width 10 height 6
type input "E3"
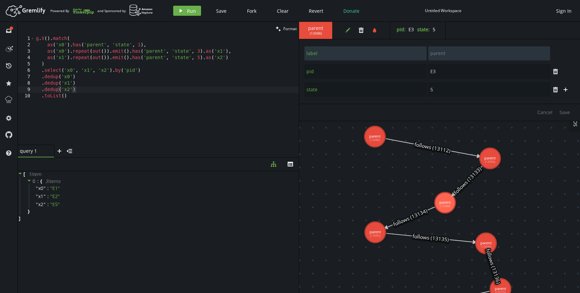
type input "1"
click at [451, 75] on input "E3" at bounding box center [489, 71] width 122 height 14
click at [565, 110] on span "Save" at bounding box center [564, 112] width 10 height 6
type input "E4"
type input "3"
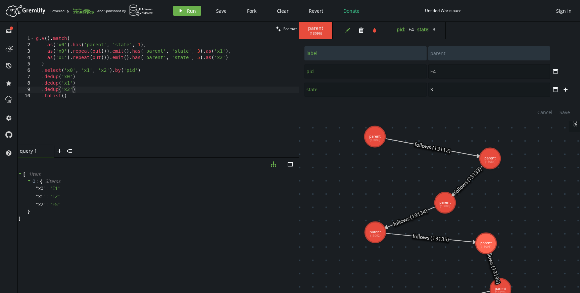
click at [447, 72] on input "E4" at bounding box center [489, 71] width 122 height 14
click at [565, 112] on span "Save" at bounding box center [564, 112] width 10 height 6
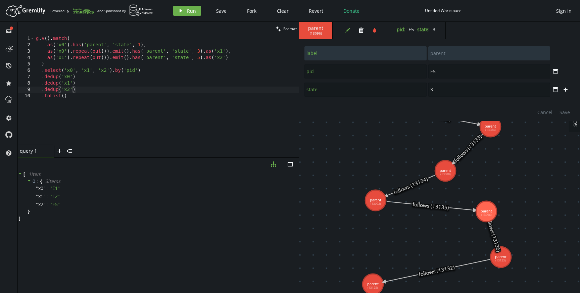
drag, startPoint x: 534, startPoint y: 218, endPoint x: 524, endPoint y: 207, distance: 14.2
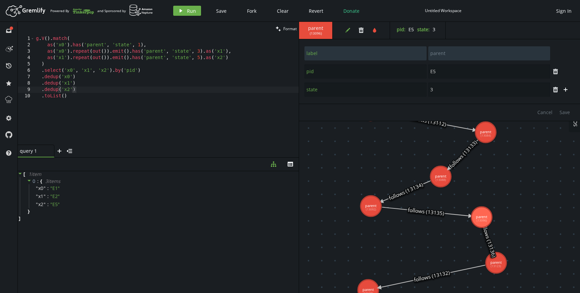
type input "E6"
type input "6"
click at [347, 29] on icon "edit" at bounding box center [347, 30] width 5 height 5
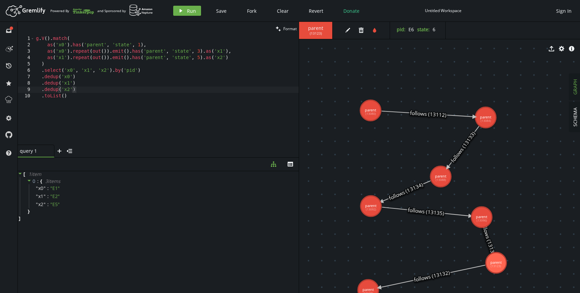
drag, startPoint x: 483, startPoint y: 132, endPoint x: 499, endPoint y: 113, distance: 24.3
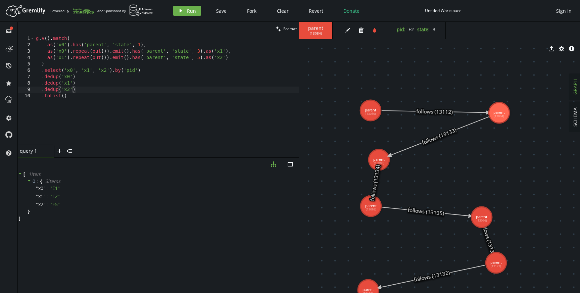
drag, startPoint x: 444, startPoint y: 180, endPoint x: 378, endPoint y: 158, distance: 68.4
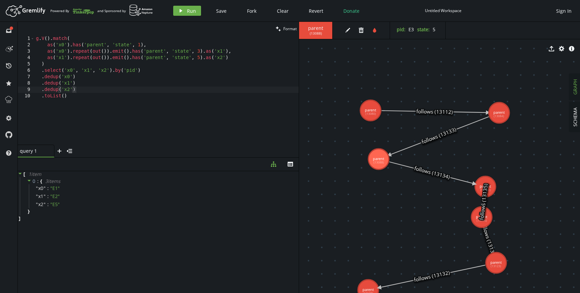
drag, startPoint x: 369, startPoint y: 209, endPoint x: 486, endPoint y: 186, distance: 119.4
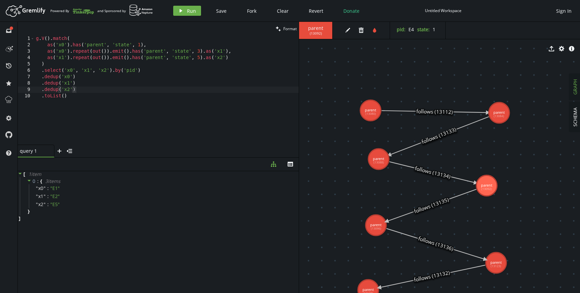
drag, startPoint x: 481, startPoint y: 215, endPoint x: 375, endPoint y: 228, distance: 106.5
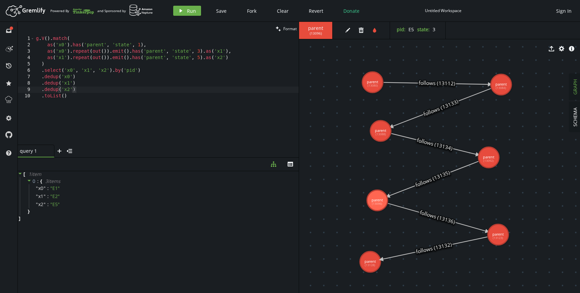
drag, startPoint x: 467, startPoint y: 233, endPoint x: 474, endPoint y: 182, distance: 51.8
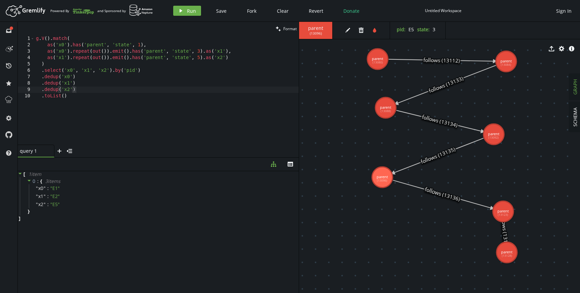
drag, startPoint x: 379, startPoint y: 237, endPoint x: 510, endPoint y: 249, distance: 131.1
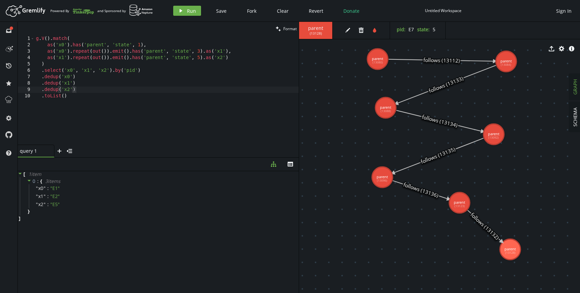
drag, startPoint x: 502, startPoint y: 212, endPoint x: 456, endPoint y: 200, distance: 47.0
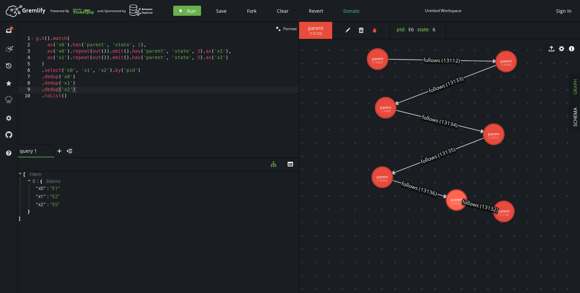
drag, startPoint x: 504, startPoint y: 244, endPoint x: 503, endPoint y: 211, distance: 32.9
click at [184, 6] on button "play Run" at bounding box center [187, 11] width 28 height 10
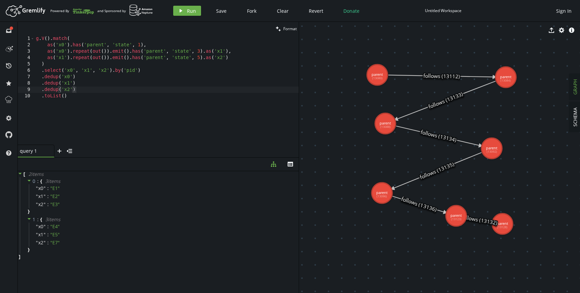
drag, startPoint x: 513, startPoint y: 210, endPoint x: 513, endPoint y: 226, distance: 15.8
drag, startPoint x: 505, startPoint y: 226, endPoint x: 505, endPoint y: 241, distance: 14.8
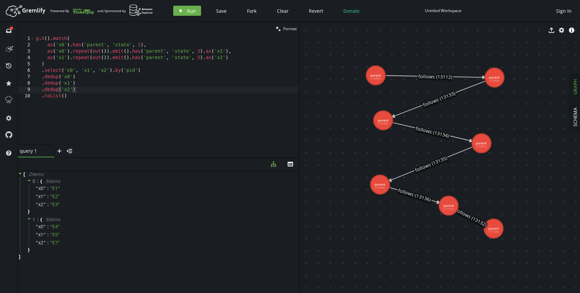
drag, startPoint x: 533, startPoint y: 201, endPoint x: 520, endPoint y: 192, distance: 16.2
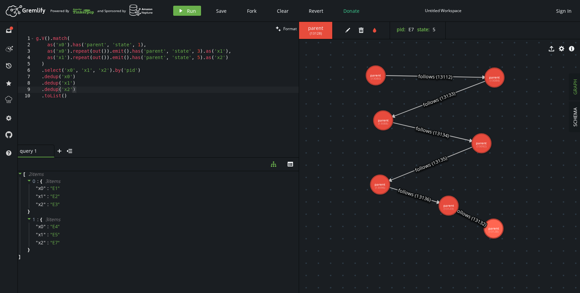
click at [427, 166] on icon at bounding box center [431, 164] width 83 height 34
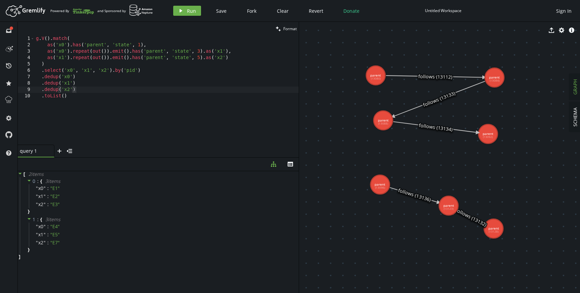
drag, startPoint x: 484, startPoint y: 146, endPoint x: 491, endPoint y: 129, distance: 17.9
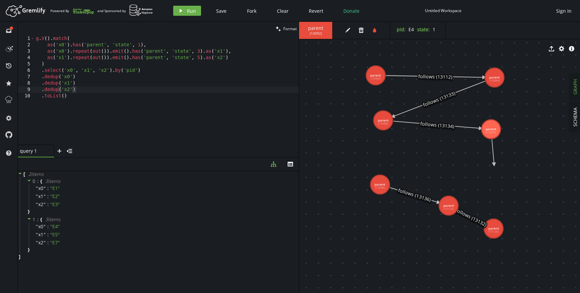
drag, startPoint x: 491, startPoint y: 129, endPoint x: 494, endPoint y: 164, distance: 35.4
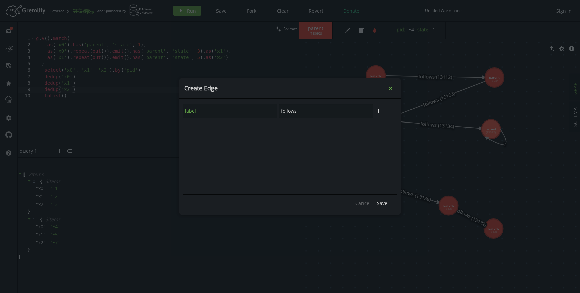
click at [391, 88] on icon "Close" at bounding box center [390, 88] width 3 height 3
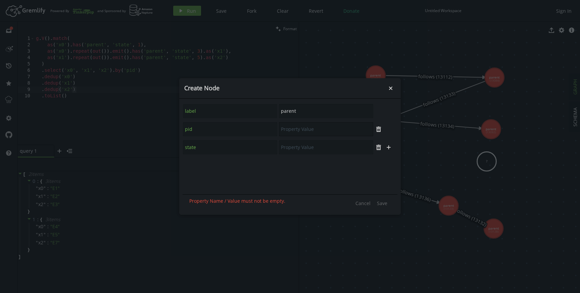
click at [301, 127] on input "text" at bounding box center [326, 129] width 94 height 14
type input "2"
click at [301, 150] on input "text" at bounding box center [326, 147] width 94 height 14
type input "E5"
click at [382, 202] on span "Save" at bounding box center [382, 203] width 10 height 6
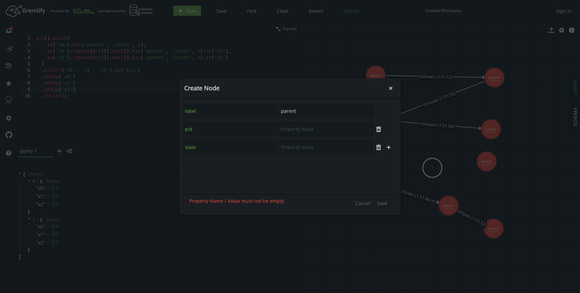
click at [302, 130] on input "text" at bounding box center [326, 129] width 94 height 14
type input "1"
click at [302, 150] on input "text" at bounding box center [326, 147] width 94 height 14
type input "E6"
click at [382, 202] on span "Save" at bounding box center [382, 203] width 10 height 6
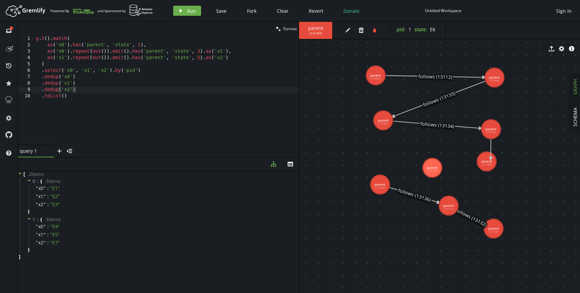
drag, startPoint x: 491, startPoint y: 134, endPoint x: 491, endPoint y: 159, distance: 25.2
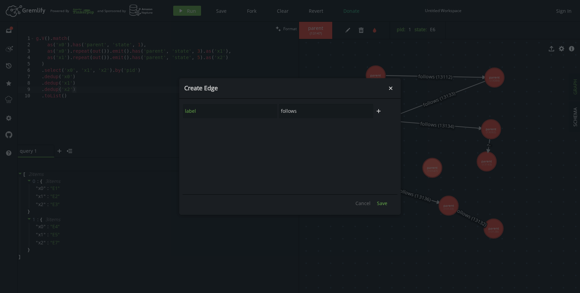
click at [380, 204] on span "Save" at bounding box center [382, 203] width 10 height 6
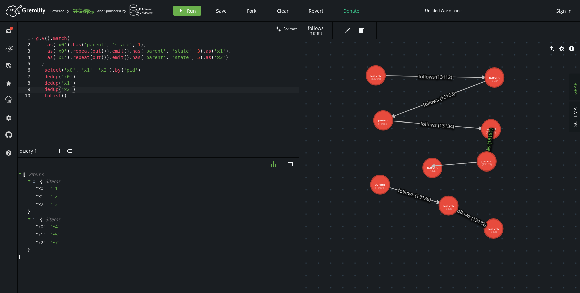
drag, startPoint x: 485, startPoint y: 166, endPoint x: 432, endPoint y: 166, distance: 53.0
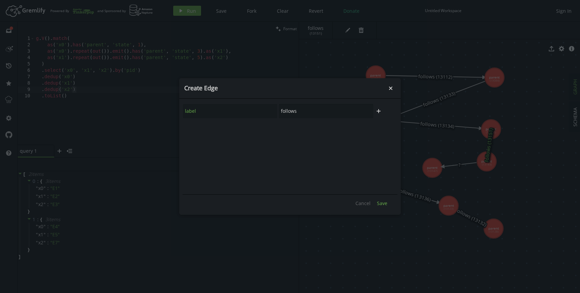
click at [381, 203] on span "Save" at bounding box center [382, 203] width 10 height 6
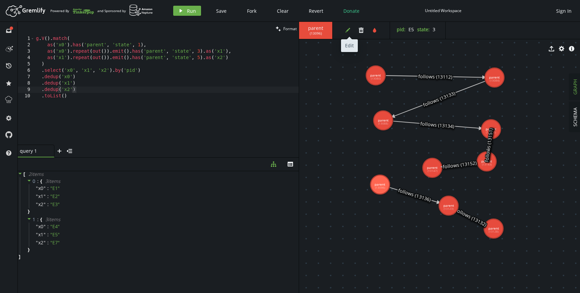
click at [348, 31] on icon "edit" at bounding box center [347, 30] width 5 height 5
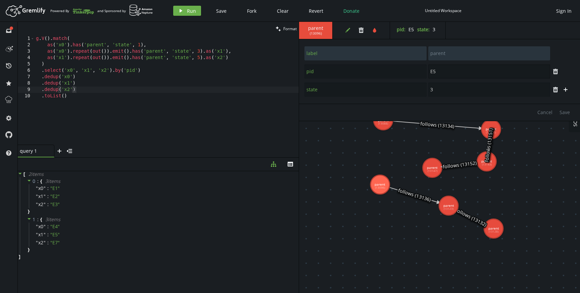
click at [436, 69] on input "E5" at bounding box center [489, 71] width 122 height 14
click at [562, 114] on span "Save" at bounding box center [564, 112] width 10 height 6
type input "E6"
type input "6"
click at [446, 73] on input "E6" at bounding box center [489, 71] width 122 height 14
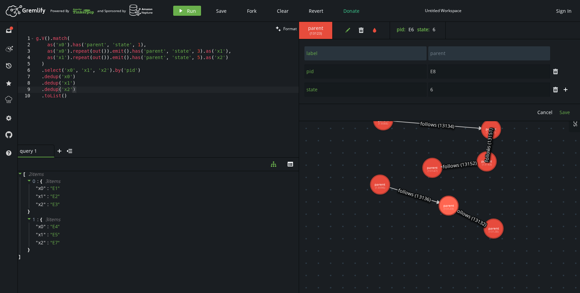
click at [570, 110] on button "Save" at bounding box center [564, 112] width 17 height 10
type input "E7"
type input "5"
click at [444, 74] on input "E7" at bounding box center [489, 71] width 122 height 14
click at [565, 110] on span "Save" at bounding box center [564, 112] width 10 height 6
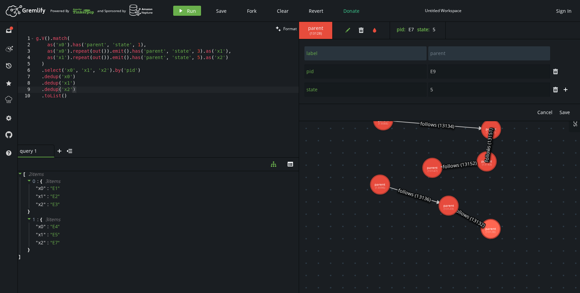
type input "E9"
click at [348, 30] on icon "button" at bounding box center [347, 30] width 5 height 5
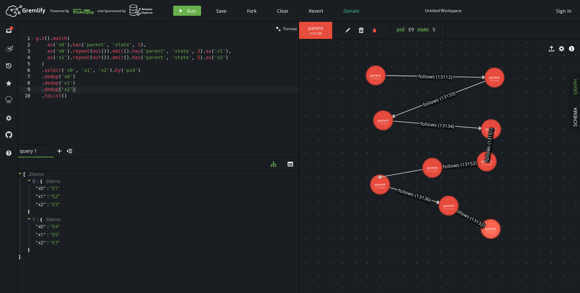
drag, startPoint x: 431, startPoint y: 172, endPoint x: 379, endPoint y: 177, distance: 52.6
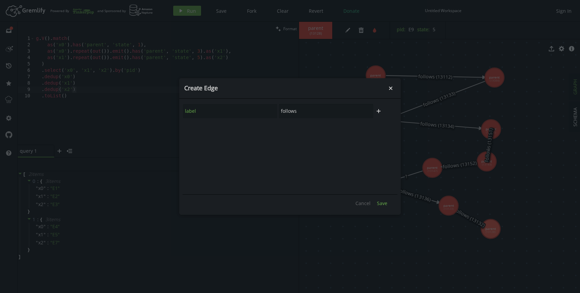
click at [385, 201] on span "Save" at bounding box center [382, 203] width 10 height 6
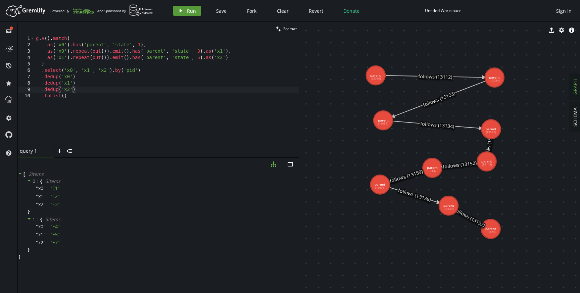
click at [192, 15] on button "play Run" at bounding box center [187, 11] width 28 height 10
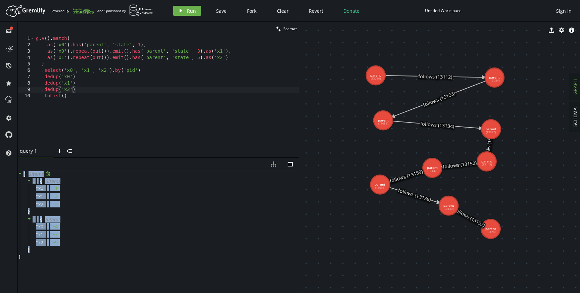
drag, startPoint x: 81, startPoint y: 247, endPoint x: 18, endPoint y: 175, distance: 95.3
click at [18, 175] on div "[ 2 item s 0 : { 3 item s " x0 " : " E1 " " x1 " : " E2 " " x2 " : " E3 " } 1 :…" at bounding box center [158, 215] width 281 height 89
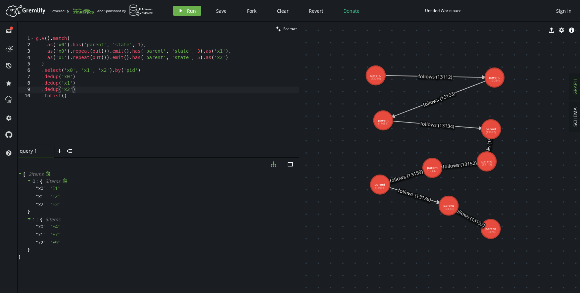
click at [115, 212] on div "0 : { 3 item s " x0 " : " E1 " " x1 " : " E2 " " x2 " : " E3 " }" at bounding box center [159, 196] width 279 height 38
click at [104, 86] on div "g . V ( ) . match ( as ( 'x0' ) . has ( 'parent' , 'state' , 1 ) , as ( 'x0' ) …" at bounding box center [167, 97] width 264 height 122
click at [104, 81] on div "g . V ( ) . match ( as ( 'x0' ) . has ( 'parent' , 'state' , 1 ) , as ( 'x0' ) …" at bounding box center [167, 97] width 264 height 122
click at [104, 78] on div "g . V ( ) . match ( as ( 'x0' ) . has ( 'parent' , 'state' , 1 ) , as ( 'x0' ) …" at bounding box center [167, 97] width 264 height 122
click at [104, 82] on div "g . V ( ) . match ( as ( 'x0' ) . has ( 'parent' , 'state' , 1 ) , as ( 'x0' ) …" at bounding box center [167, 97] width 264 height 122
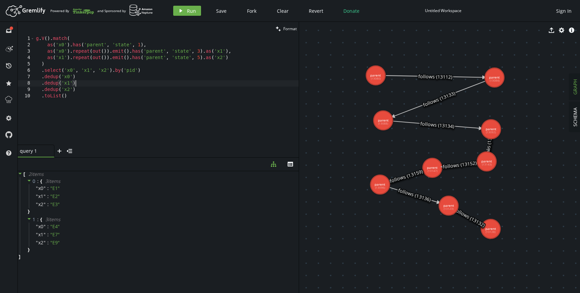
click at [104, 86] on div "g . V ( ) . match ( as ( 'x0' ) . has ( 'parent' , 'state' , 1 ) , as ( 'x0' ) …" at bounding box center [167, 97] width 264 height 122
click at [104, 89] on div "g . V ( ) . match ( as ( 'x0' ) . has ( 'parent' , 'state' , 1 ) , as ( 'x0' ) …" at bounding box center [167, 97] width 264 height 122
click at [104, 99] on div "g . V ( ) . match ( as ( 'x0' ) . has ( 'parent' , 'state' , 1 ) , as ( 'x0' ) …" at bounding box center [167, 97] width 264 height 122
click at [221, 13] on span "Save" at bounding box center [221, 11] width 10 height 6
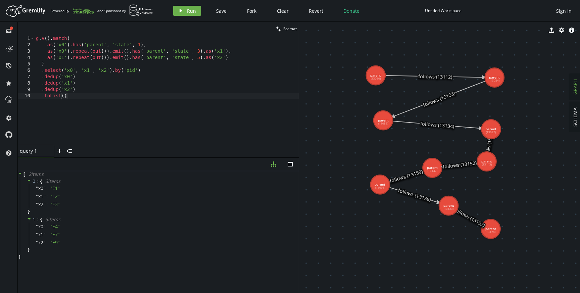
click at [174, 53] on div "g . V ( ) . match ( as ( 'x0' ) . has ( 'parent' , 'state' , 1 ) , as ( 'x0' ) …" at bounding box center [167, 97] width 264 height 122
click at [217, 9] on span "Save" at bounding box center [221, 11] width 10 height 6
click at [221, 11] on span "Save" at bounding box center [221, 11] width 10 height 6
click at [76, 75] on div "g . V ( ) . match ( as ( 'x0' ) . has ( 'parent' , 'state' , 1 ) , as ( 'x0' ) …" at bounding box center [167, 97] width 264 height 122
click at [77, 81] on div "g . V ( ) . match ( as ( 'x0' ) . has ( 'parent' , 'state' , 1 ) , as ( 'x0' ) …" at bounding box center [167, 97] width 264 height 122
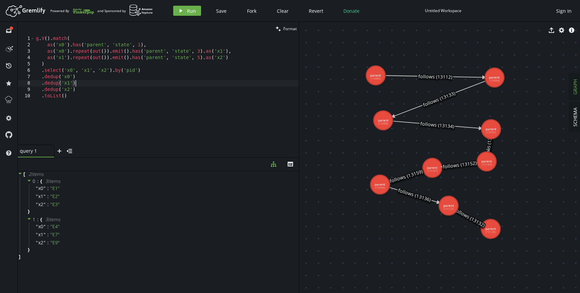
click at [77, 89] on div "g . V ( ) . match ( as ( 'x0' ) . has ( 'parent' , 'state' , 1 ) , as ( 'x0' ) …" at bounding box center [167, 97] width 264 height 122
click at [158, 71] on div "g . V ( ) . match ( as ( 'x0' ) . has ( 'parent' , 'state' , 1 ) , as ( 'x0' ) …" at bounding box center [167, 97] width 264 height 122
click at [149, 80] on div "g . V ( ) . match ( as ( 'x0' ) . has ( 'parent' , 'state' , 1 ) , as ( 'x0' ) …" at bounding box center [167, 97] width 264 height 122
click at [146, 86] on div "g . V ( ) . match ( as ( 'x0' ) . has ( 'parent' , 'state' , 1 ) , as ( 'x0' ) …" at bounding box center [167, 97] width 264 height 122
click at [146, 91] on div "g . V ( ) . match ( as ( 'x0' ) . has ( 'parent' , 'state' , 1 ) , as ( 'x0' ) …" at bounding box center [167, 97] width 264 height 122
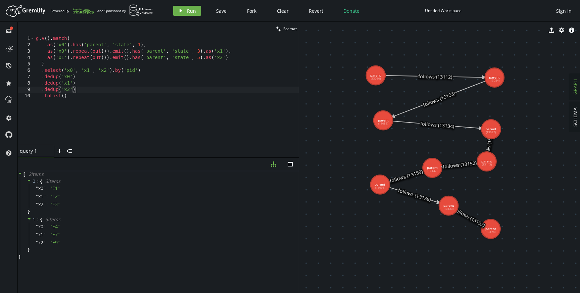
click at [141, 98] on div "g . V ( ) . match ( as ( 'x0' ) . has ( 'parent' , 'state' , 1 ) , as ( 'x0' ) …" at bounding box center [167, 97] width 264 height 122
click at [113, 258] on div "[ 2 item s 0 : { 3 item s " x0 " : " E1 " " x1 " : " E2 " " x2 " : " E3 " } 1 :…" at bounding box center [158, 215] width 281 height 89
click at [141, 95] on div "g . V ( ) . match ( as ( 'x0' ) . has ( 'parent' , 'state' , 1 ) , as ( 'x0' ) …" at bounding box center [167, 97] width 264 height 122
click at [137, 88] on div "g . V ( ) . match ( as ( 'x0' ) . has ( 'parent' , 'state' , 1 ) , as ( 'x0' ) …" at bounding box center [167, 97] width 264 height 122
click at [137, 84] on div "g . V ( ) . match ( as ( 'x0' ) . has ( 'parent' , 'state' , 1 ) , as ( 'x0' ) …" at bounding box center [167, 97] width 264 height 122
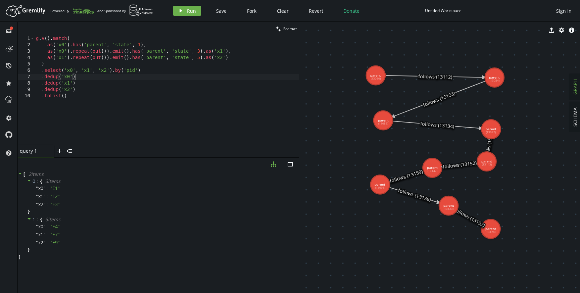
click at [137, 76] on div "g . V ( ) . match ( as ( 'x0' ) . has ( 'parent' , 'state' , 1 ) , as ( 'x0' ) …" at bounding box center [167, 97] width 264 height 122
click at [136, 84] on div "g . V ( ) . match ( as ( 'x0' ) . has ( 'parent' , 'state' , 1 ) , as ( 'x0' ) …" at bounding box center [167, 97] width 264 height 122
click at [135, 91] on div "g . V ( ) . match ( as ( 'x0' ) . has ( 'parent' , 'state' , 1 ) , as ( 'x0' ) …" at bounding box center [167, 97] width 264 height 122
click at [135, 94] on div "g . V ( ) . match ( as ( 'x0' ) . has ( 'parent' , 'state' , 1 ) , as ( 'x0' ) …" at bounding box center [167, 97] width 264 height 122
click at [235, 51] on div "g . V ( ) . match ( as ( 'x0' ) . has ( 'parent' , 'state' , 1 ) , as ( 'x0' ) …" at bounding box center [167, 97] width 264 height 122
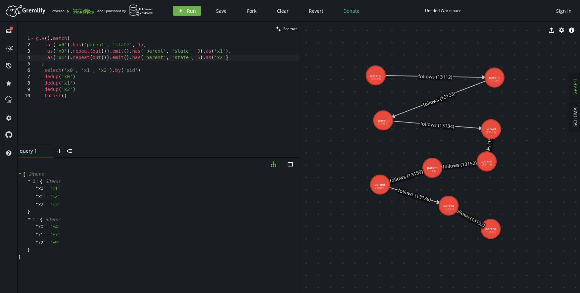
click at [235, 58] on div "g . V ( ) . match ( as ( 'x0' ) . has ( 'parent' , 'state' , 1 ) , as ( 'x0' ) …" at bounding box center [167, 97] width 264 height 122
click at [231, 66] on div "g . V ( ) . match ( as ( 'x0' ) . has ( 'parent' , 'state' , 1 ) , as ( 'x0' ) …" at bounding box center [167, 97] width 264 height 122
click at [224, 74] on div "g . V ( ) . match ( as ( 'x0' ) . has ( 'parent' , 'state' , 1 ) , as ( 'x0' ) …" at bounding box center [167, 97] width 264 height 122
click at [218, 84] on div "g . V ( ) . match ( as ( 'x0' ) . has ( 'parent' , 'state' , 1 ) , as ( 'x0' ) …" at bounding box center [167, 97] width 264 height 122
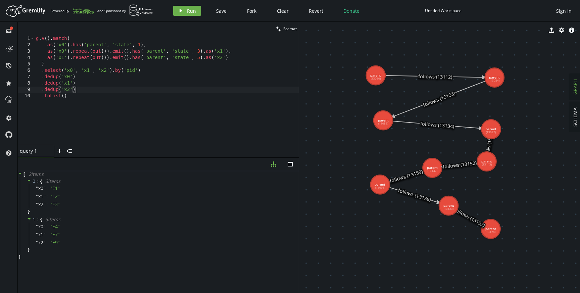
click at [216, 87] on div "g . V ( ) . match ( as ( 'x0' ) . has ( 'parent' , 'state' , 1 ) , as ( 'x0' ) …" at bounding box center [167, 97] width 264 height 122
type textarea ".dedup('x2')"
